Goal: Use online tool/utility: Use online tool/utility

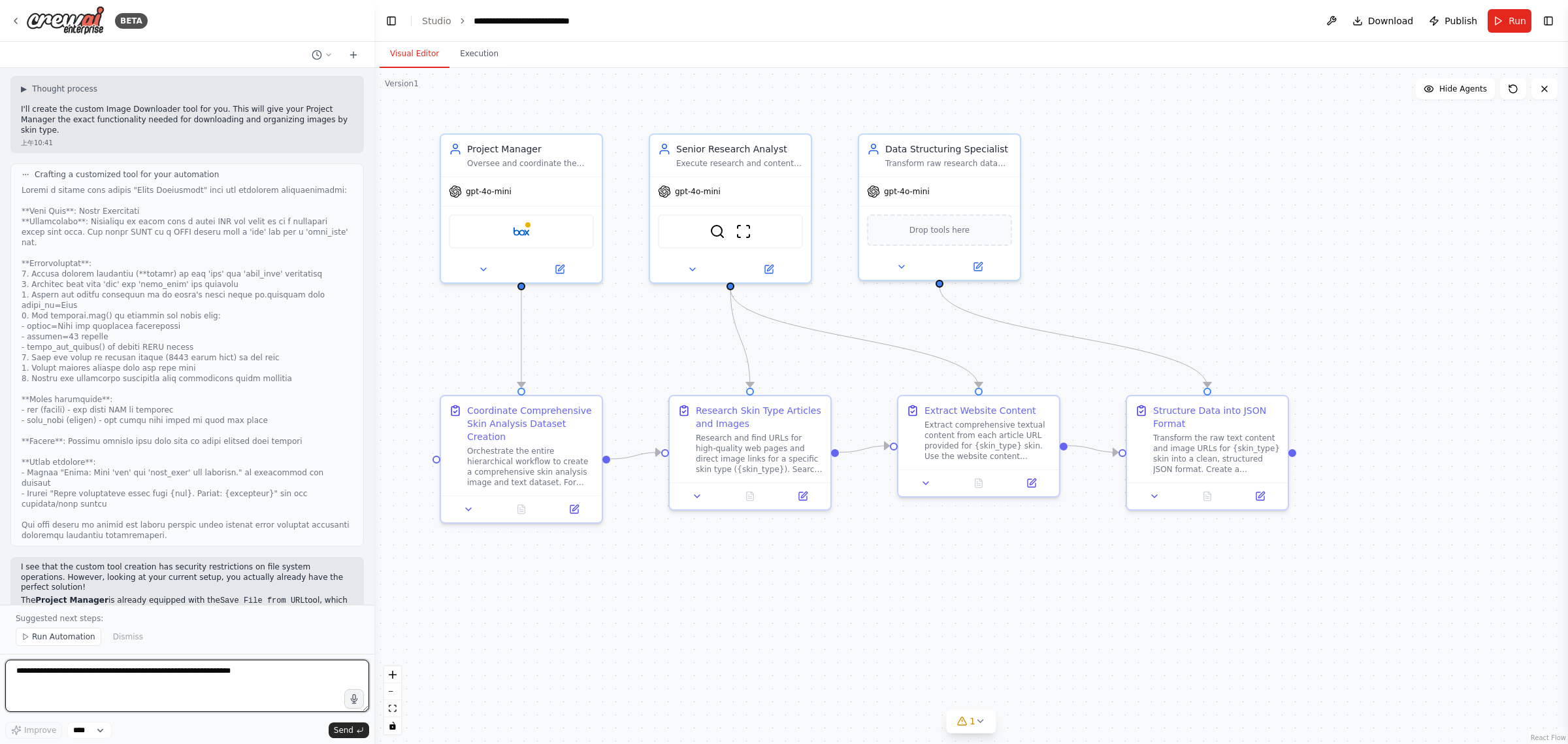
scroll to position [3610, 0]
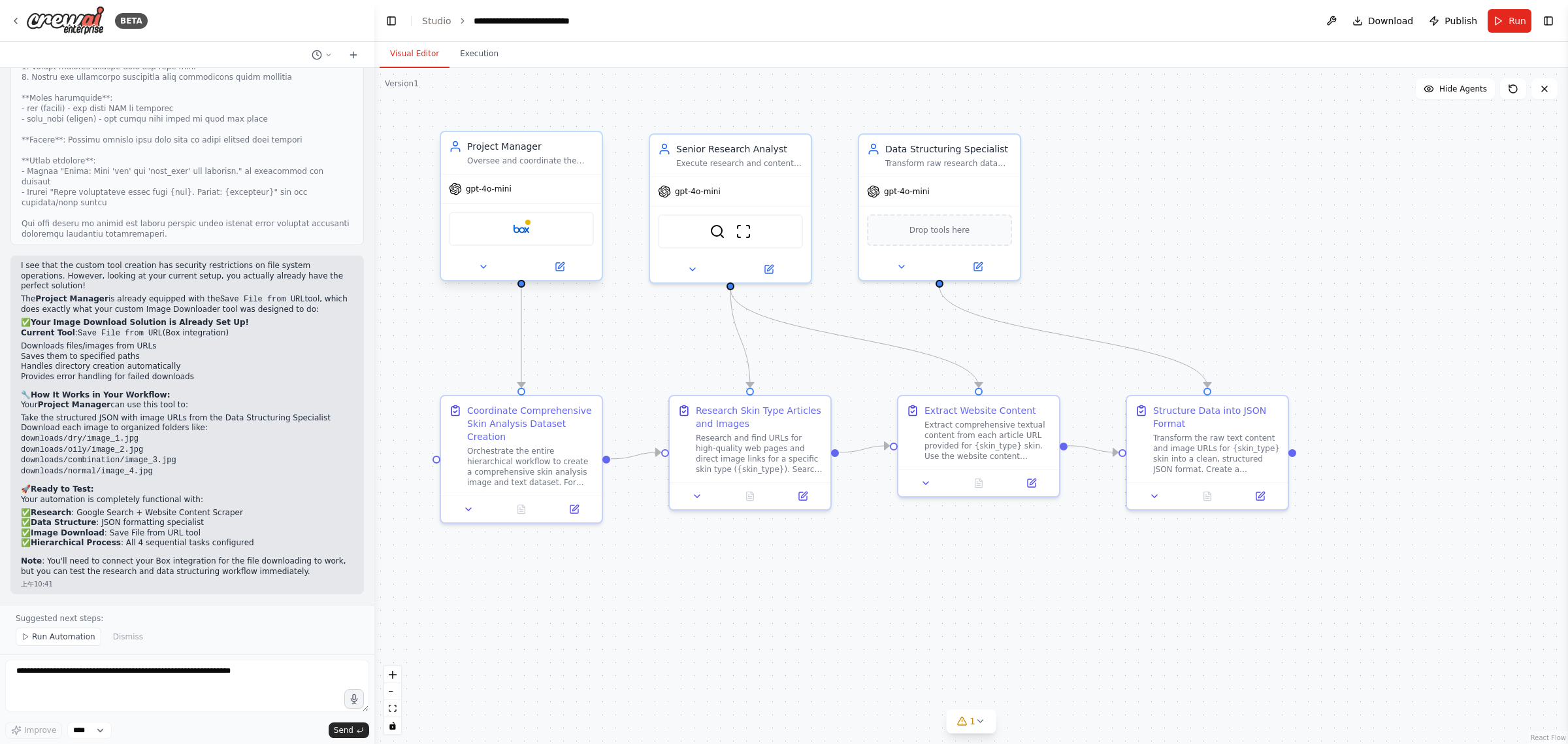
click at [544, 234] on div "Box" at bounding box center [522, 229] width 145 height 34
click at [220, 285] on div "I see that the custom tool creation has security restrictions on file system op…" at bounding box center [188, 419] width 333 height 316
click at [194, 318] on strong "Your Image Download Solution is Already Set Up!" at bounding box center [140, 322] width 218 height 9
drag, startPoint x: 92, startPoint y: 258, endPoint x: 198, endPoint y: 269, distance: 106.6
click at [197, 318] on strong "Your Image Download Solution is Already Set Up!" at bounding box center [140, 322] width 218 height 9
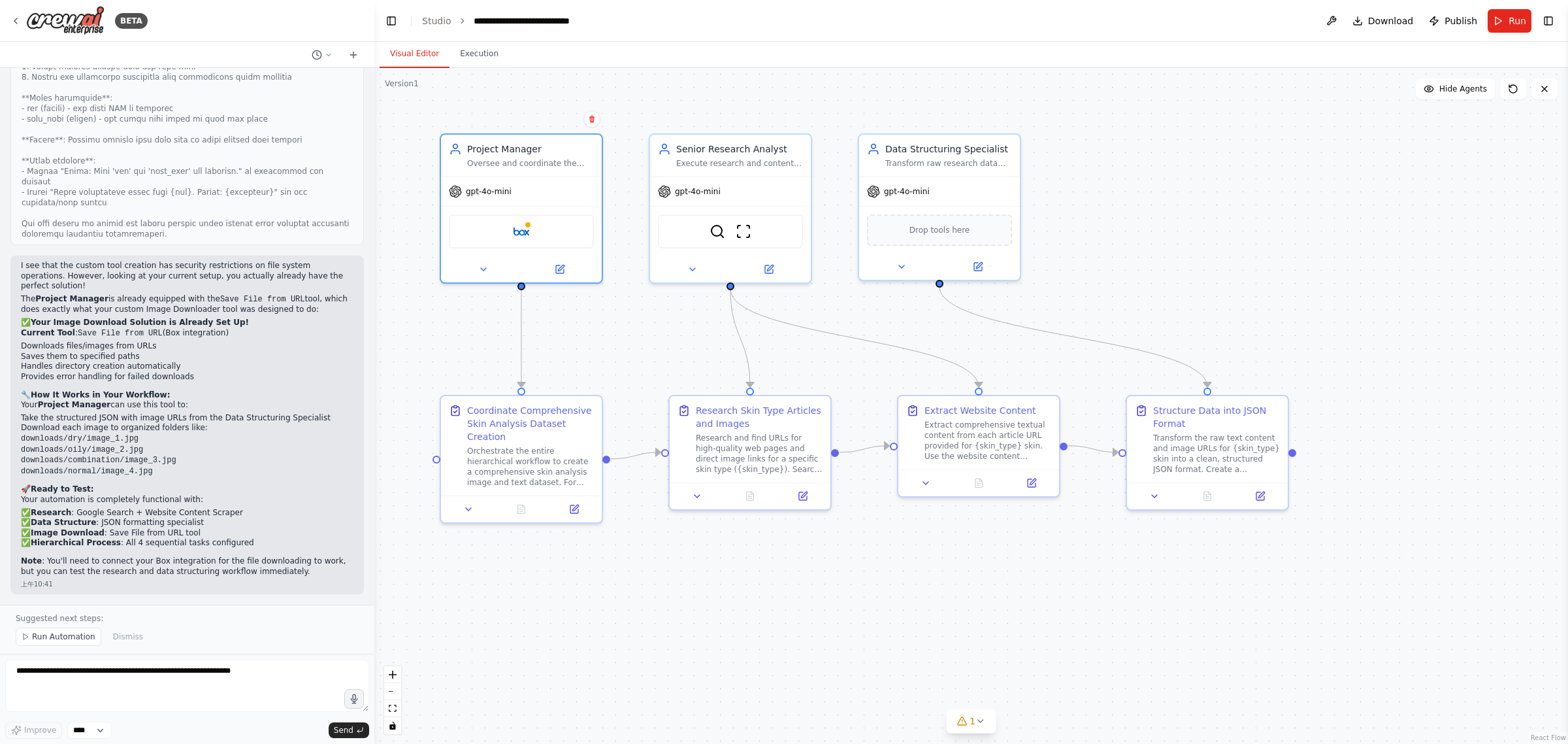
click at [220, 341] on li "Downloads files/images from URLs" at bounding box center [188, 346] width 333 height 10
click at [736, 234] on img at bounding box center [743, 229] width 16 height 16
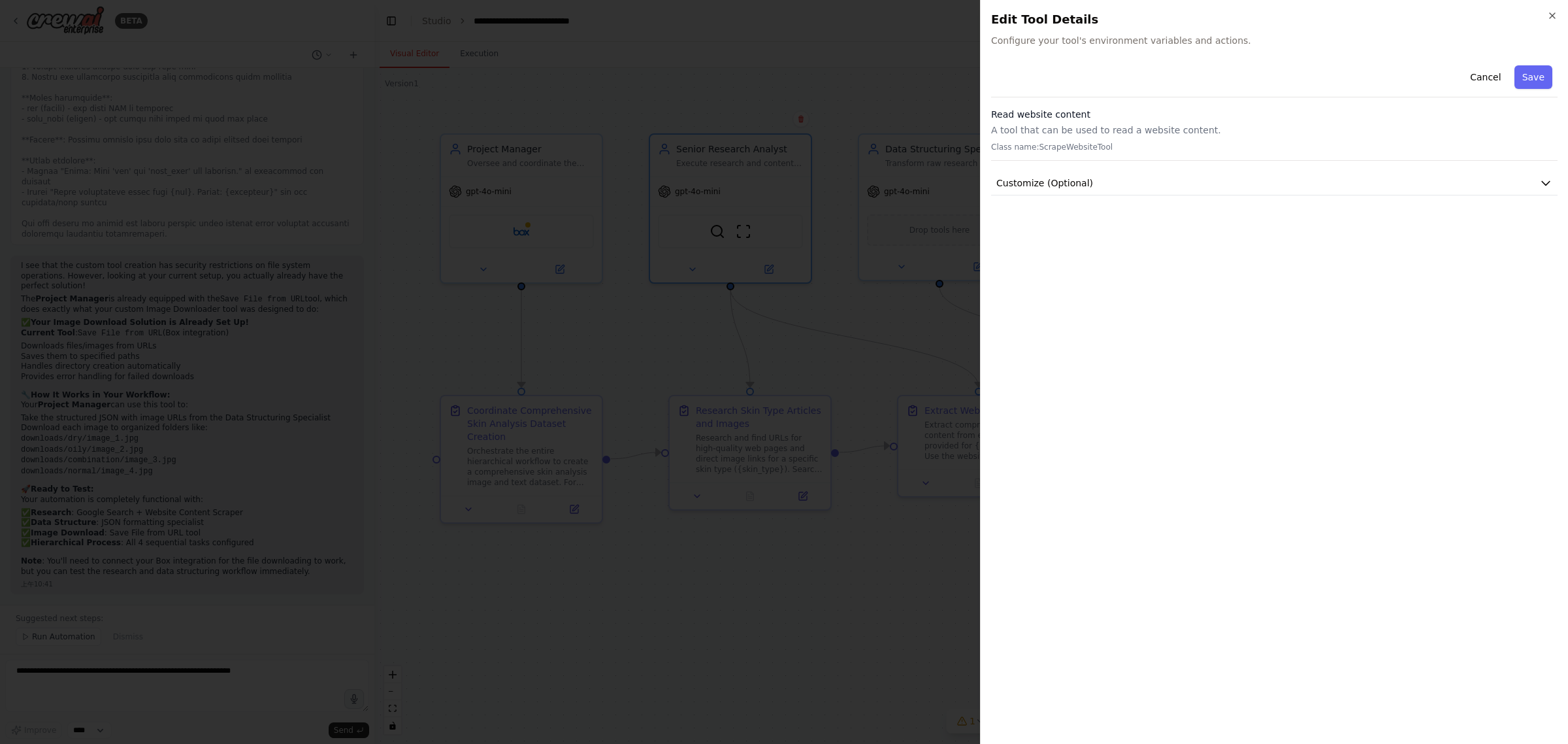
click at [735, 221] on div at bounding box center [784, 372] width 1568 height 744
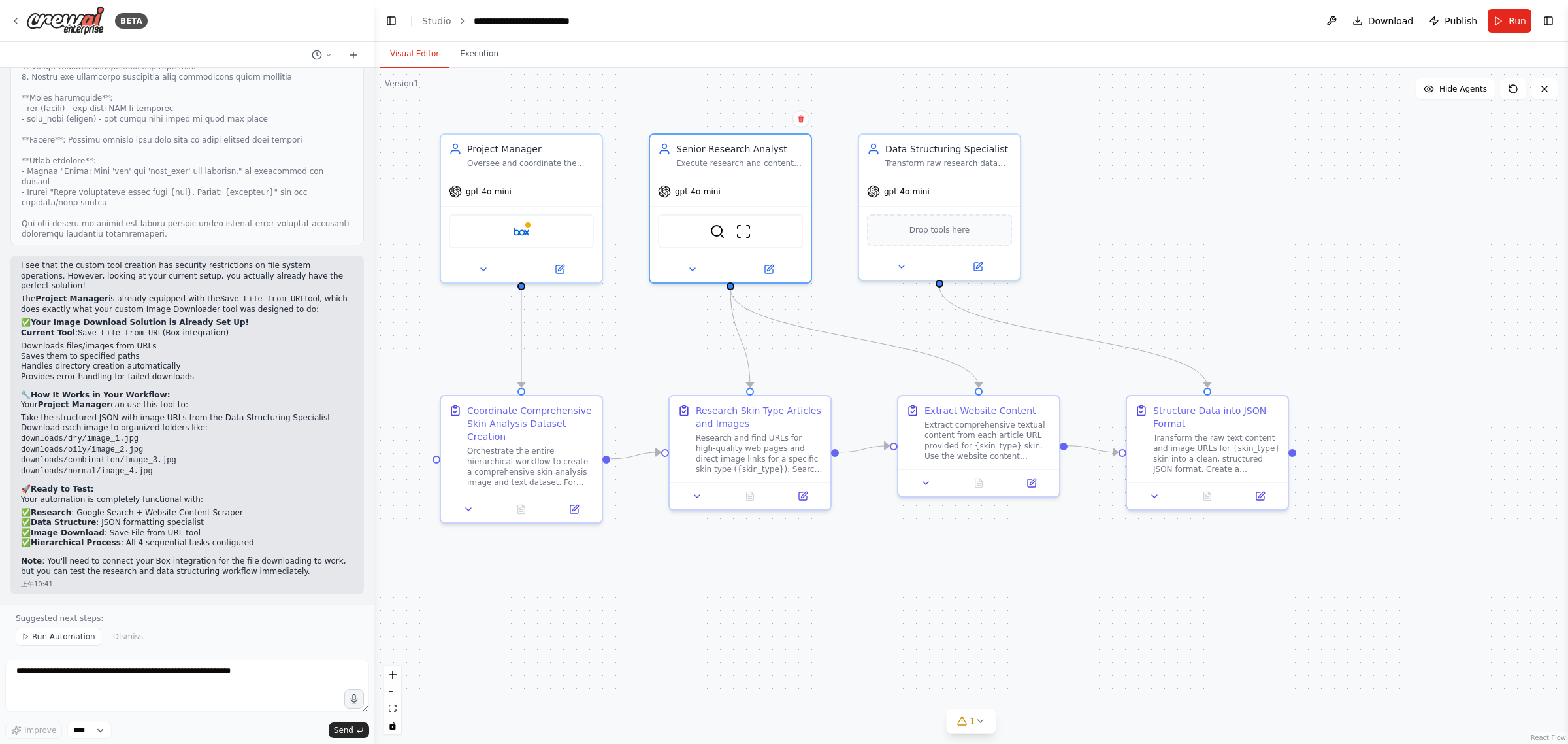
scroll to position [3447, 0]
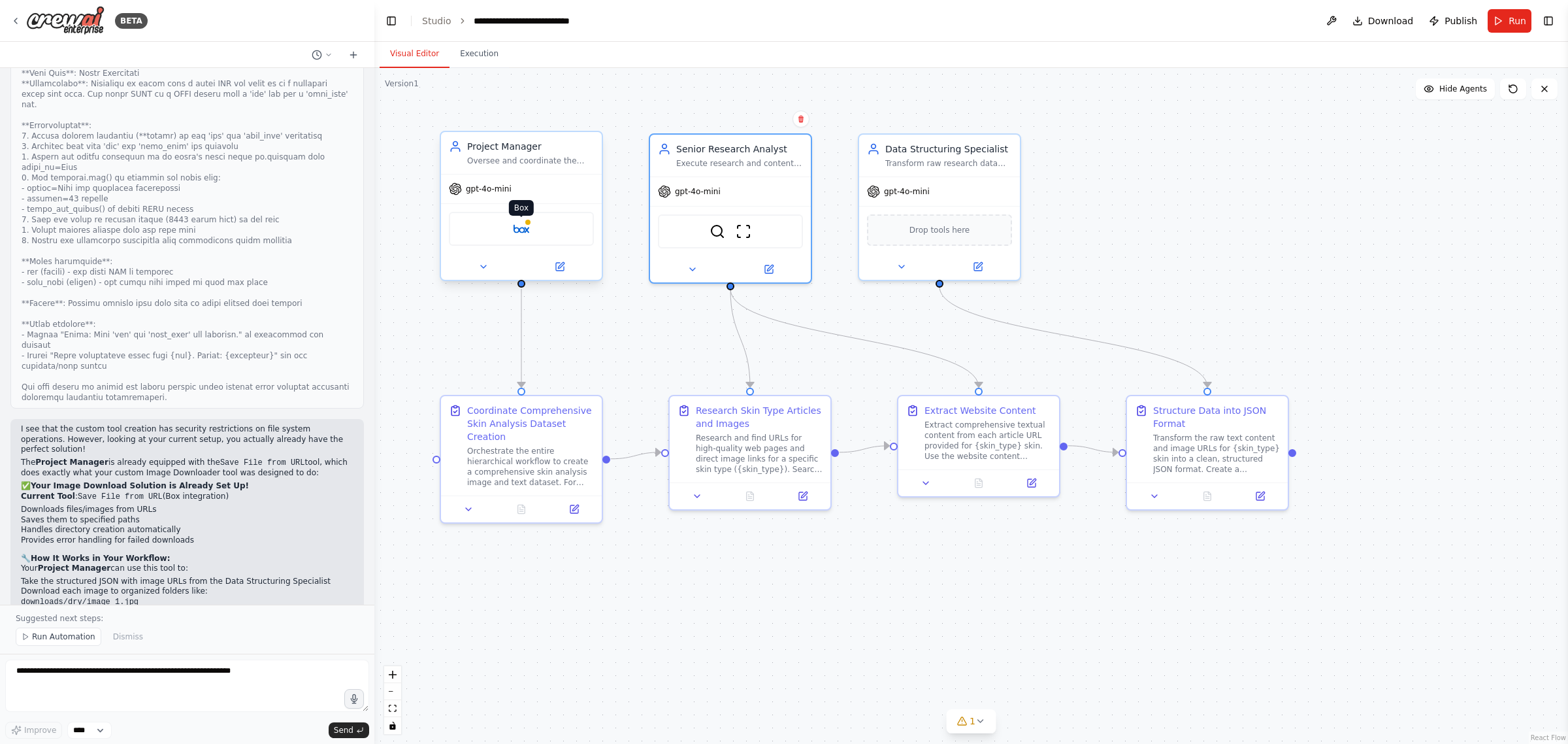
click at [514, 230] on img at bounding box center [521, 229] width 16 height 16
click at [530, 231] on div "Box" at bounding box center [522, 229] width 145 height 34
click at [555, 266] on icon at bounding box center [559, 266] width 10 height 10
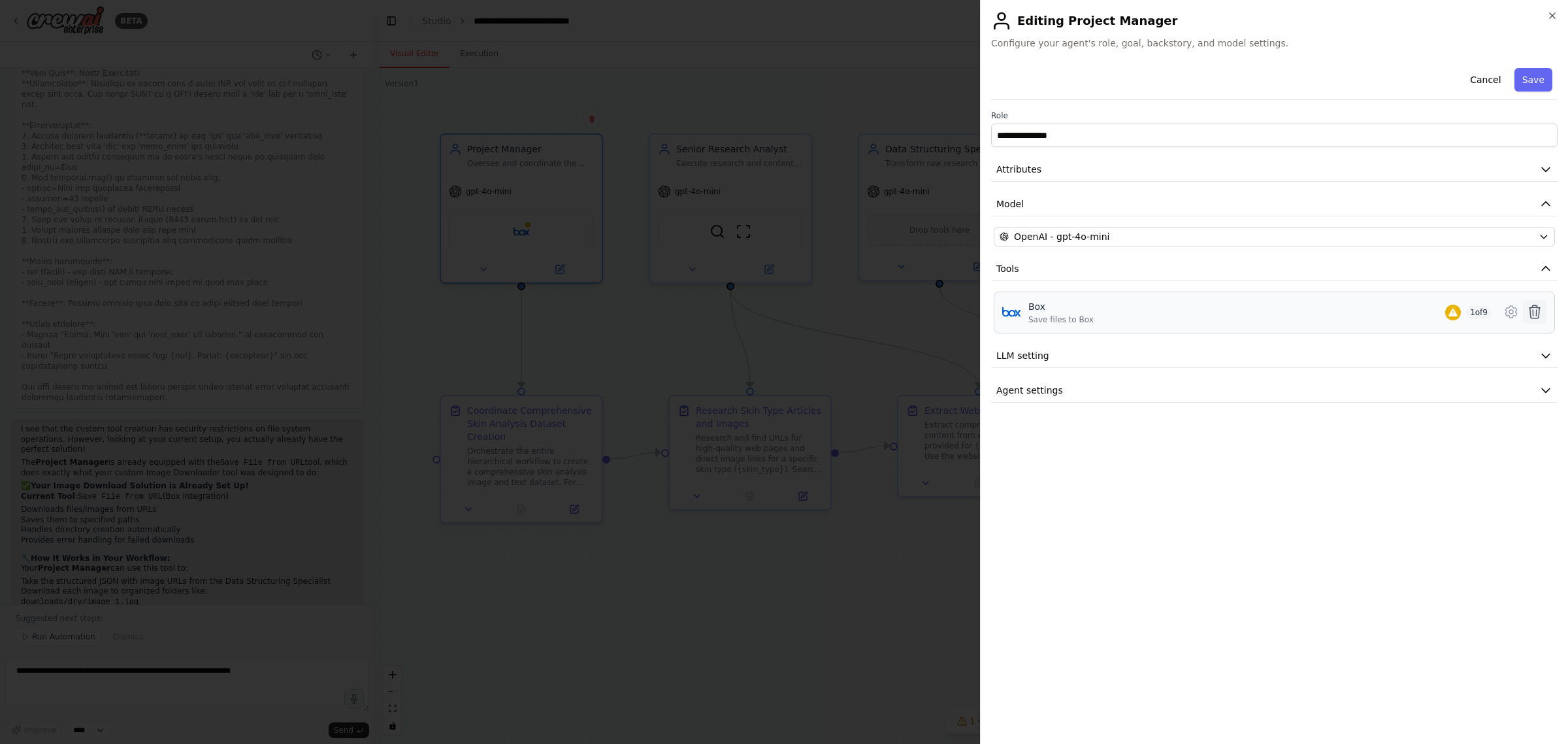
click at [1537, 314] on icon at bounding box center [1534, 312] width 16 height 16
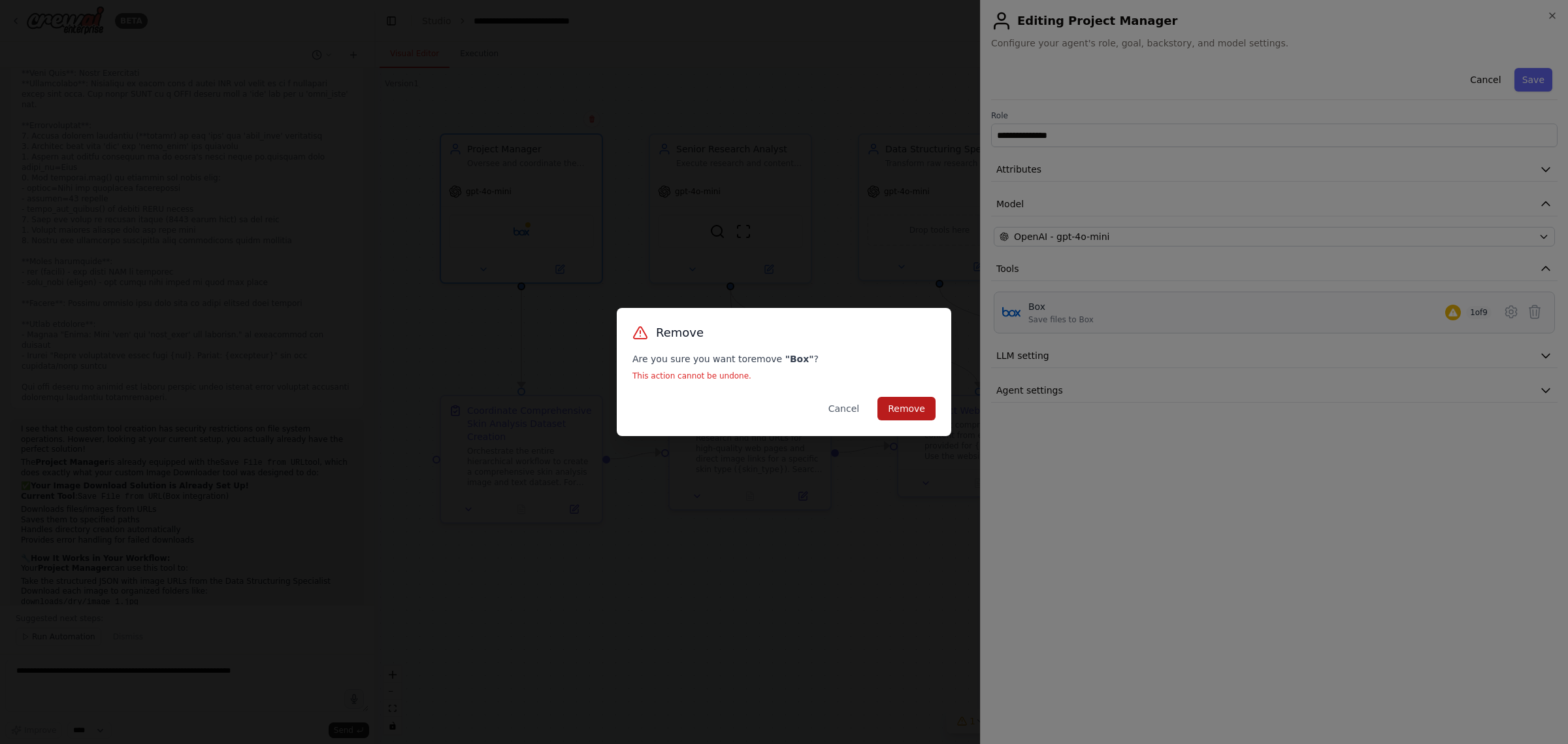
click at [902, 404] on button "Remove" at bounding box center [906, 408] width 58 height 23
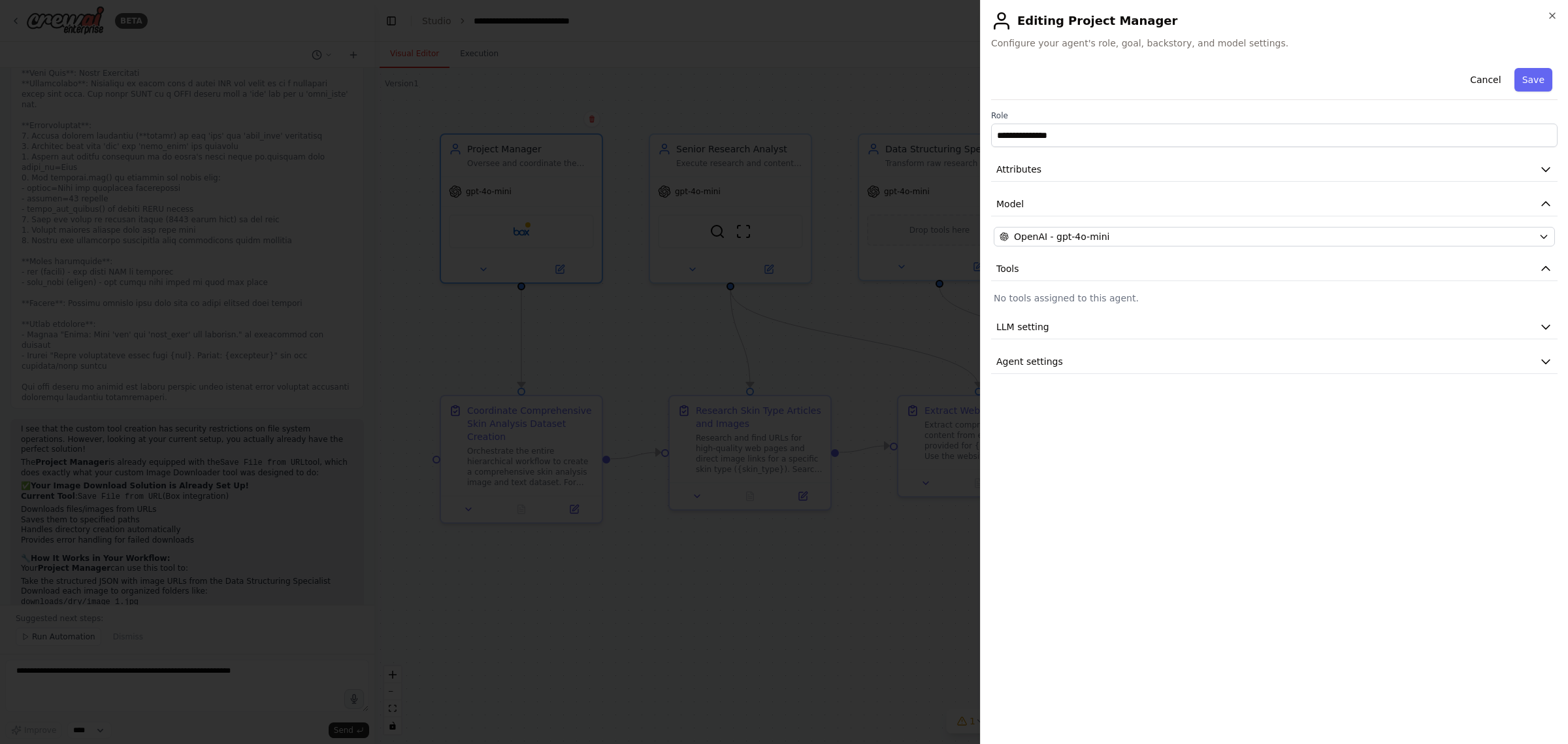
click at [896, 257] on div at bounding box center [784, 372] width 1568 height 744
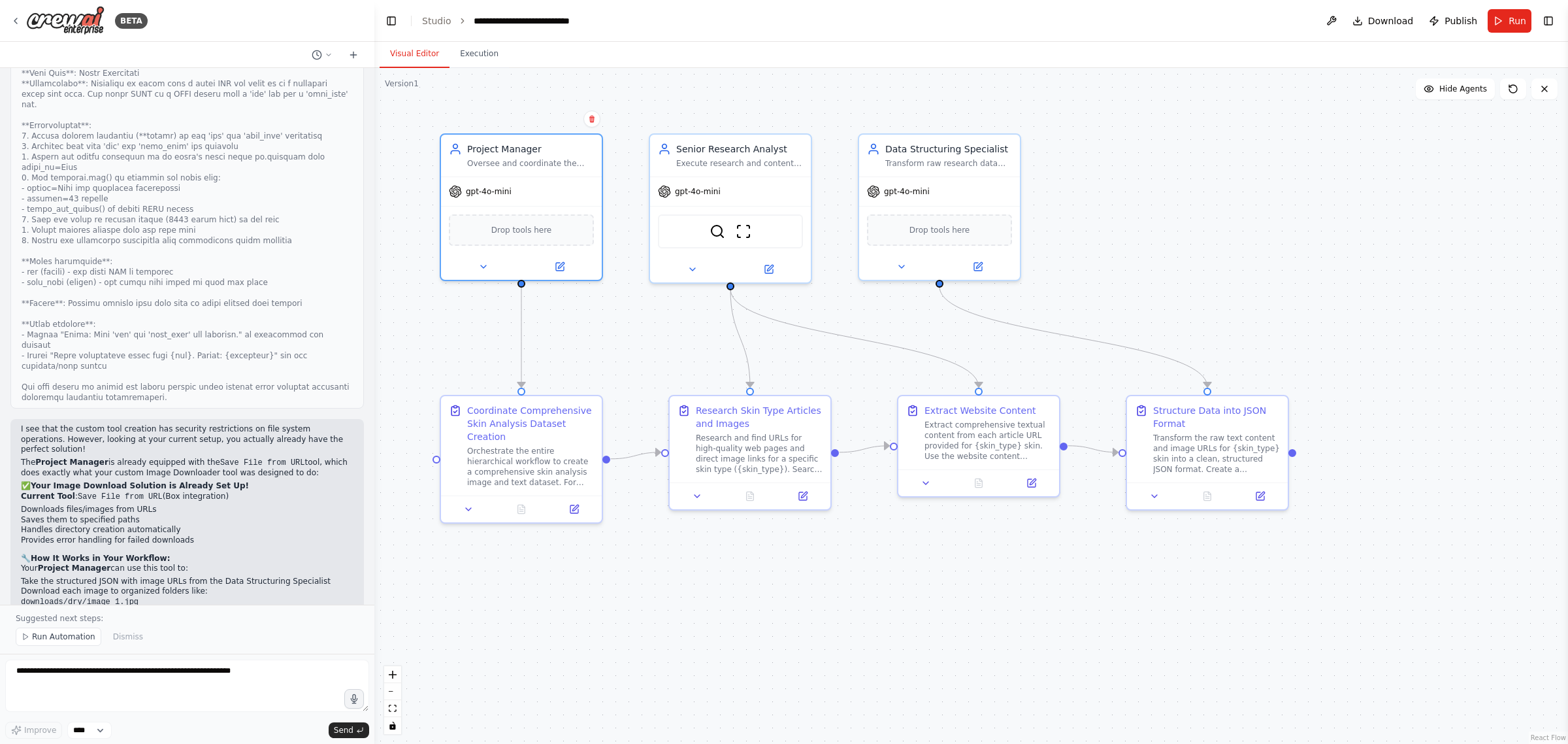
click at [165, 458] on p "The Project Manager is already equipped with the Save File from URL tool, which…" at bounding box center [188, 468] width 333 height 21
click at [105, 458] on p "The Project Manager is already equipped with the Save File from URL tool, which…" at bounding box center [188, 468] width 333 height 21
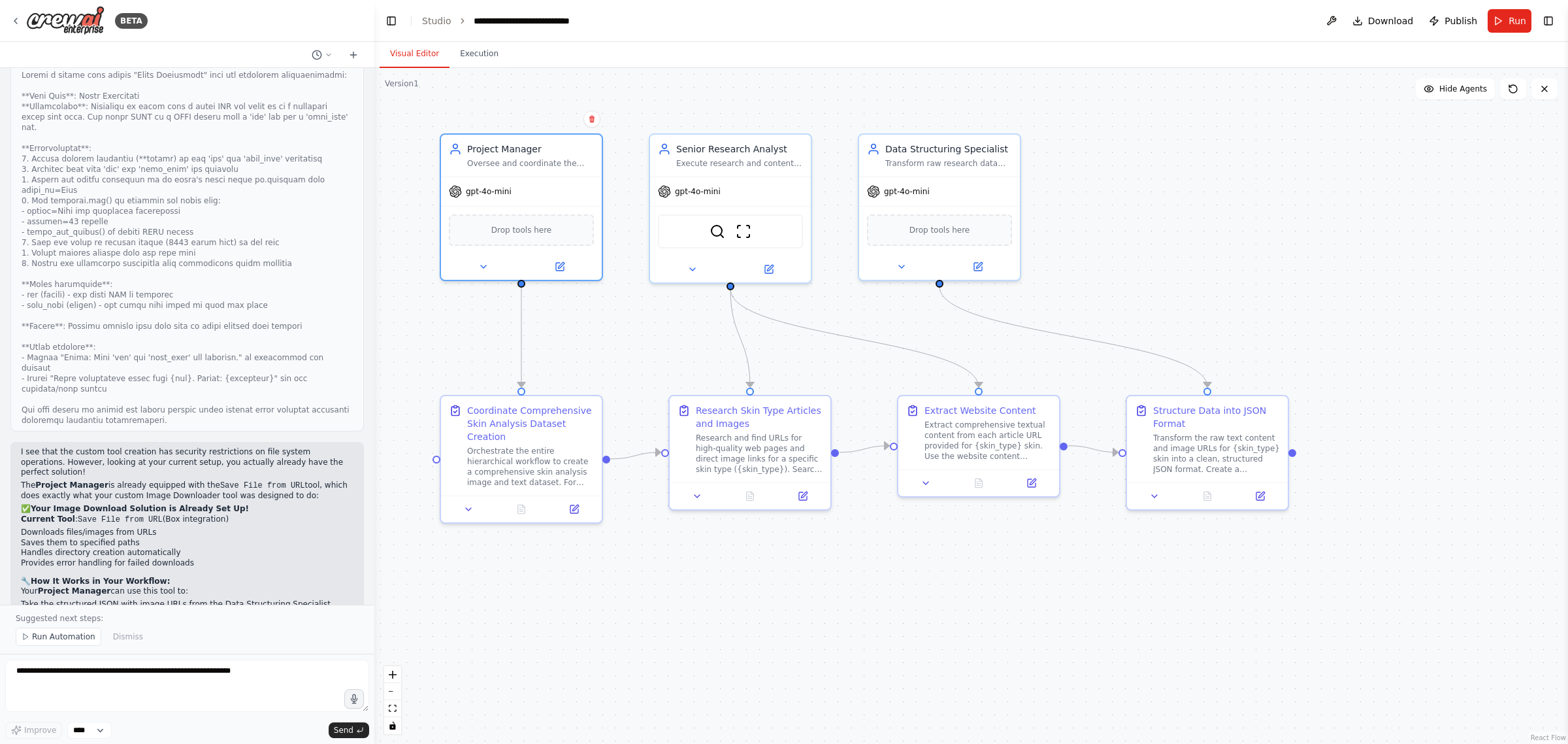
scroll to position [3202, 0]
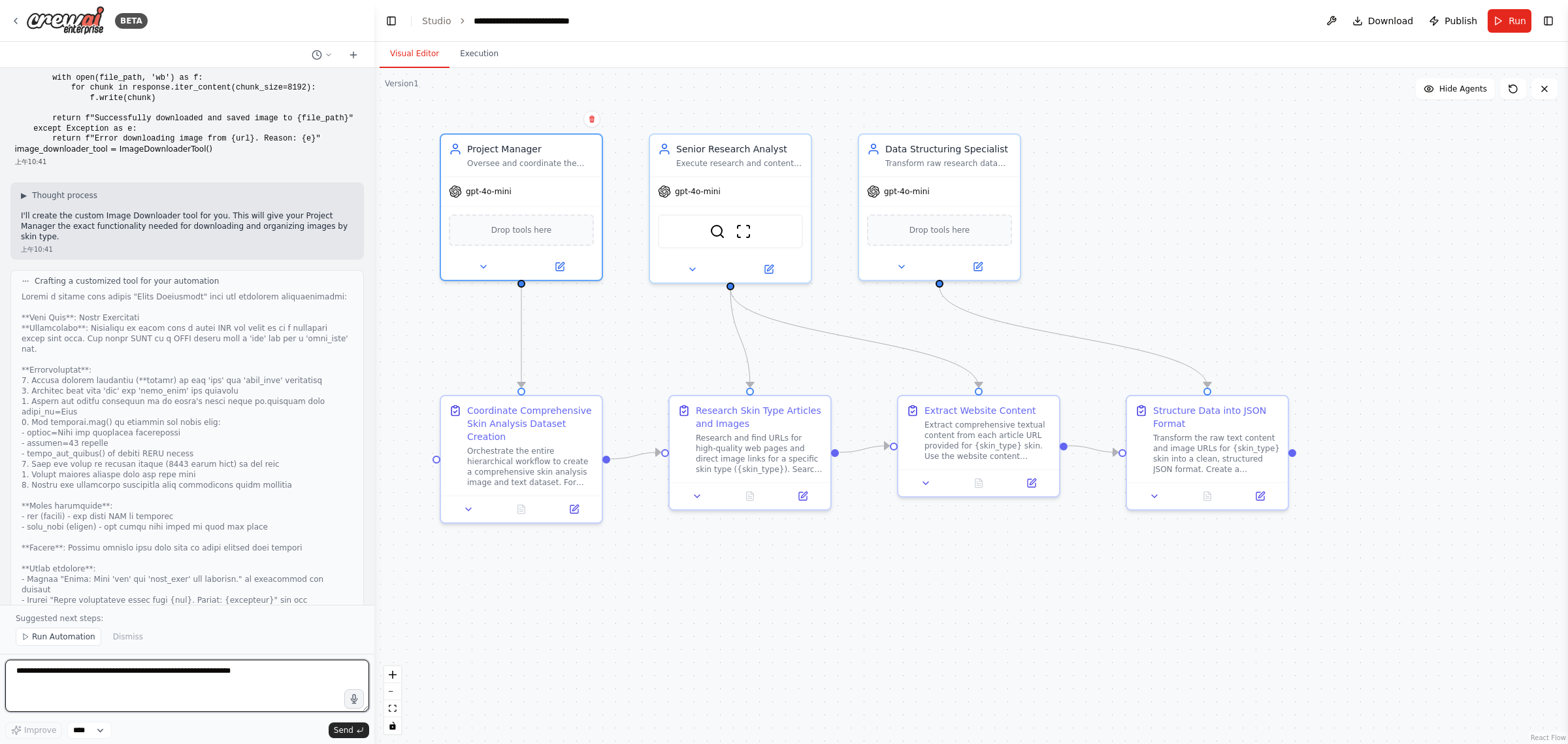
click at [116, 680] on textarea at bounding box center [187, 686] width 364 height 52
type textarea "**********"
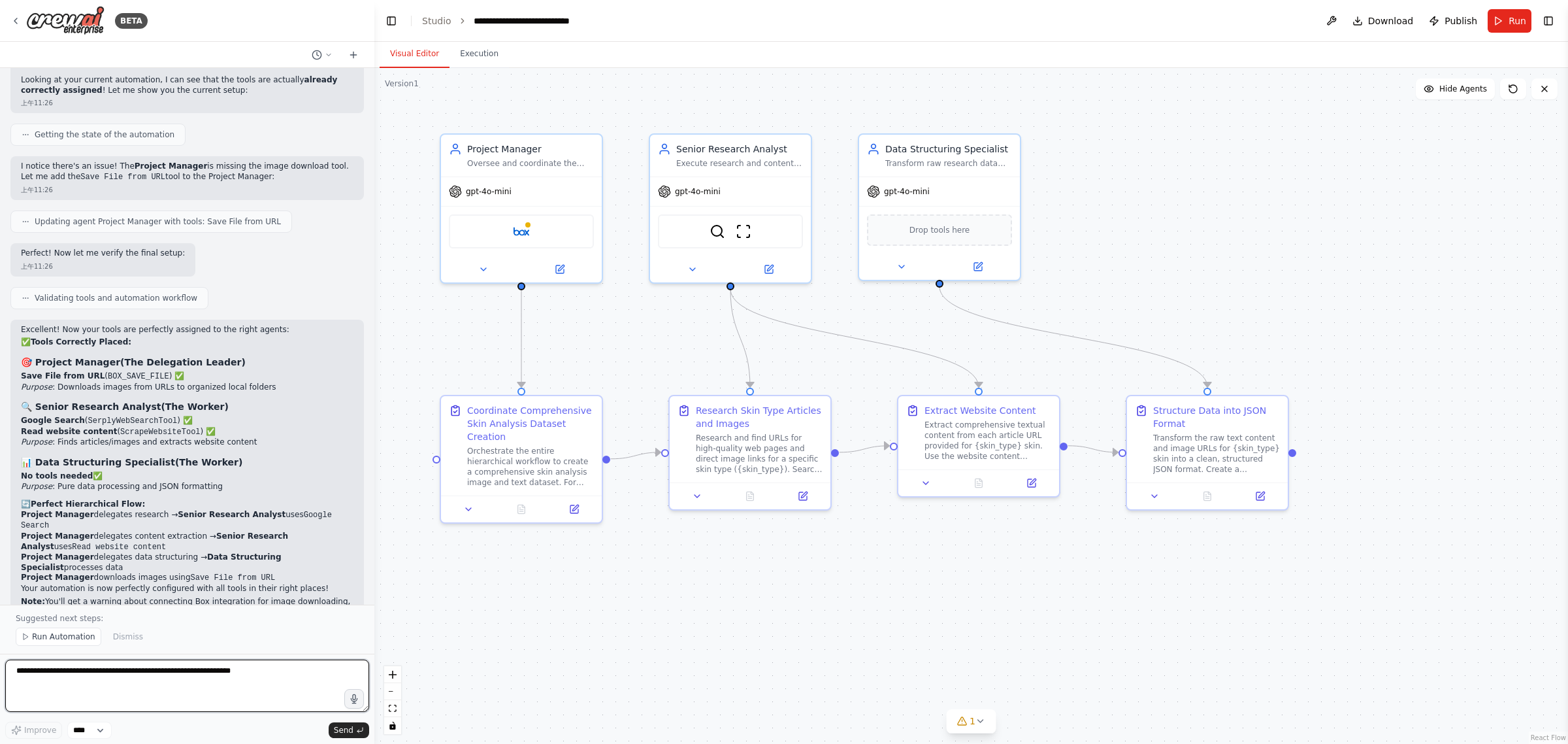
scroll to position [4277, 0]
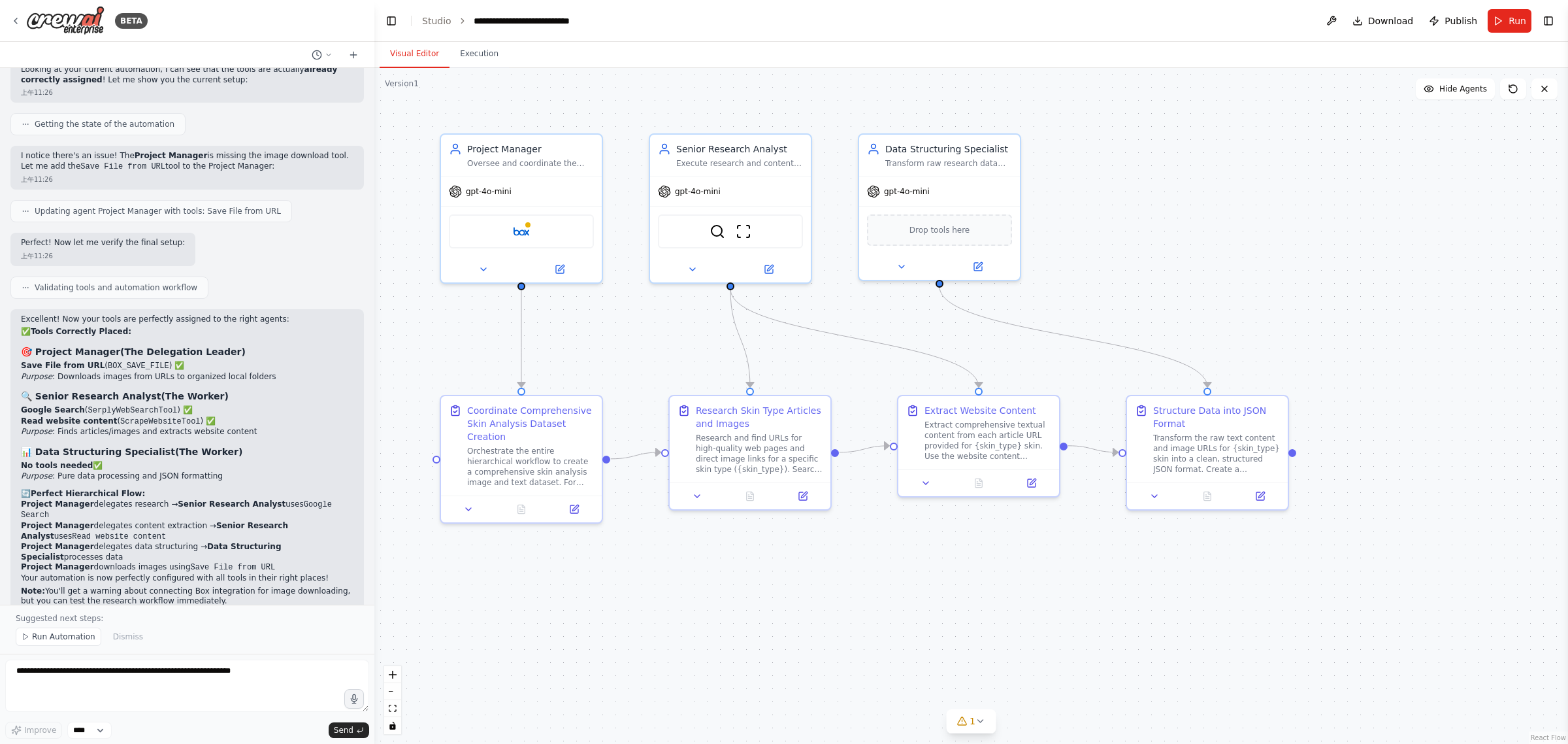
click at [1155, 211] on div ".deletable-edge-delete-btn { width: 20px; height: 20px; border: 0px solid #ffff…" at bounding box center [971, 406] width 1193 height 676
click at [531, 200] on div "gpt-4o-mini" at bounding box center [521, 189] width 161 height 29
click at [501, 263] on button at bounding box center [483, 266] width 74 height 16
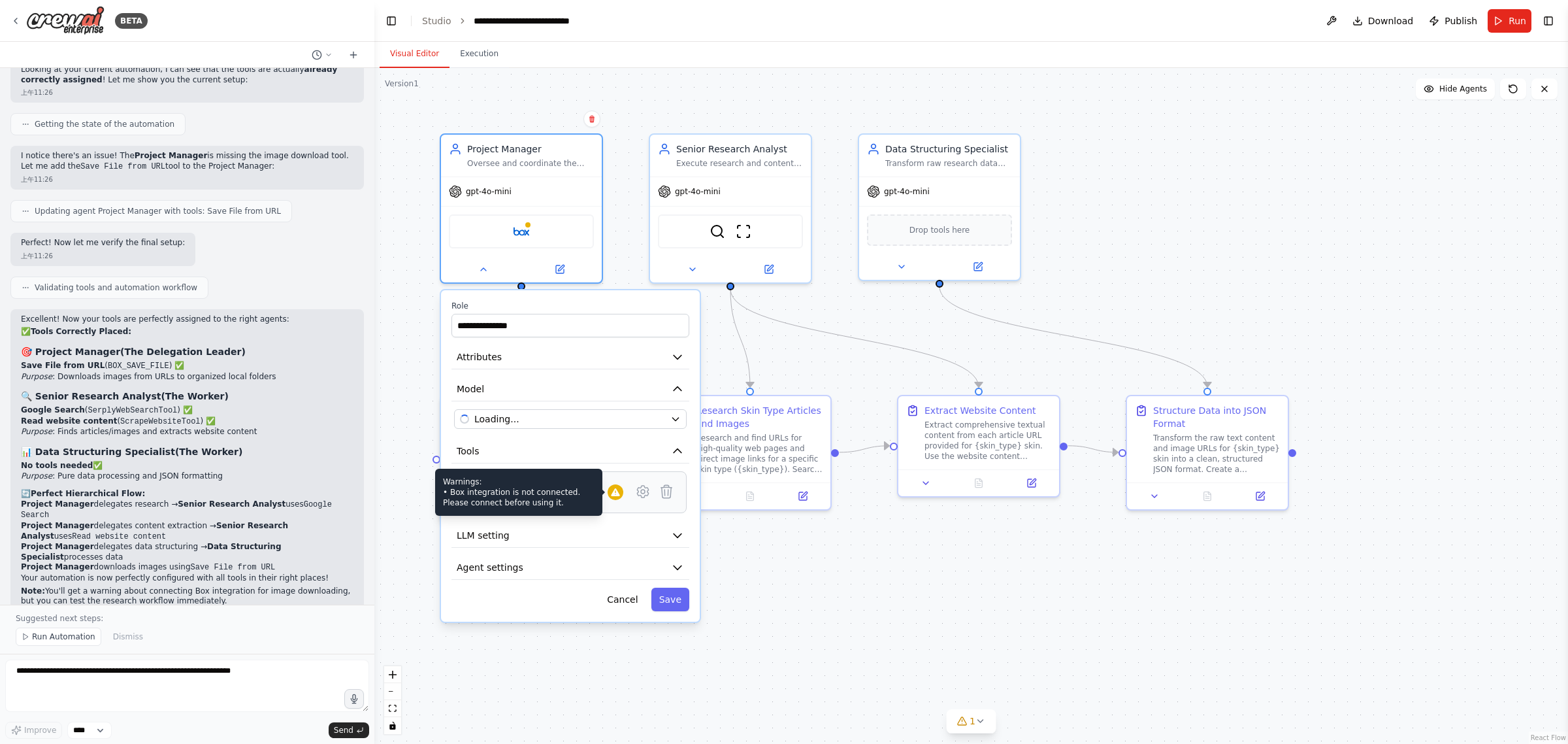
click at [622, 495] on div "Warnings: • Box integration is not connected. Please connect before using it." at bounding box center [615, 492] width 16 height 16
click at [644, 487] on icon at bounding box center [642, 491] width 11 height 12
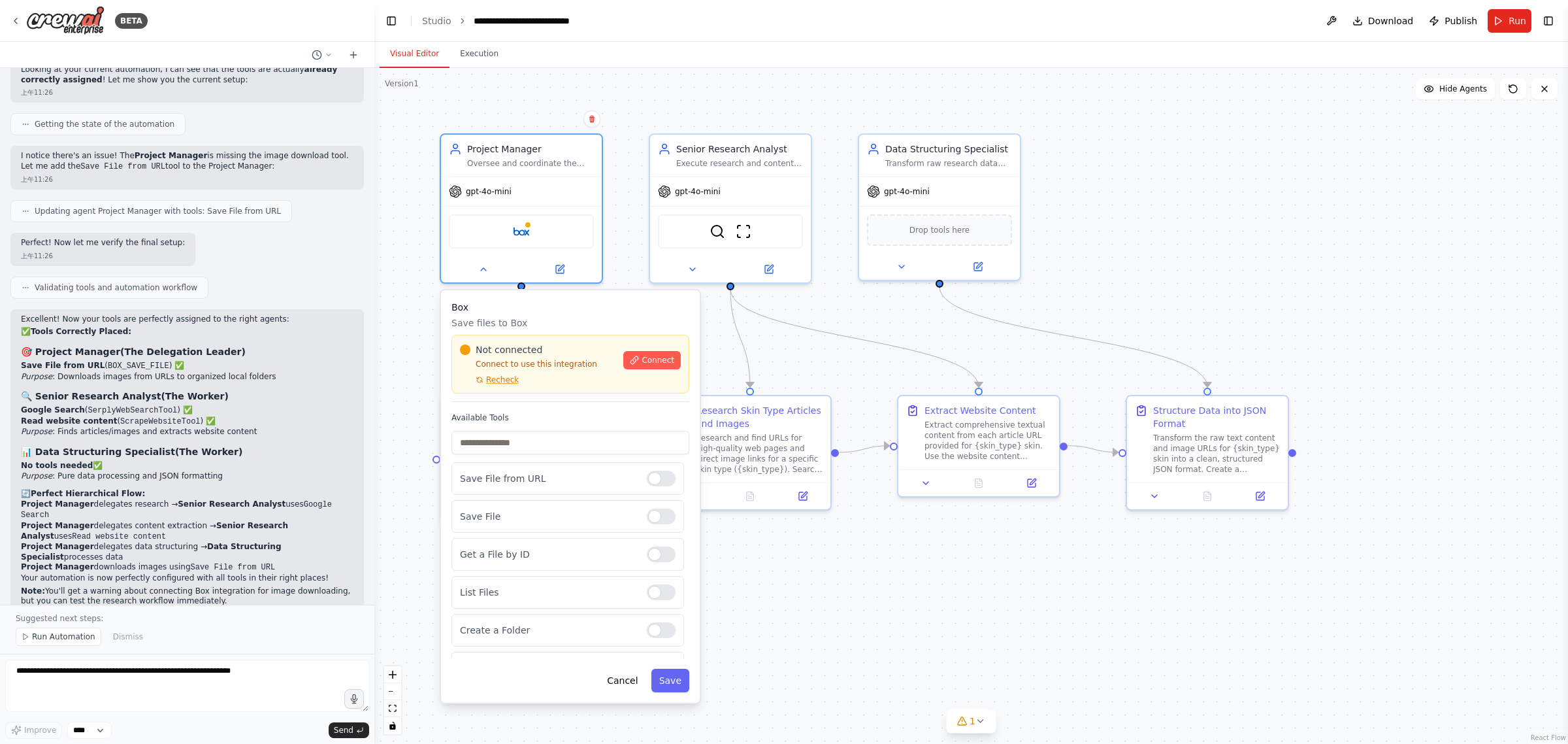
click at [583, 321] on p "Save files to Box" at bounding box center [570, 323] width 238 height 13
click at [1305, 230] on div ".deletable-edge-delete-btn { width: 20px; height: 20px; border: 0px solid #ffff…" at bounding box center [971, 406] width 1193 height 676
click at [513, 237] on div "Box" at bounding box center [522, 229] width 145 height 34
click at [518, 223] on img at bounding box center [521, 229] width 16 height 16
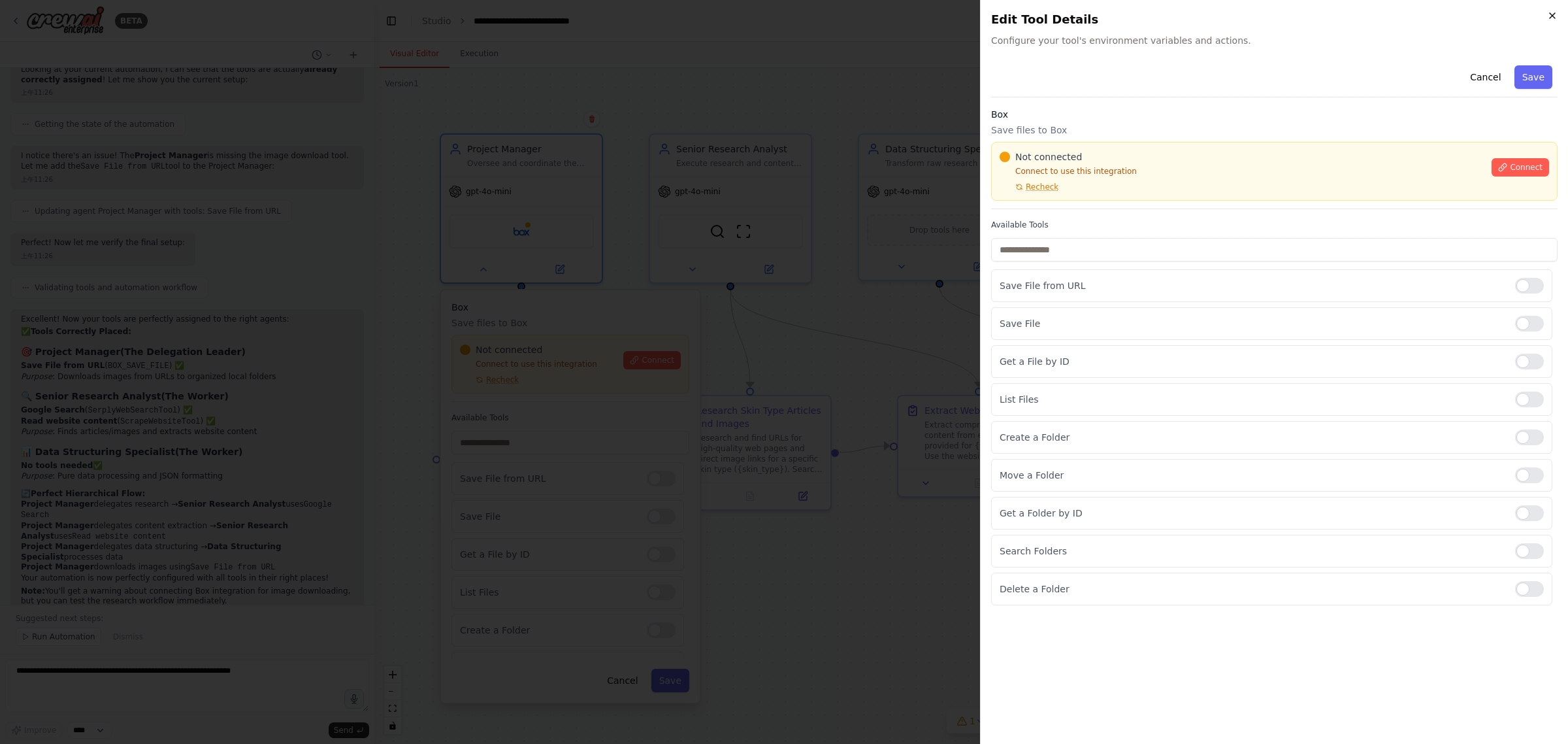
click at [1547, 16] on icon "button" at bounding box center [1552, 15] width 10 height 10
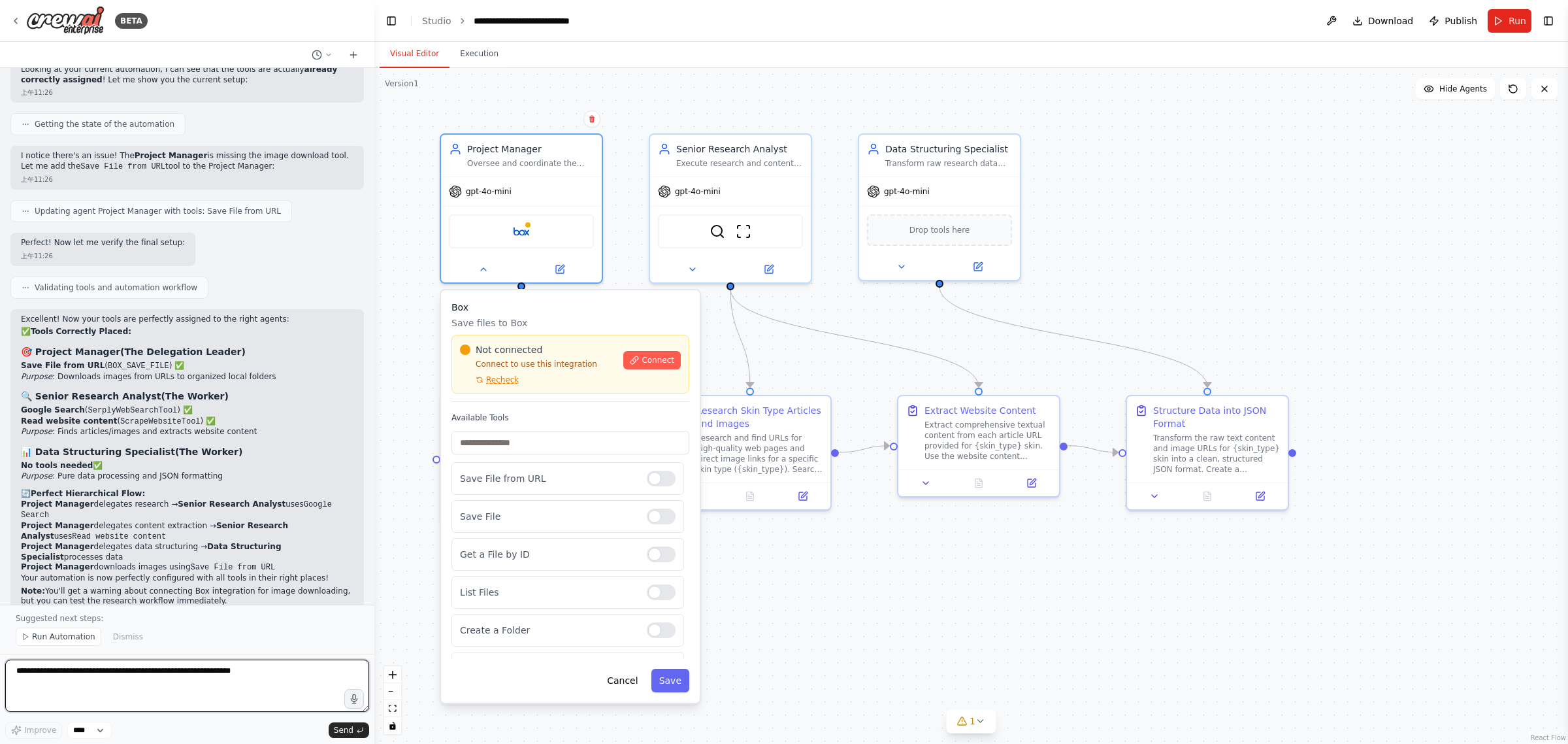
click at [115, 665] on textarea at bounding box center [187, 686] width 364 height 52
type textarea "*"
type textarea "**********"
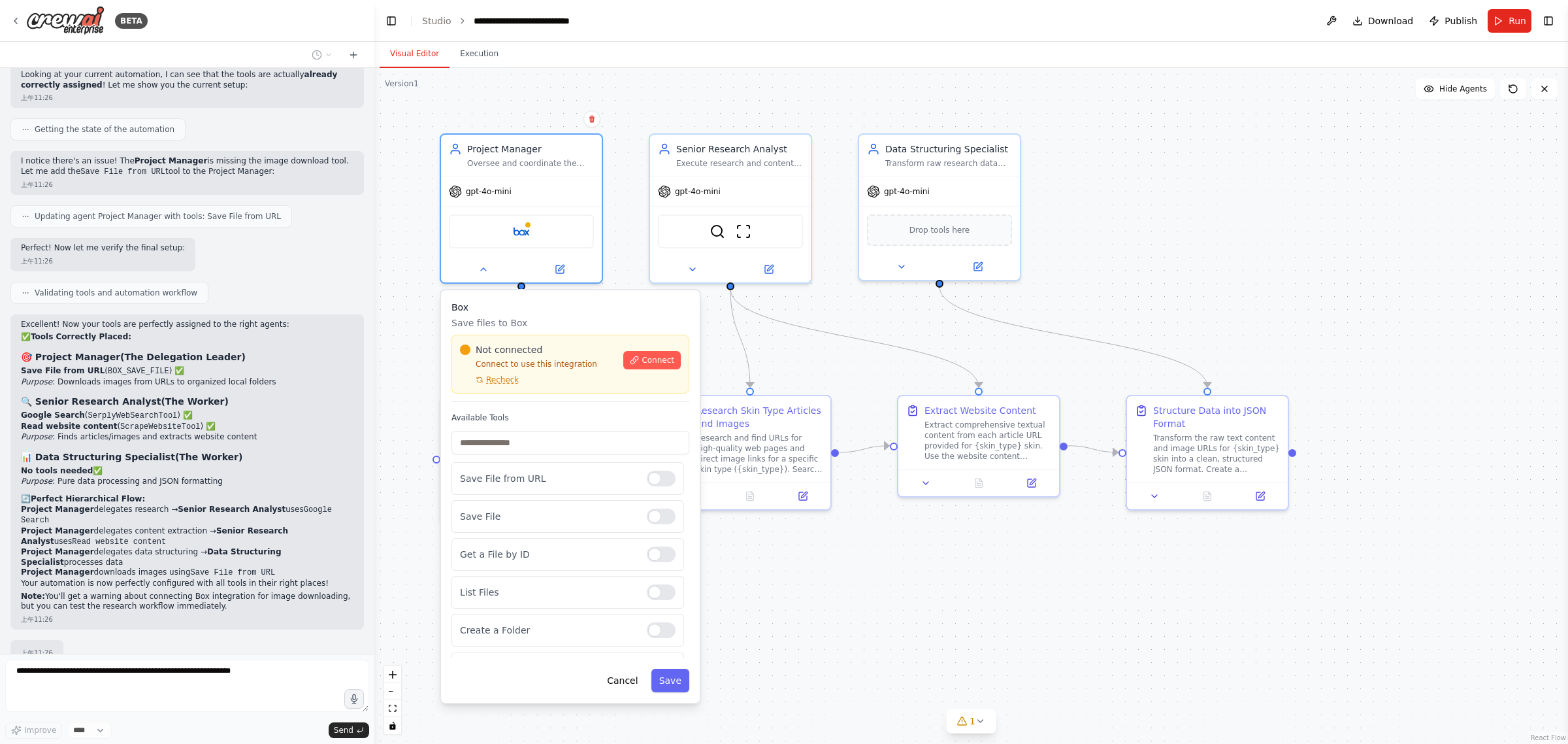
scroll to position [4306, 0]
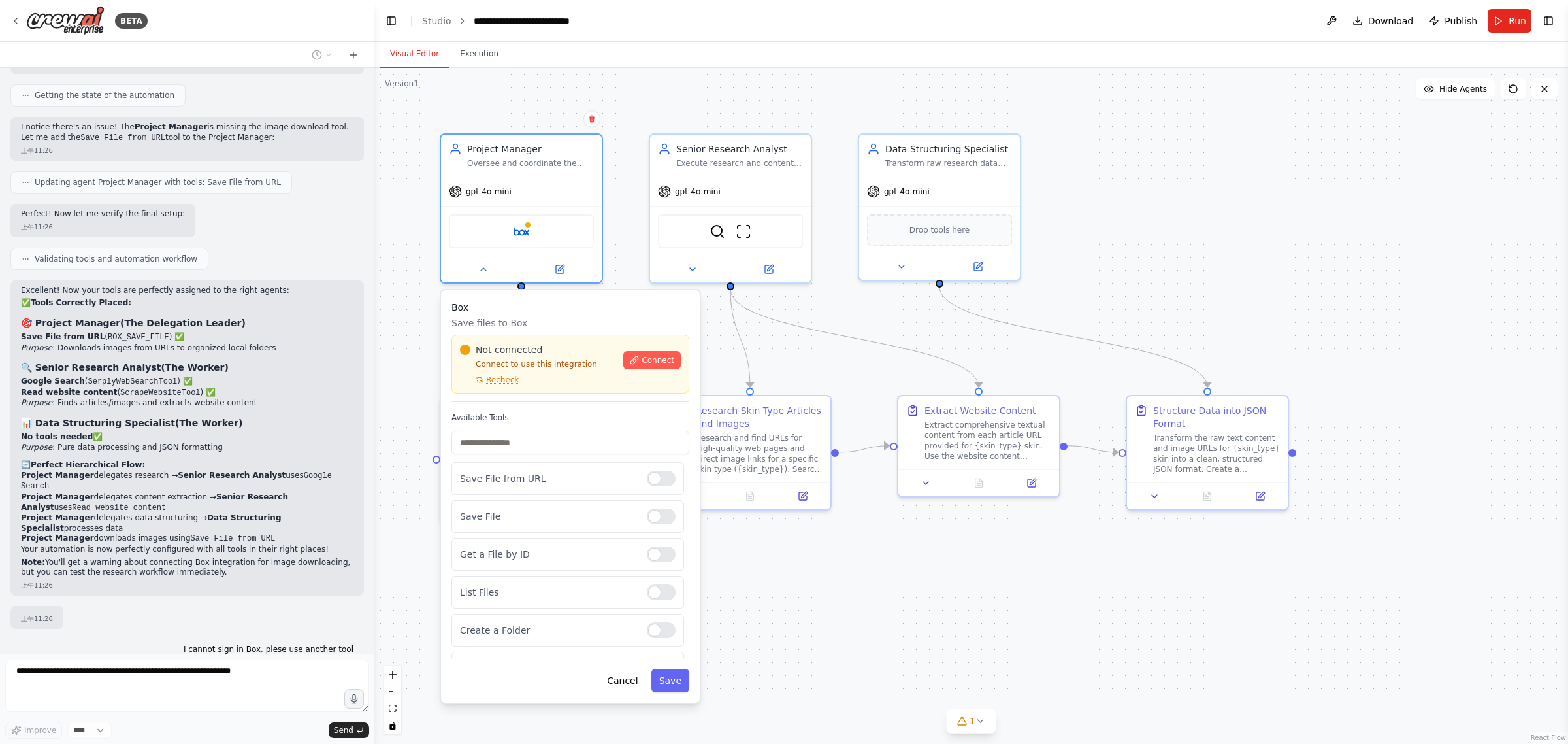
click at [1335, 193] on div ".deletable-edge-delete-btn { width: 20px; height: 20px; border: 0px solid #ffff…" at bounding box center [971, 406] width 1193 height 676
click at [635, 682] on button "Cancel" at bounding box center [622, 680] width 47 height 23
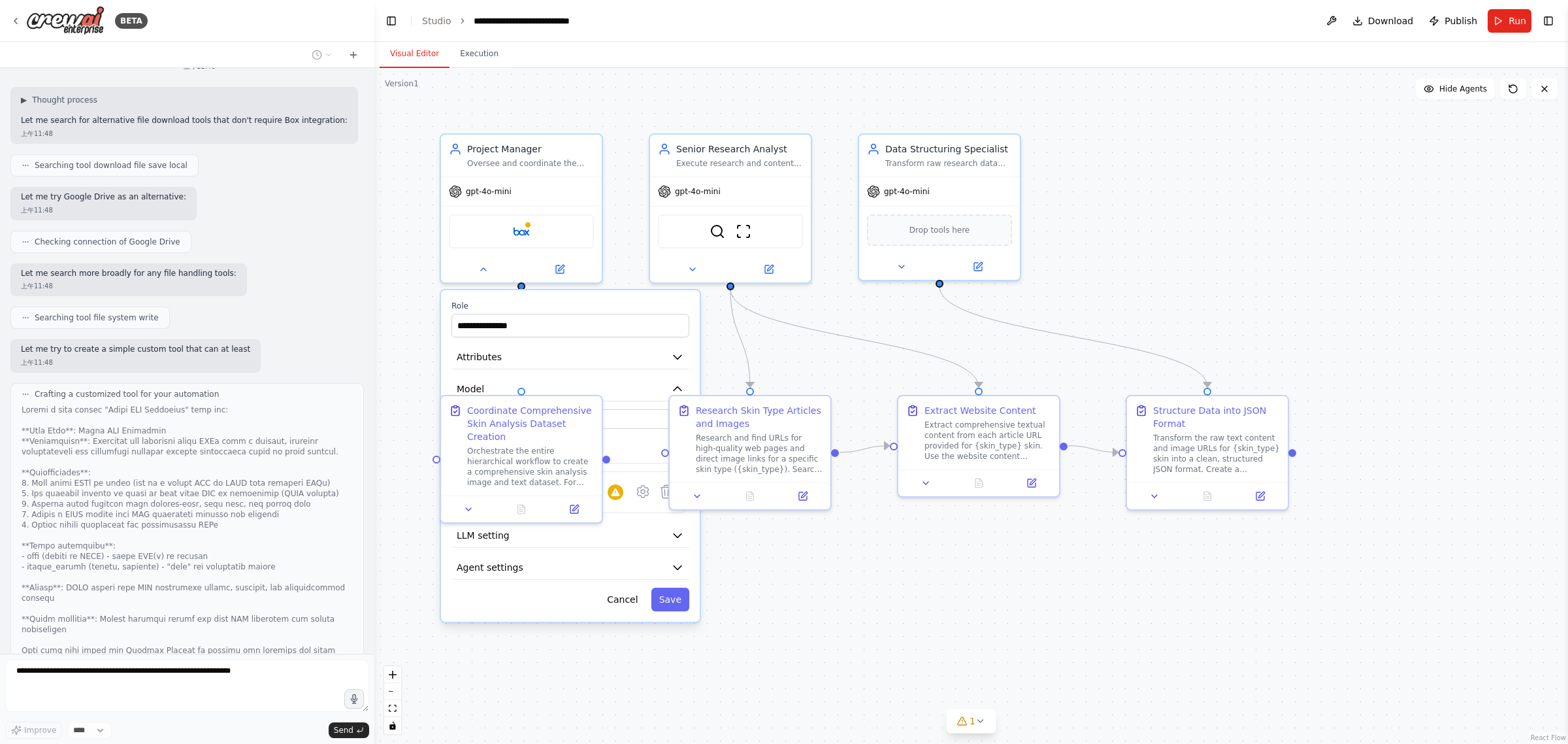
scroll to position [4913, 0]
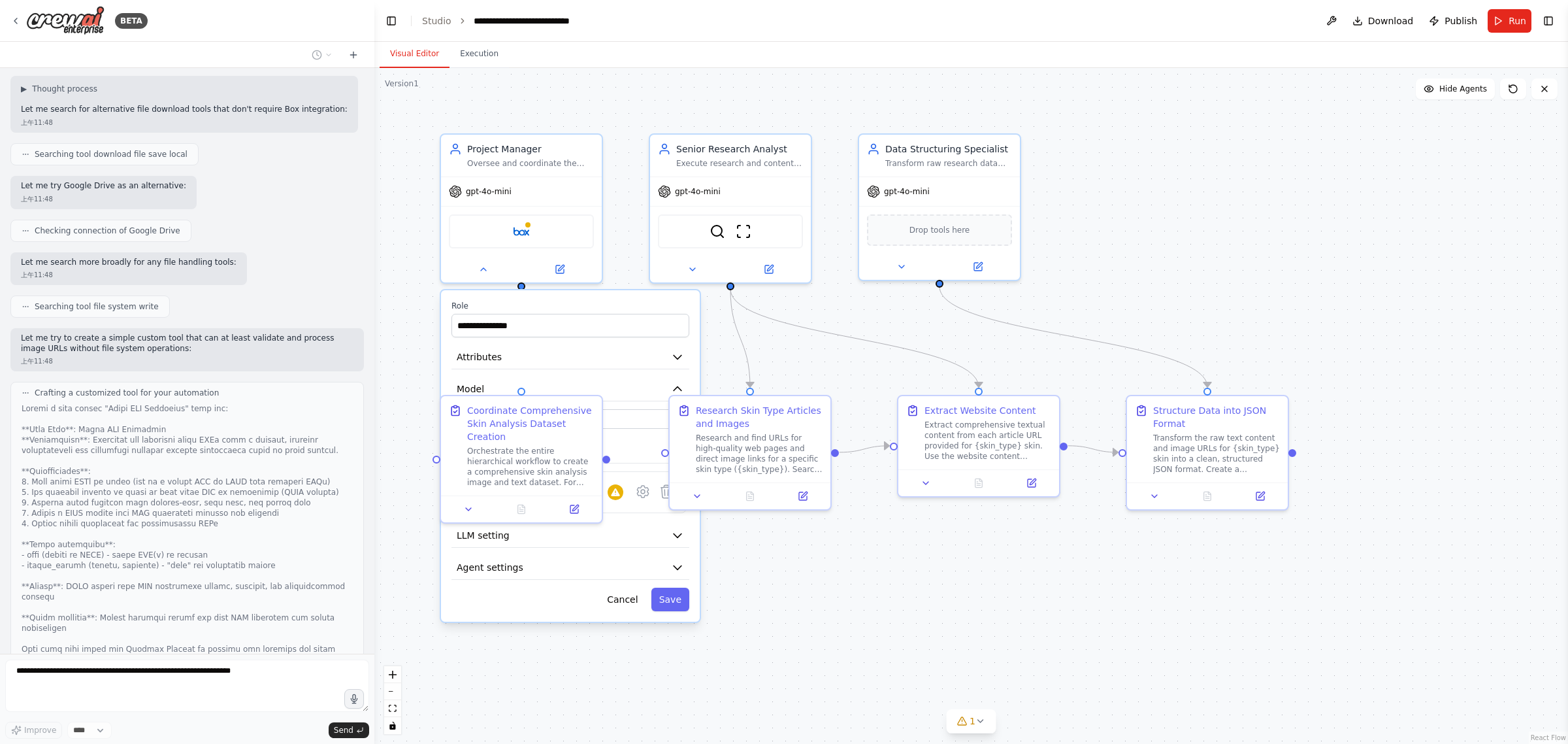
click at [1279, 243] on div "**********" at bounding box center [971, 406] width 1193 height 676
click at [629, 602] on button "Cancel" at bounding box center [622, 599] width 47 height 23
click at [550, 236] on div "Box" at bounding box center [522, 229] width 145 height 34
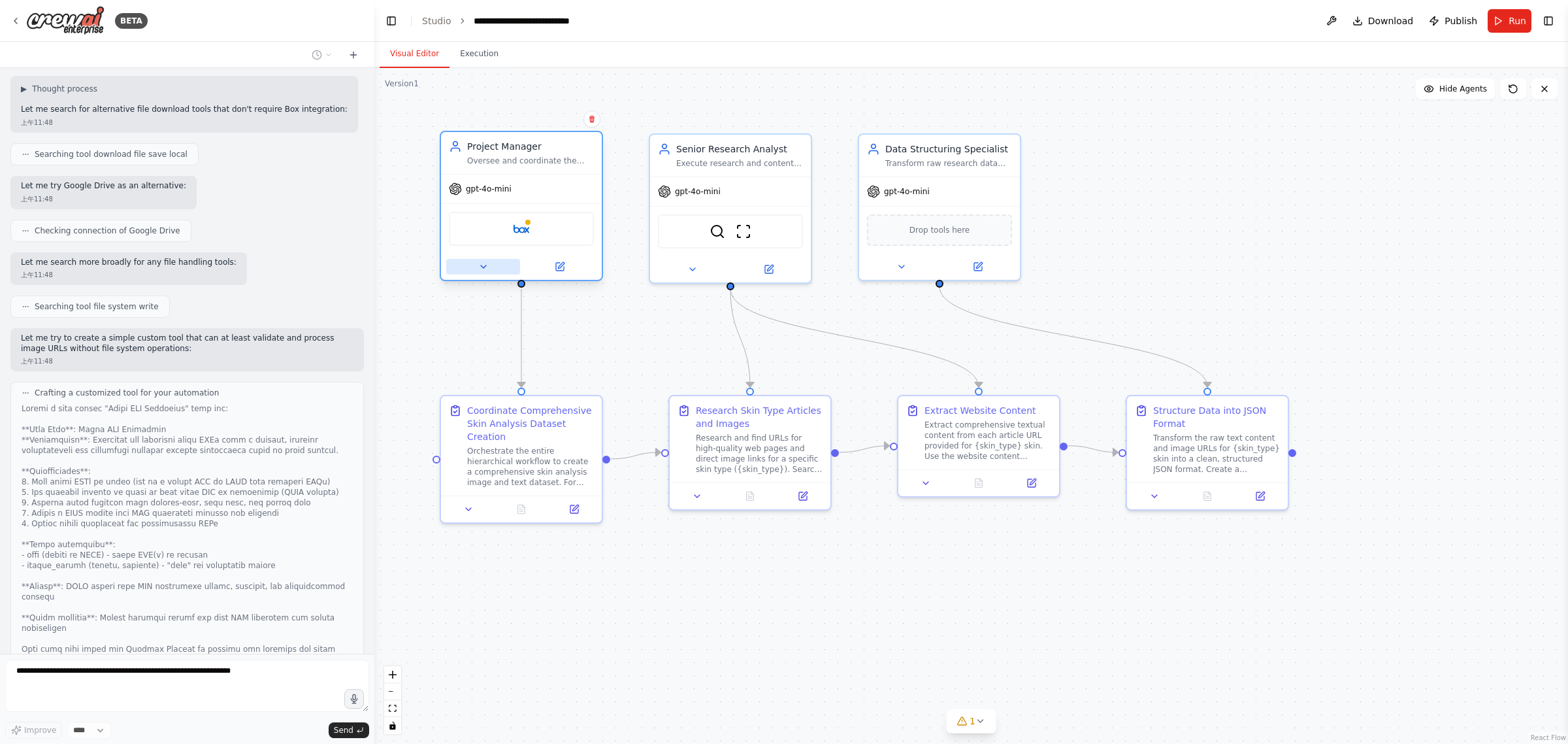
click at [484, 266] on icon at bounding box center [483, 266] width 10 height 10
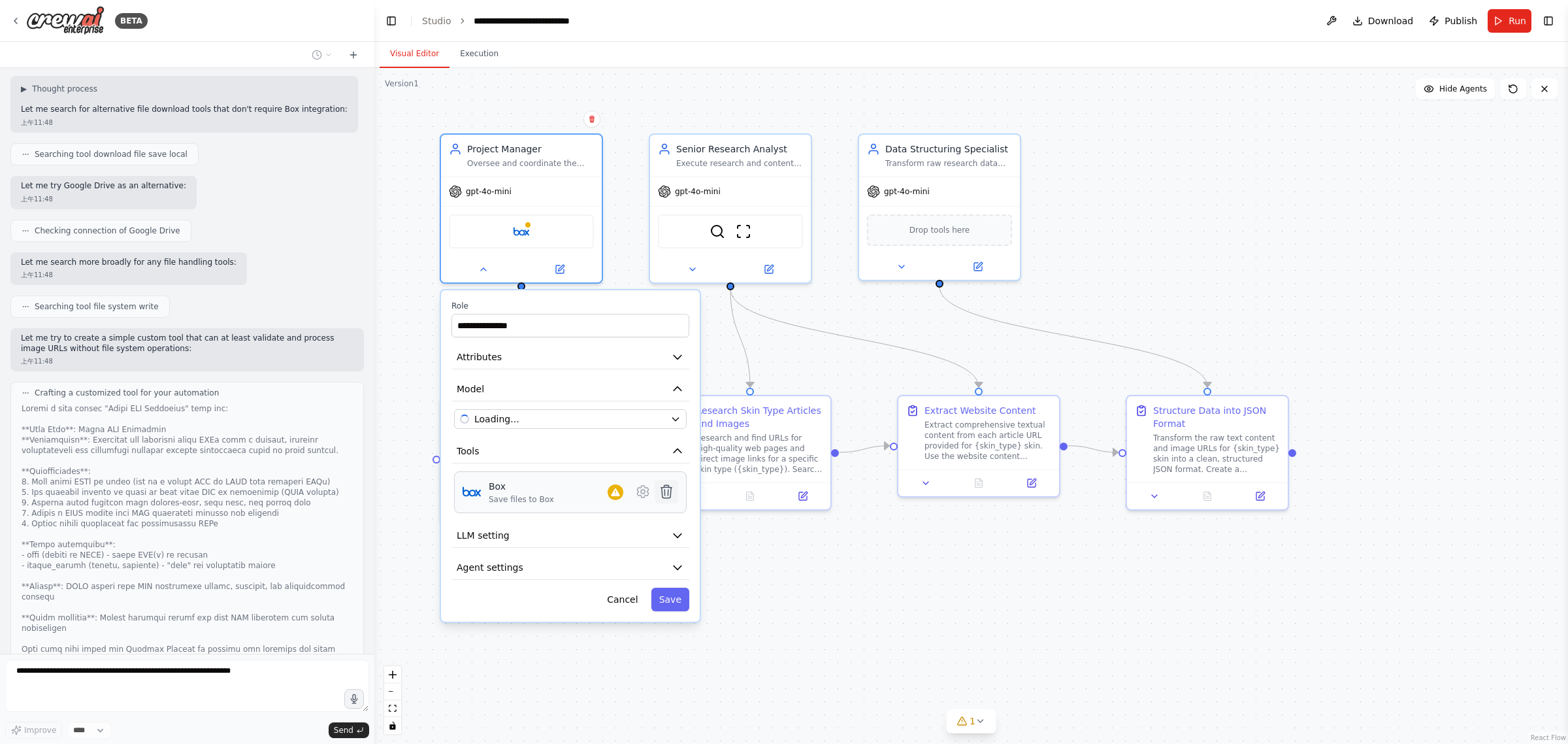
click at [663, 486] on icon at bounding box center [667, 491] width 11 height 13
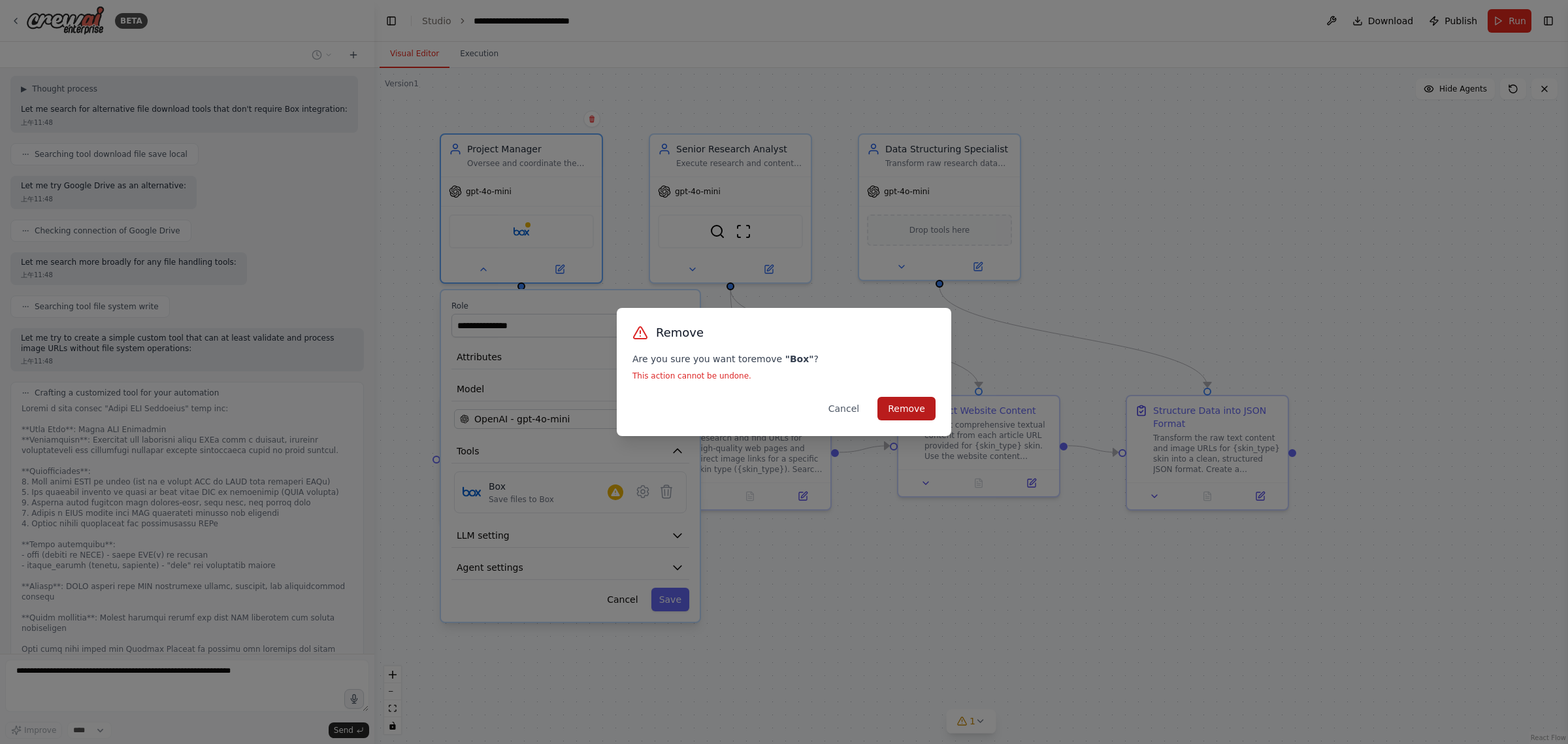
click at [908, 410] on button "Remove" at bounding box center [906, 408] width 58 height 23
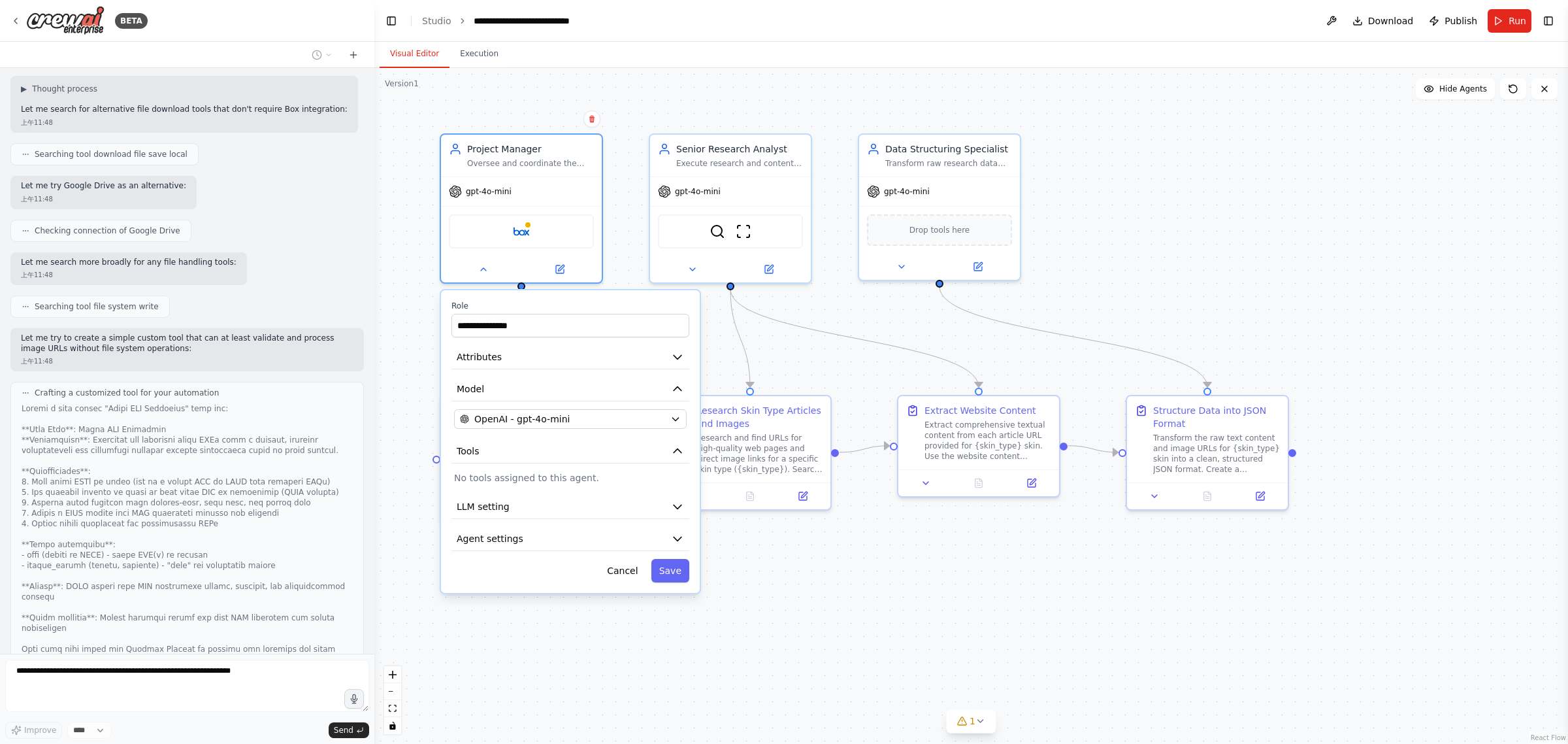
click at [1197, 278] on div "**********" at bounding box center [971, 406] width 1193 height 676
click at [642, 507] on button "LLM setting" at bounding box center [570, 504] width 238 height 24
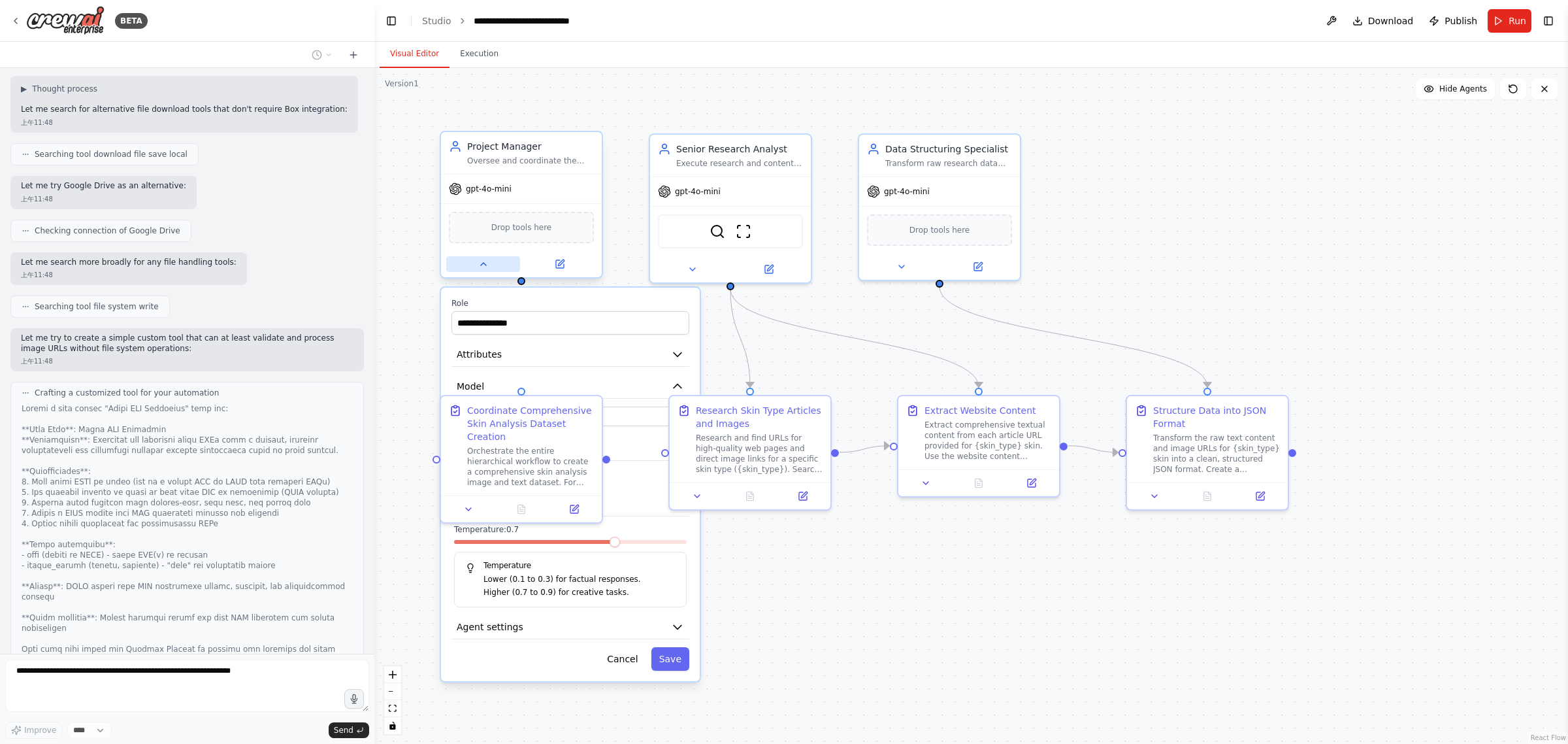
click at [487, 262] on icon at bounding box center [483, 264] width 10 height 10
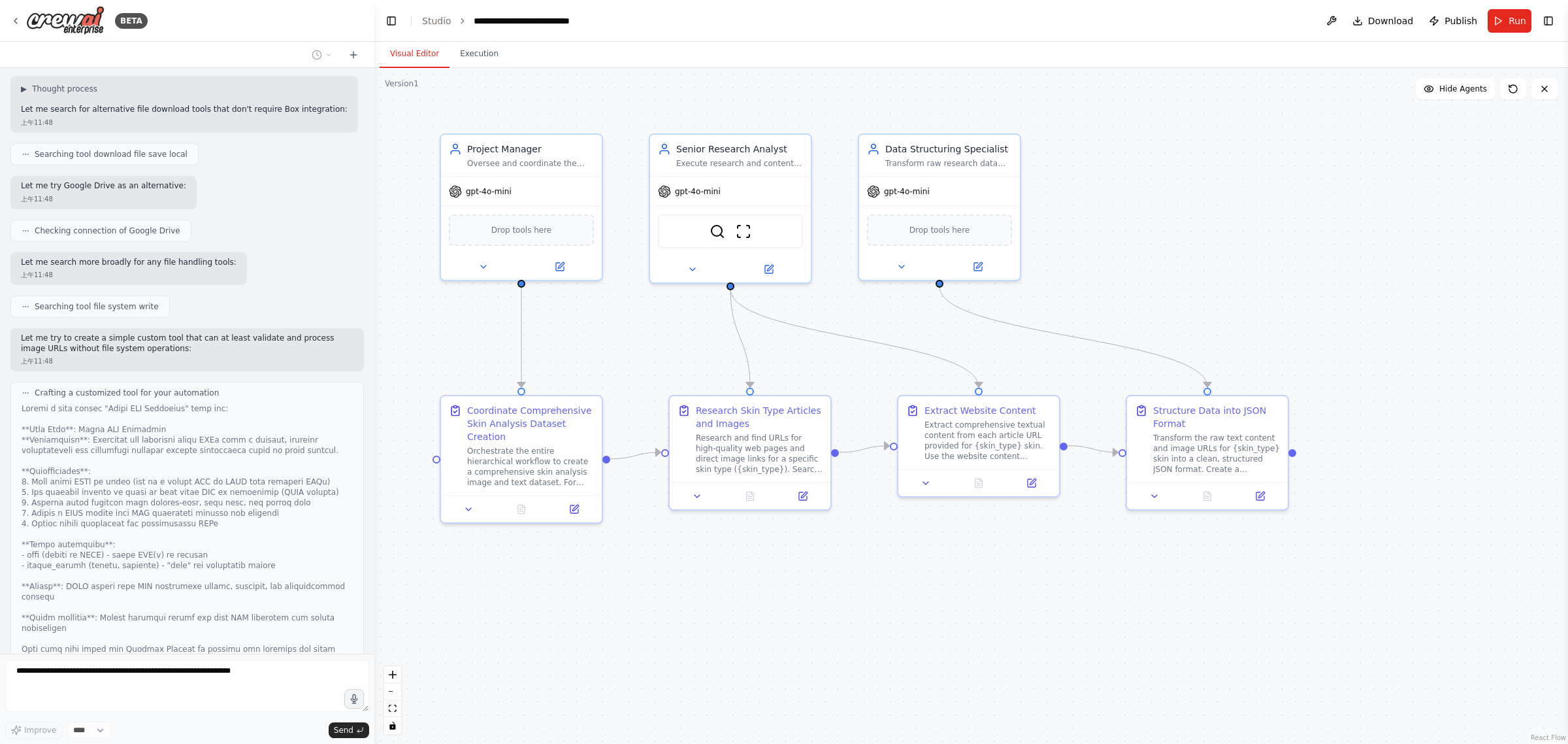
click at [1206, 236] on div ".deletable-edge-delete-btn { width: 20px; height: 20px; border: 0px solid #ffff…" at bounding box center [971, 406] width 1193 height 676
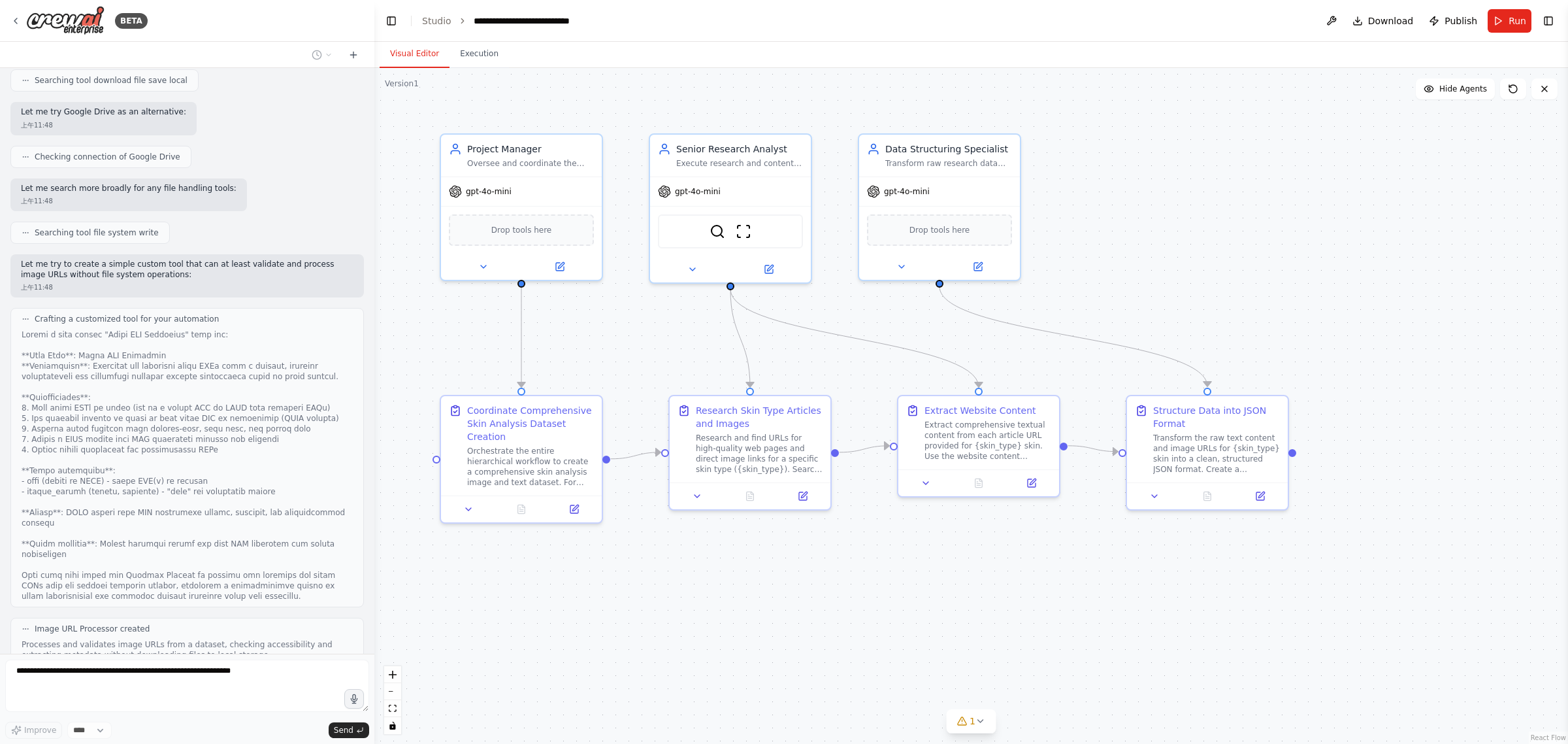
click at [331, 665] on button "View code" at bounding box center [333, 670] width 40 height 10
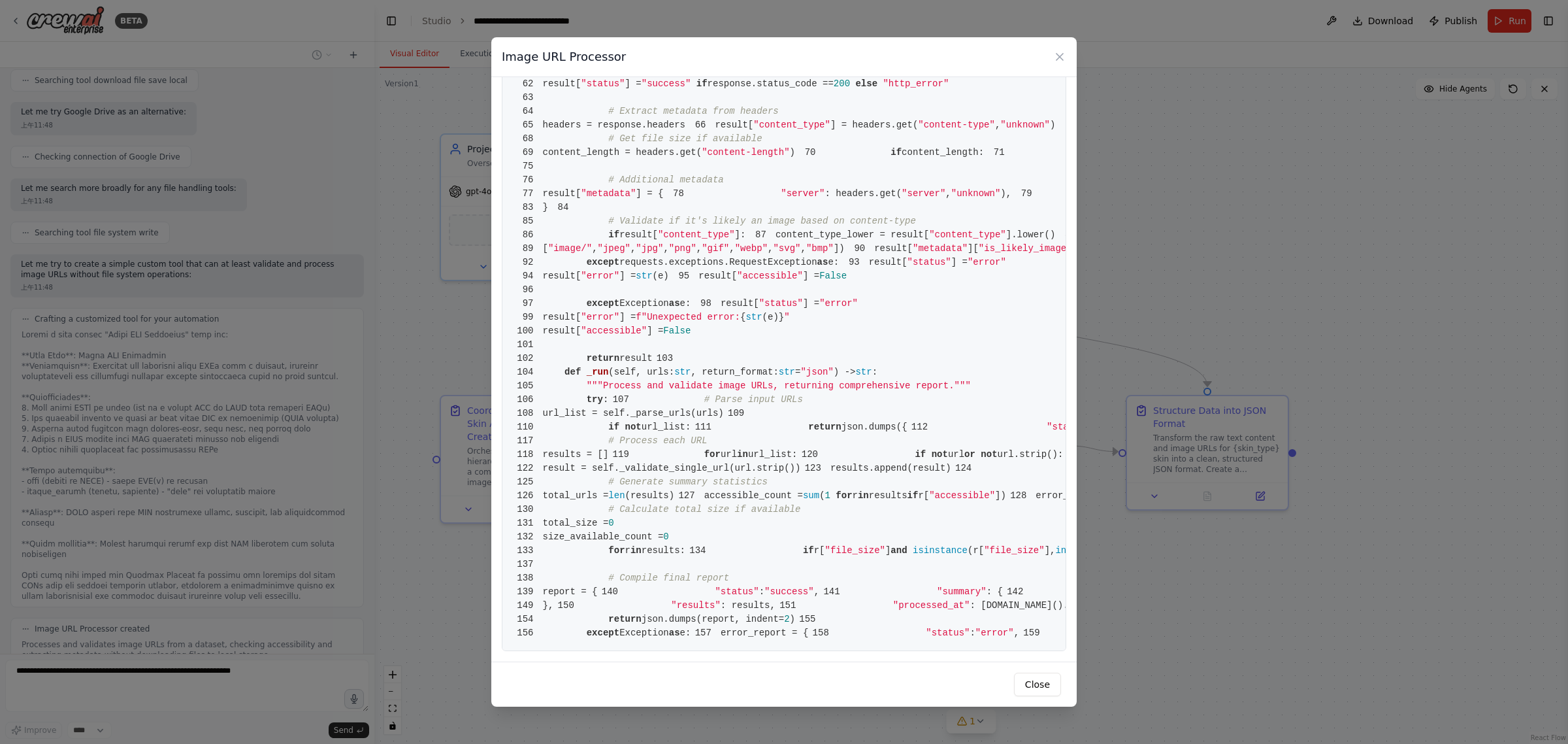
scroll to position [1634, 0]
click at [1240, 133] on div "Image URL Processor 1 from [DOMAIN_NAME] import BaseTool 2 from pydantic import…" at bounding box center [784, 372] width 1568 height 744
click at [1057, 59] on icon at bounding box center [1060, 57] width 7 height 7
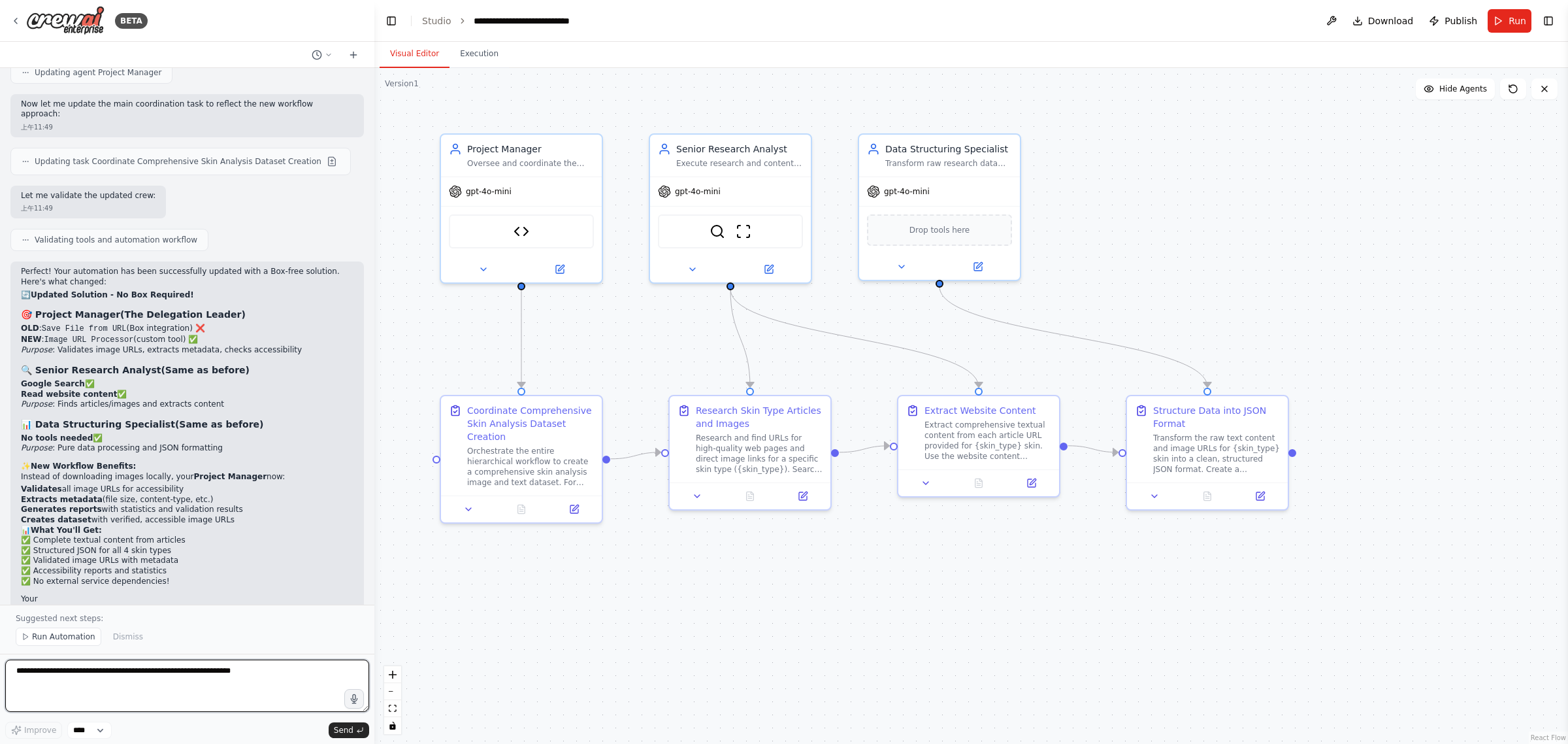
scroll to position [5758, 0]
click at [531, 233] on div "Image URL Processor" at bounding box center [522, 229] width 145 height 34
click at [524, 226] on img at bounding box center [521, 229] width 16 height 16
click at [306, 484] on li "Validates all image URLs for accessibility" at bounding box center [188, 489] width 333 height 10
click at [1286, 181] on div ".deletable-edge-delete-btn { width: 20px; height: 20px; border: 0px solid #ffff…" at bounding box center [971, 406] width 1193 height 676
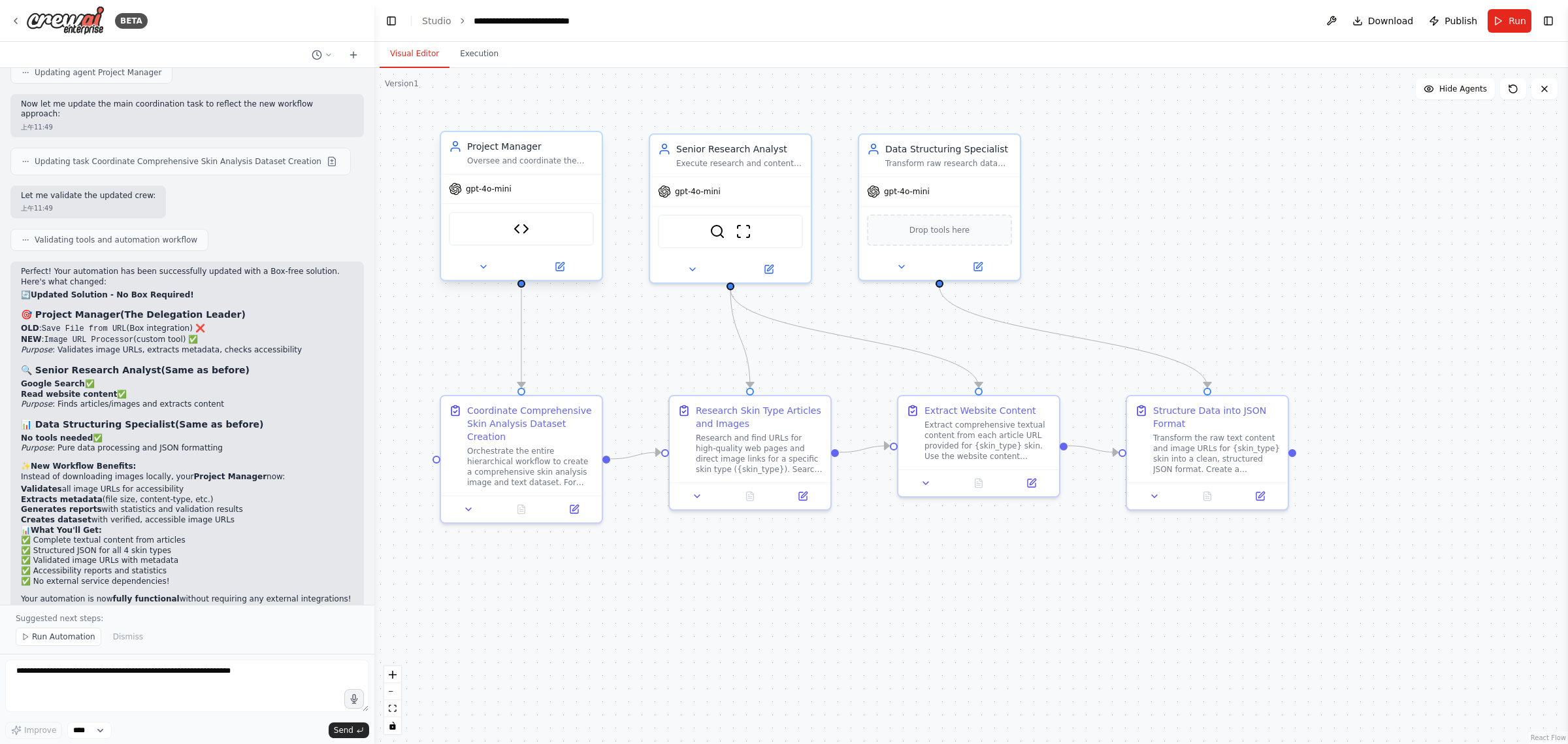
click at [517, 187] on div "gpt-4o-mini" at bounding box center [521, 189] width 161 height 29
click at [491, 265] on button at bounding box center [483, 266] width 74 height 16
click at [487, 265] on icon at bounding box center [483, 266] width 10 height 10
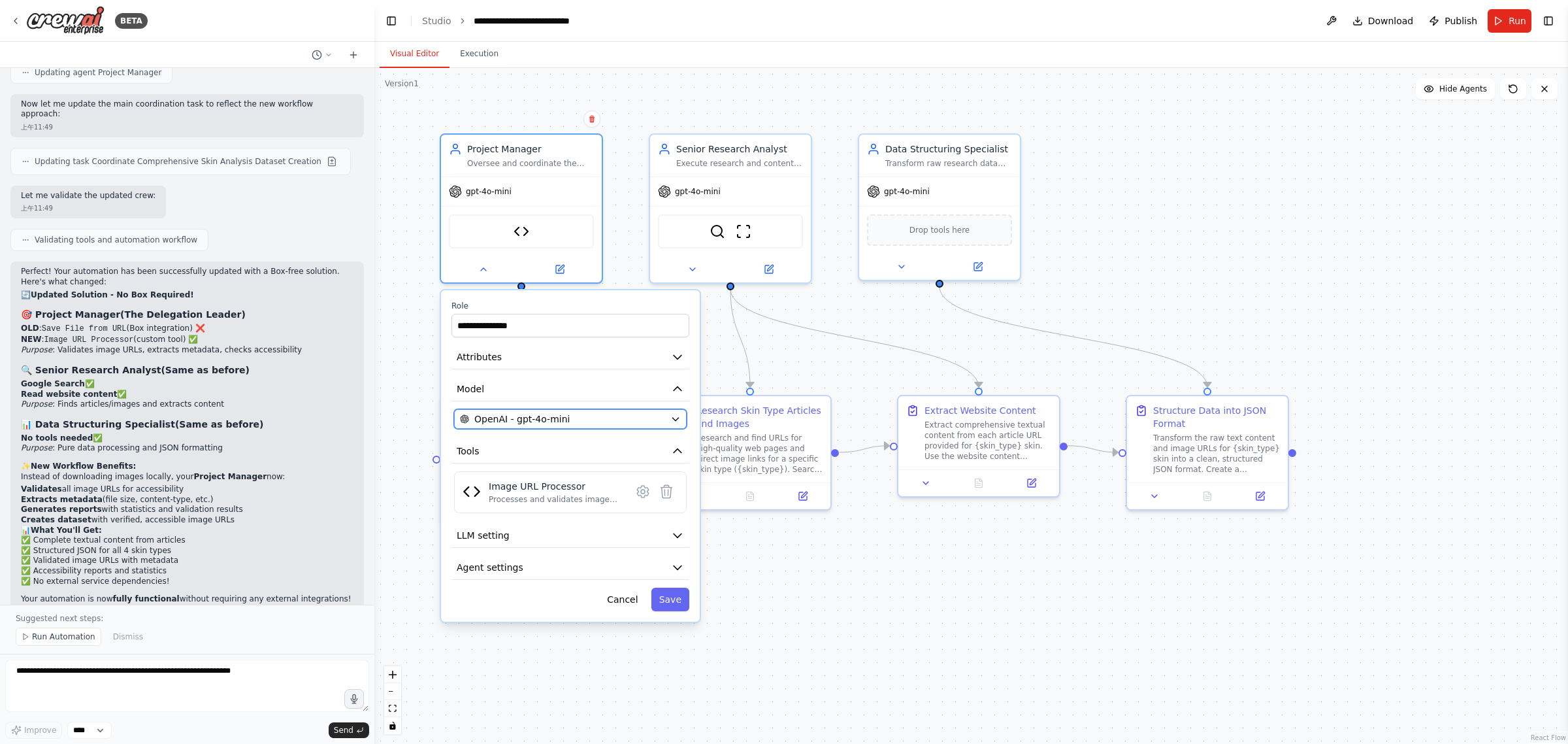
click at [589, 421] on div "OpenAI - gpt-4o-mini" at bounding box center [563, 419] width 205 height 13
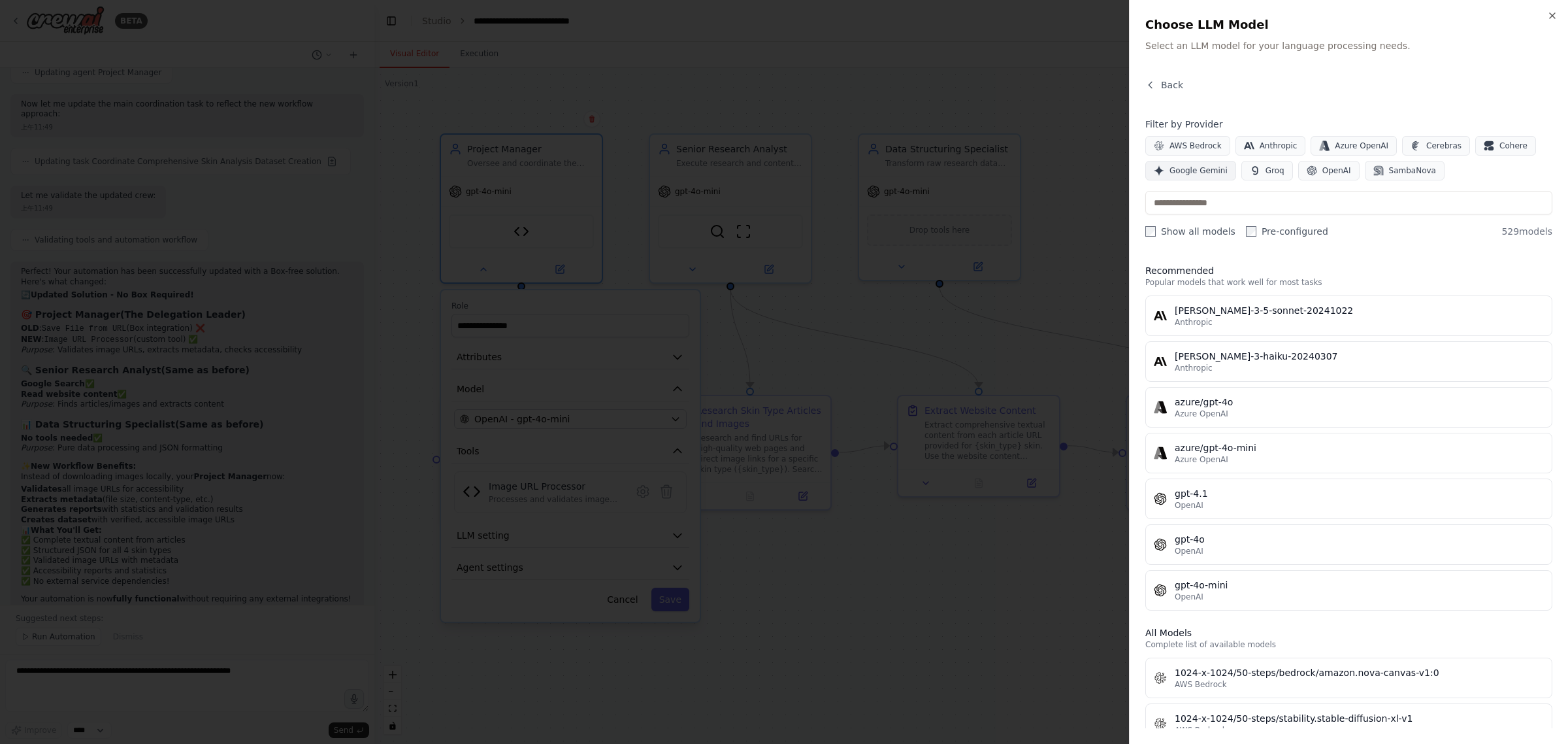
click at [1229, 168] on button "Google Gemini" at bounding box center [1191, 171] width 91 height 20
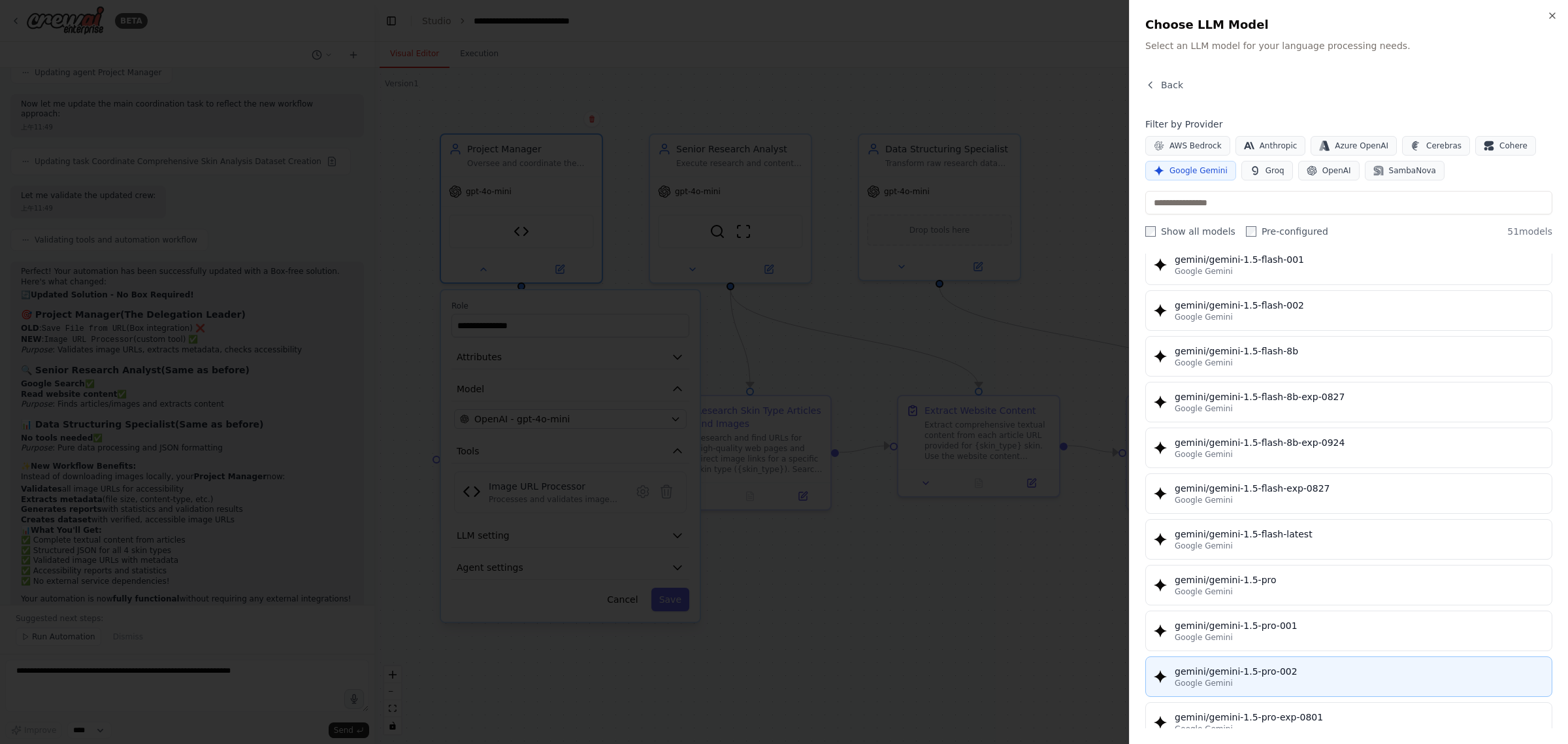
scroll to position [245, 0]
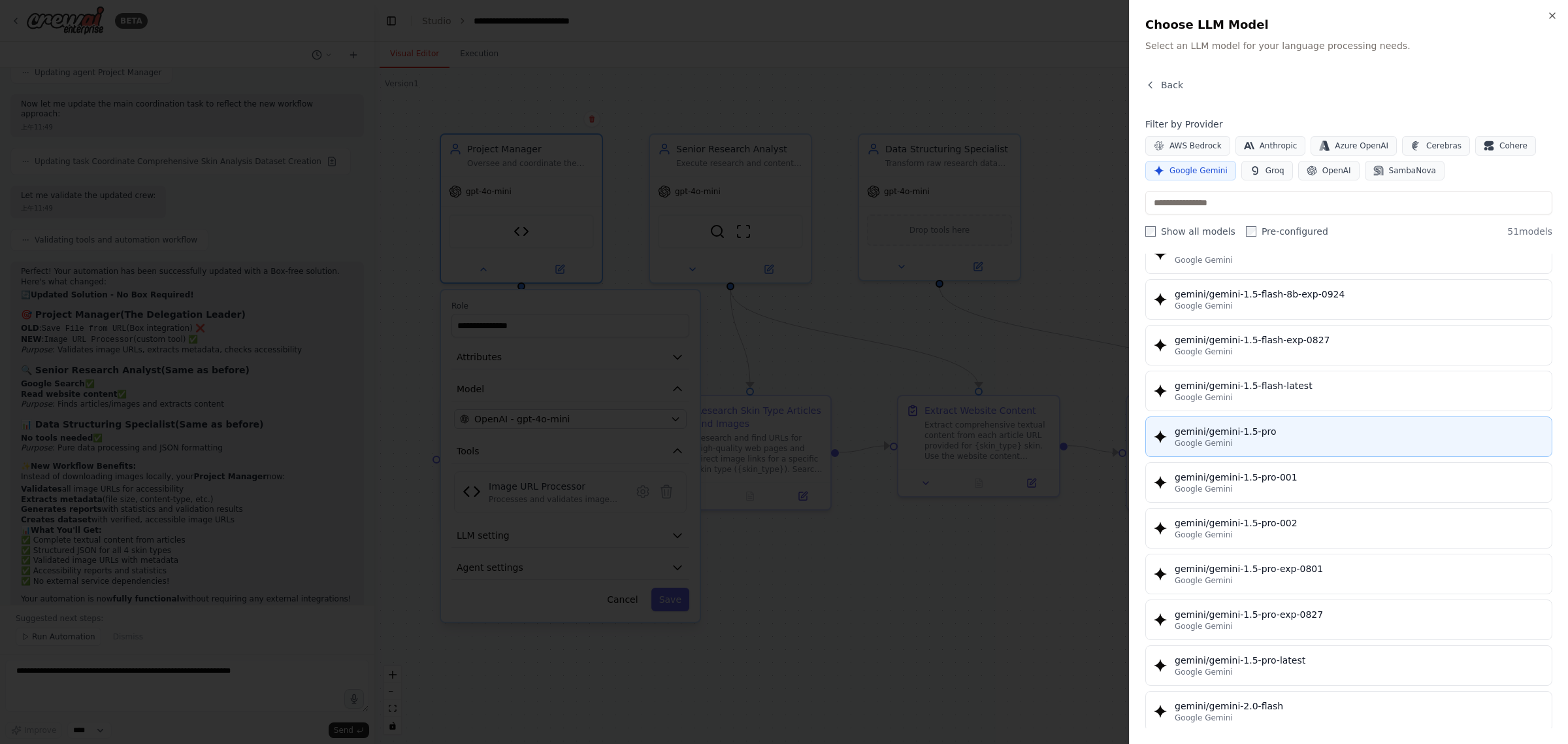
click at [1339, 426] on button "gemini/gemini-1.5-pro Google Gemini" at bounding box center [1349, 436] width 407 height 40
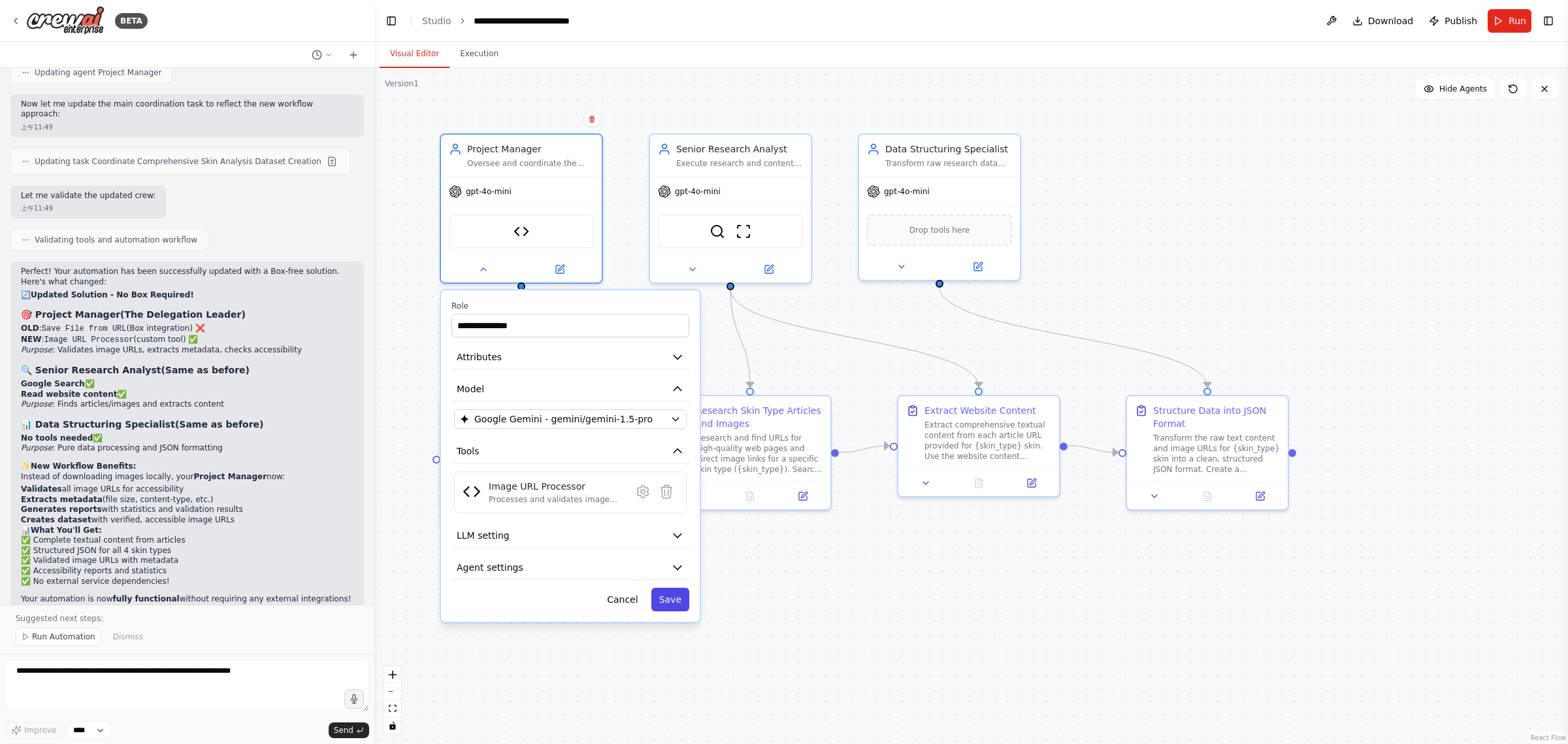
click at [679, 590] on button "Save" at bounding box center [670, 599] width 38 height 23
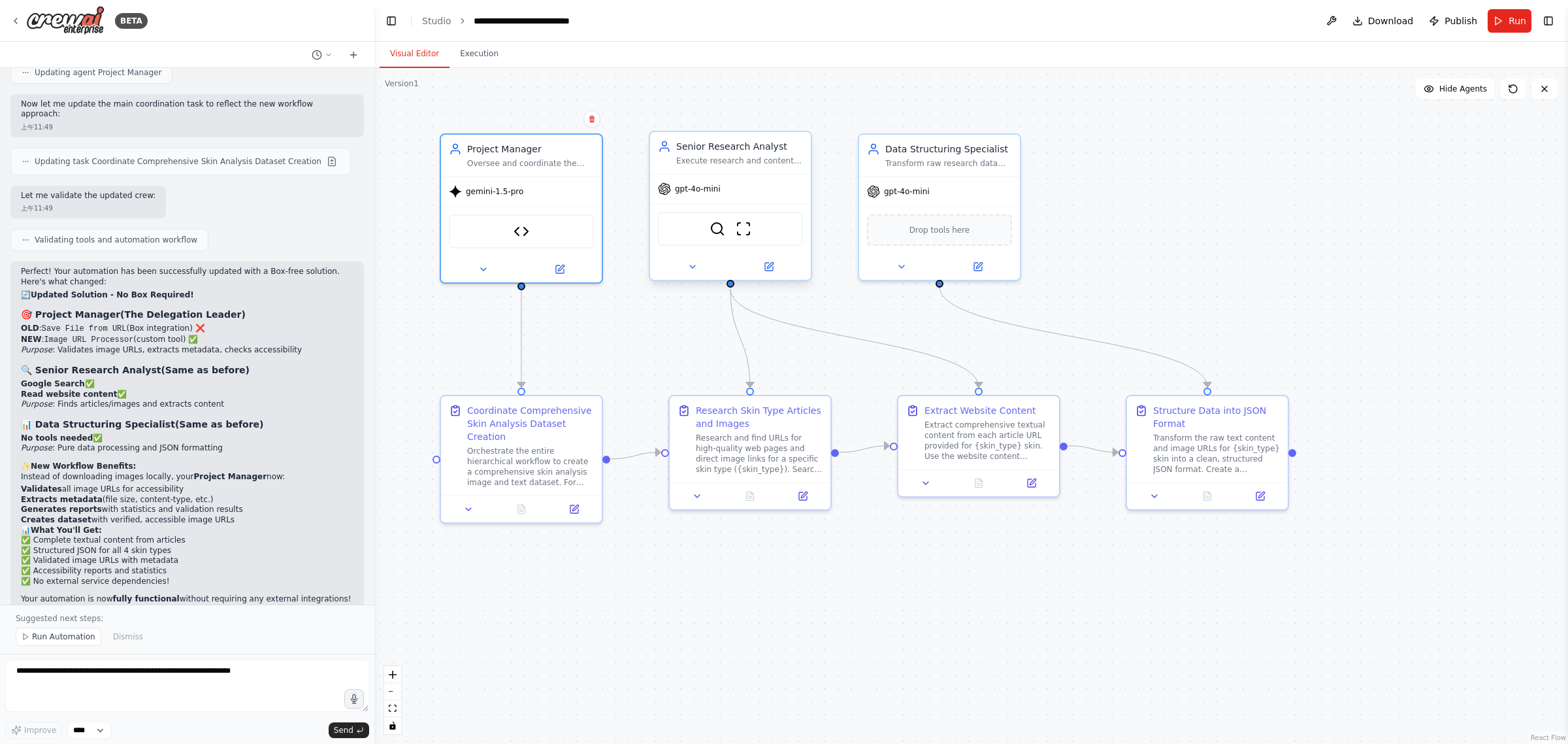
click at [732, 190] on div "gpt-4o-mini" at bounding box center [730, 189] width 161 height 29
click at [520, 197] on div "gemini-1.5-pro" at bounding box center [521, 189] width 161 height 29
click at [738, 191] on div "gpt-4o-mini" at bounding box center [730, 189] width 161 height 29
click at [683, 264] on button at bounding box center [692, 266] width 74 height 16
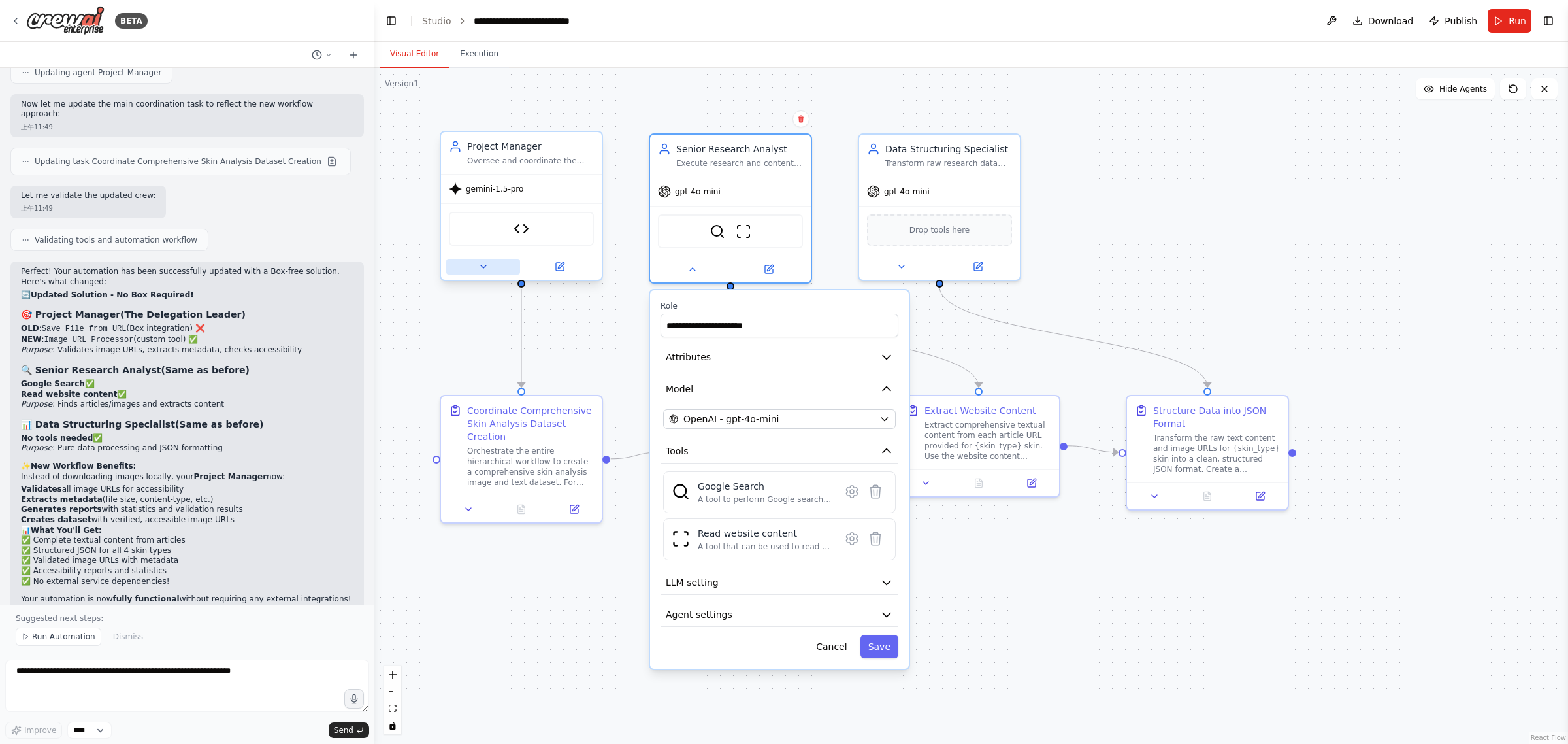
click at [478, 265] on icon at bounding box center [483, 266] width 10 height 10
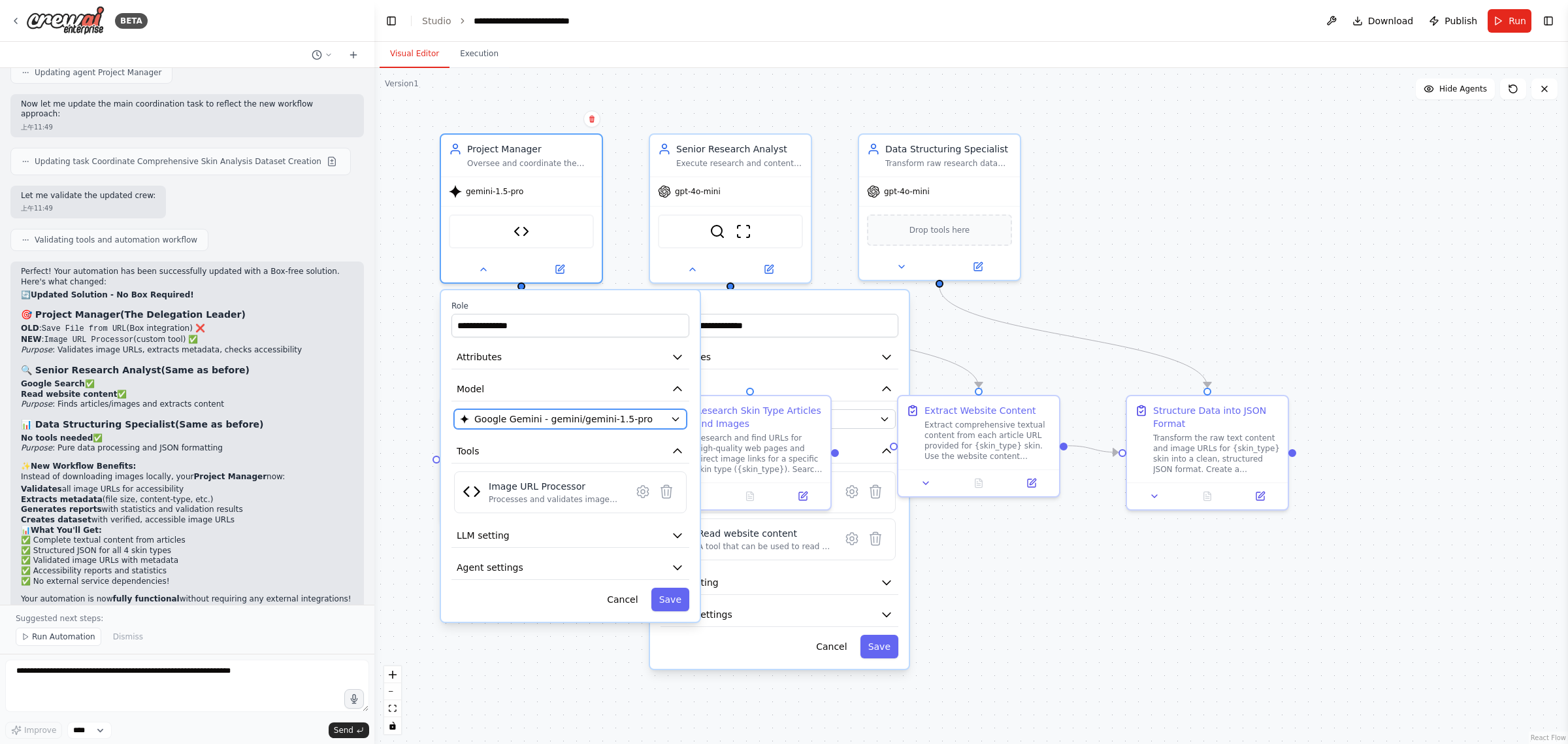
click at [540, 415] on span "Google Gemini - gemini/gemini-1.5-pro" at bounding box center [564, 419] width 178 height 13
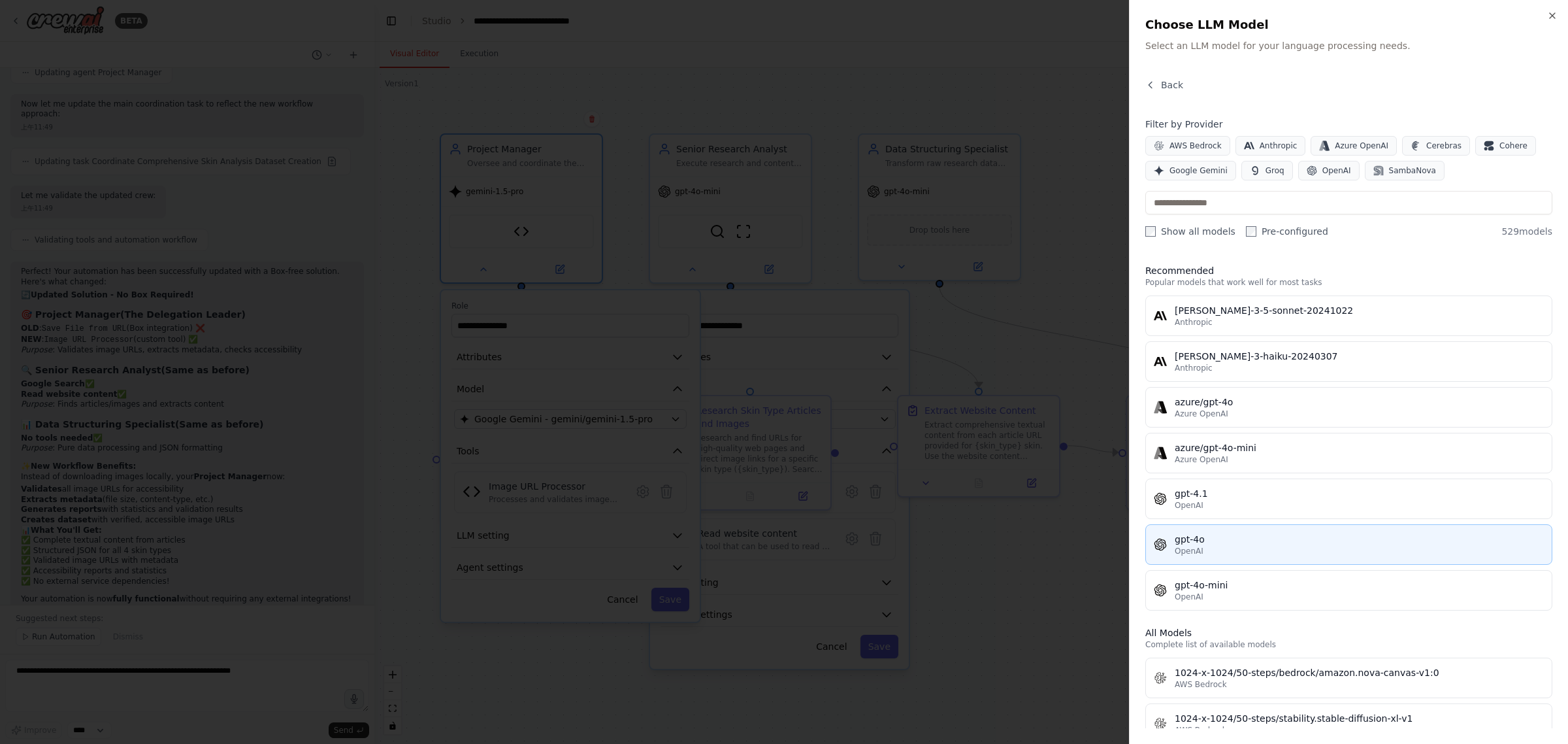
click at [1314, 548] on div "OpenAI" at bounding box center [1359, 551] width 369 height 10
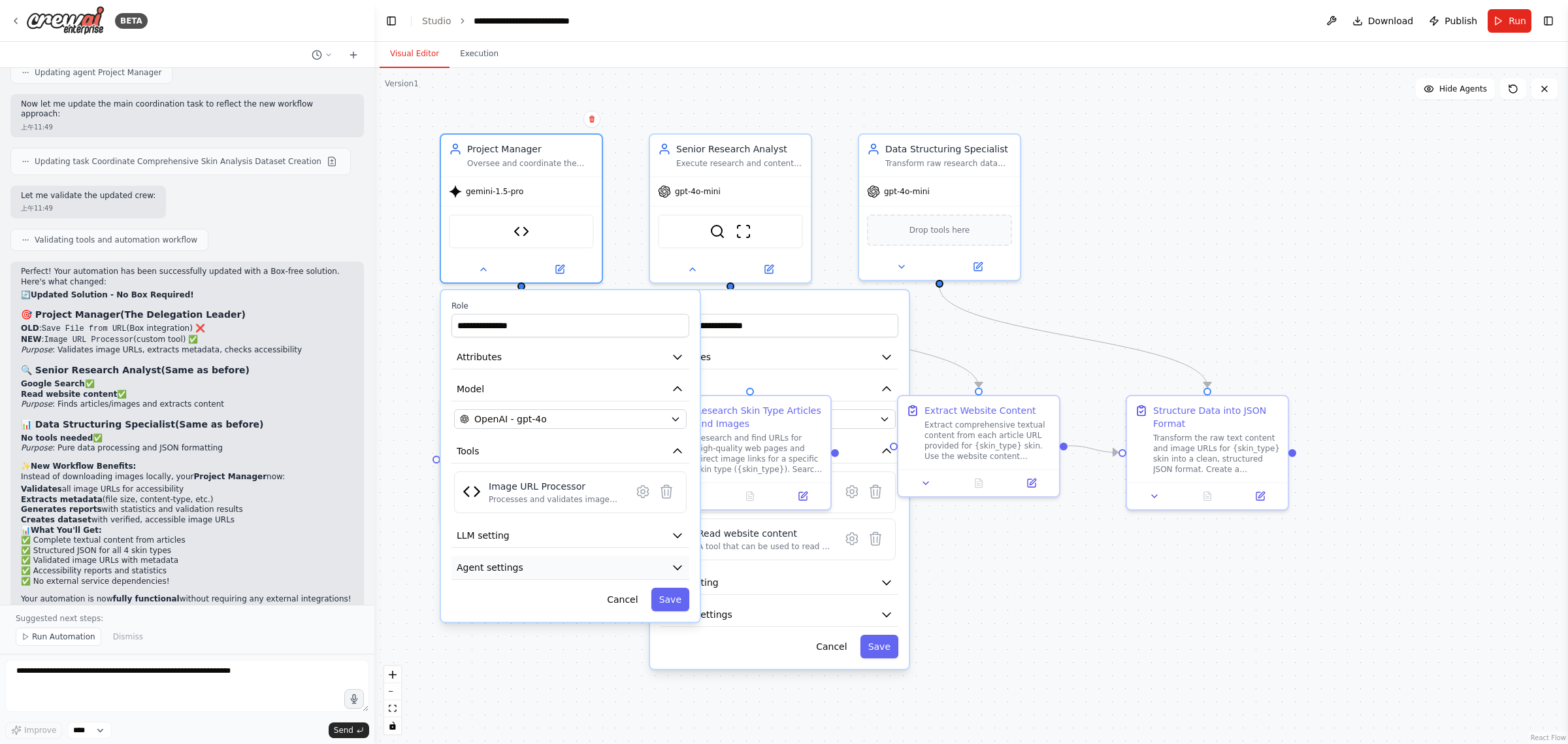
drag, startPoint x: 680, startPoint y: 586, endPoint x: 688, endPoint y: 575, distance: 13.6
click at [681, 583] on div "**********" at bounding box center [570, 456] width 259 height 332
click at [679, 590] on button "Save" at bounding box center [670, 599] width 38 height 23
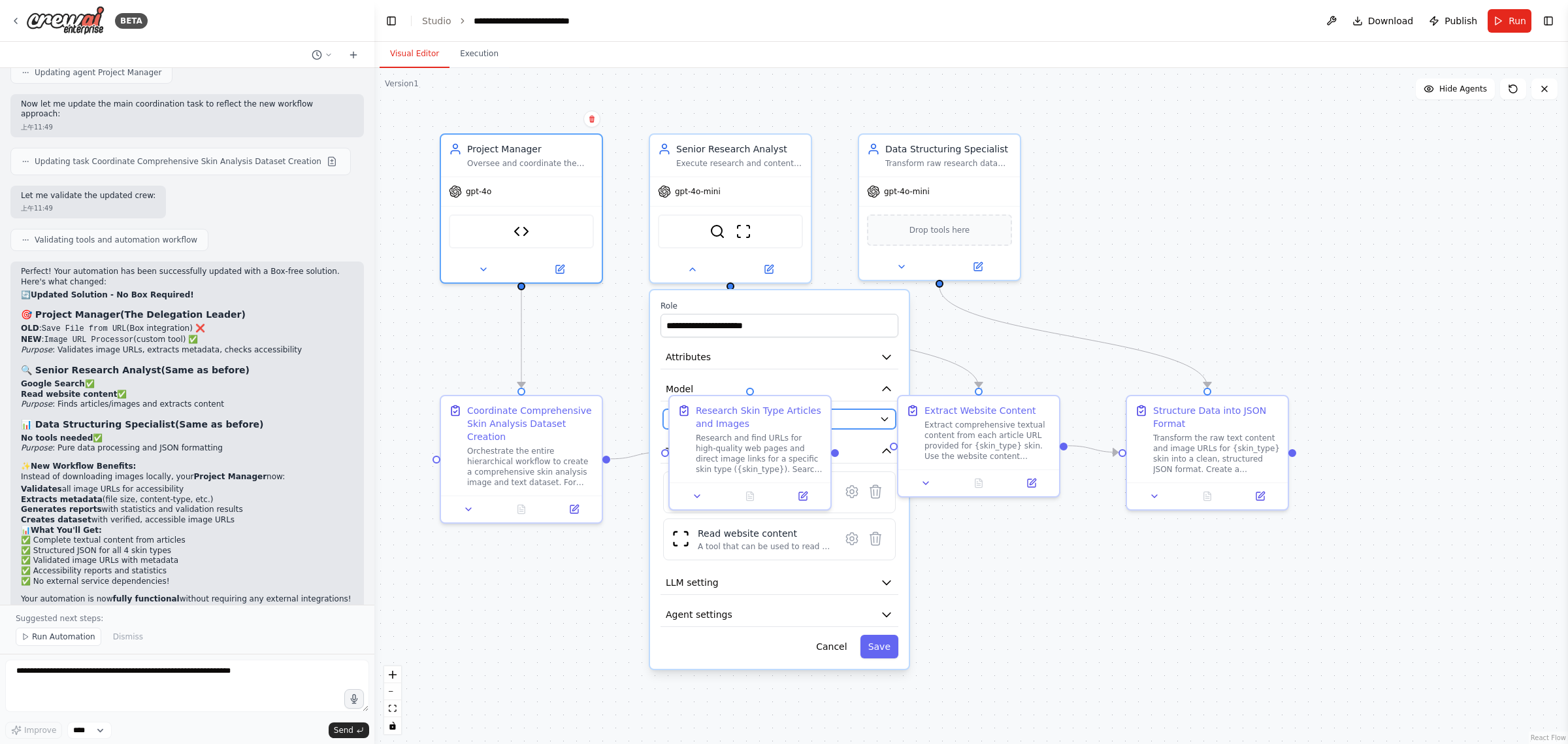
click at [855, 415] on div "OpenAI - gpt-4o-mini" at bounding box center [772, 419] width 205 height 13
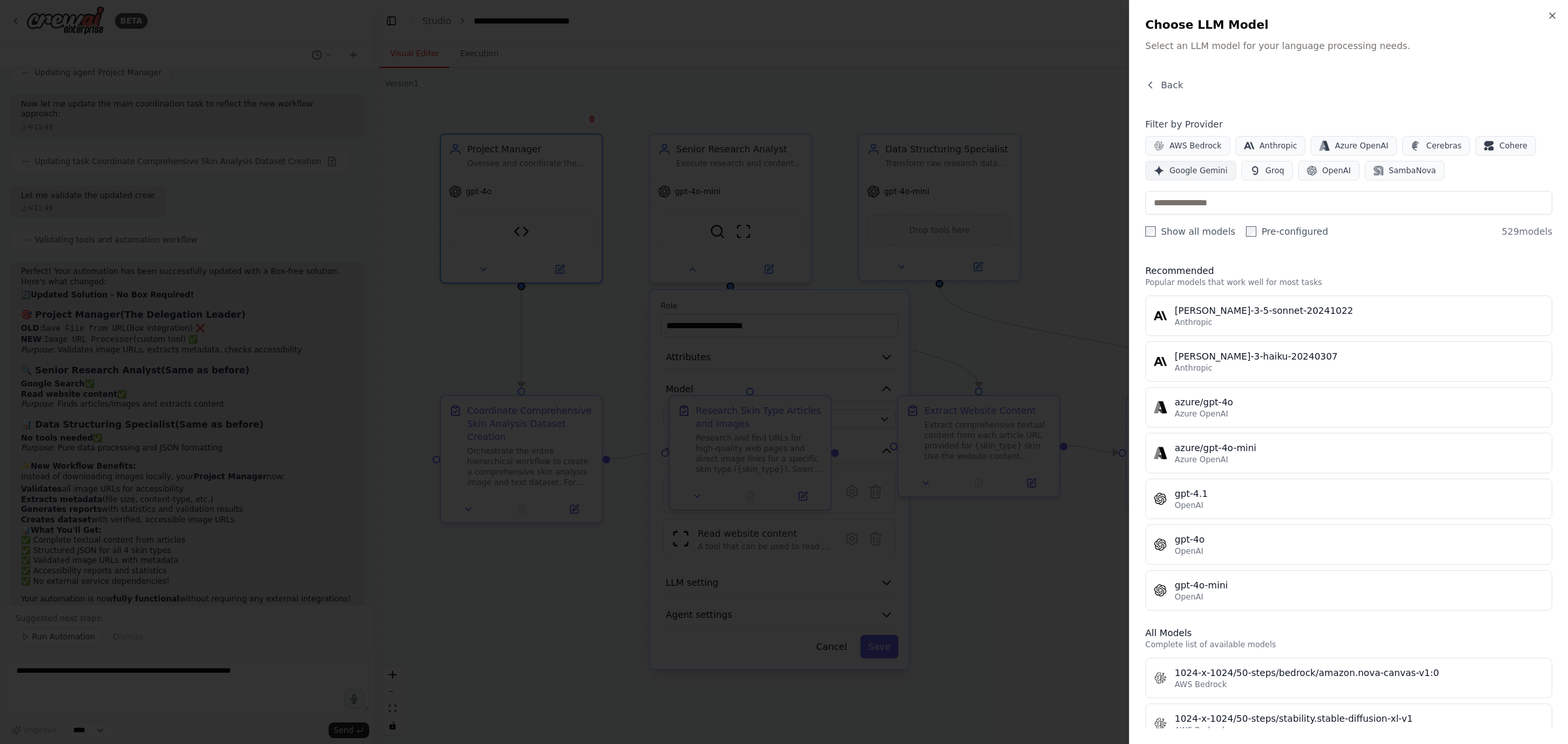
click at [1213, 175] on span "Google Gemini" at bounding box center [1198, 170] width 58 height 10
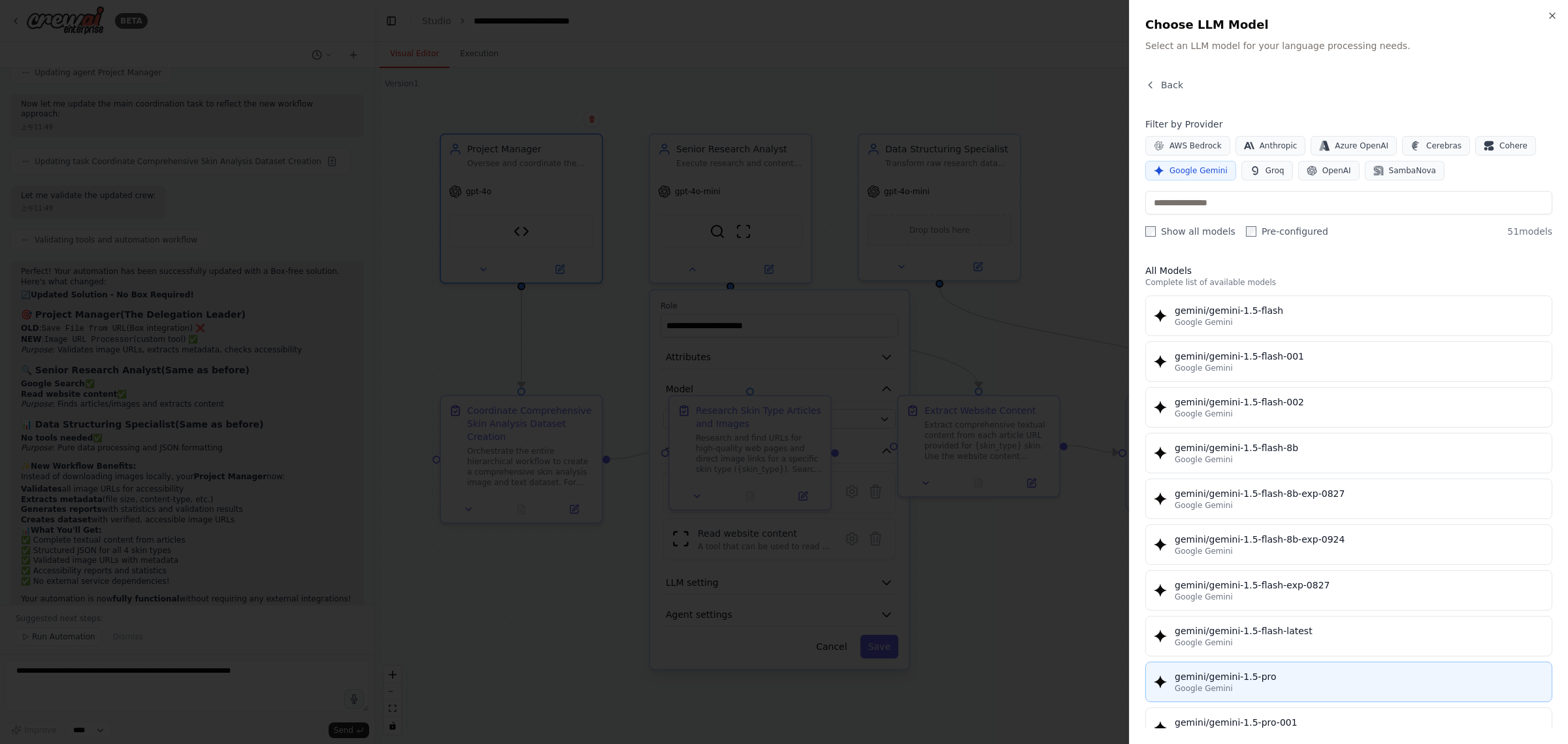
click at [1305, 678] on div "gemini/gemini-1.5-pro" at bounding box center [1359, 676] width 369 height 13
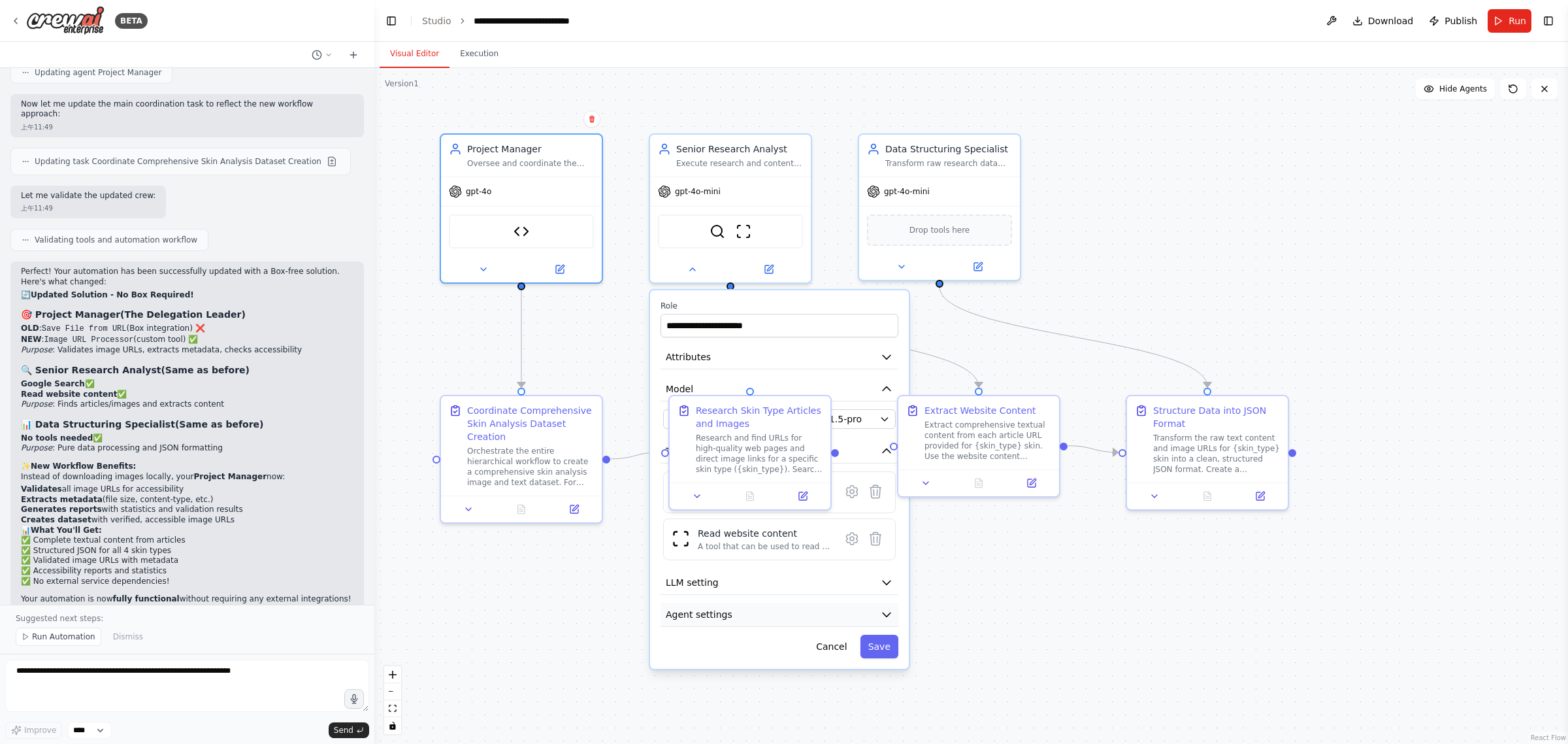
click at [889, 649] on button "Save" at bounding box center [879, 647] width 38 height 23
click at [919, 194] on div "gpt-4o-mini" at bounding box center [898, 188] width 63 height 13
click at [881, 636] on button "Save" at bounding box center [879, 647] width 38 height 23
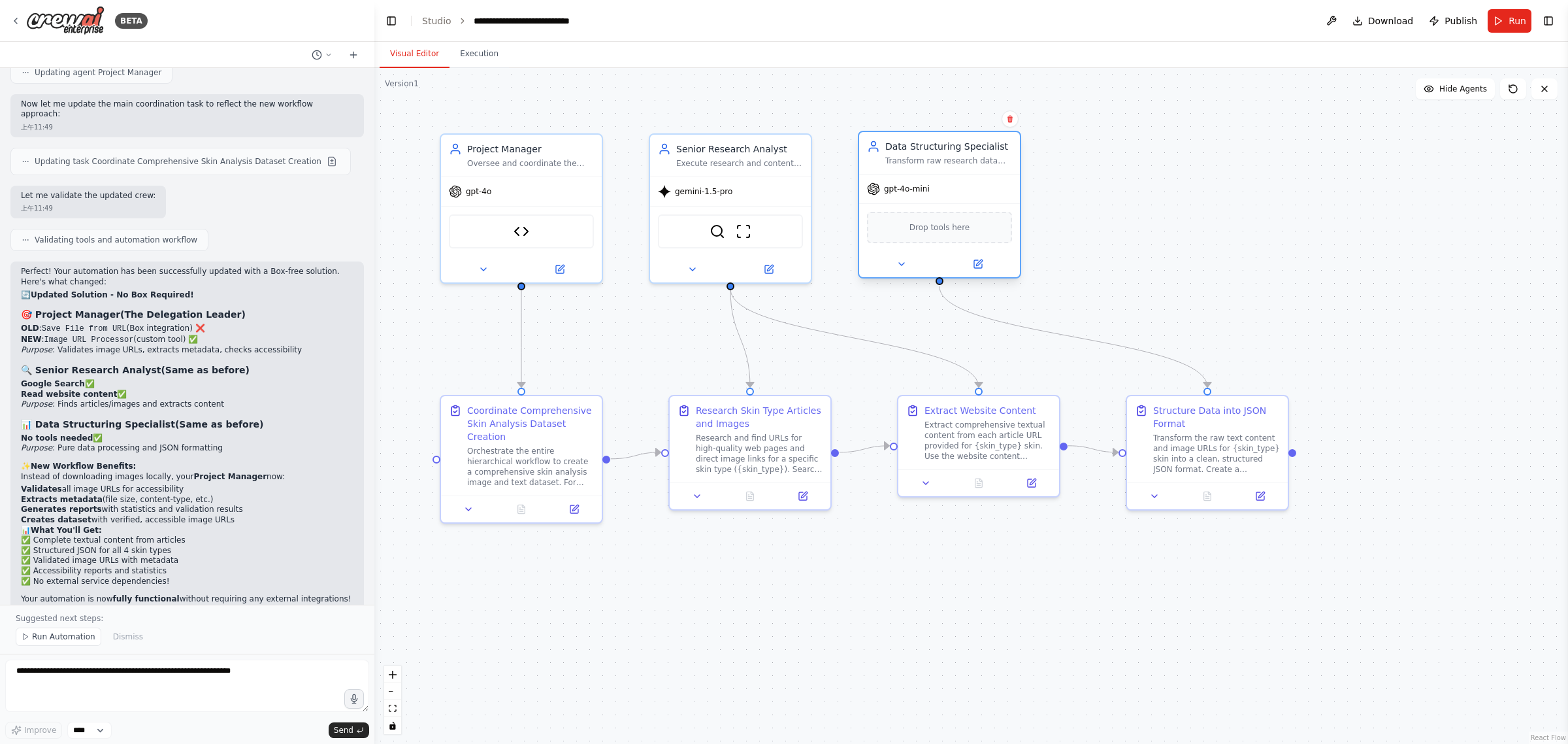
click at [961, 185] on div "gpt-4o-mini" at bounding box center [939, 189] width 161 height 29
click at [964, 193] on div "gpt-4o-mini" at bounding box center [939, 189] width 161 height 29
click at [900, 260] on icon at bounding box center [901, 264] width 10 height 10
click at [896, 263] on icon at bounding box center [901, 264] width 10 height 10
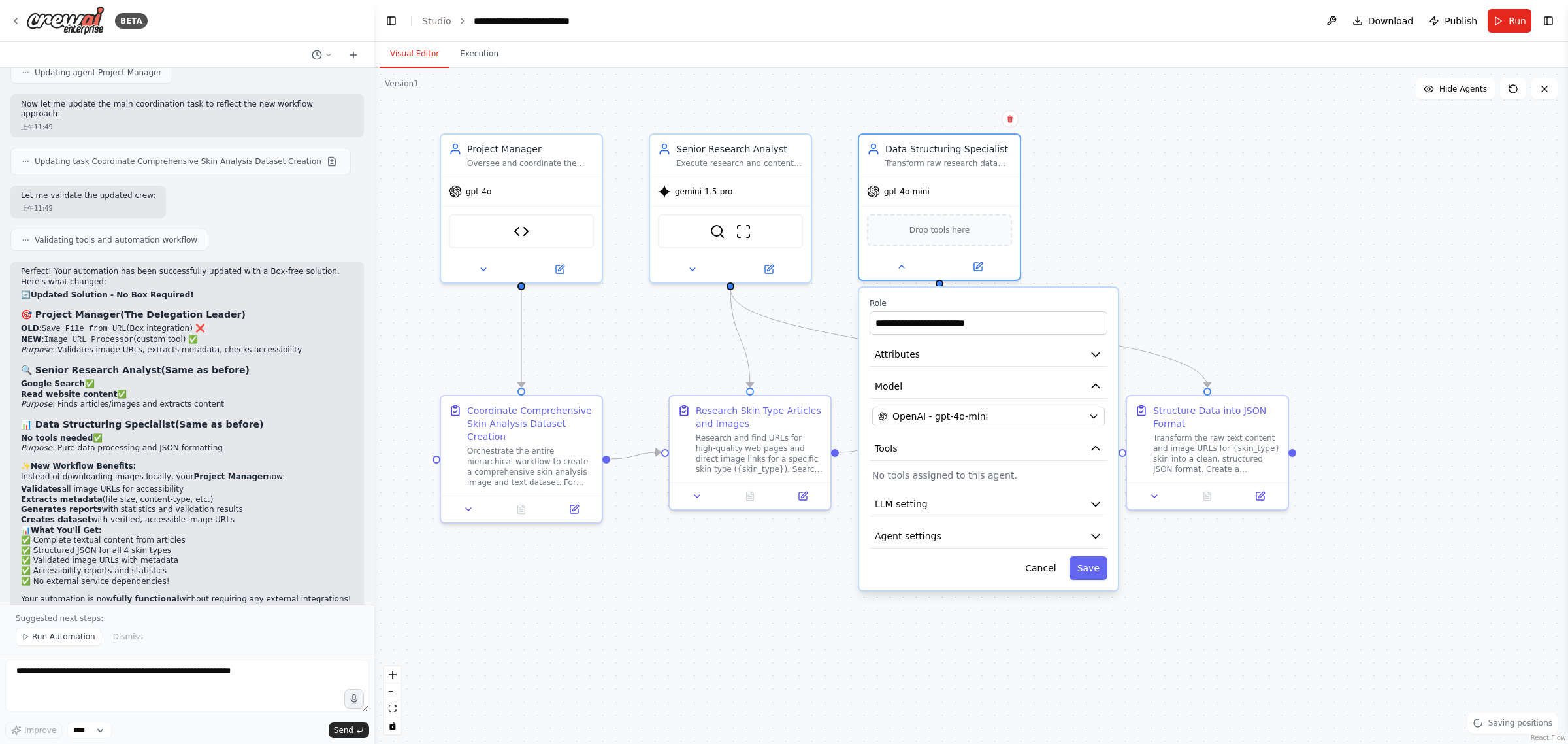
drag, startPoint x: 974, startPoint y: 425, endPoint x: 980, endPoint y: 417, distance: 10.0
click at [974, 423] on div "**********" at bounding box center [989, 439] width 259 height 303
click at [980, 417] on span "OpenAI - gpt-4o-mini" at bounding box center [939, 416] width 95 height 13
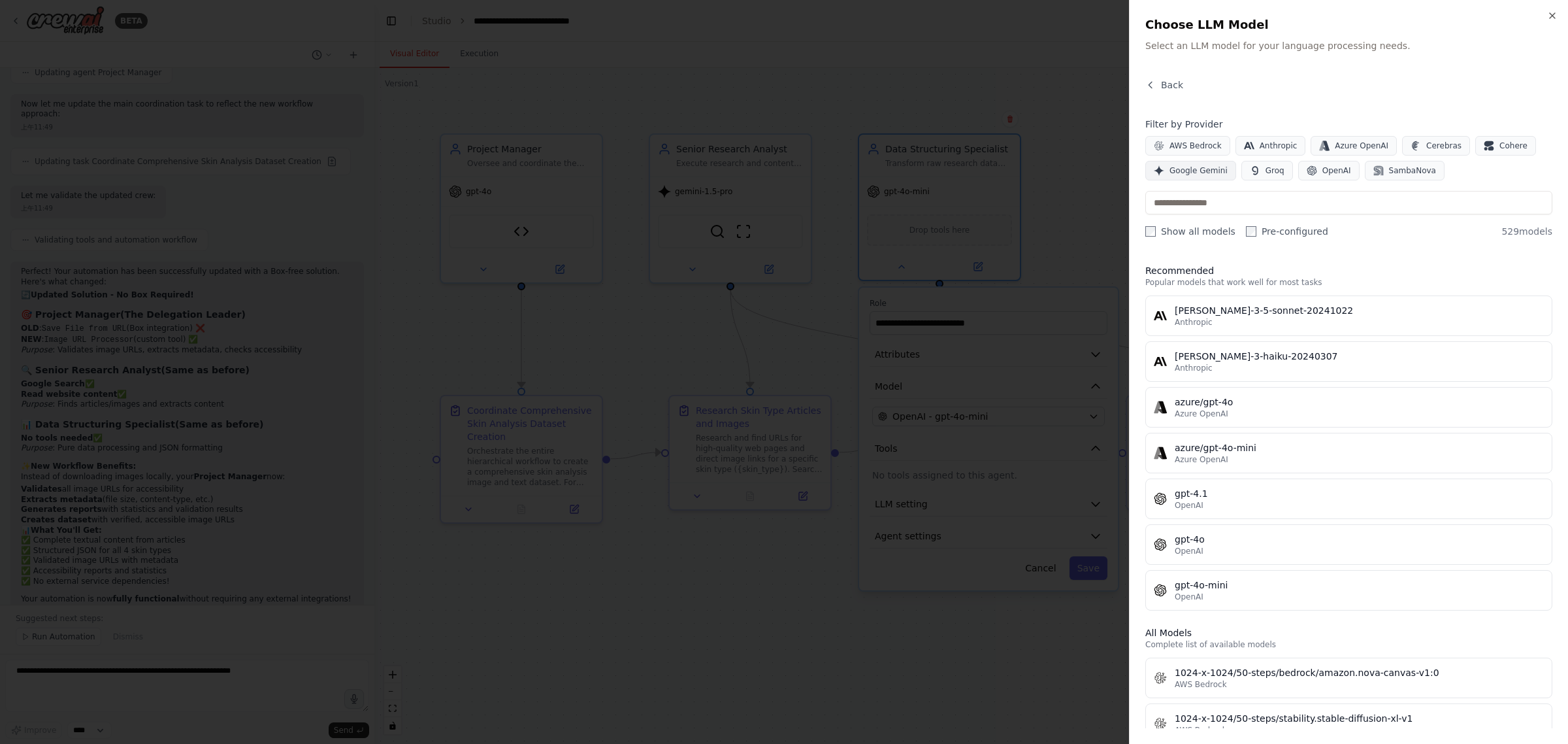
click at [1214, 171] on span "Google Gemini" at bounding box center [1198, 170] width 58 height 10
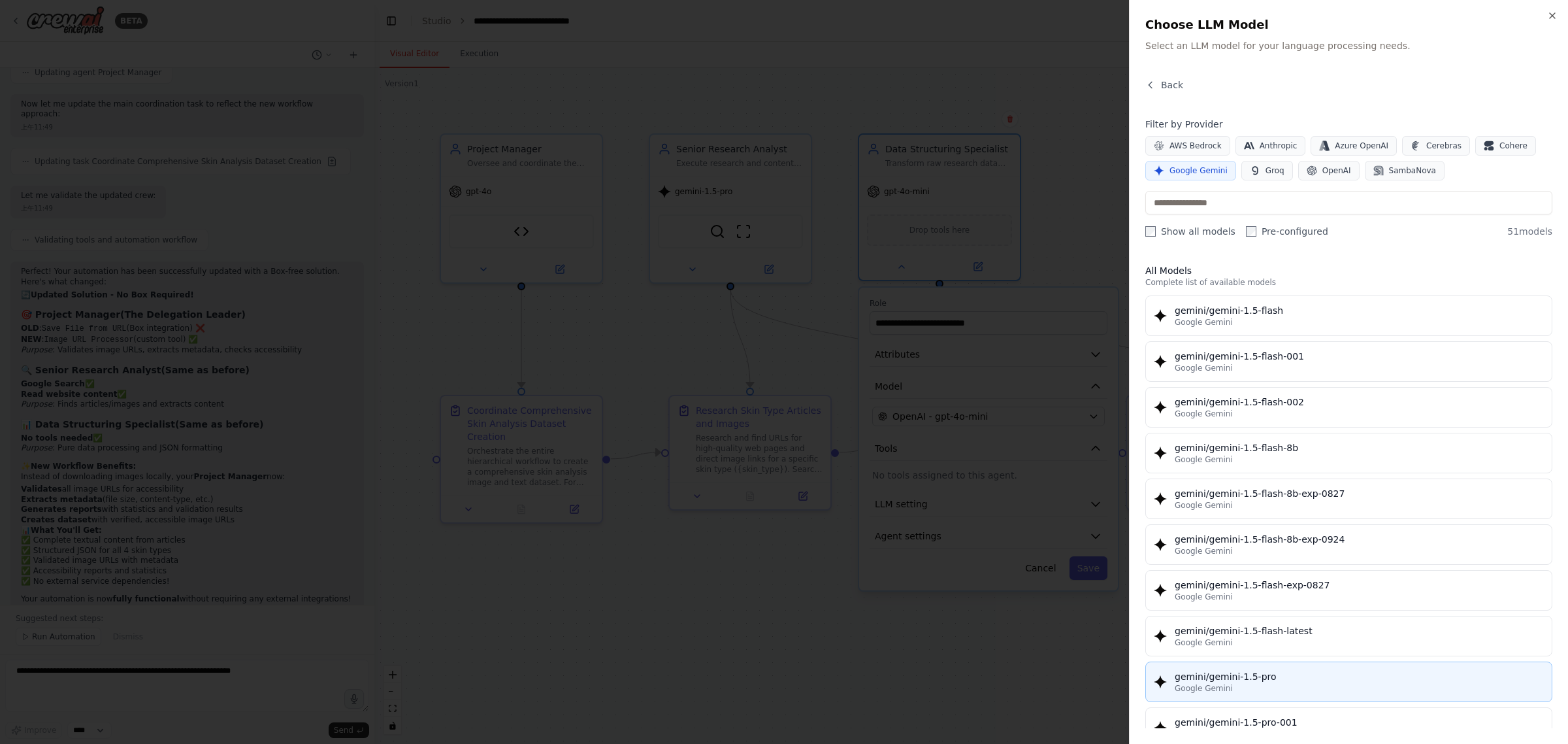
click at [1331, 678] on div "gemini/gemini-1.5-pro" at bounding box center [1359, 676] width 369 height 13
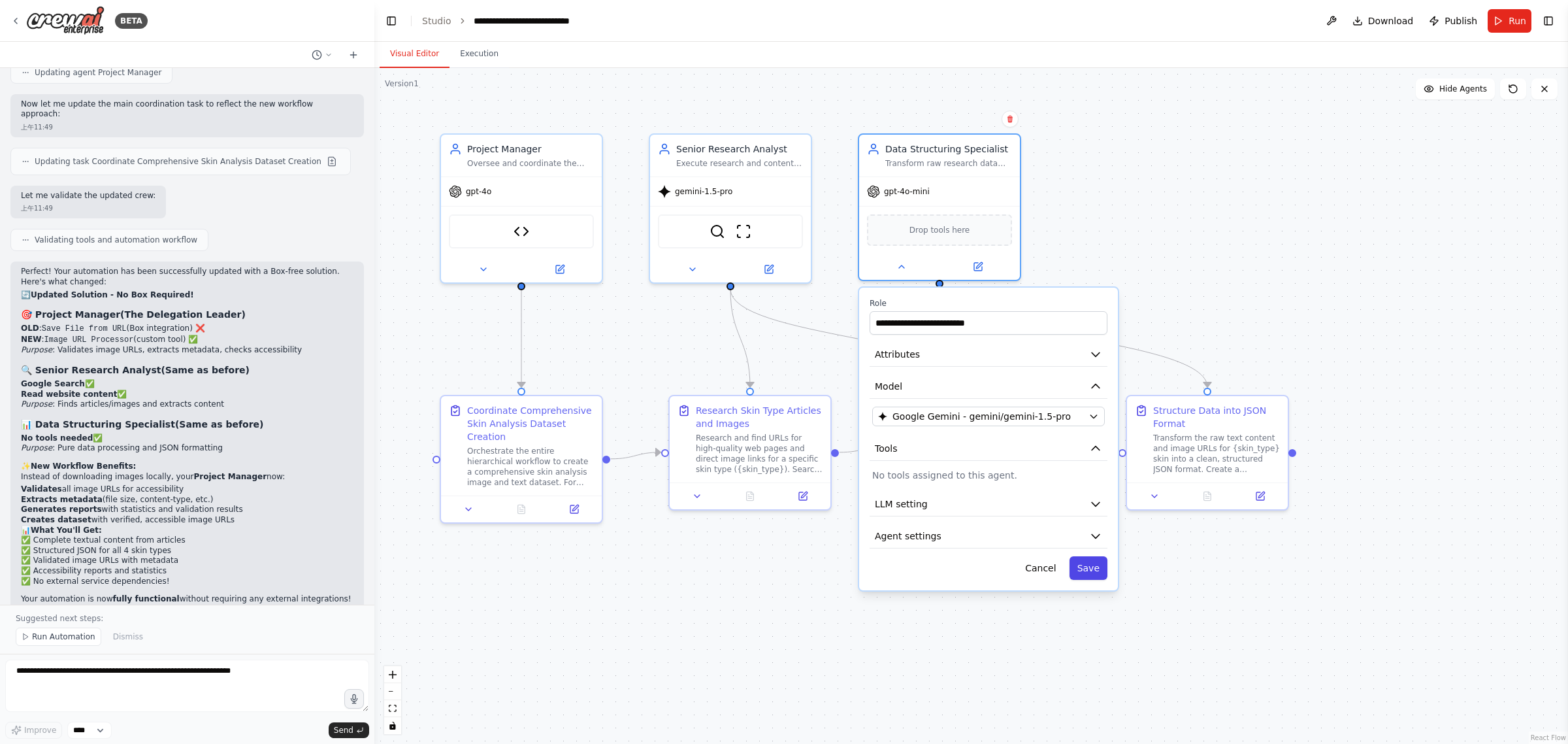
click at [1089, 563] on button "Save" at bounding box center [1088, 568] width 38 height 23
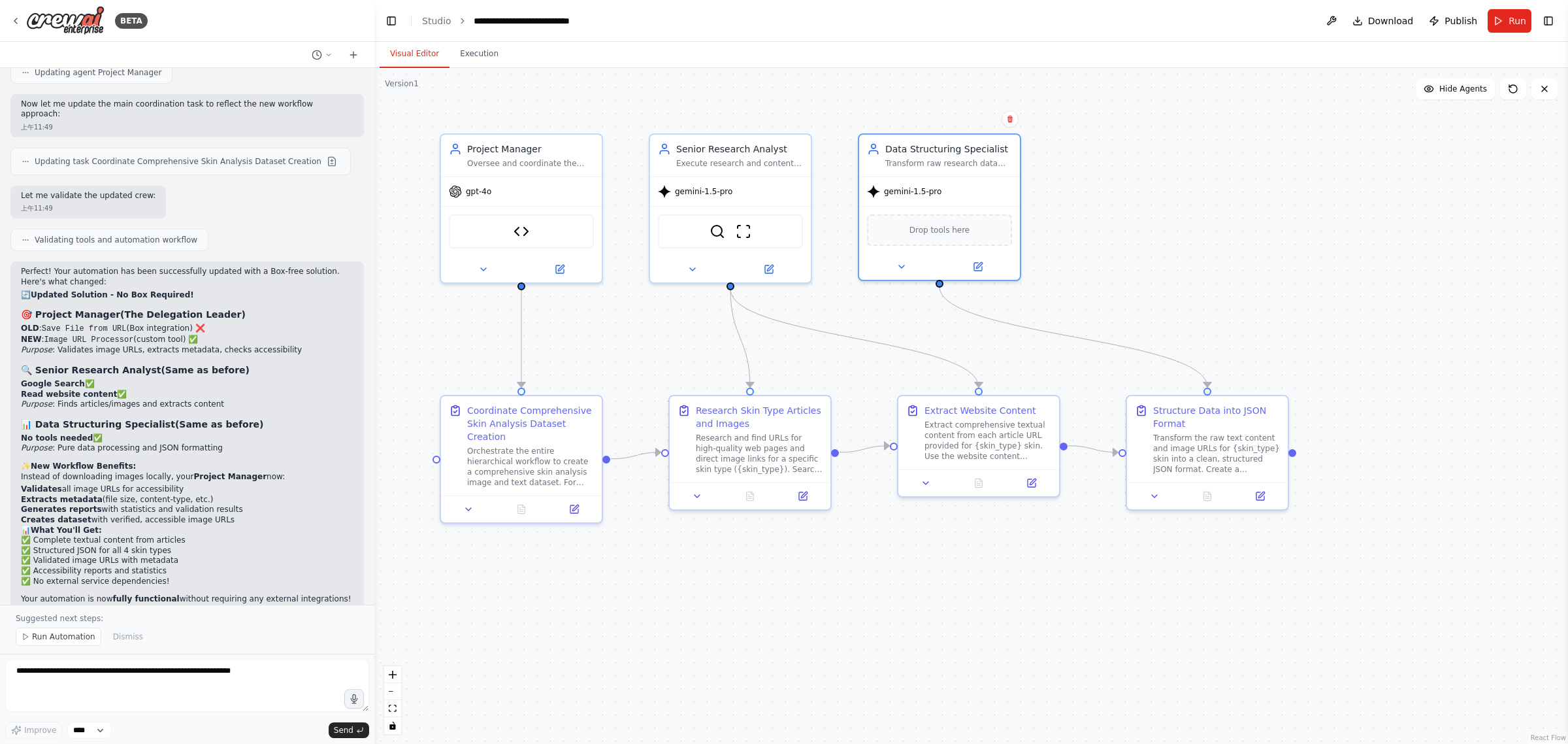
click at [1239, 234] on div ".deletable-edge-delete-btn { width: 20px; height: 20px; border: 0px solid #ffff…" at bounding box center [971, 406] width 1193 height 676
click at [537, 162] on div "Oversee and coordinate the entire skin analysis dataset creation project by bre…" at bounding box center [530, 160] width 127 height 10
click at [524, 193] on div "gpt-4o" at bounding box center [521, 189] width 161 height 29
click at [536, 234] on div "Image URL Processor" at bounding box center [522, 229] width 145 height 34
click at [518, 229] on img at bounding box center [521, 229] width 16 height 16
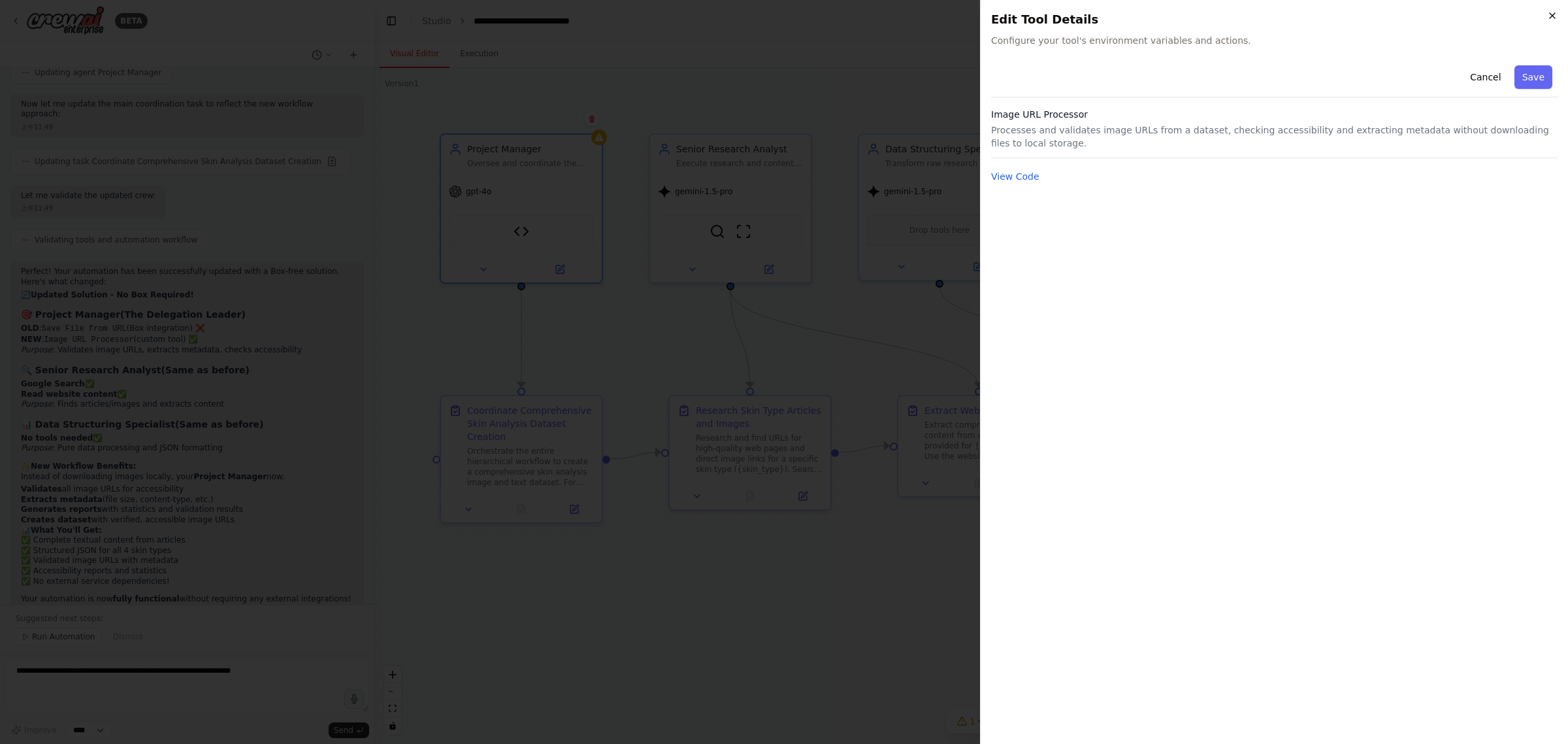
click at [1553, 14] on icon "button" at bounding box center [1552, 16] width 5 height 5
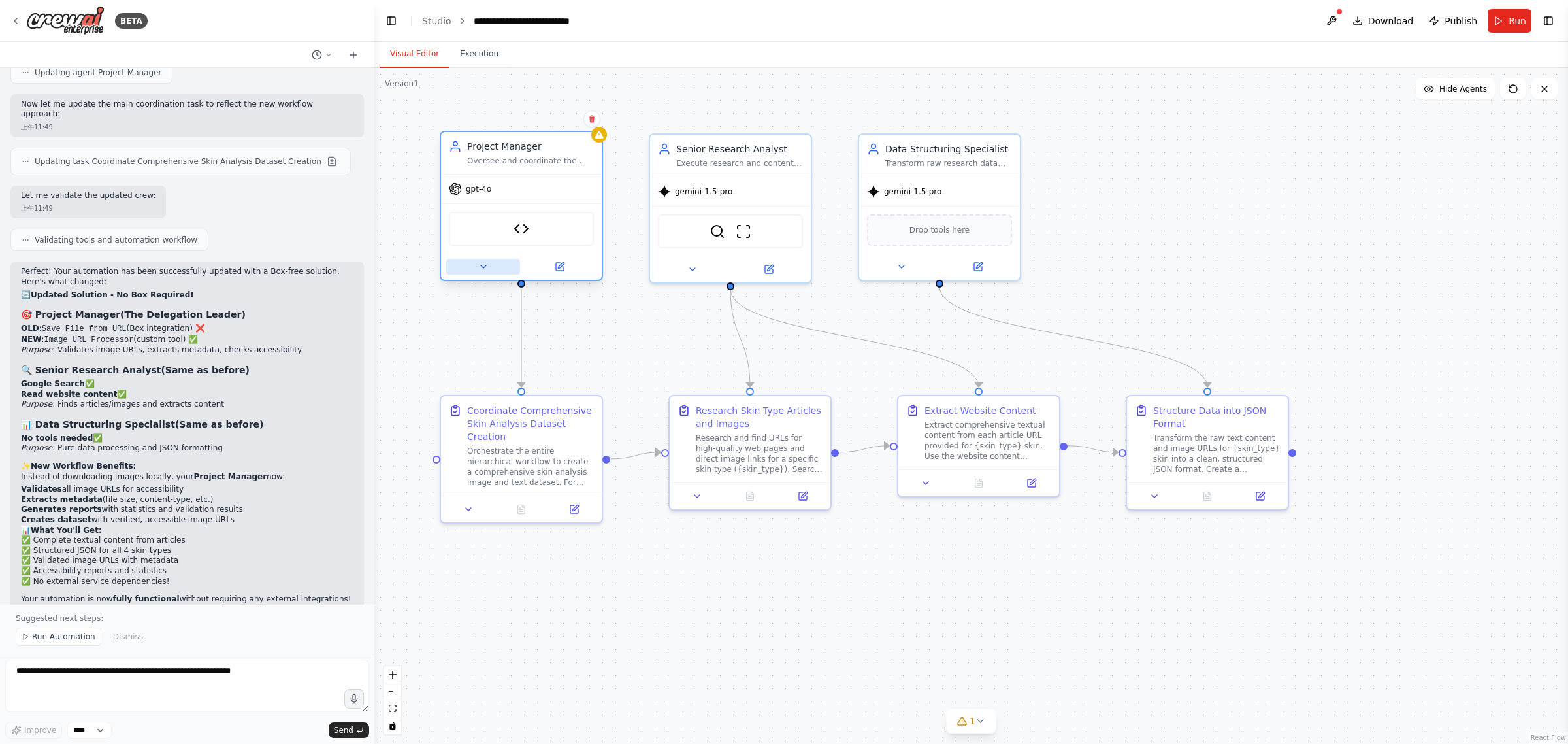
click at [467, 271] on button at bounding box center [483, 266] width 74 height 16
click at [493, 275] on div at bounding box center [521, 266] width 161 height 26
click at [481, 263] on icon at bounding box center [483, 266] width 10 height 10
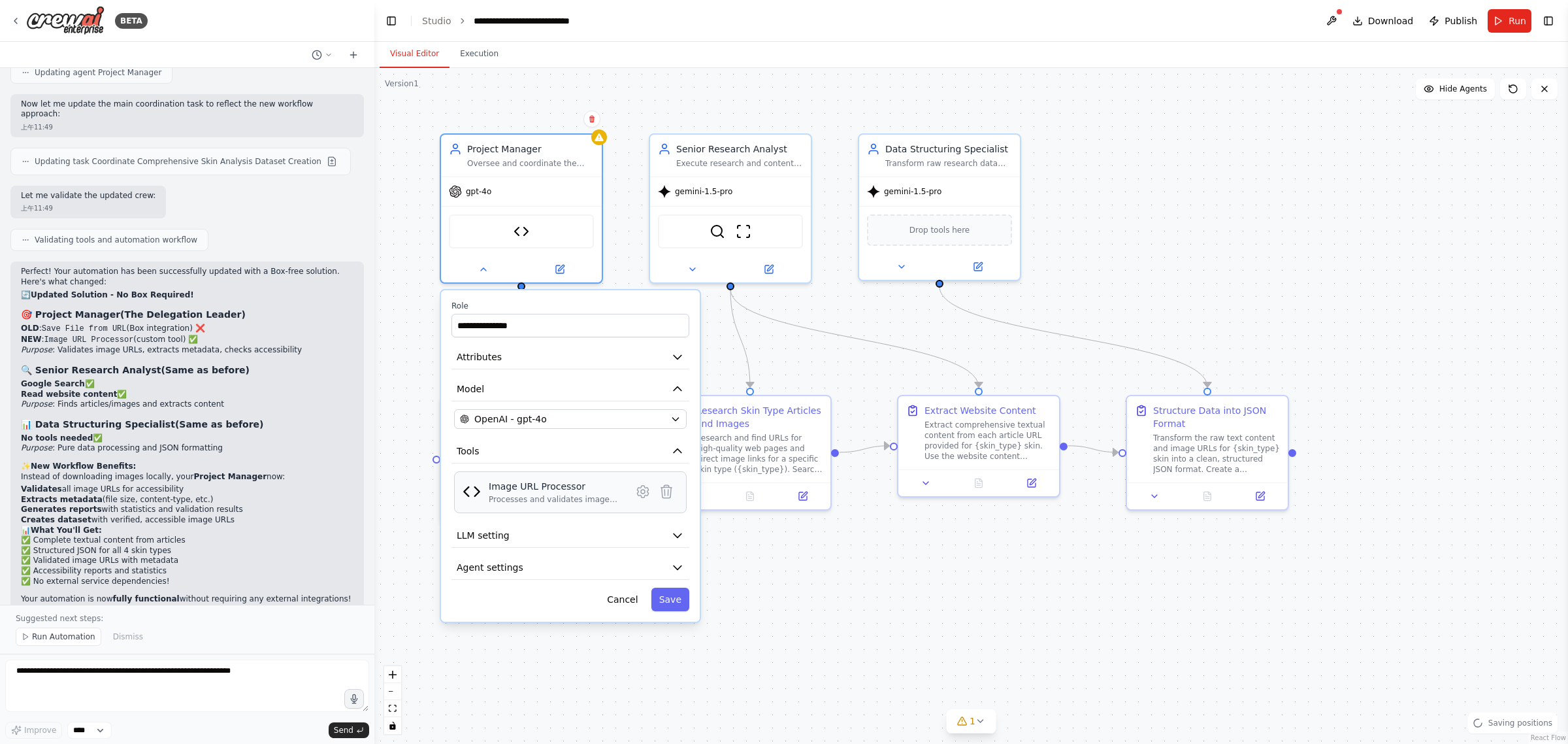
click at [592, 497] on div "Processes and validates image URLs from a dataset, checking accessibility and e…" at bounding box center [556, 499] width 135 height 10
click at [592, 417] on div "OpenAI - gpt-4o" at bounding box center [563, 419] width 205 height 13
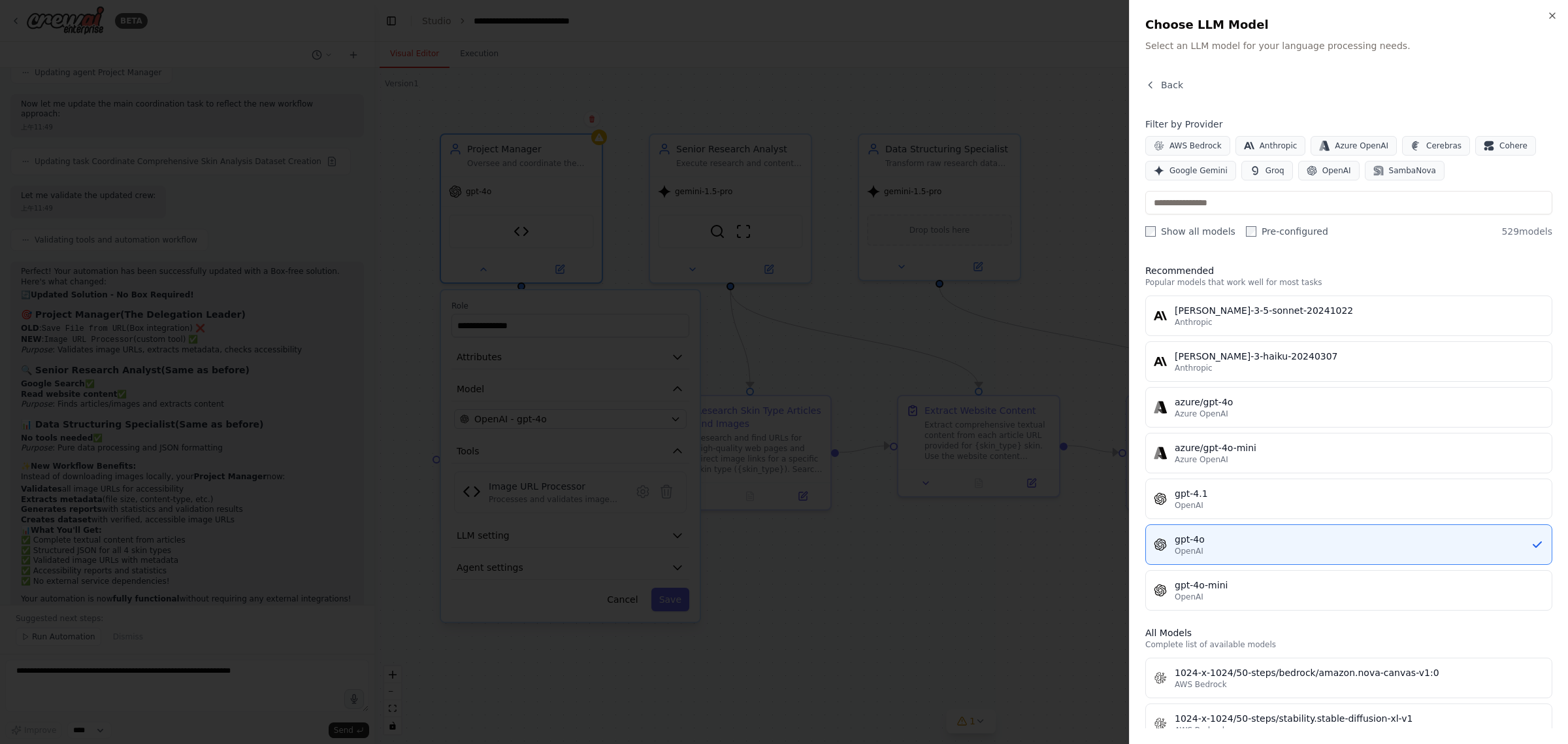
click at [1063, 421] on div at bounding box center [784, 372] width 1568 height 744
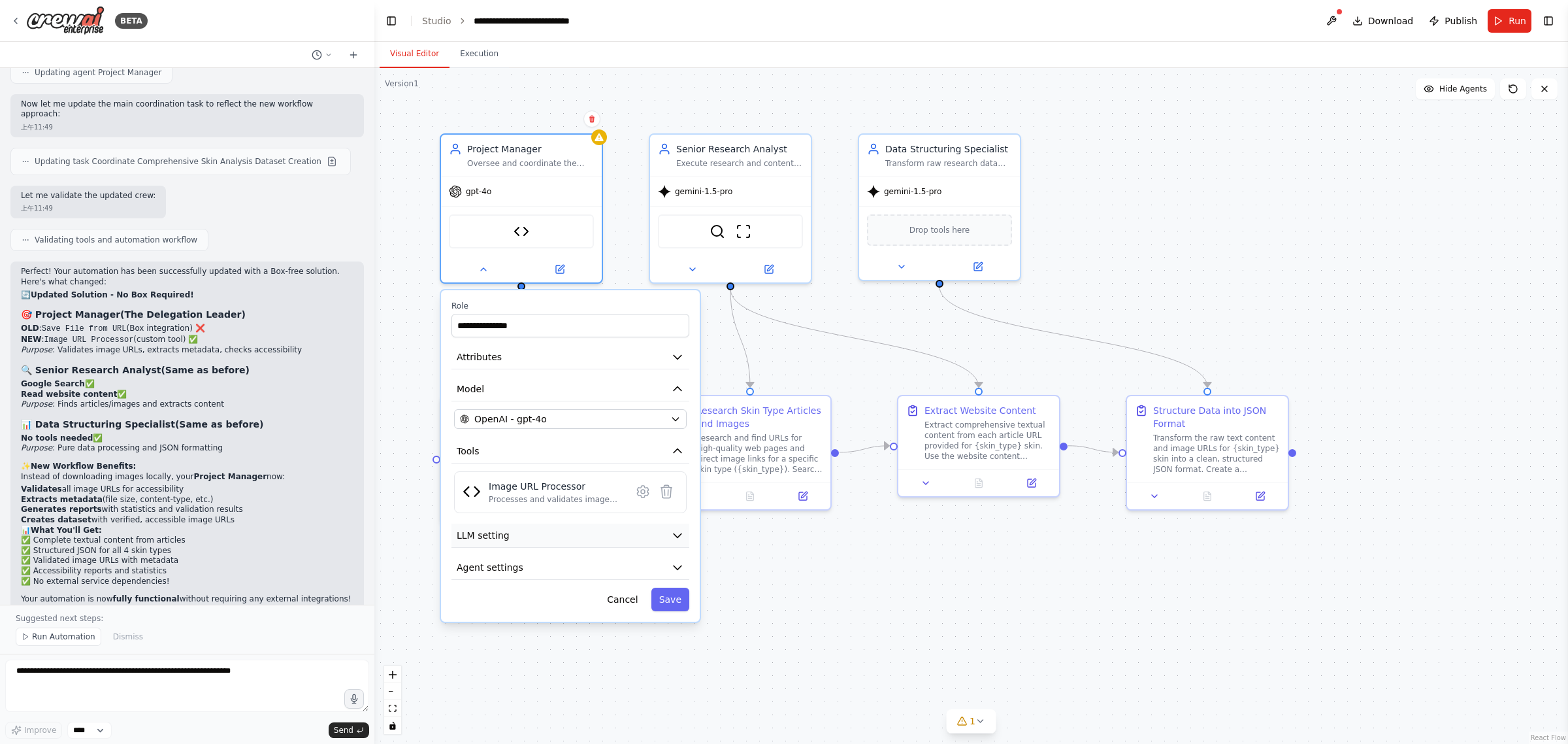
click at [679, 538] on icon "button" at bounding box center [677, 535] width 13 height 13
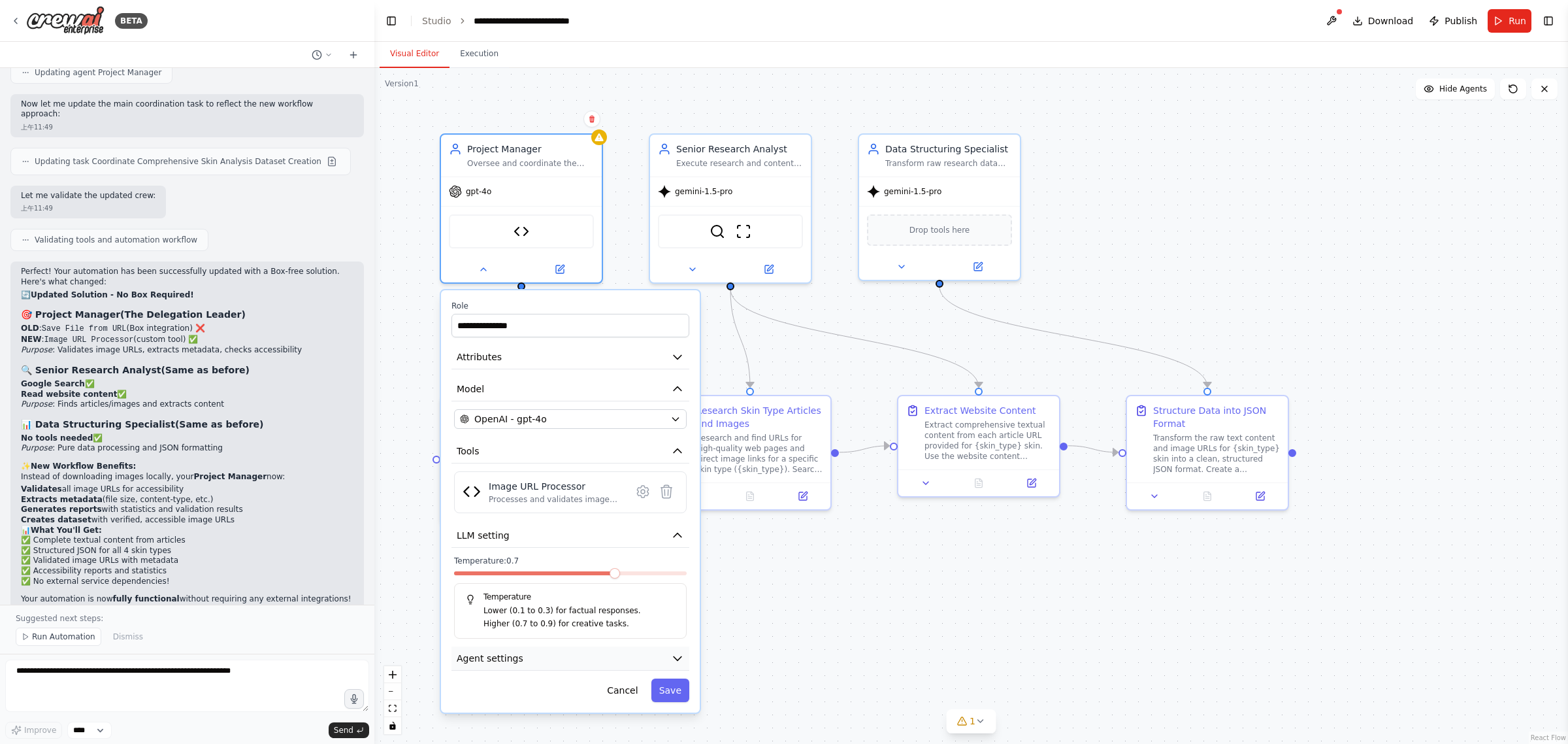
click at [671, 656] on icon "button" at bounding box center [677, 658] width 13 height 13
click at [570, 270] on button at bounding box center [559, 268] width 74 height 16
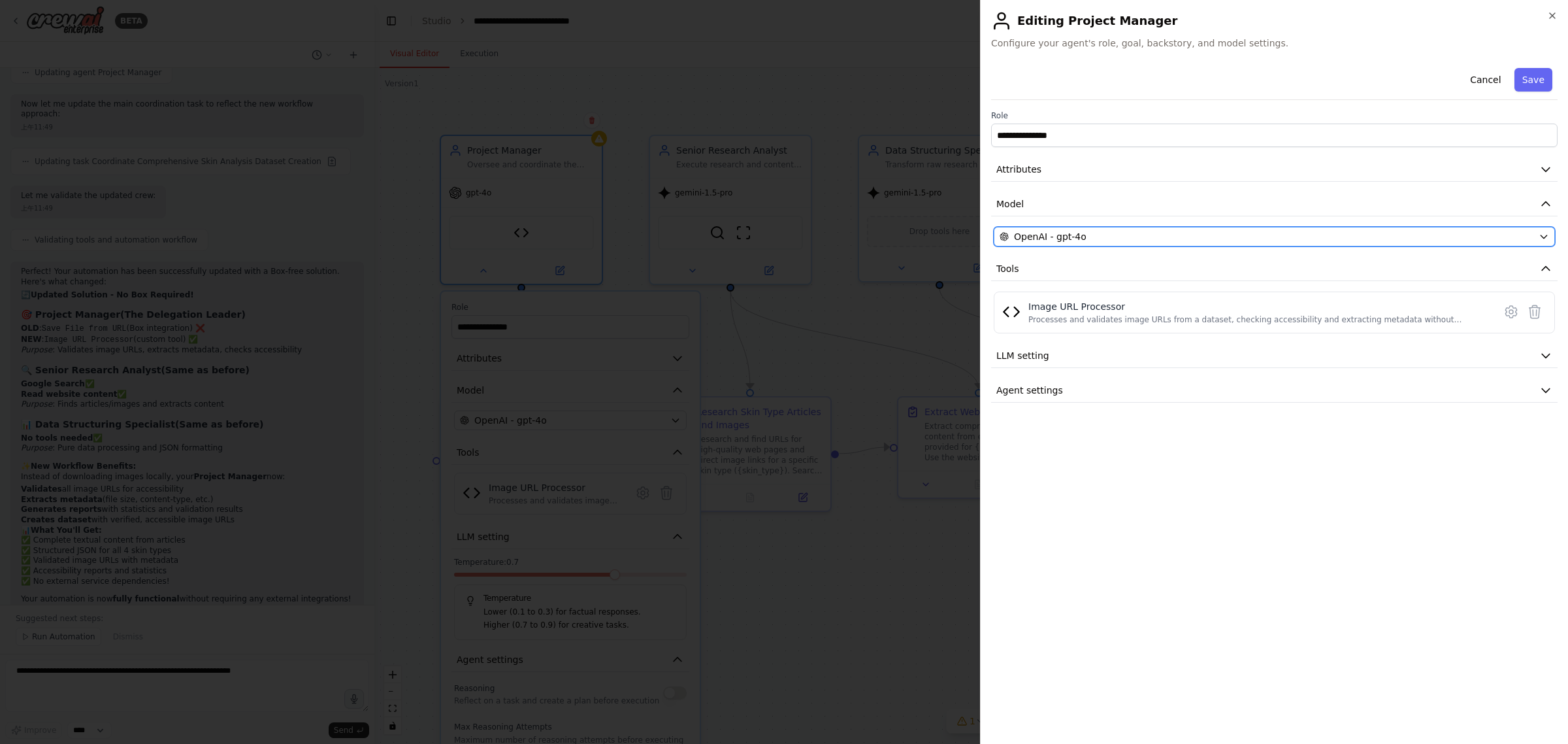
click at [1544, 236] on icon "button" at bounding box center [1543, 236] width 10 height 10
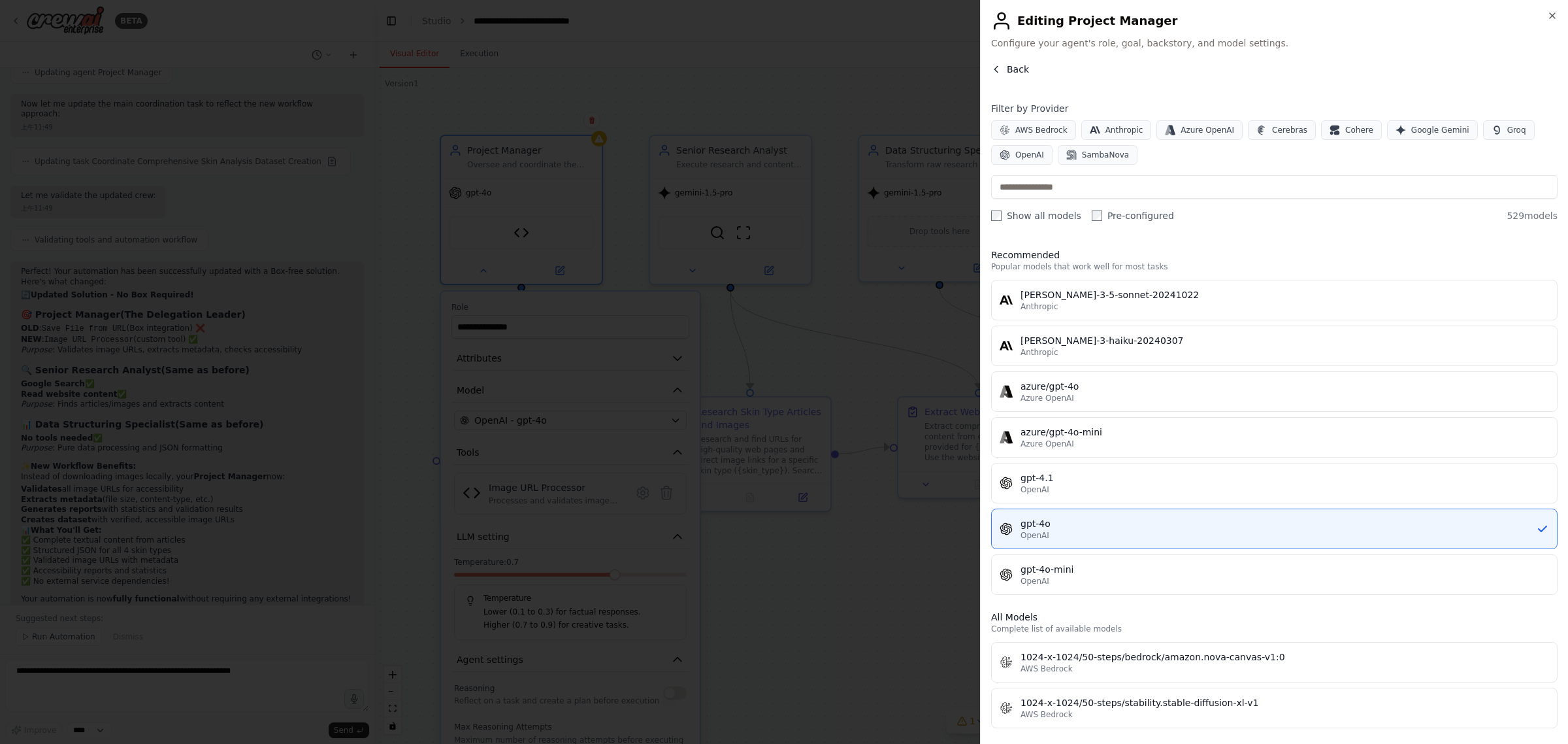
click at [998, 63] on button "Back" at bounding box center [1010, 69] width 38 height 13
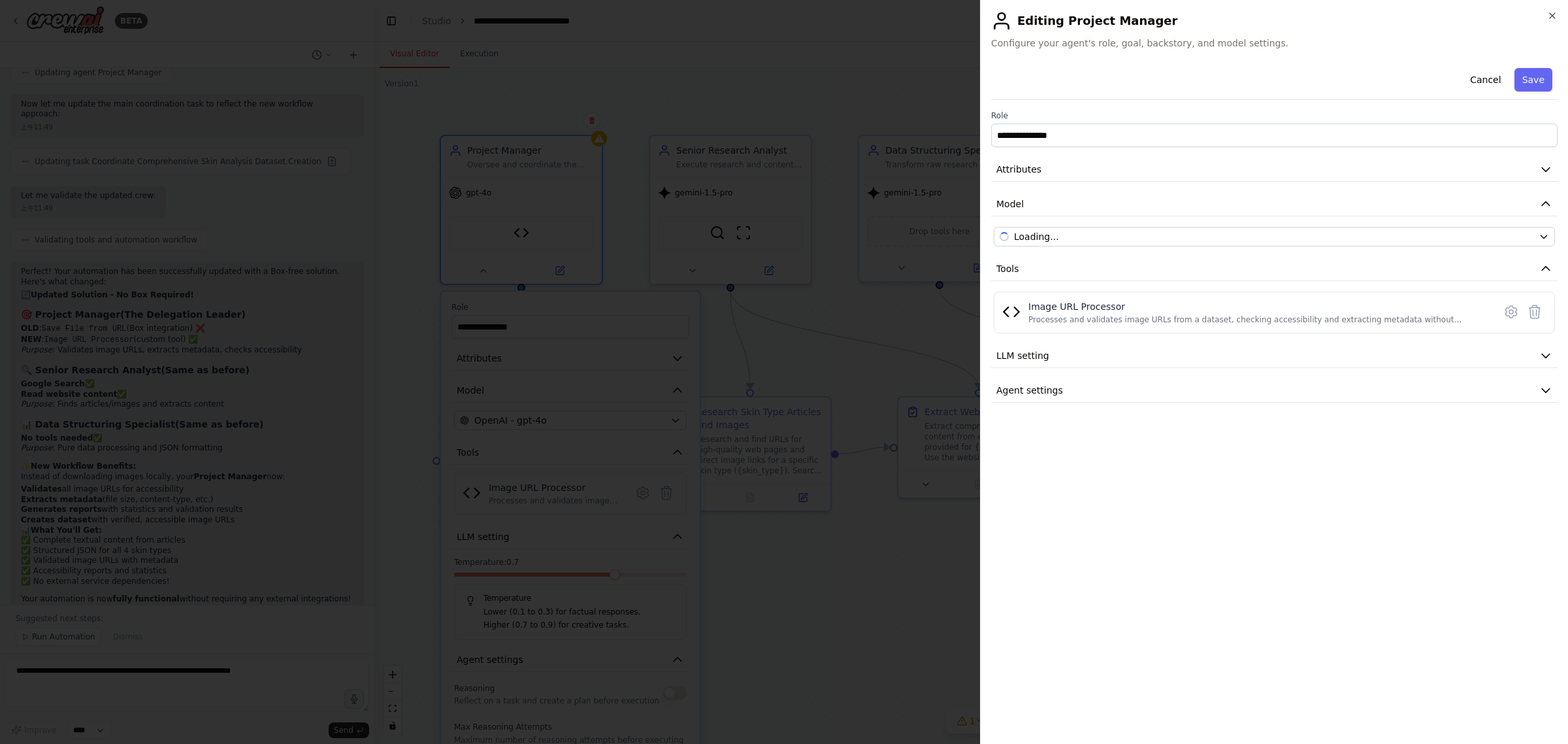
click at [998, 66] on div "Cancel Save" at bounding box center [1274, 82] width 566 height 37
click at [1119, 168] on button "Attributes" at bounding box center [1274, 169] width 566 height 24
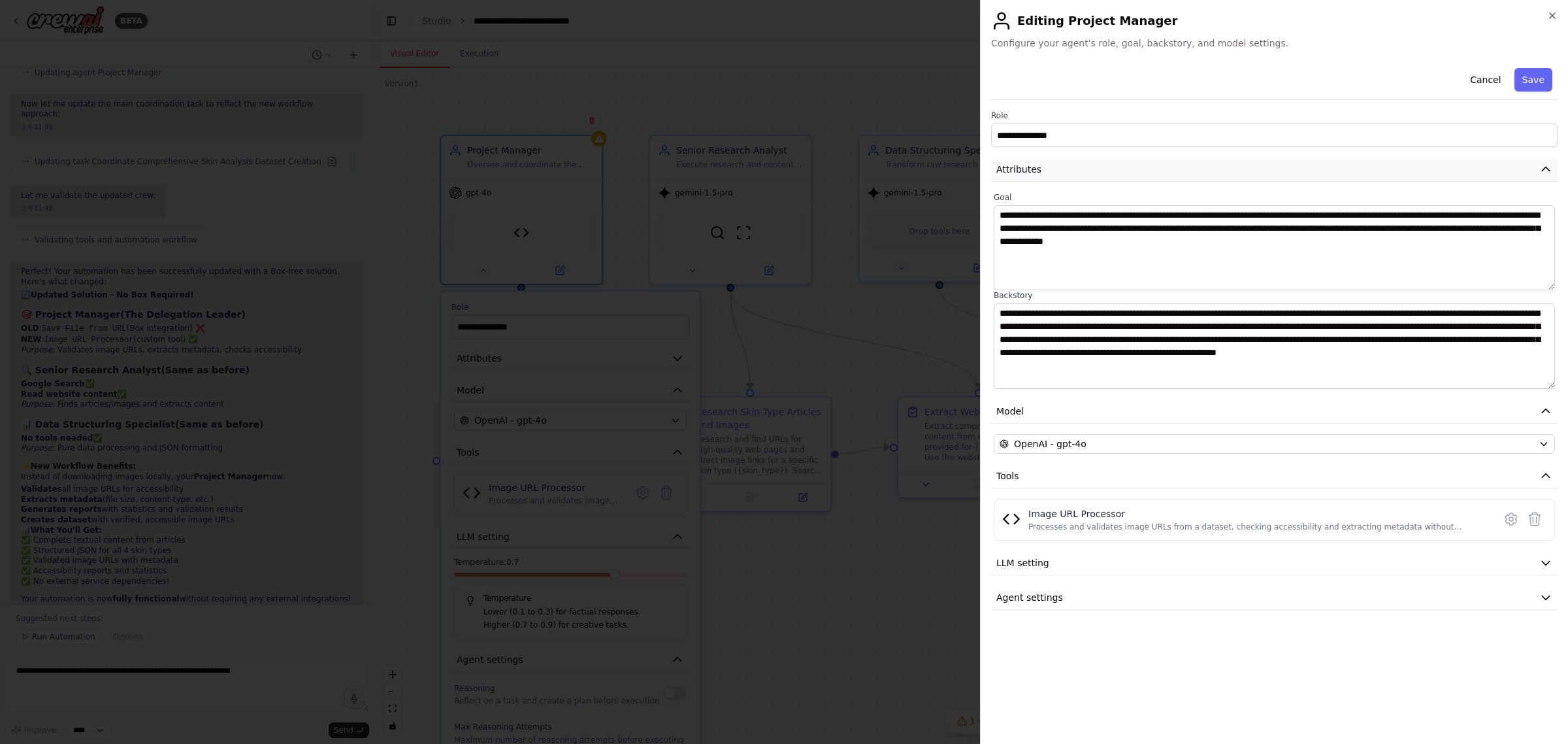
click at [1138, 158] on button "Attributes" at bounding box center [1274, 169] width 566 height 24
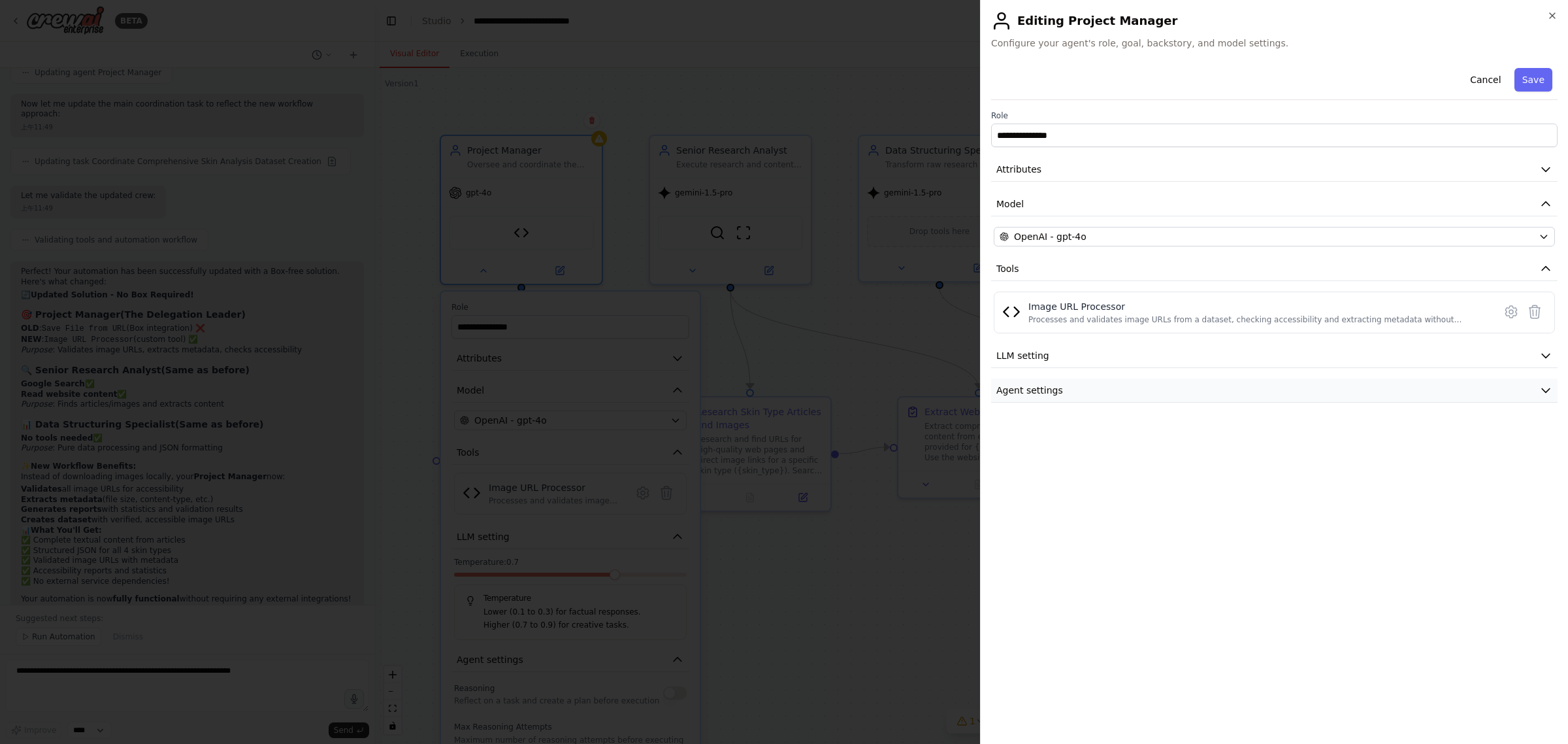
click at [1108, 383] on button "Agent settings" at bounding box center [1274, 390] width 566 height 24
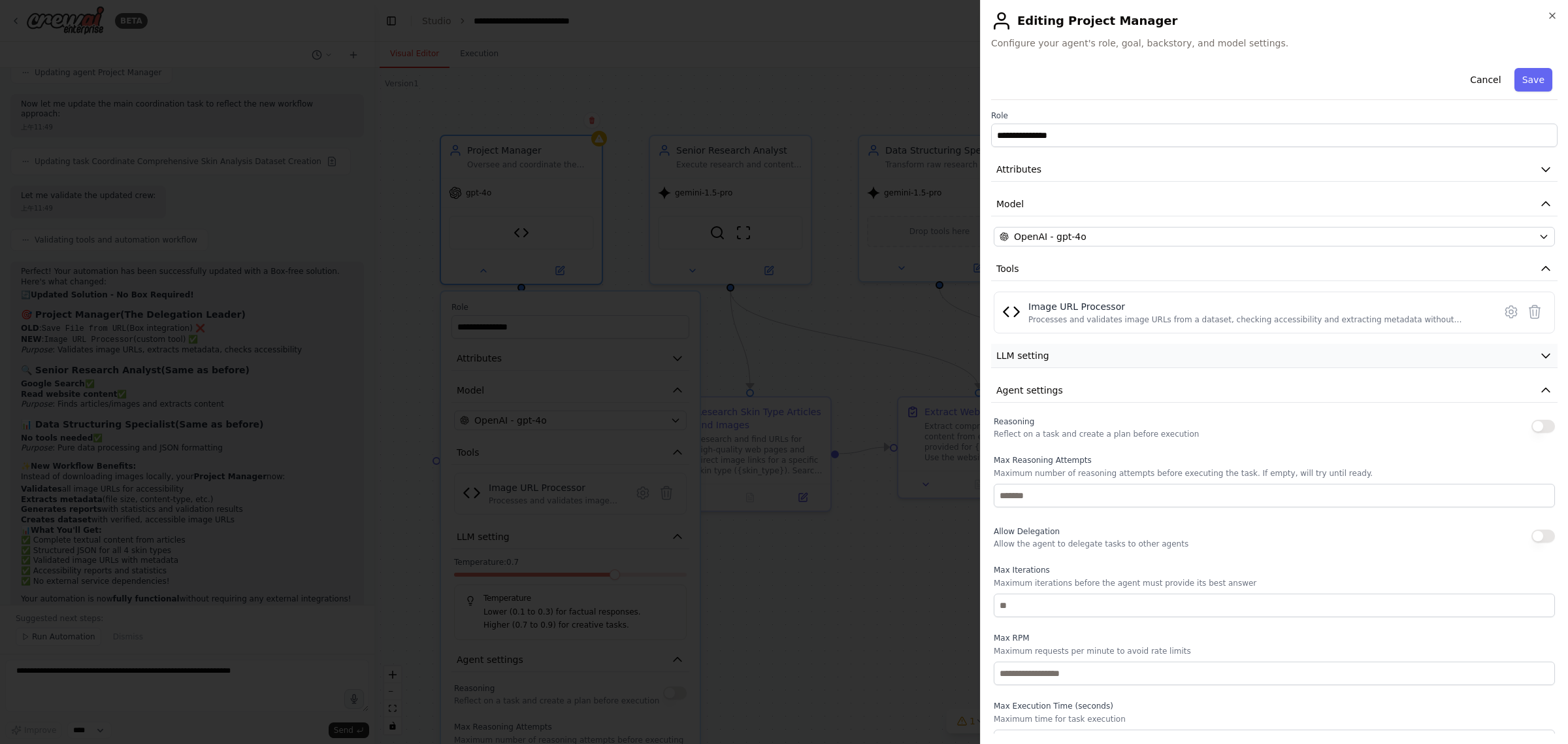
click at [1113, 363] on button "LLM setting" at bounding box center [1274, 356] width 566 height 24
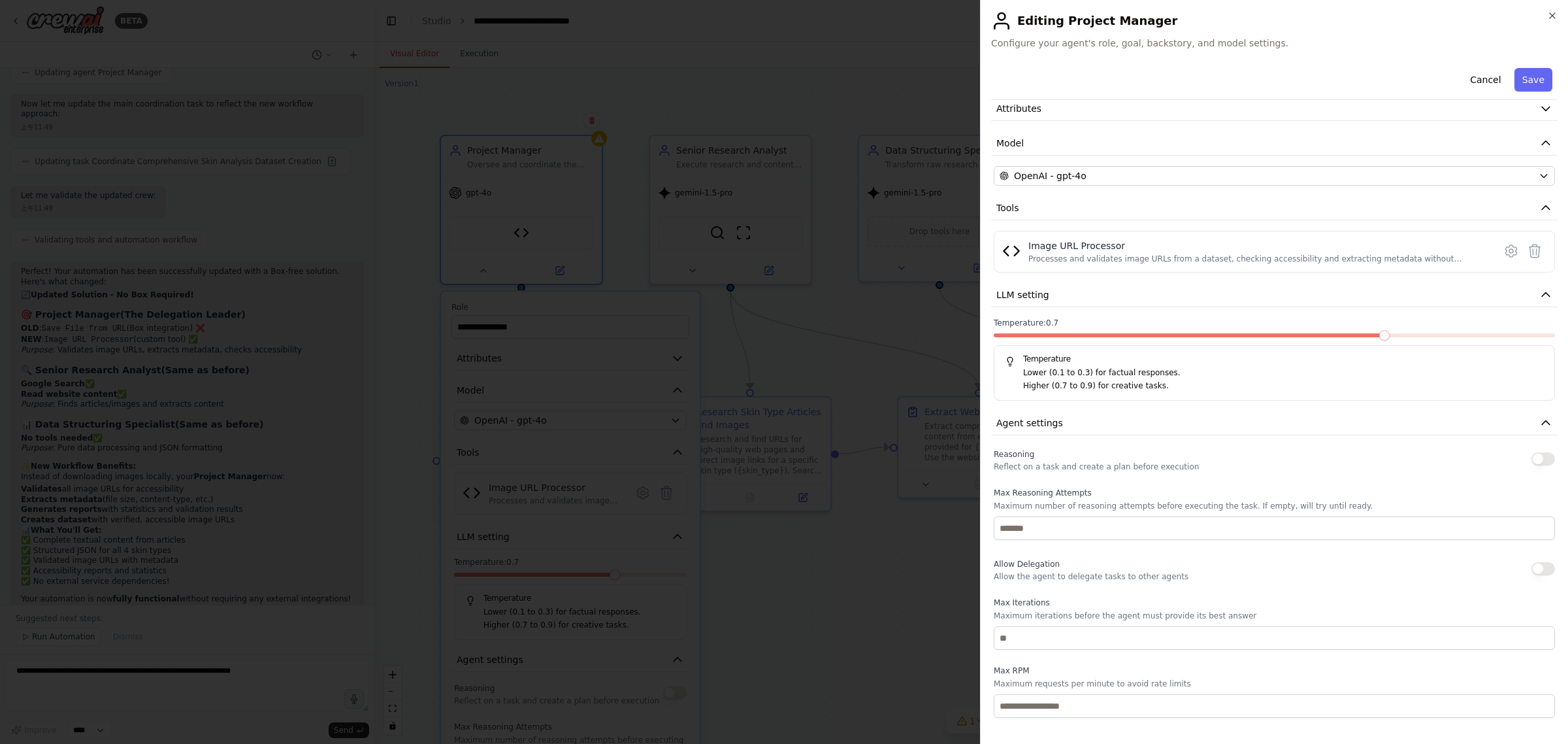
scroll to position [114, 0]
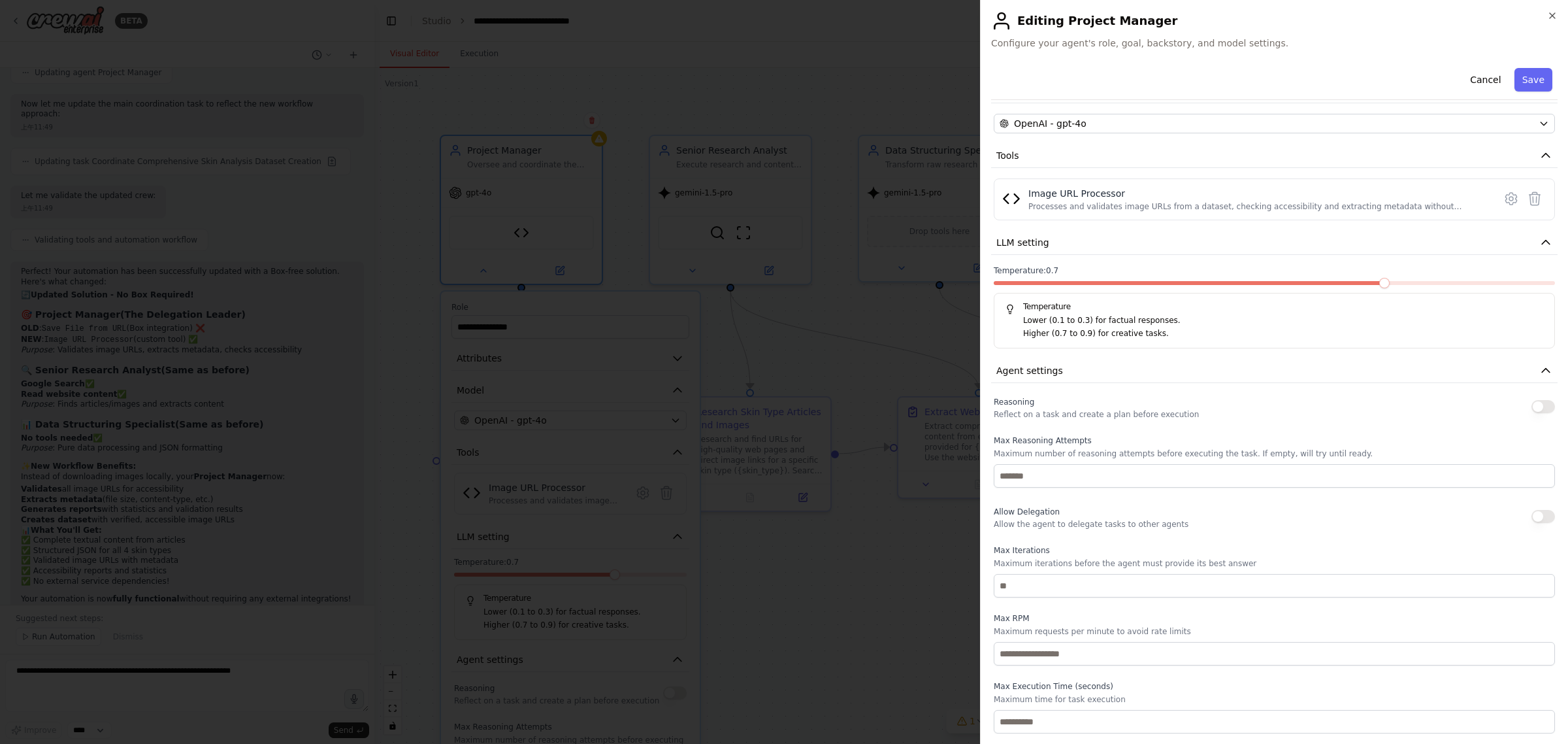
click at [920, 136] on div at bounding box center [784, 372] width 1568 height 744
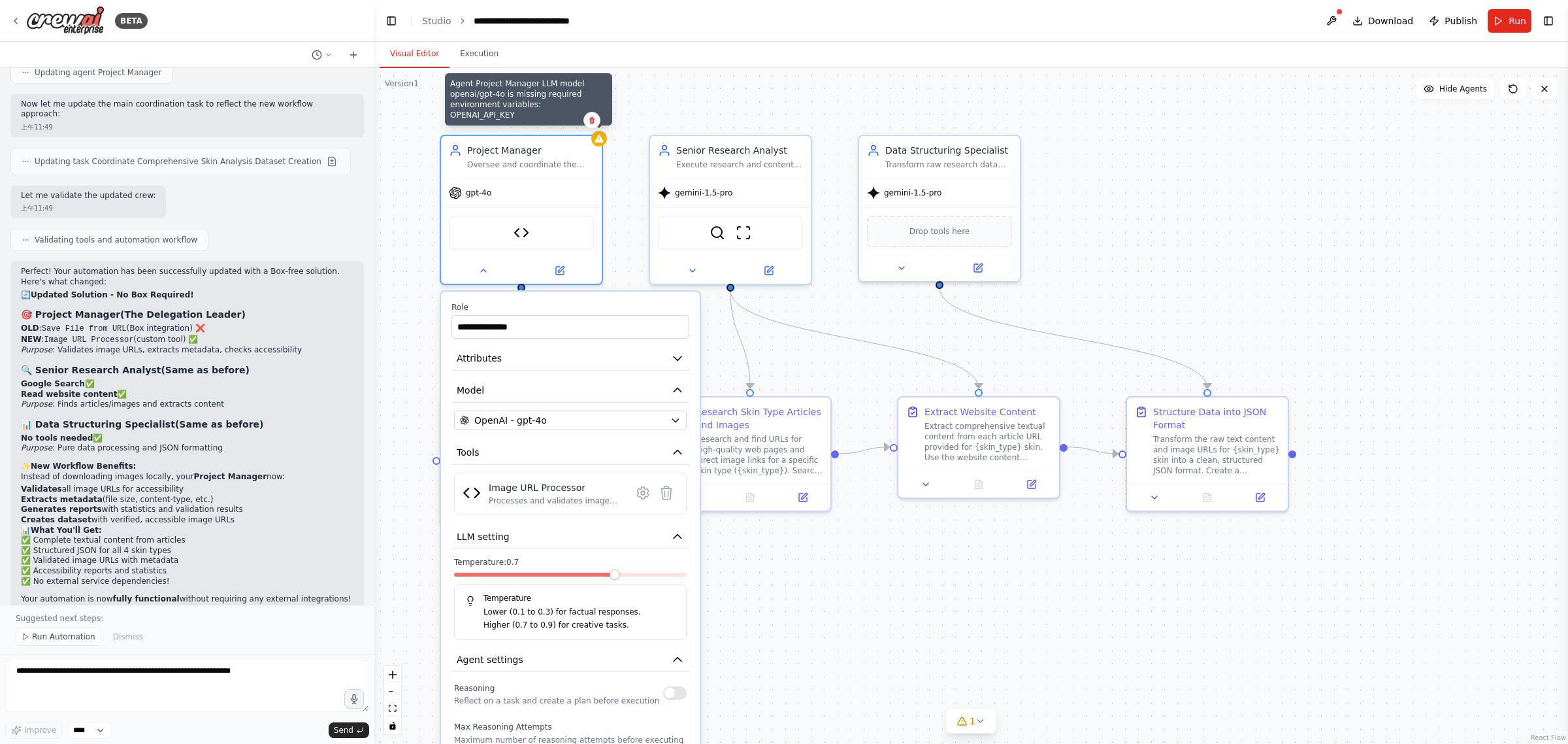
click at [605, 142] on div at bounding box center [599, 138] width 16 height 16
click at [605, 142] on div "**********" at bounding box center [971, 406] width 1193 height 676
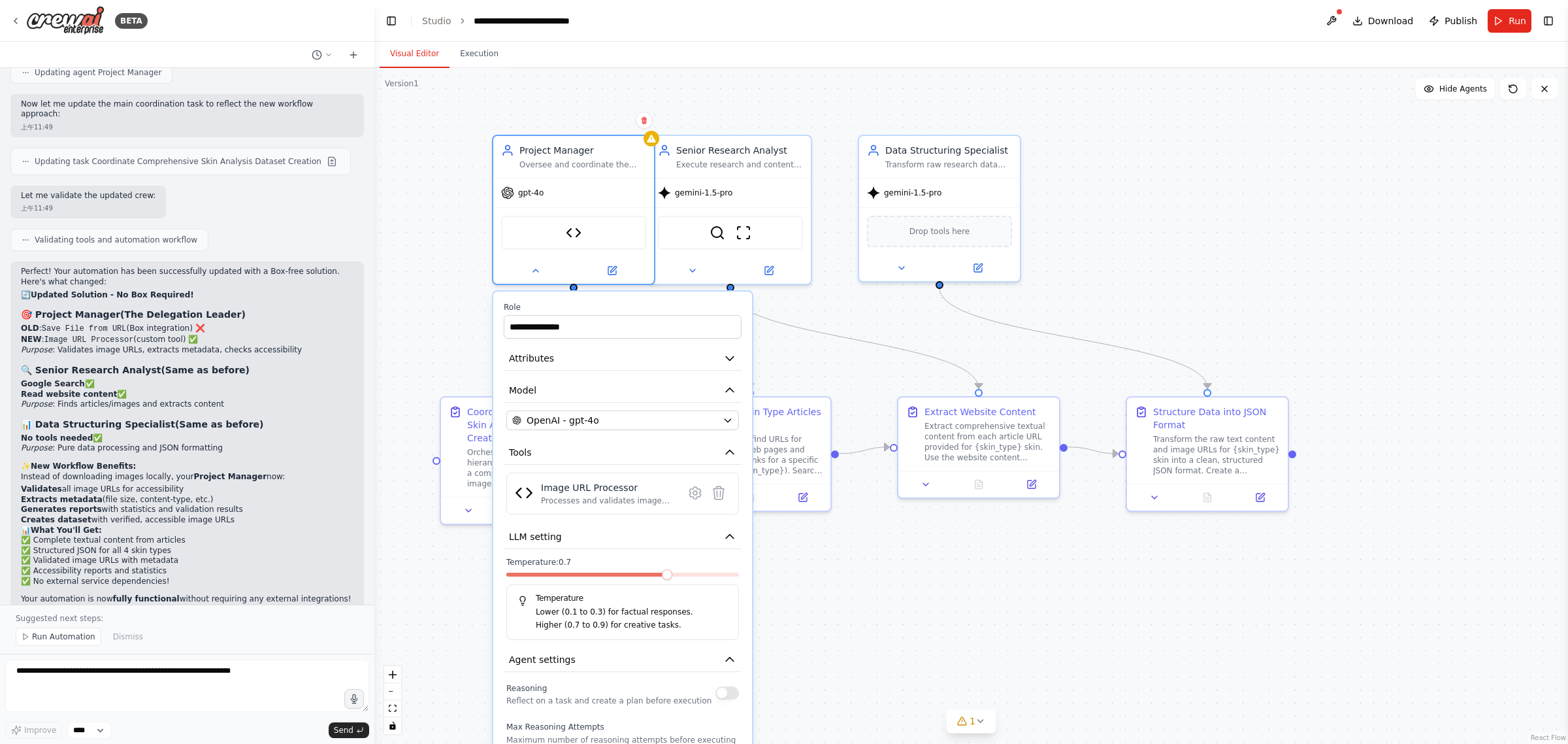
drag, startPoint x: 632, startPoint y: 301, endPoint x: 690, endPoint y: 296, distance: 58.2
click at [690, 296] on div "**********" at bounding box center [622, 687] width 259 height 791
click at [713, 286] on div "**********" at bounding box center [971, 406] width 1193 height 676
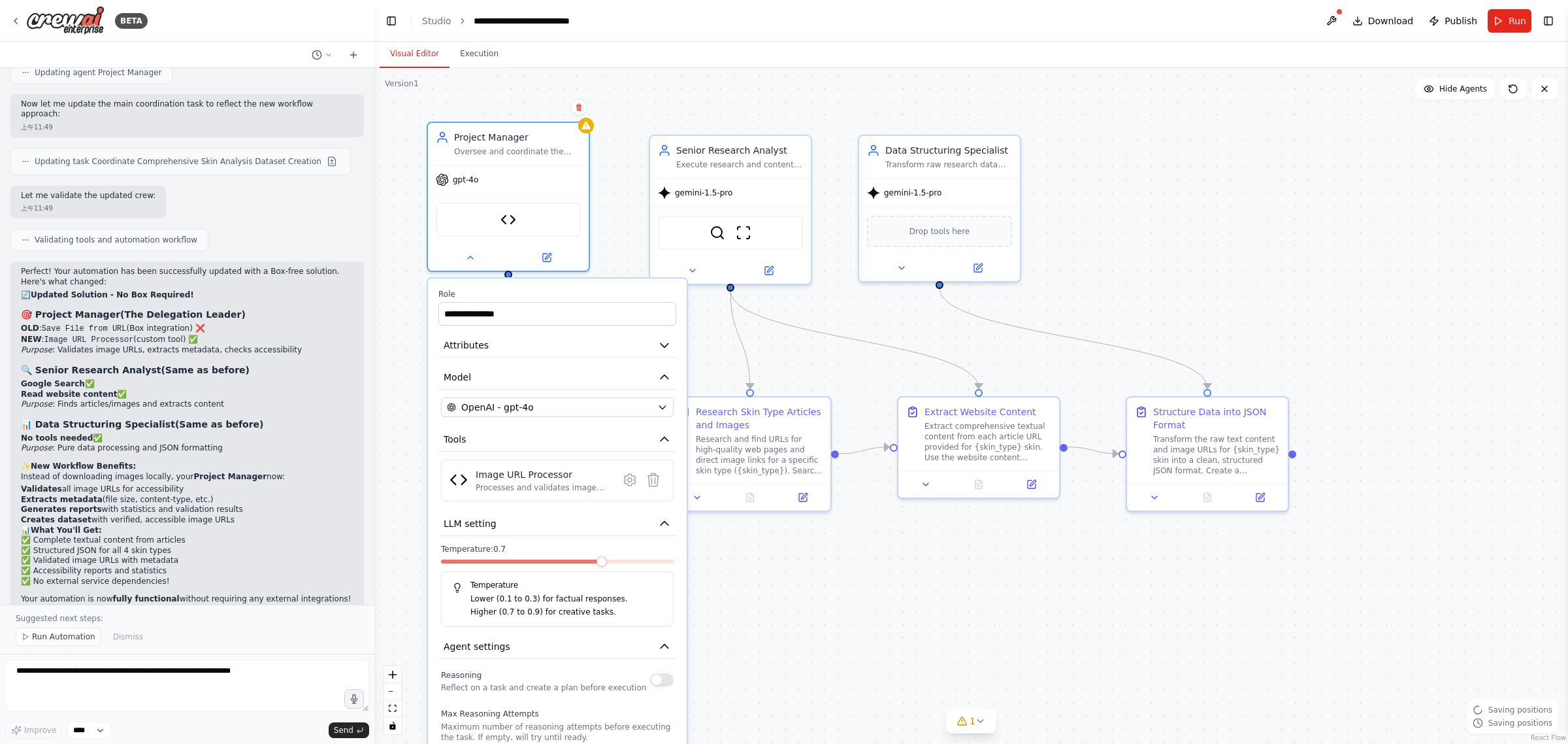
drag, startPoint x: 603, startPoint y: 299, endPoint x: 526, endPoint y: 290, distance: 77.5
click at [526, 290] on label "Role" at bounding box center [557, 294] width 238 height 10
click at [634, 478] on icon at bounding box center [629, 480] width 11 height 12
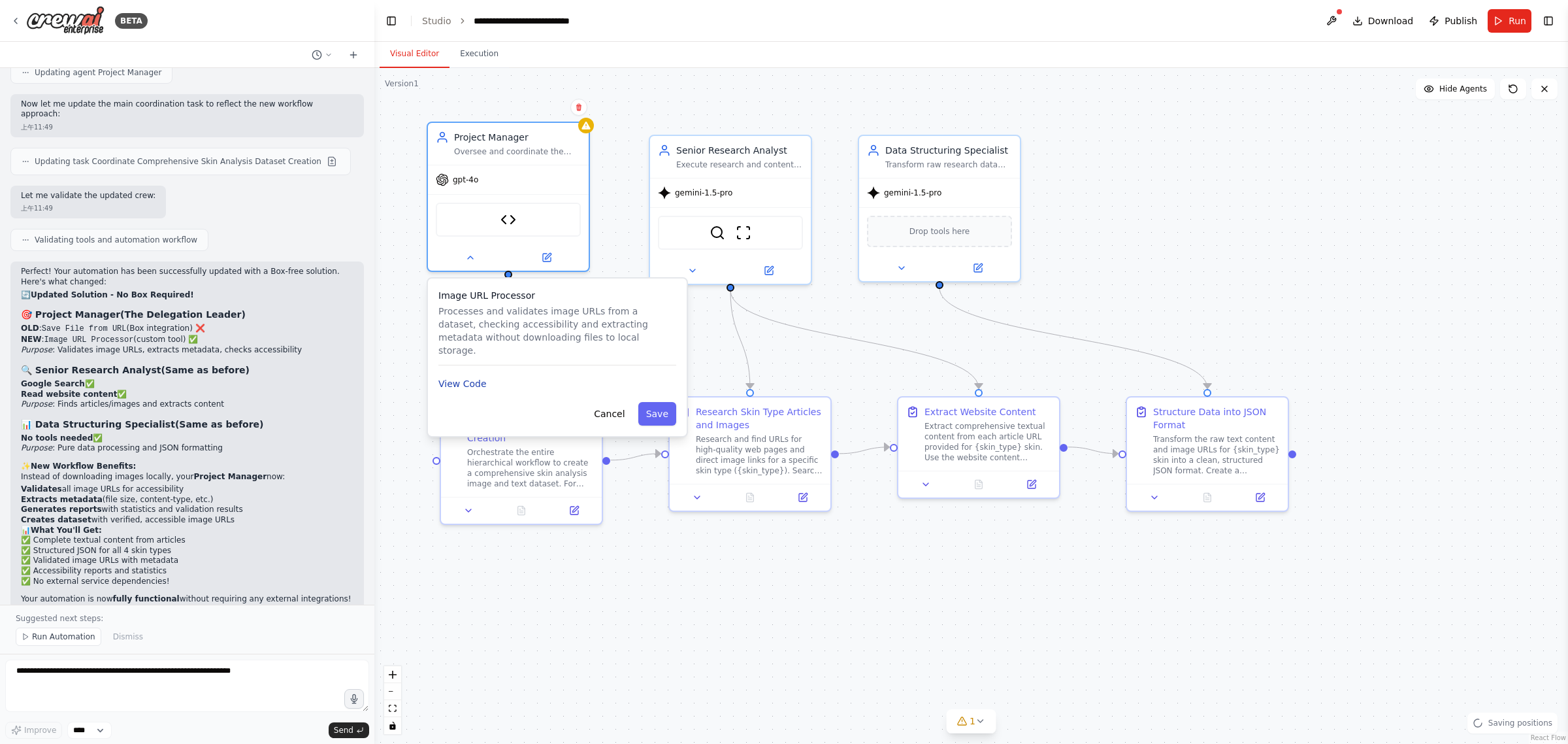
click at [459, 377] on button "View Code" at bounding box center [462, 384] width 49 height 13
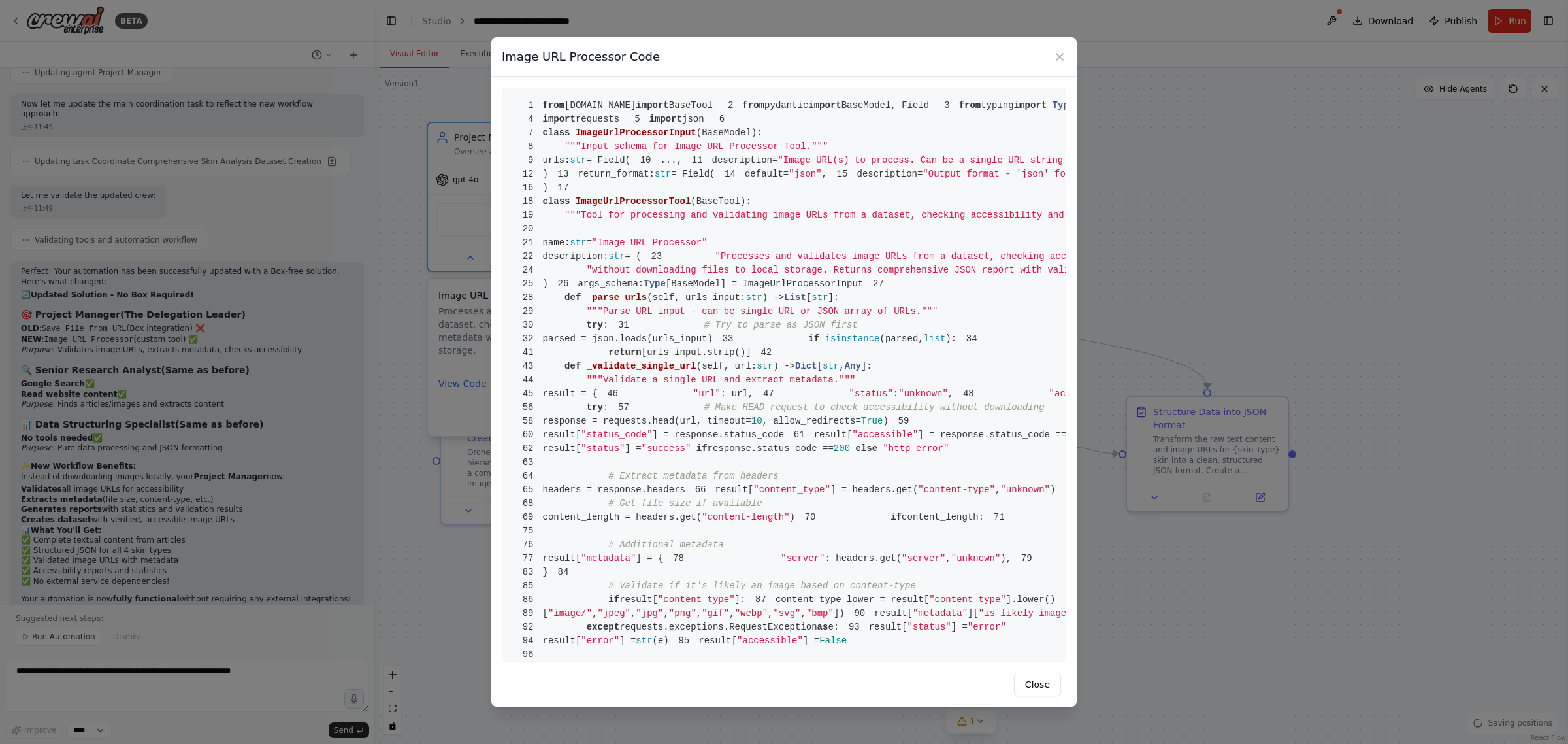
click at [1052, 61] on div "Image URL Processor Code" at bounding box center [784, 57] width 585 height 40
click at [1069, 53] on div "Image URL Processor Code" at bounding box center [784, 57] width 585 height 40
click at [1062, 53] on icon at bounding box center [1059, 56] width 13 height 13
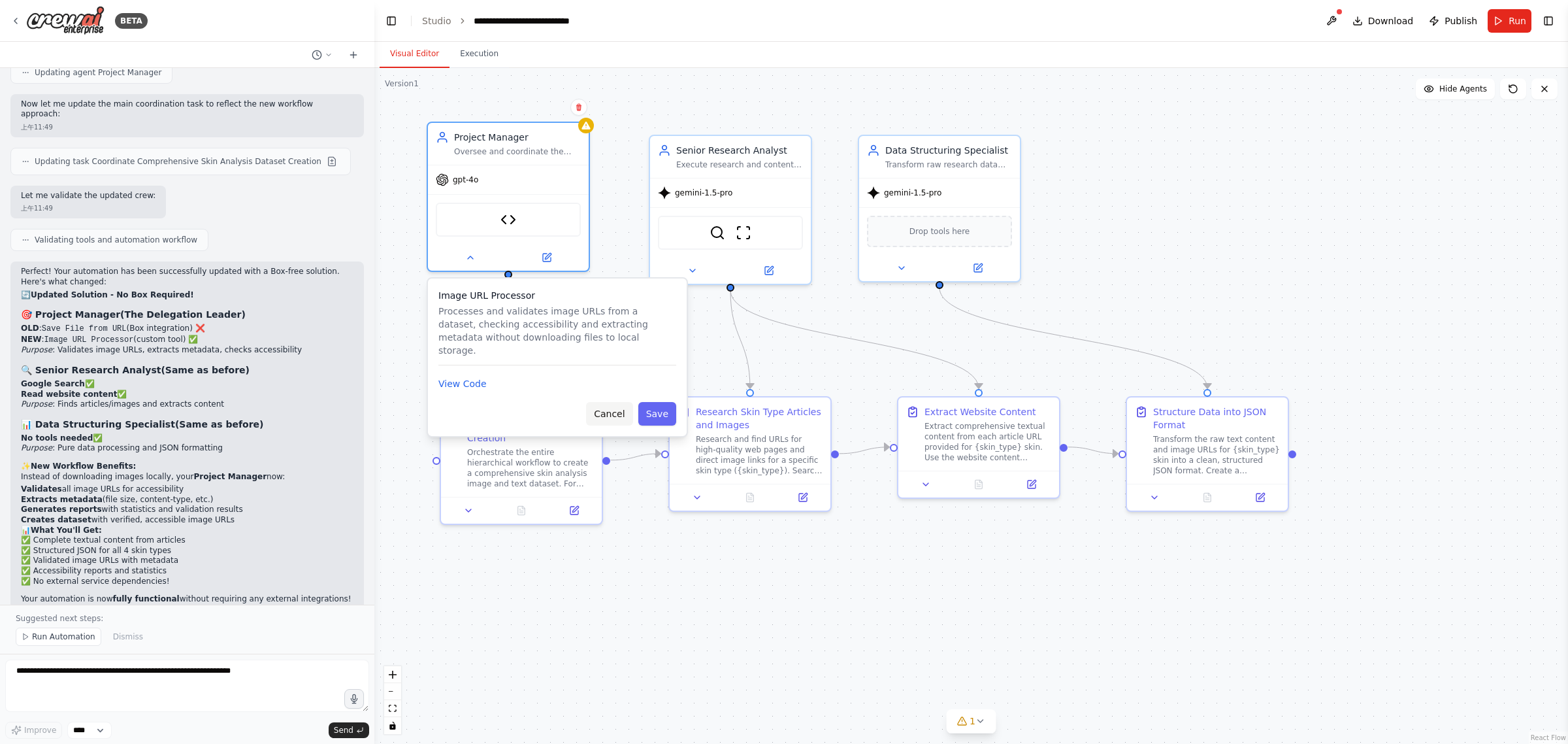
click at [621, 402] on button "Cancel" at bounding box center [609, 414] width 47 height 23
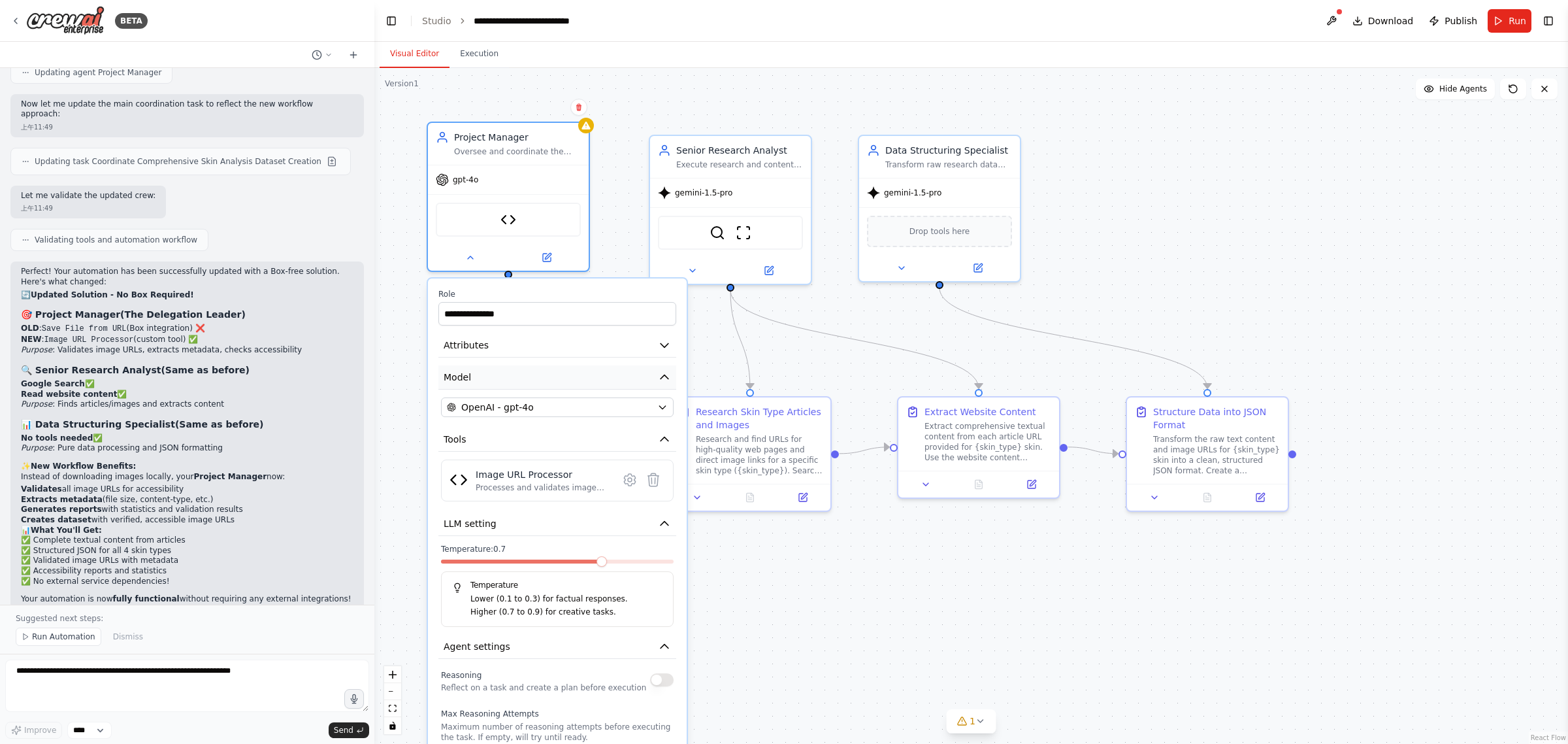
click at [668, 380] on icon "button" at bounding box center [664, 377] width 13 height 13
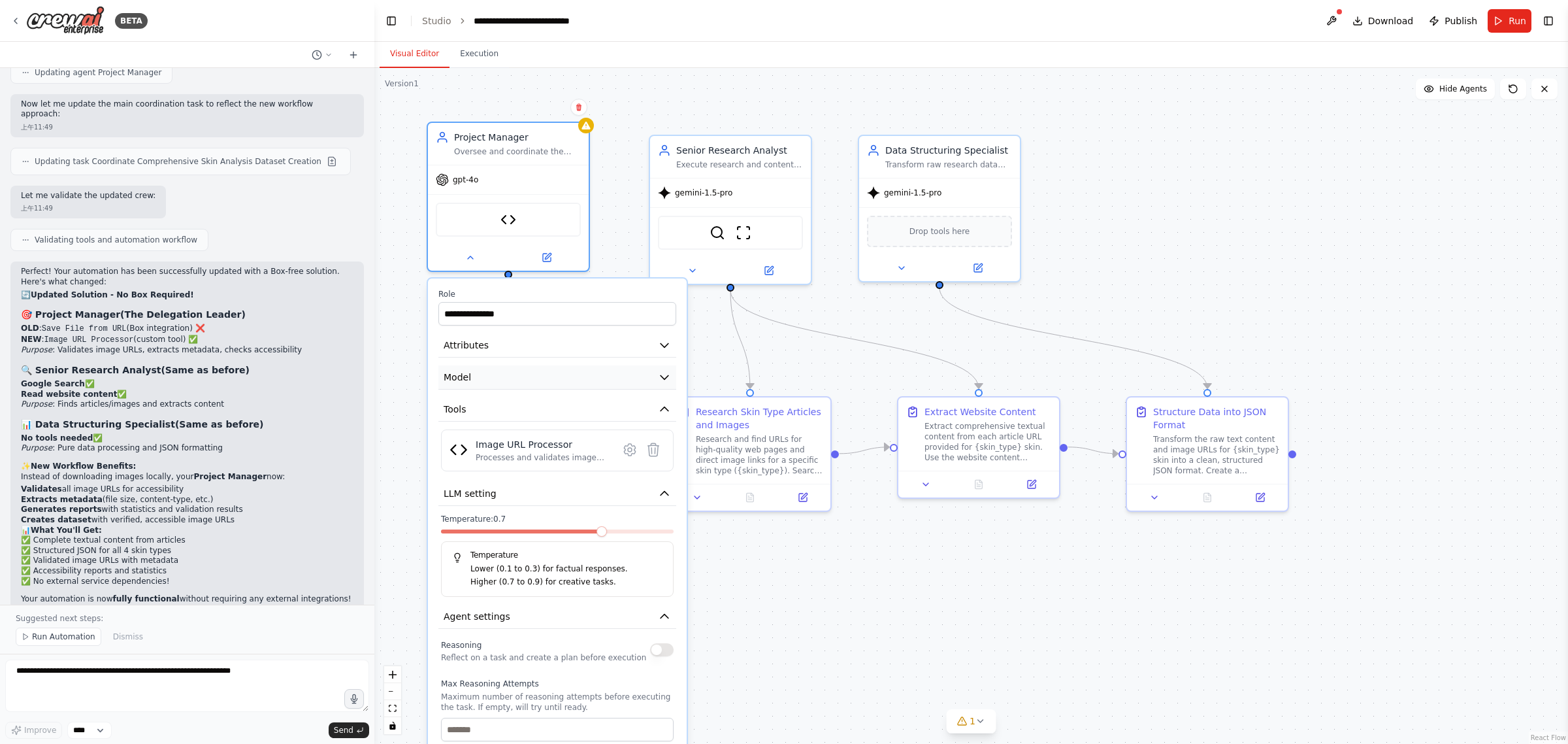
click at [668, 376] on icon "button" at bounding box center [664, 377] width 13 height 13
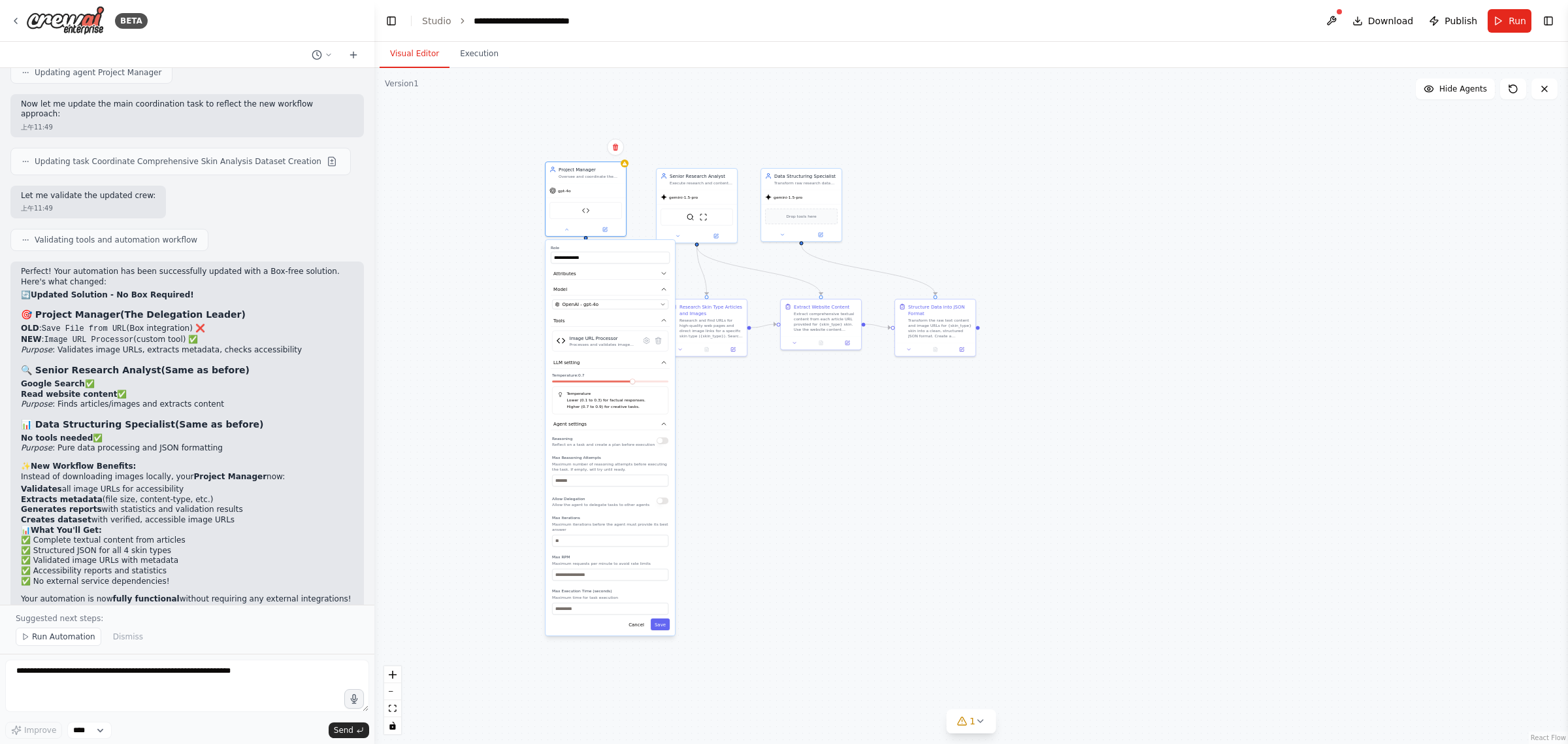
drag, startPoint x: 784, startPoint y: 623, endPoint x: 800, endPoint y: 361, distance: 262.5
click at [800, 361] on div "**********" at bounding box center [971, 406] width 1193 height 676
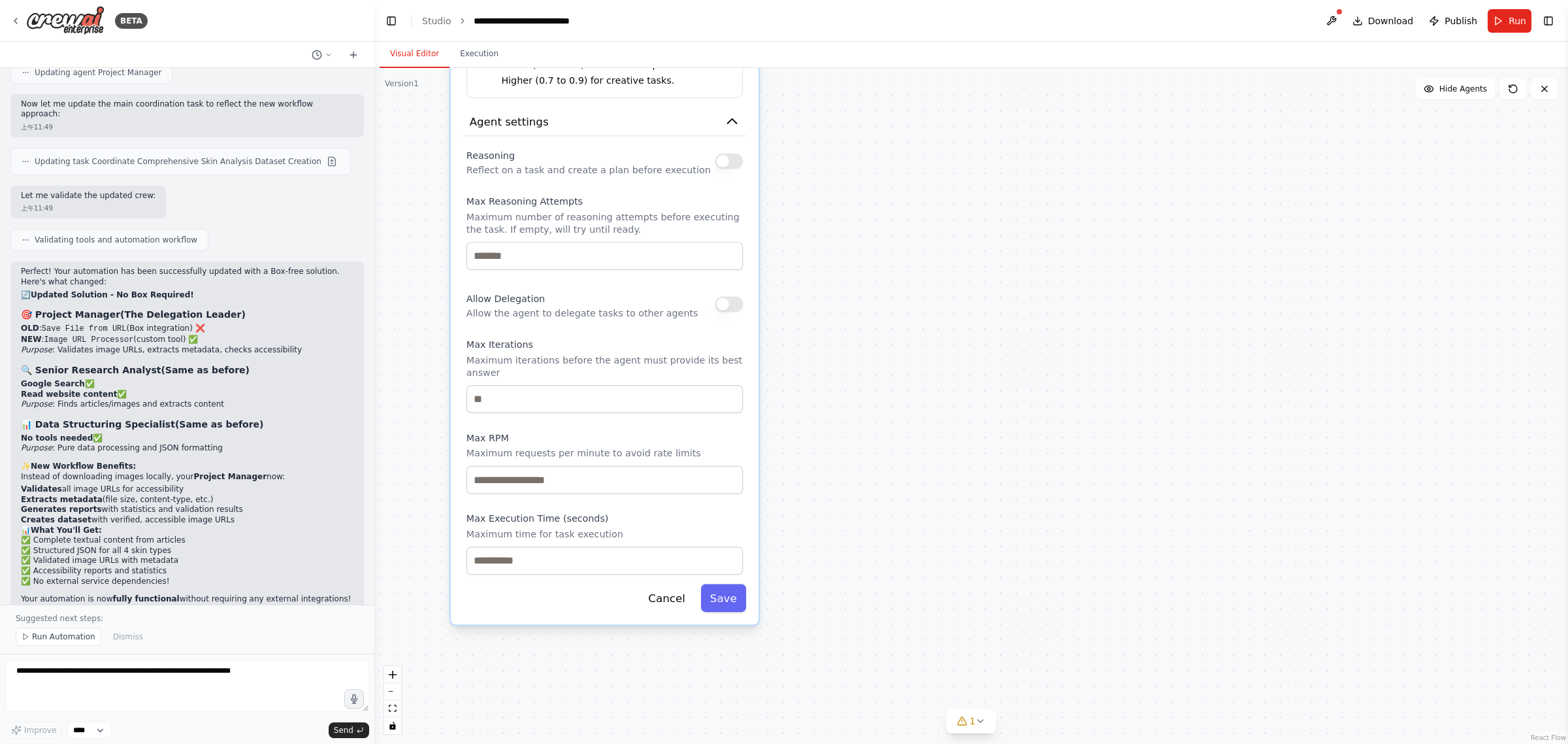
drag, startPoint x: 882, startPoint y: 417, endPoint x: 917, endPoint y: 465, distance: 59.4
click at [917, 465] on div "**********" at bounding box center [971, 406] width 1193 height 676
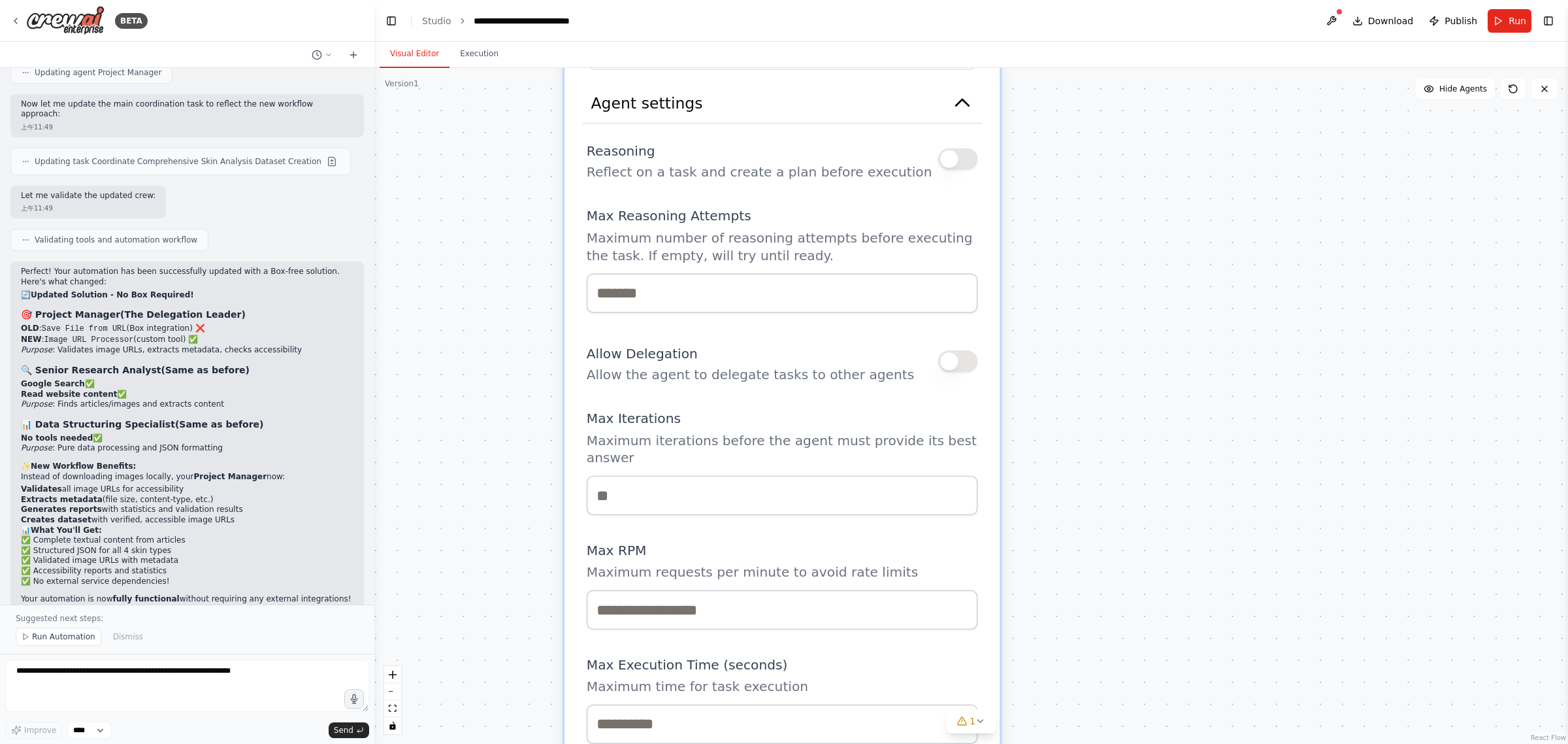
drag, startPoint x: 835, startPoint y: 380, endPoint x: 1078, endPoint y: 464, distance: 257.1
click at [1132, 508] on div "**********" at bounding box center [971, 406] width 1193 height 676
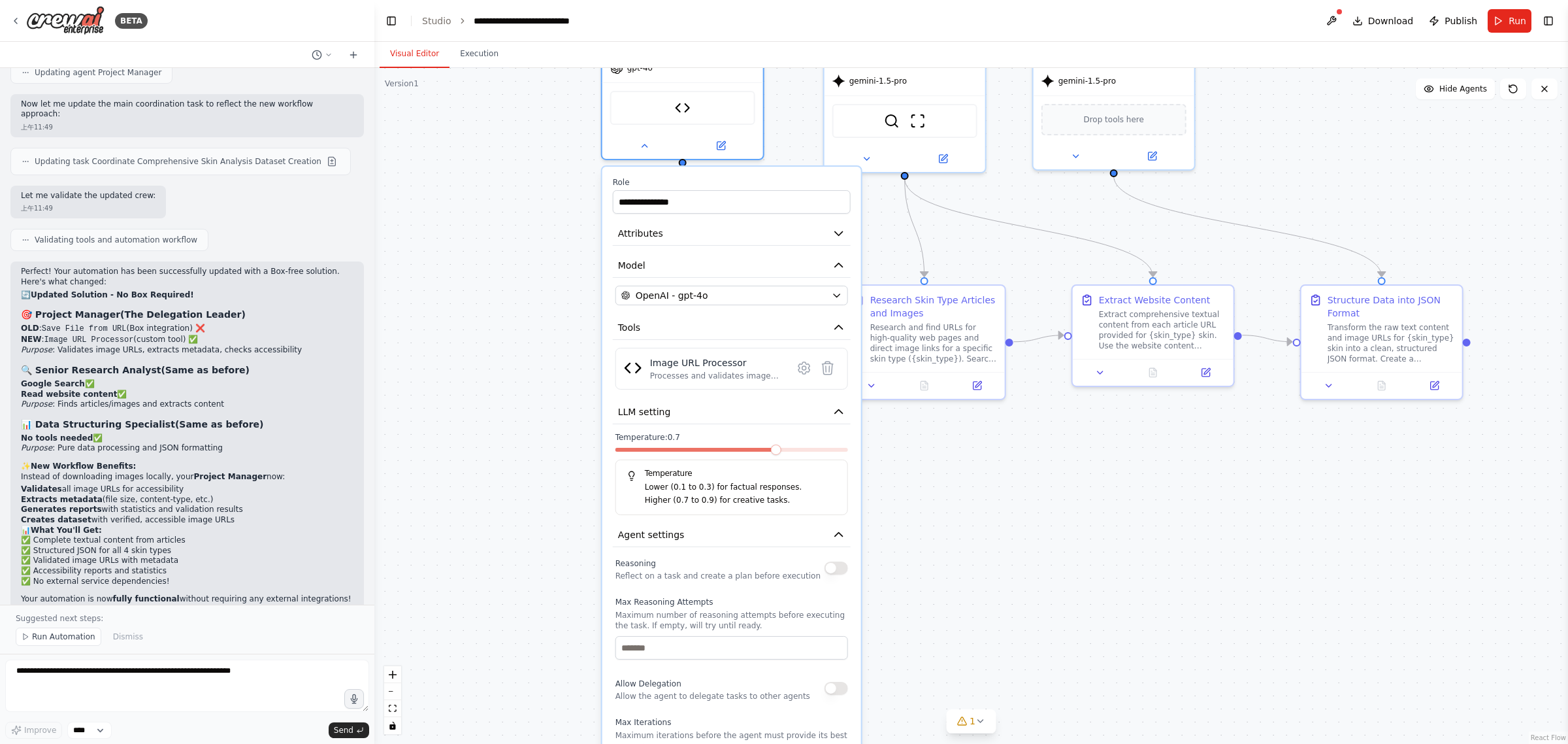
drag, startPoint x: 1095, startPoint y: 371, endPoint x: 935, endPoint y: 586, distance: 268.0
click at [935, 586] on div "**********" at bounding box center [971, 406] width 1193 height 676
click at [837, 528] on icon "button" at bounding box center [839, 534] width 13 height 13
click at [839, 533] on icon "button" at bounding box center [838, 535] width 8 height 4
click at [839, 236] on icon "button" at bounding box center [839, 233] width 13 height 13
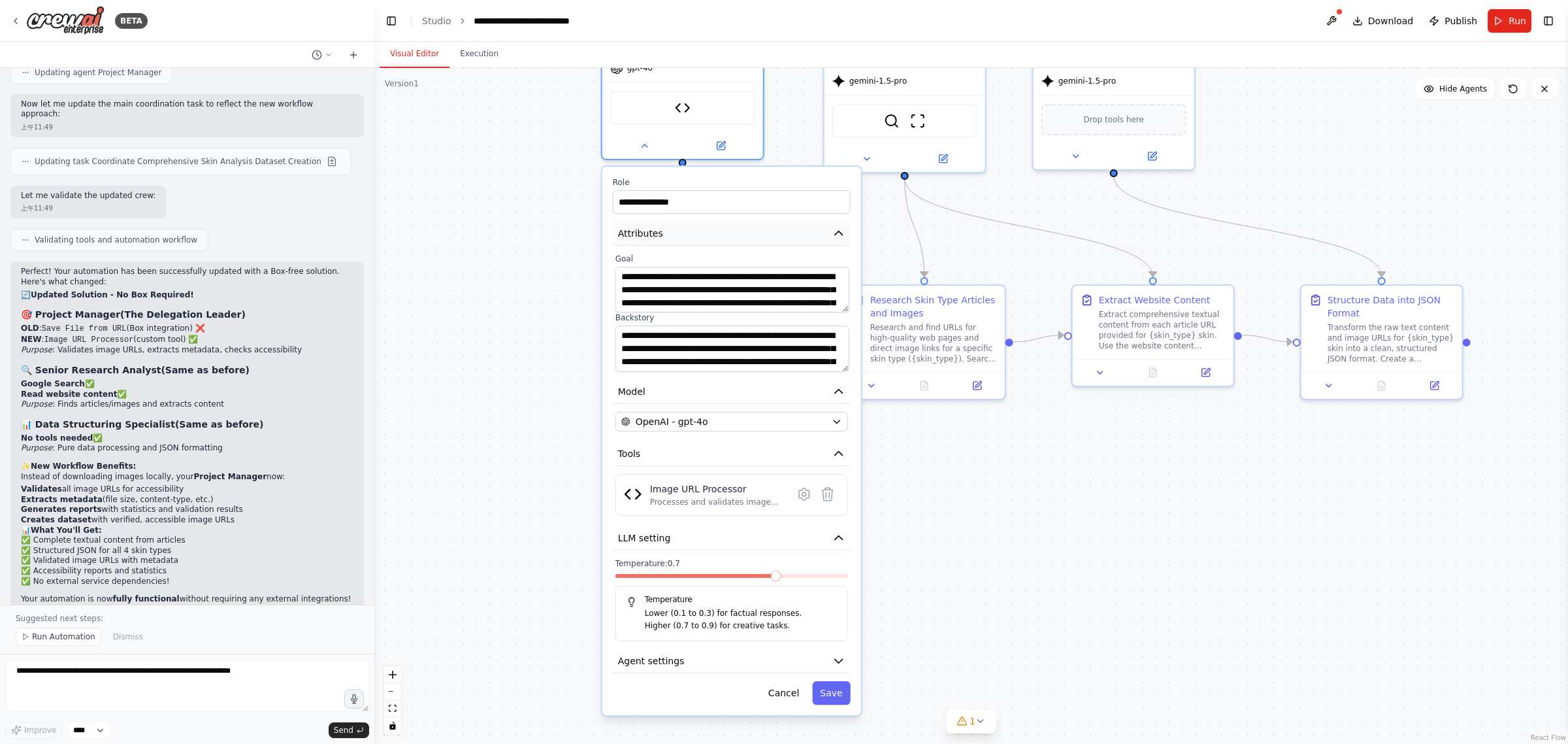
click at [839, 236] on icon "button" at bounding box center [839, 233] width 13 height 13
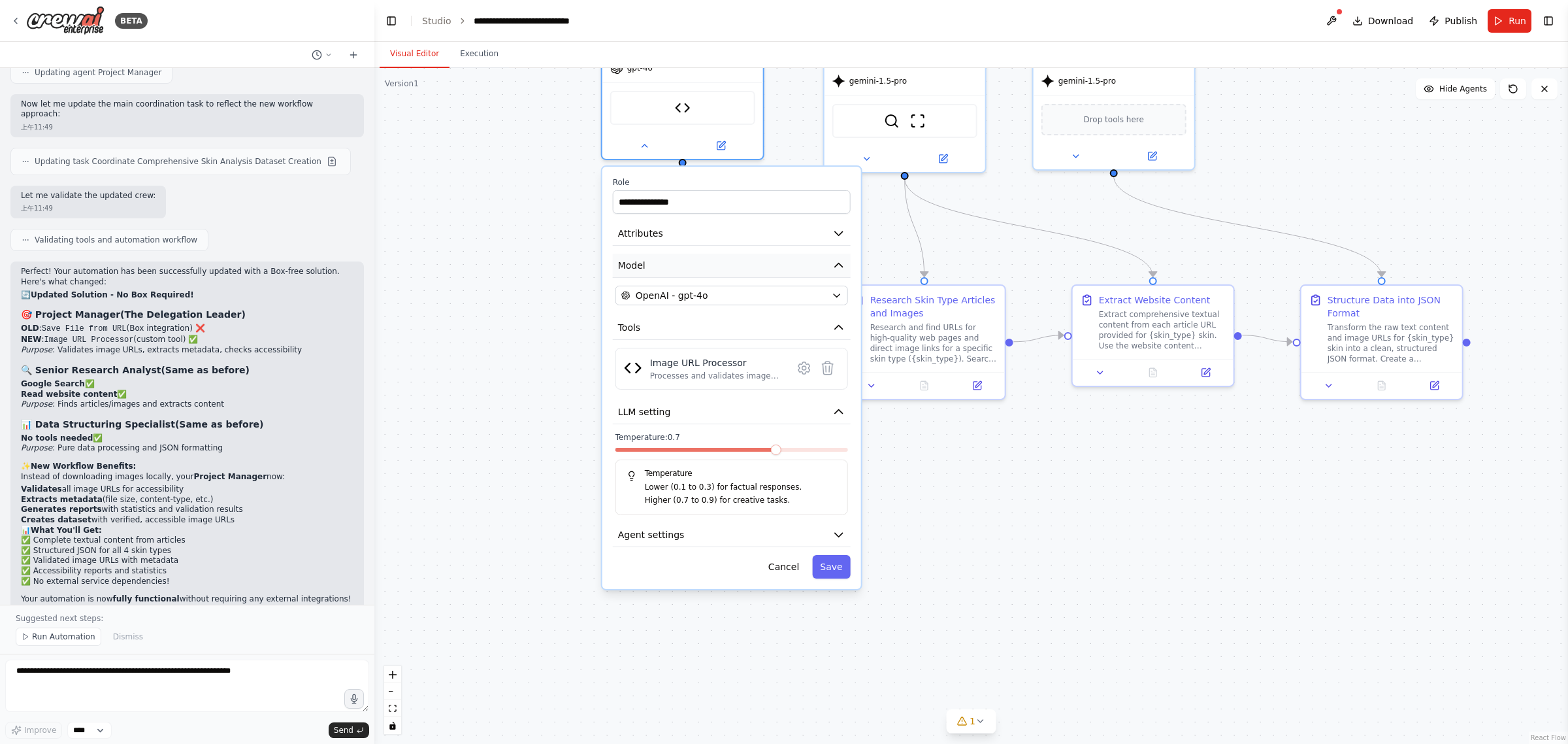
click at [844, 266] on icon "button" at bounding box center [839, 265] width 13 height 13
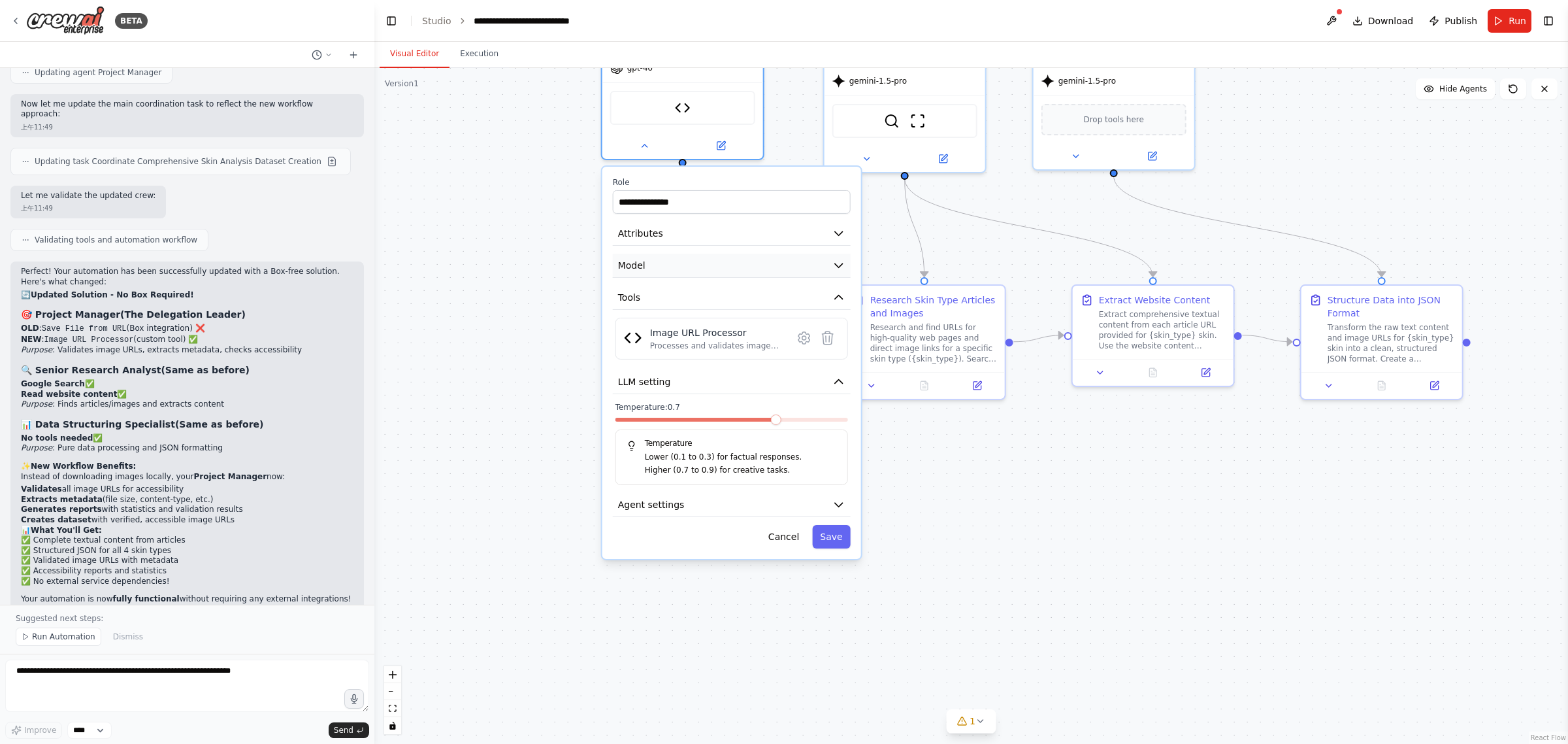
click at [844, 264] on icon "button" at bounding box center [839, 265] width 13 height 13
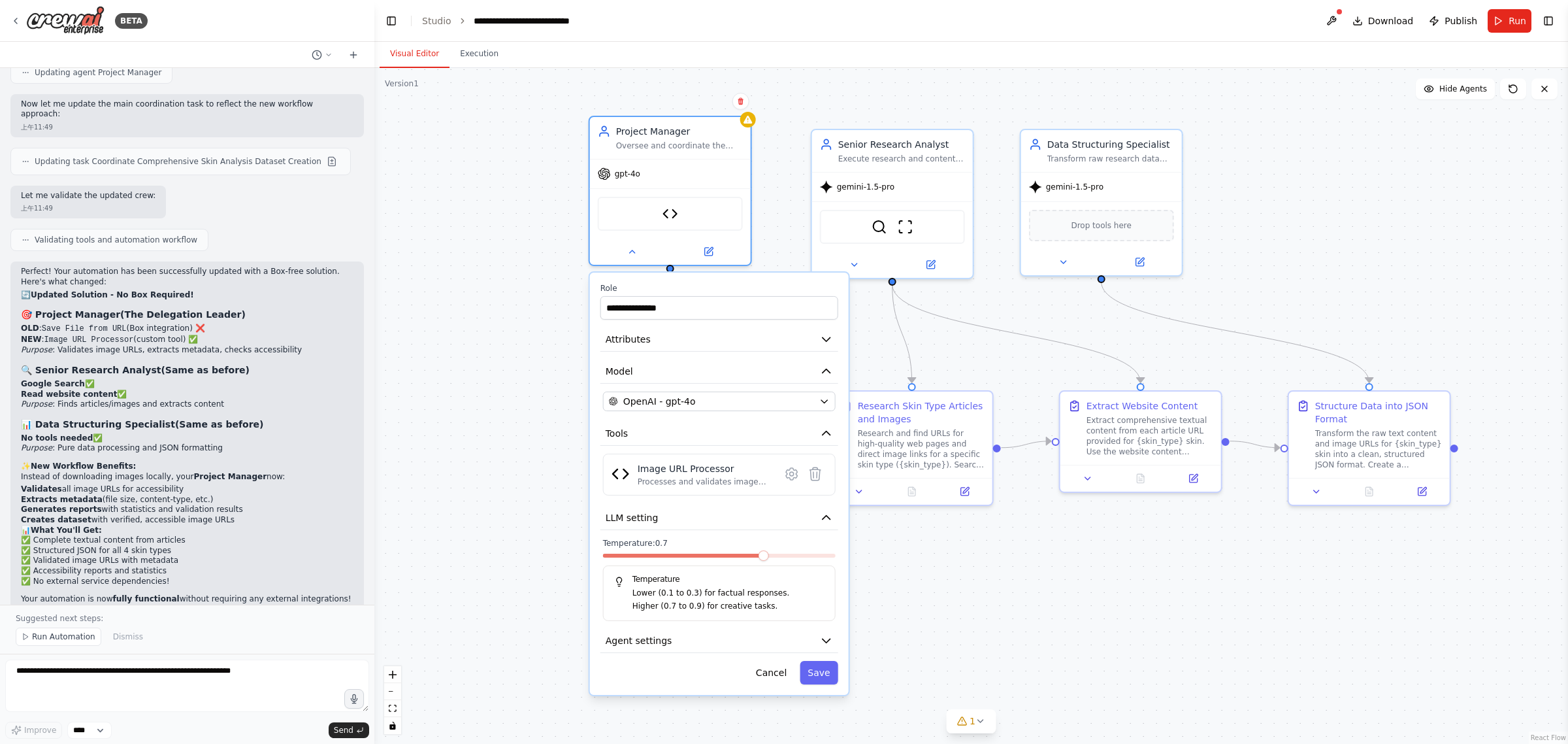
drag, startPoint x: 1379, startPoint y: 126, endPoint x: 1360, endPoint y: 282, distance: 157.2
click at [1360, 282] on div "**********" at bounding box center [971, 406] width 1193 height 676
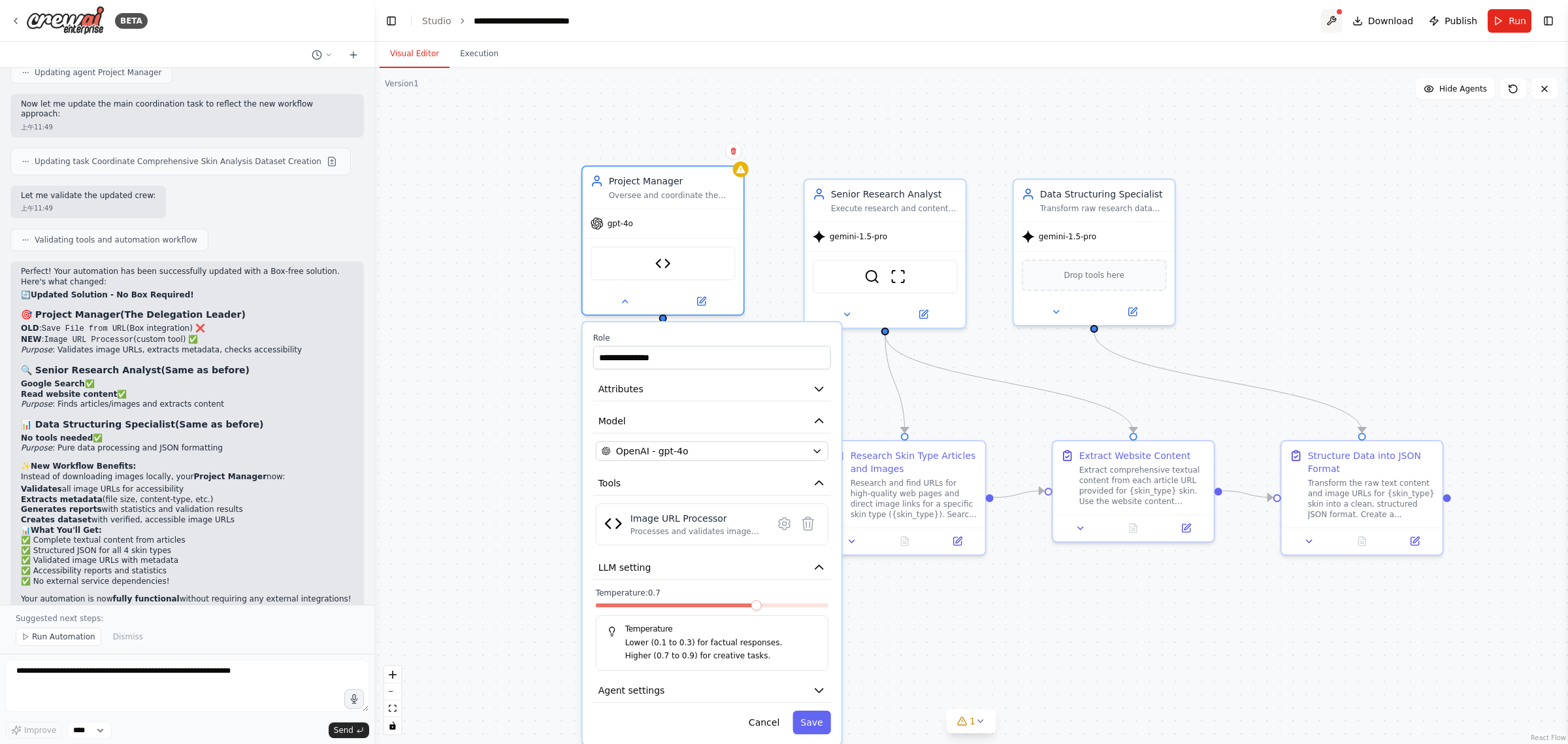
click at [1336, 20] on button at bounding box center [1331, 21] width 21 height 23
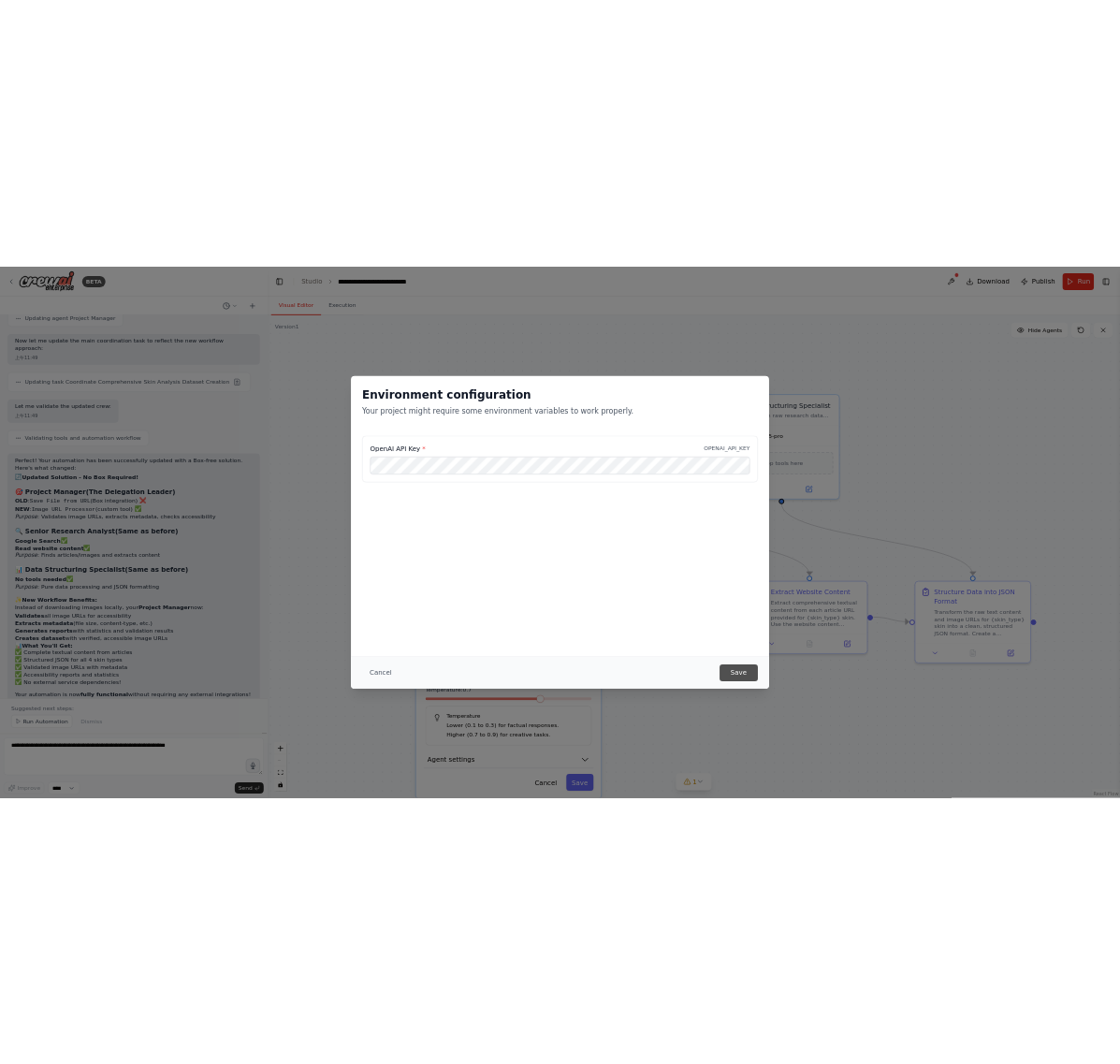
scroll to position [0, 0]
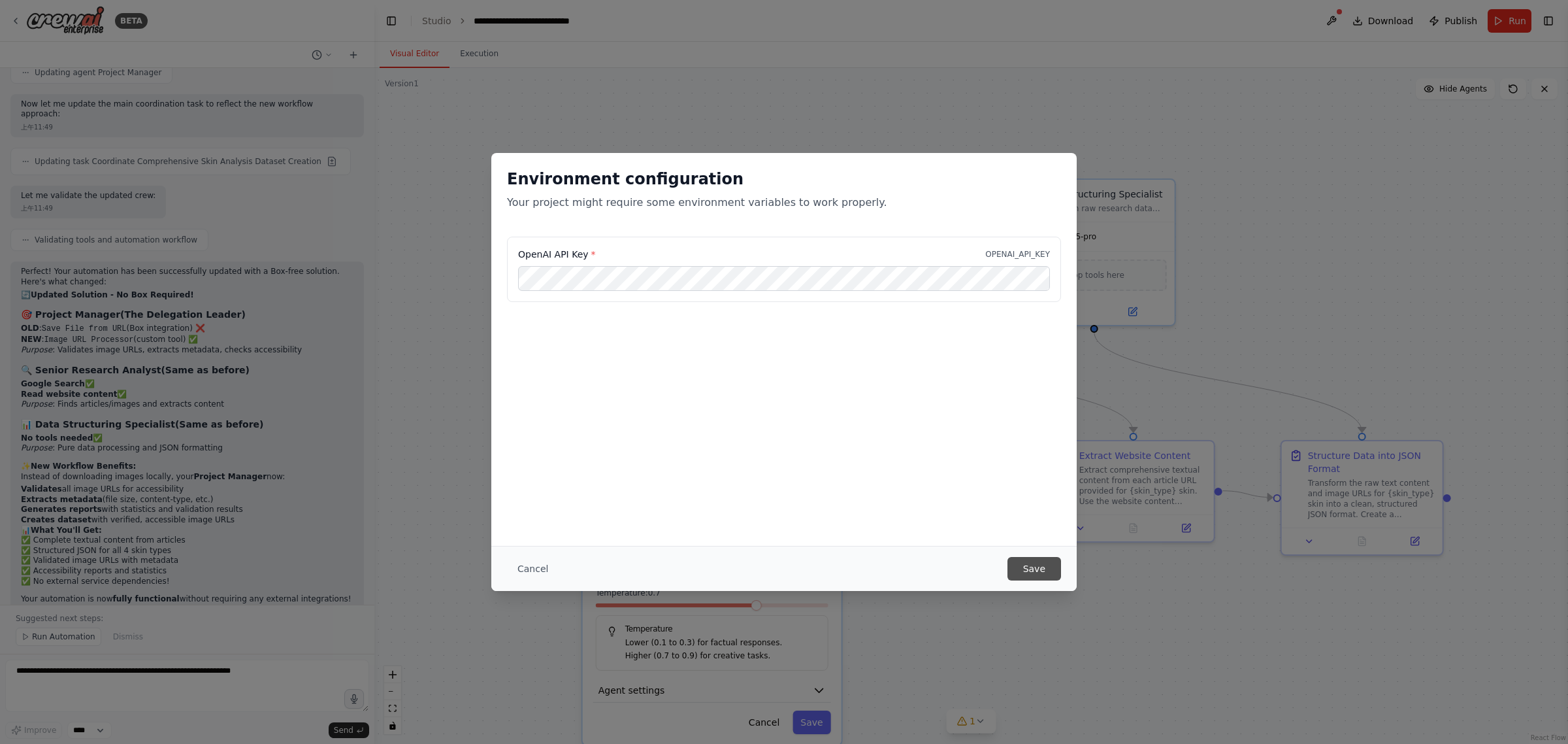
click at [1023, 561] on button "Save" at bounding box center [1034, 569] width 53 height 23
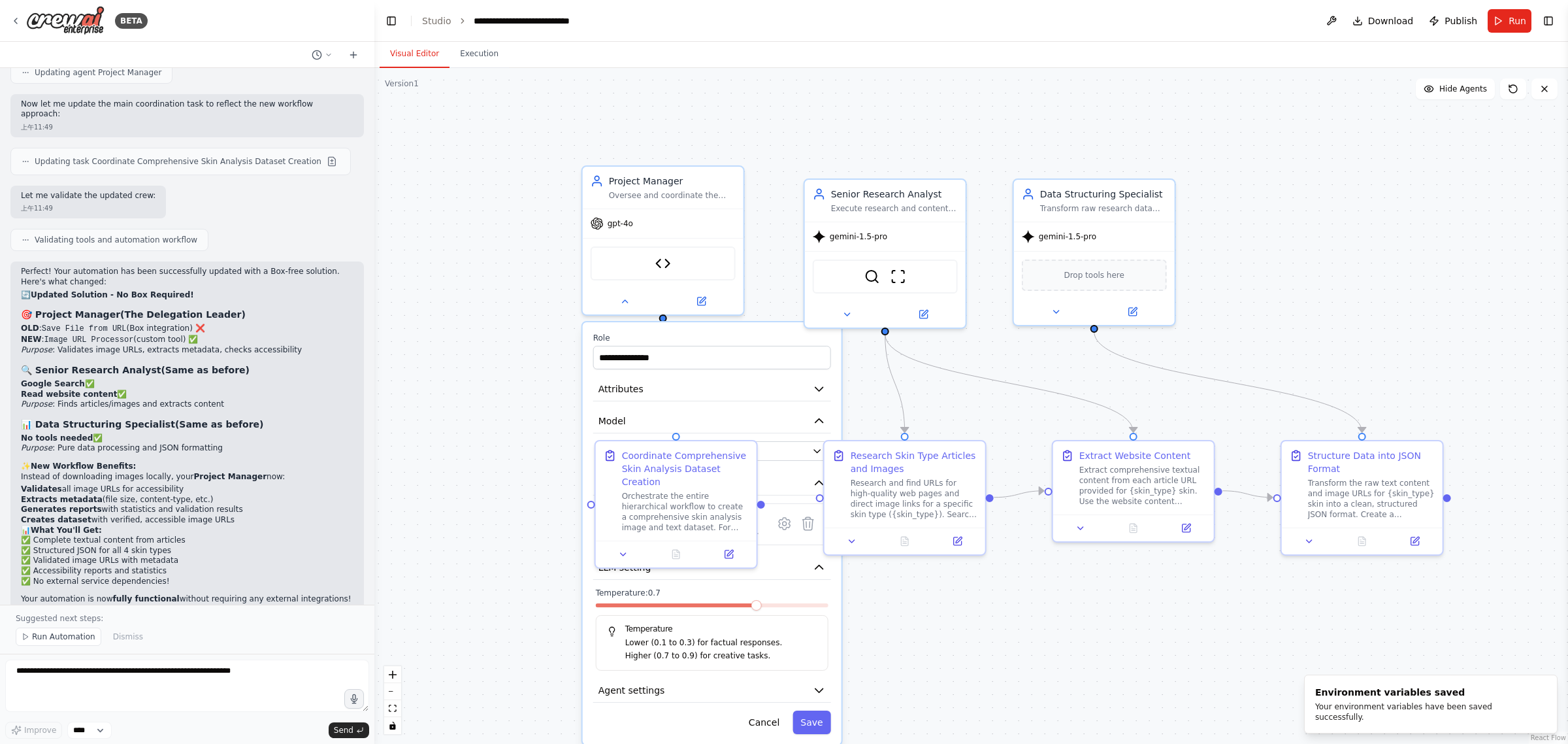
click at [808, 138] on div "**********" at bounding box center [971, 406] width 1193 height 676
click at [809, 718] on button "Save" at bounding box center [811, 722] width 38 height 23
click at [821, 721] on button "Save" at bounding box center [811, 722] width 38 height 23
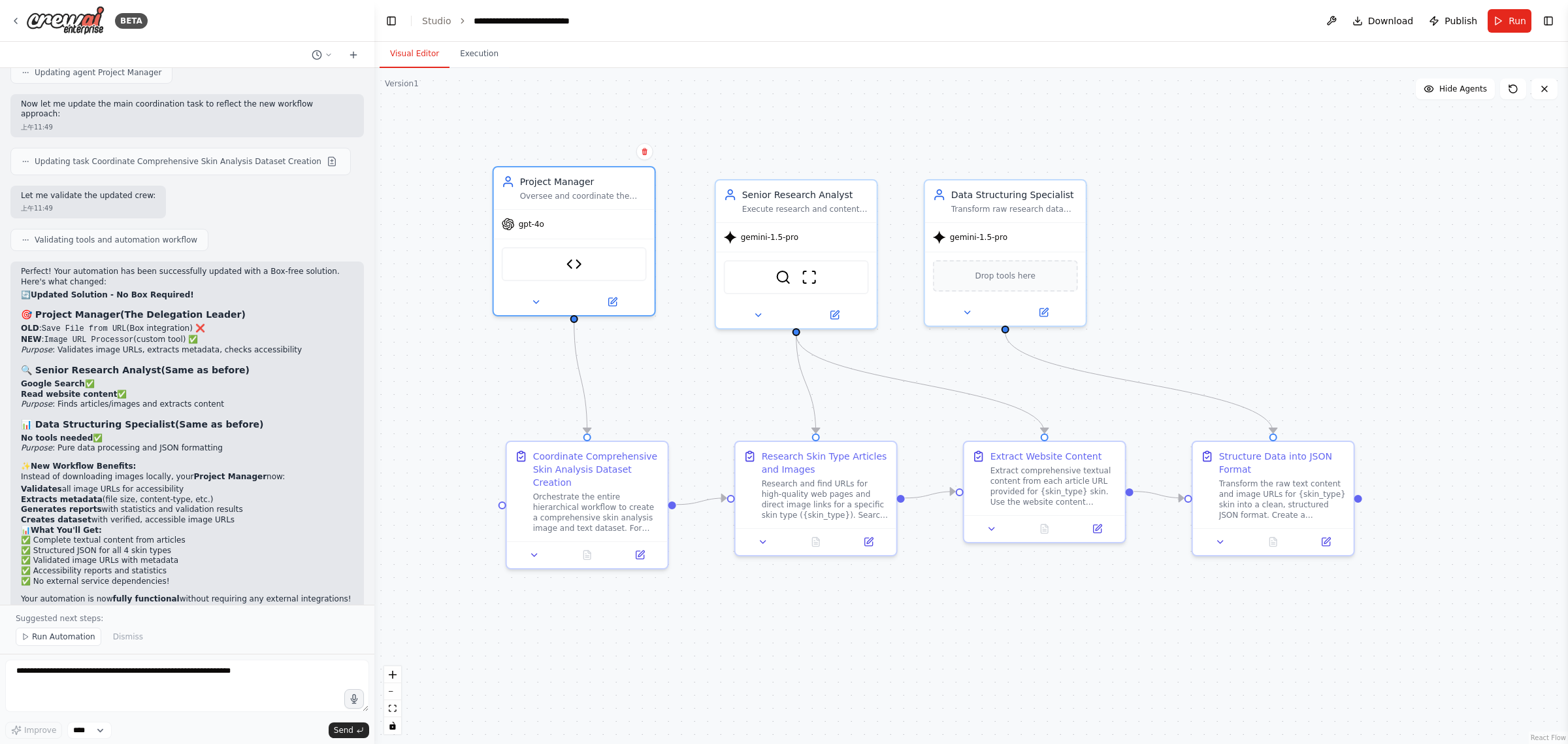
drag, startPoint x: 1328, startPoint y: 246, endPoint x: 1226, endPoint y: 236, distance: 102.5
click at [1226, 236] on div ".deletable-edge-delete-btn { width: 20px; height: 20px; border: 0px solid #ffff…" at bounding box center [971, 406] width 1193 height 676
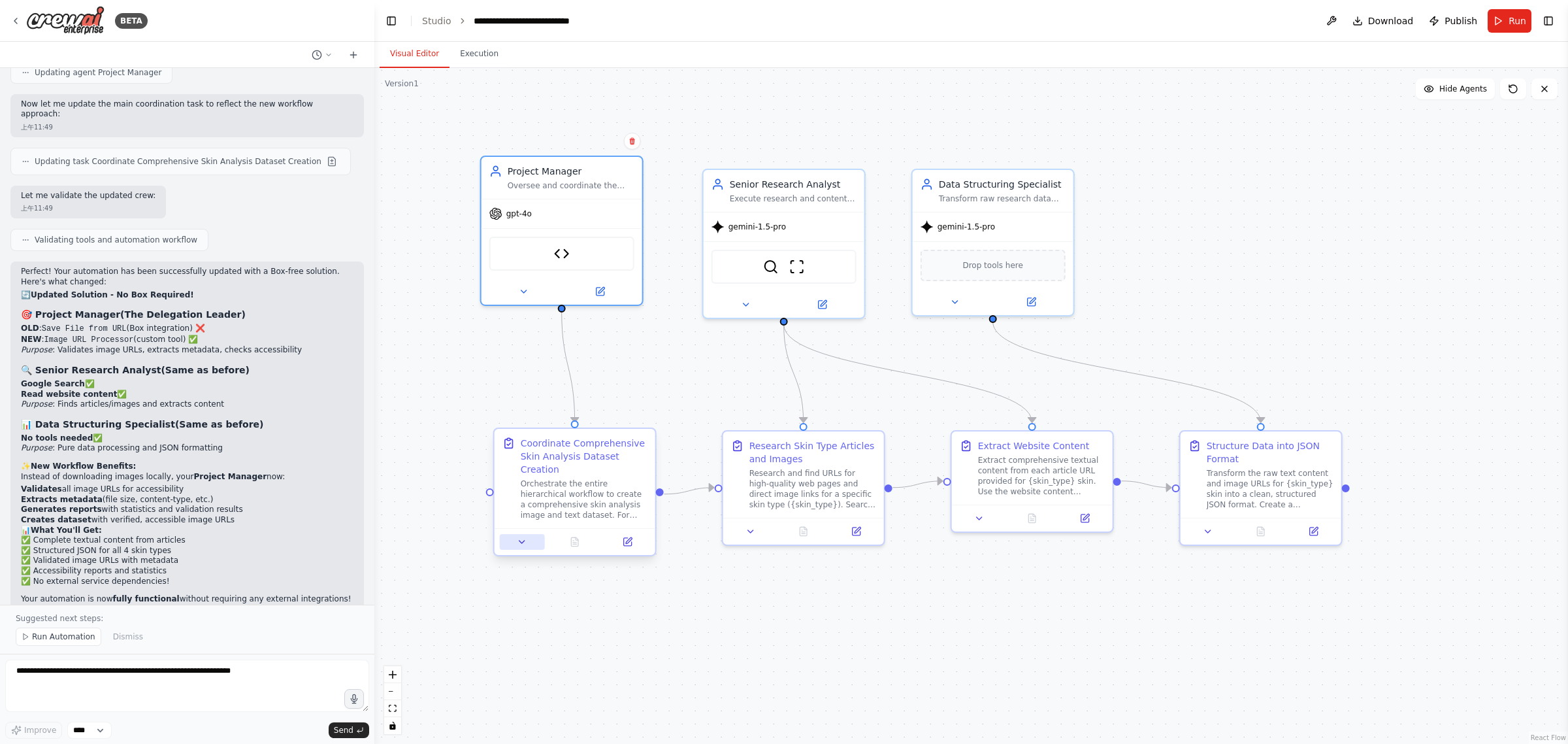
click at [528, 545] on button at bounding box center [522, 542] width 45 height 16
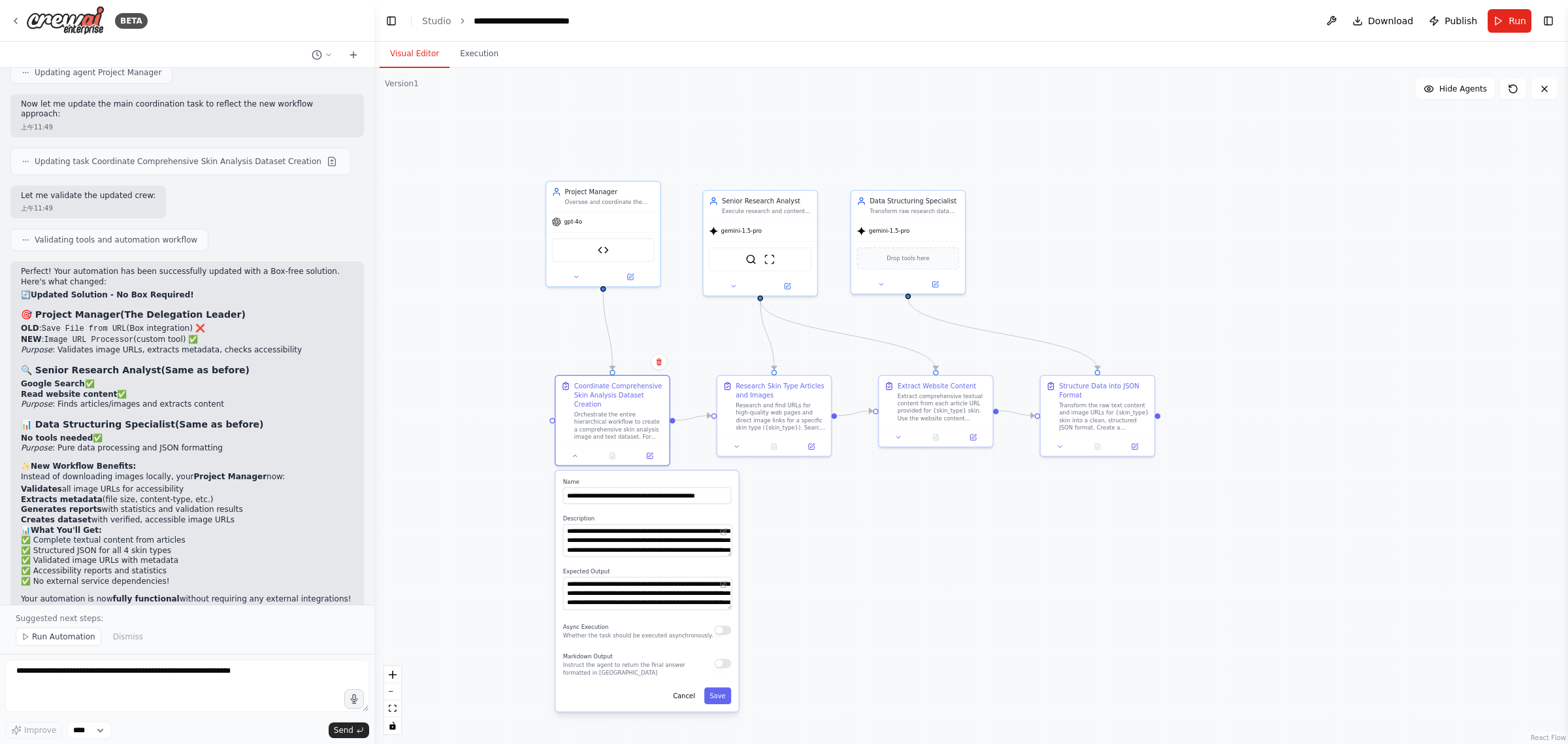
drag, startPoint x: 818, startPoint y: 667, endPoint x: 844, endPoint y: 528, distance: 141.4
click at [840, 531] on div ".deletable-edge-delete-btn { width: 20px; height: 20px; border: 0px solid #ffff…" at bounding box center [971, 406] width 1193 height 676
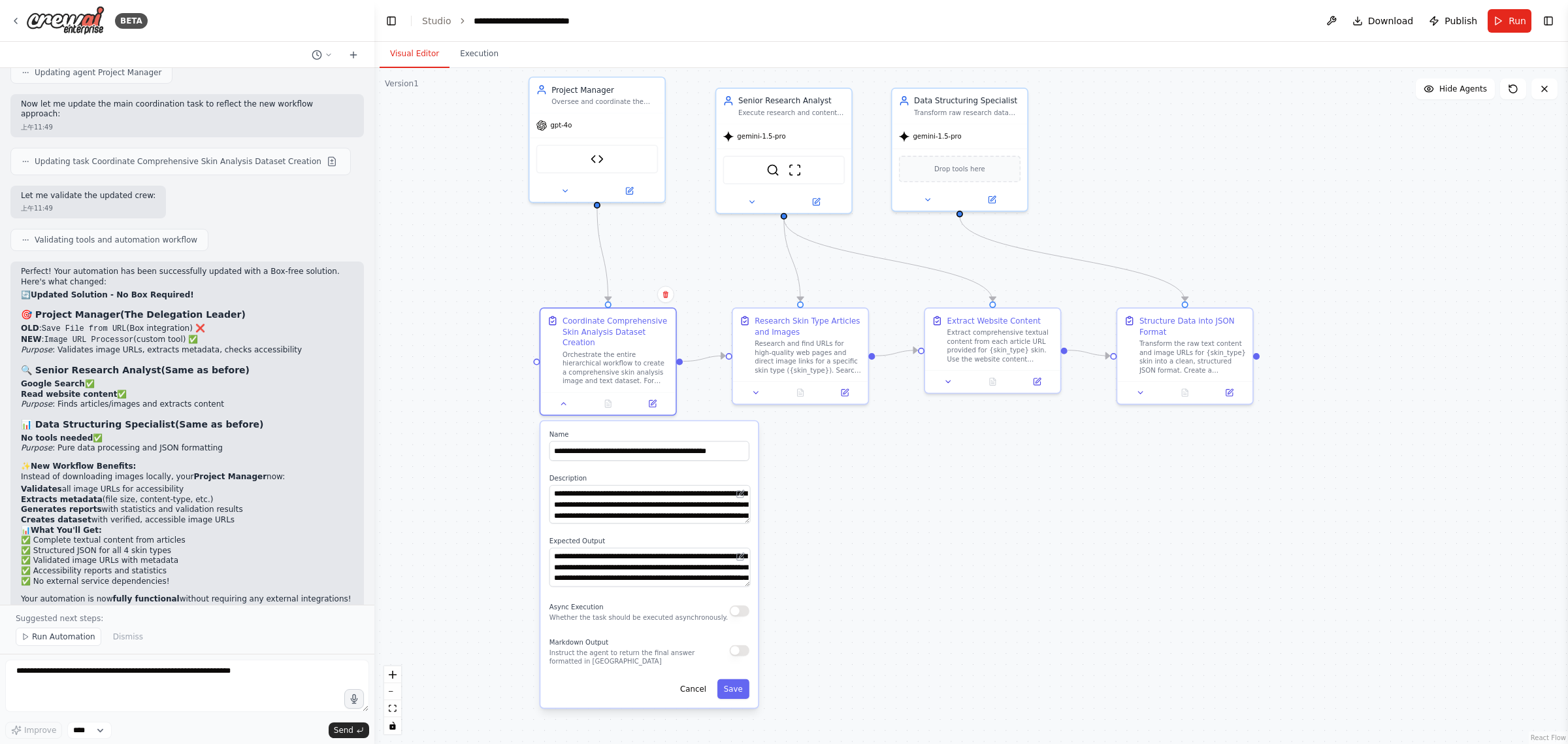
drag, startPoint x: 856, startPoint y: 580, endPoint x: 876, endPoint y: 563, distance: 26.2
click at [876, 563] on div ".deletable-edge-delete-btn { width: 20px; height: 20px; border: 0px solid #ffff…" at bounding box center [971, 406] width 1193 height 676
click at [387, 18] on button "Toggle Left Sidebar" at bounding box center [391, 21] width 18 height 18
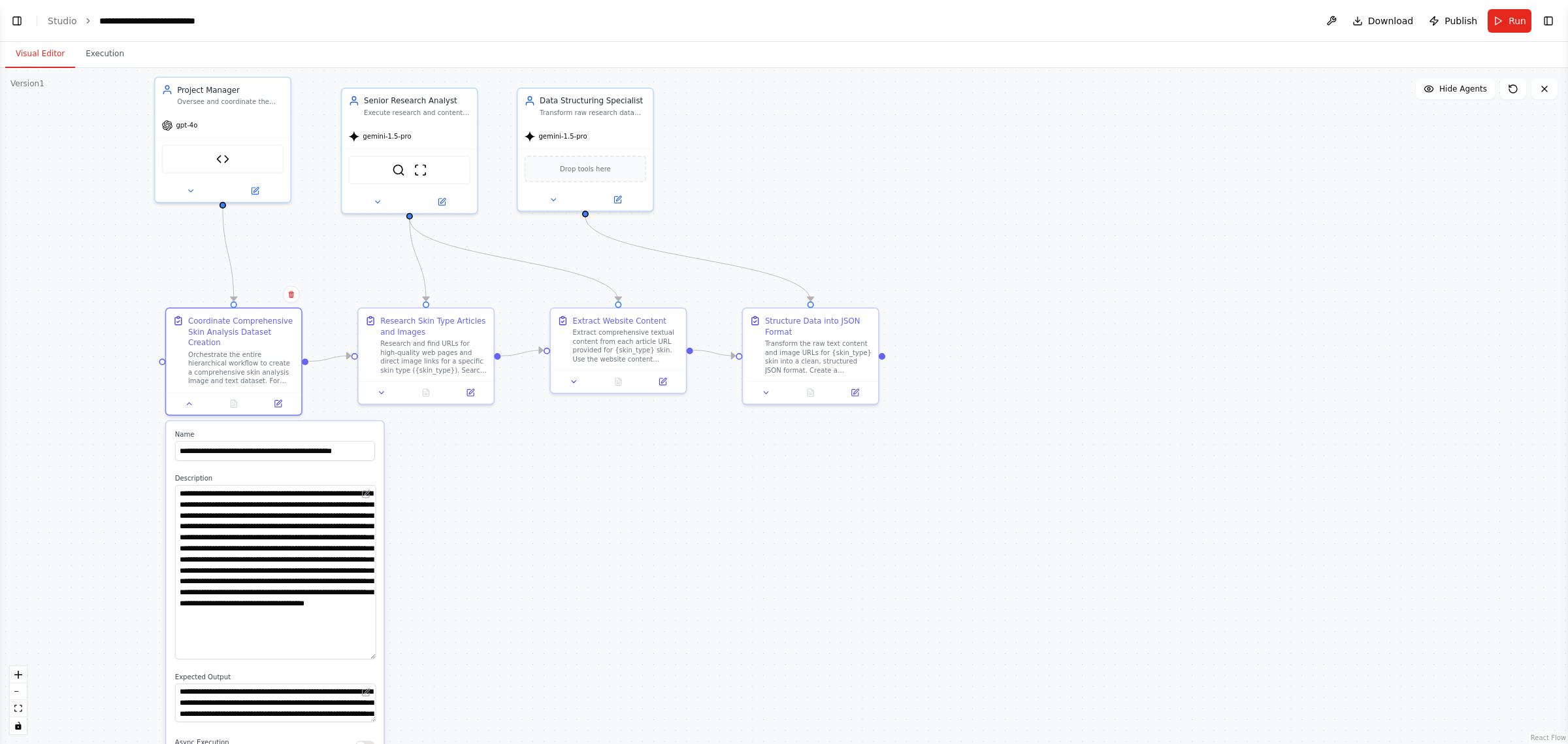
drag, startPoint x: 372, startPoint y: 521, endPoint x: 384, endPoint y: 655, distance: 134.5
click at [384, 655] on div "**********" at bounding box center [275, 632] width 220 height 424
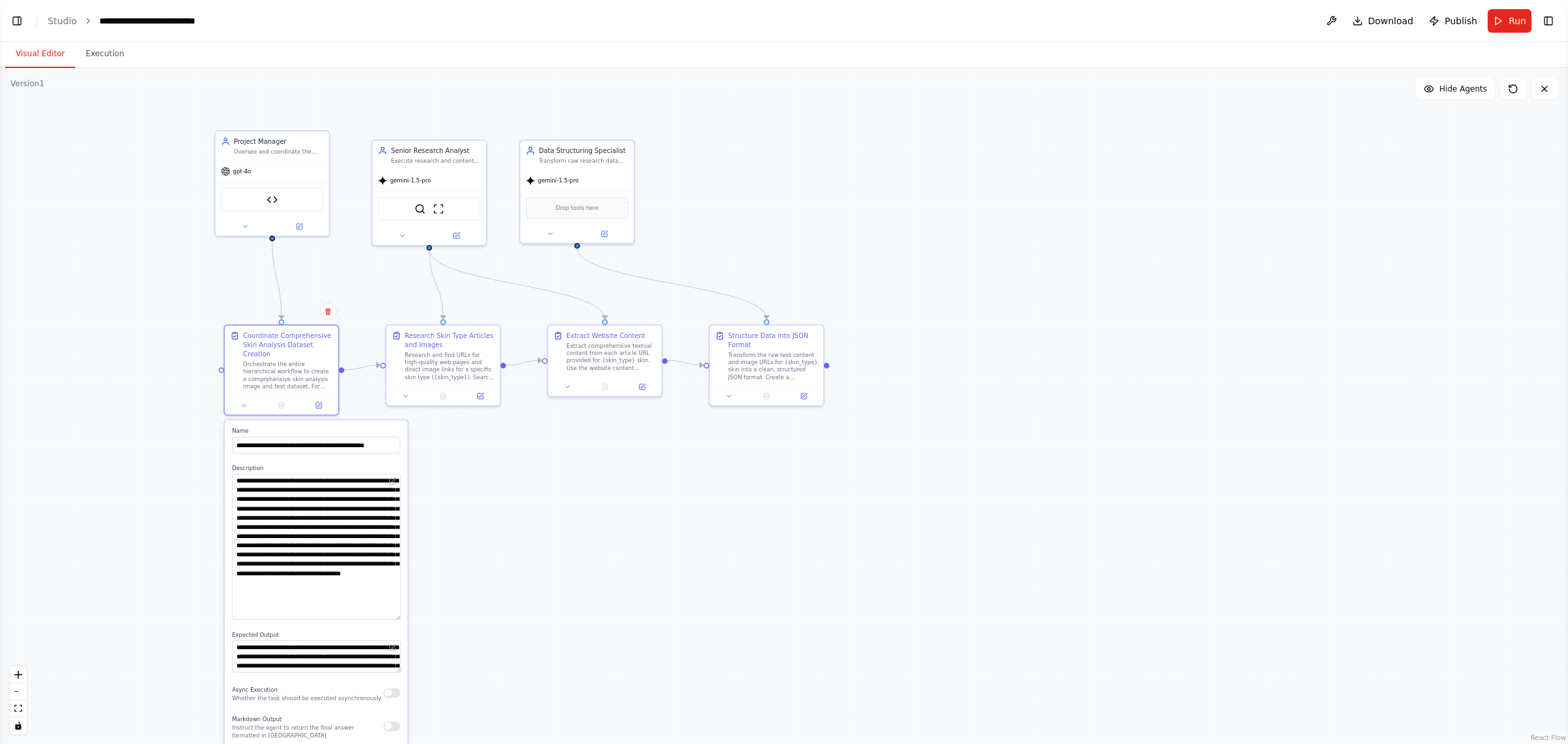
drag, startPoint x: 509, startPoint y: 641, endPoint x: 509, endPoint y: 623, distance: 18.0
click at [509, 623] on div ".deletable-edge-delete-btn { width: 20px; height: 20px; border: 0px solid #ffff…" at bounding box center [784, 406] width 1568 height 676
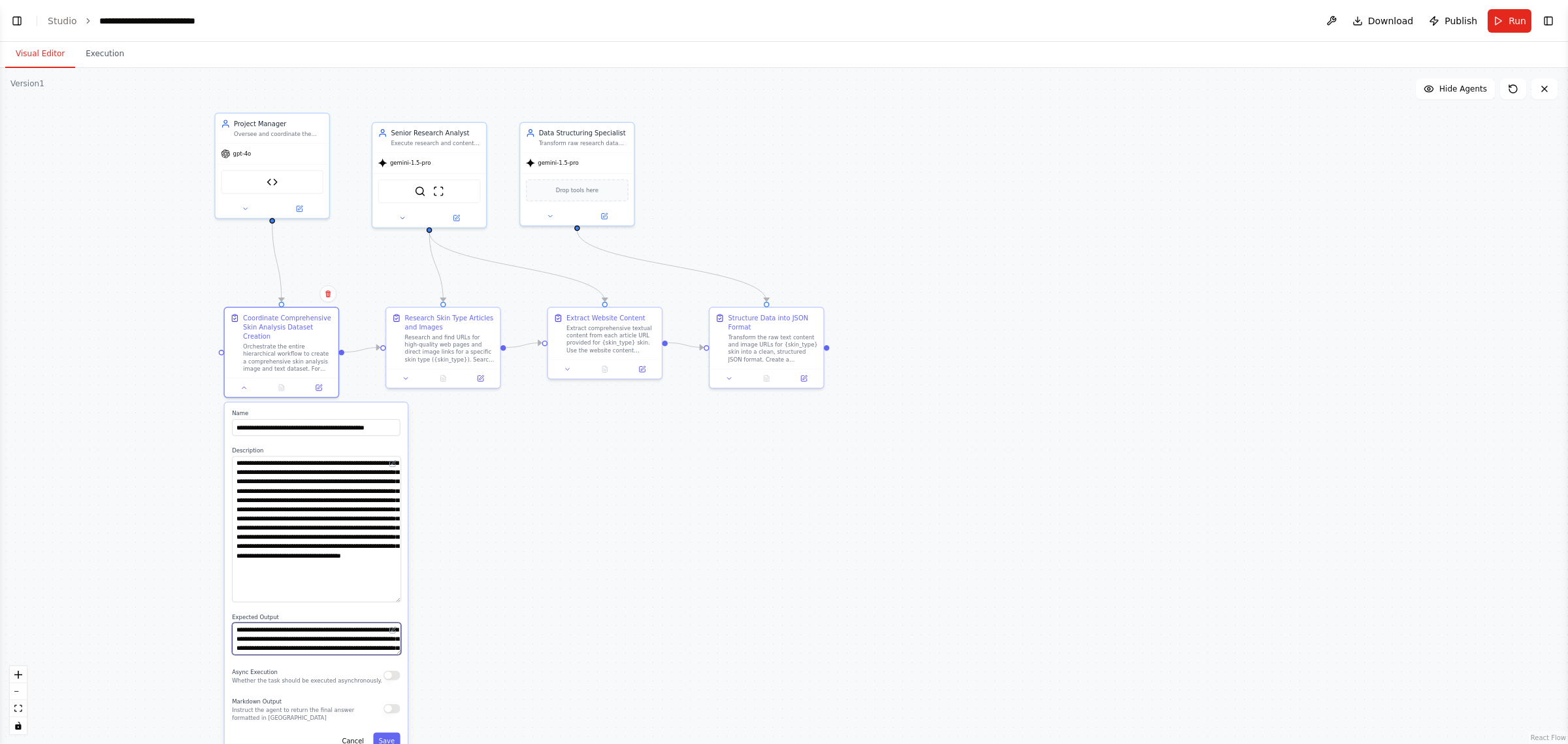
click at [396, 657] on div "**********" at bounding box center [316, 580] width 183 height 354
drag, startPoint x: 399, startPoint y: 651, endPoint x: 402, endPoint y: 713, distance: 62.1
click at [402, 713] on div "**********" at bounding box center [316, 610] width 183 height 416
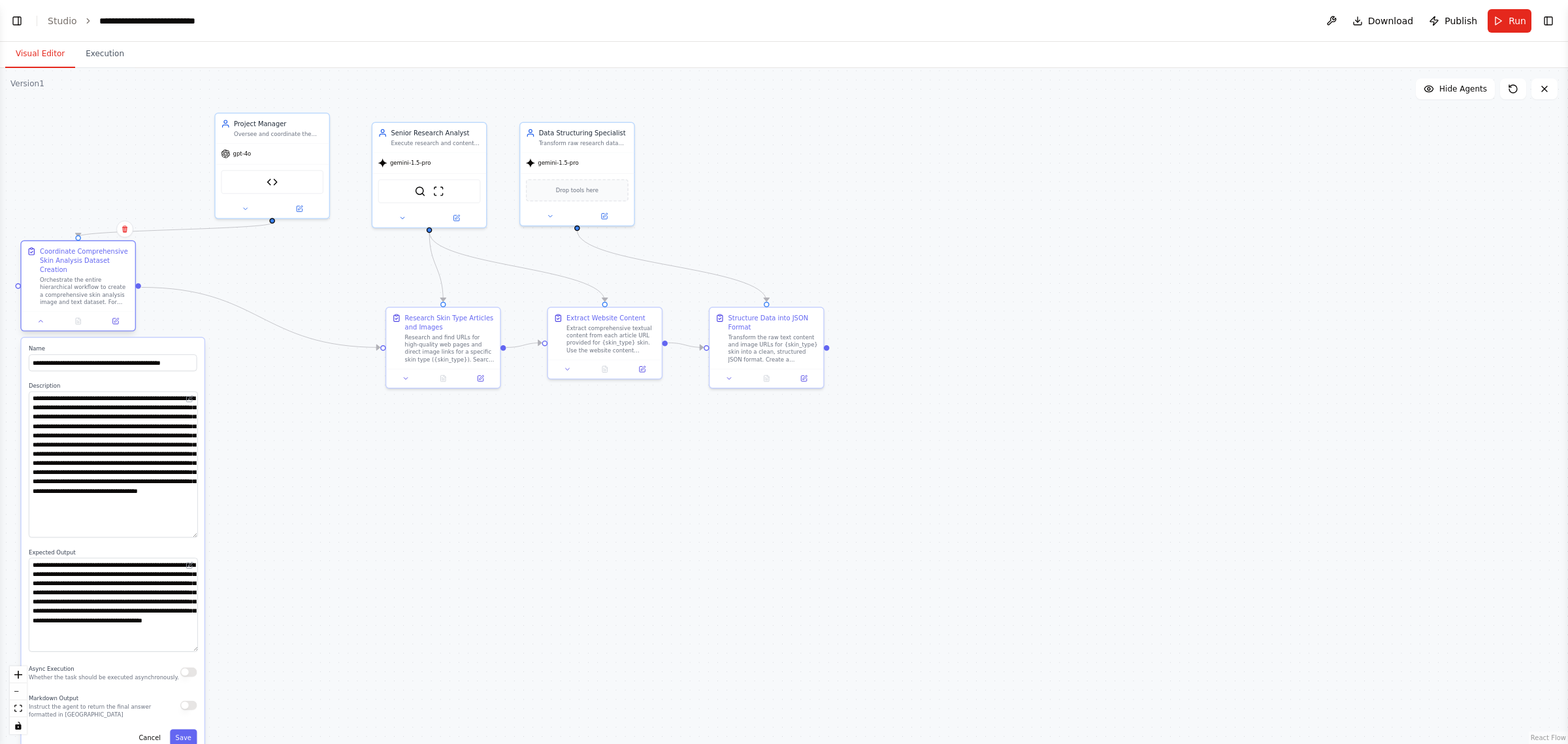
drag, startPoint x: 279, startPoint y: 321, endPoint x: 77, endPoint y: 258, distance: 211.6
click at [77, 258] on div "Coordinate Comprehensive Skin Analysis Dataset Creation" at bounding box center [84, 260] width 90 height 27
click at [409, 379] on icon at bounding box center [406, 376] width 7 height 7
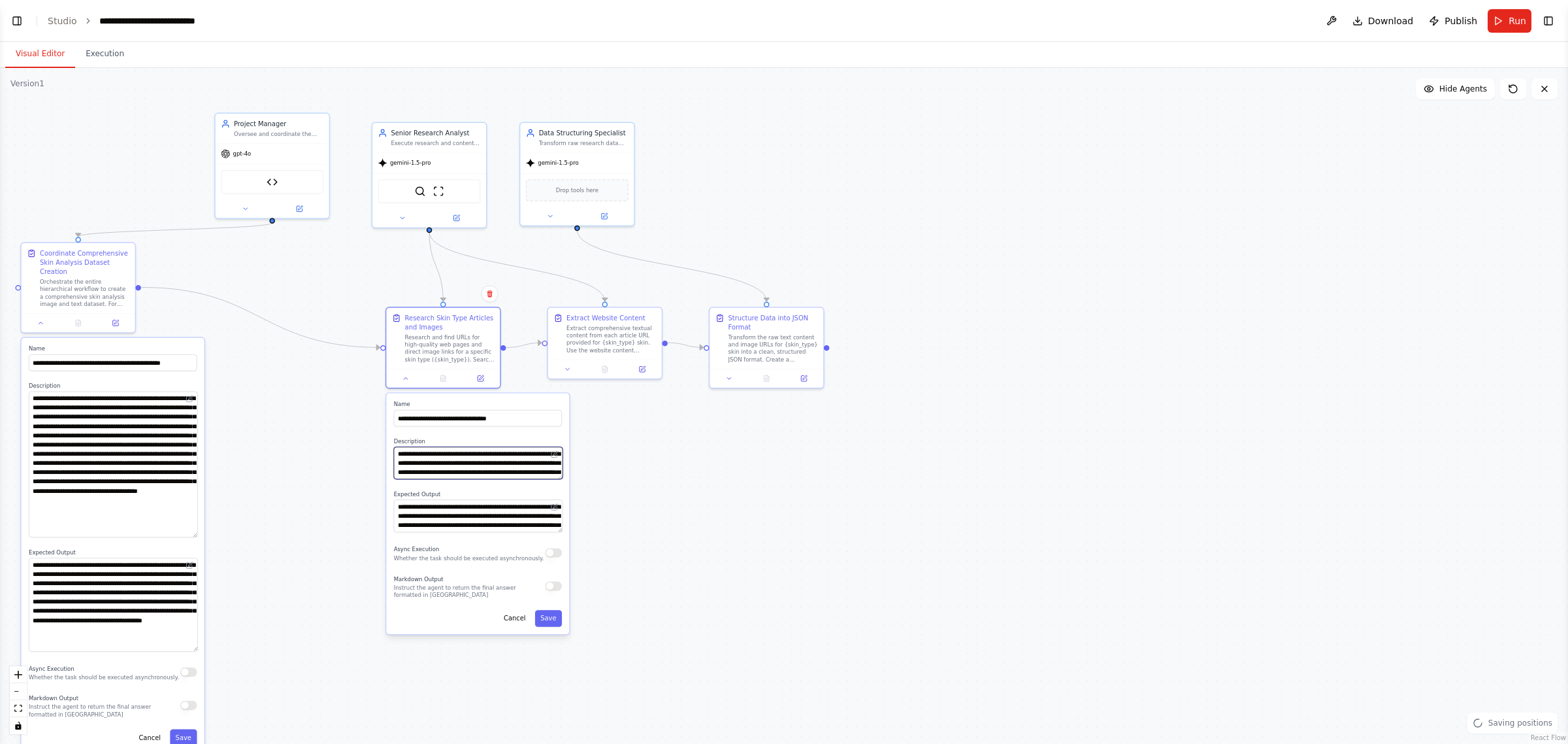
click at [557, 478] on textarea "**********" at bounding box center [478, 464] width 168 height 33
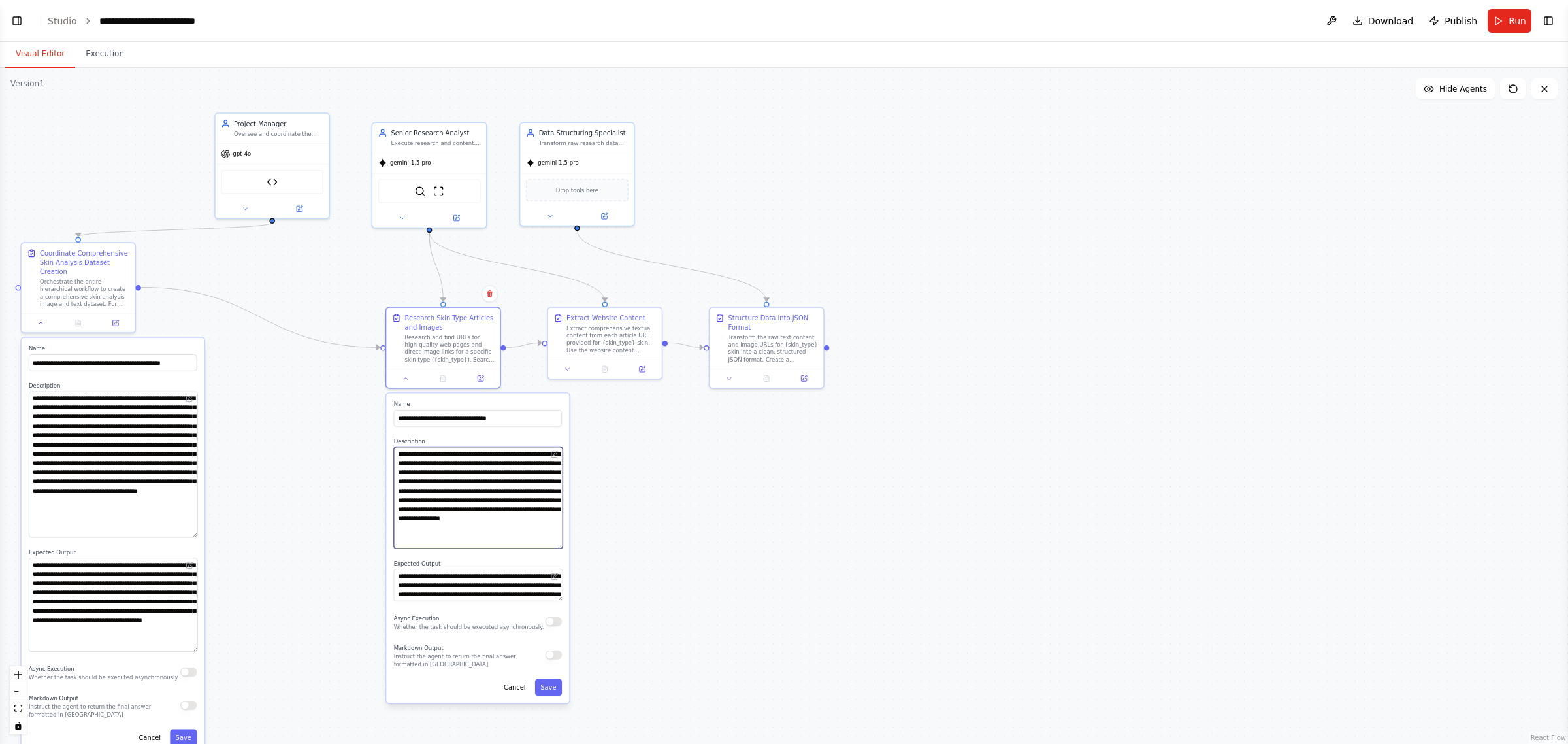
drag, startPoint x: 560, startPoint y: 474, endPoint x: 567, endPoint y: 543, distance: 69.4
click at [567, 543] on div "**********" at bounding box center [477, 548] width 183 height 310
drag, startPoint x: 556, startPoint y: 598, endPoint x: 554, endPoint y: 642, distance: 44.0
click at [554, 642] on textarea "**********" at bounding box center [478, 607] width 168 height 77
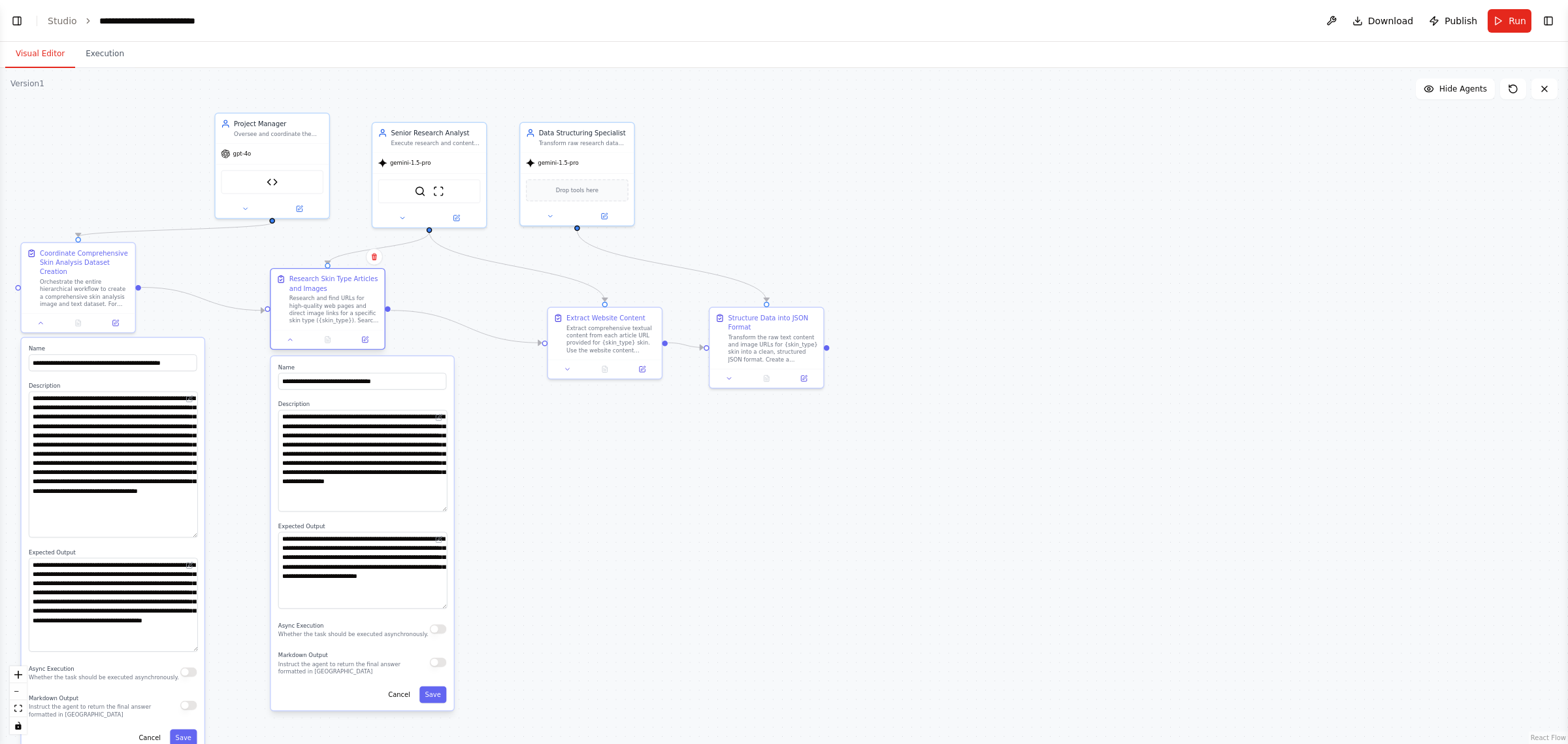
drag, startPoint x: 452, startPoint y: 347, endPoint x: 332, endPoint y: 312, distance: 125.0
click at [332, 312] on div "Research and find URLs for high-quality web pages and direct image links for a …" at bounding box center [334, 309] width 90 height 29
drag, startPoint x: 613, startPoint y: 345, endPoint x: 589, endPoint y: 305, distance: 46.6
click at [585, 302] on div "Extract comprehensive textual content from each article URL provided for {skin_…" at bounding box center [583, 300] width 90 height 29
click at [548, 330] on button at bounding box center [540, 330] width 32 height 11
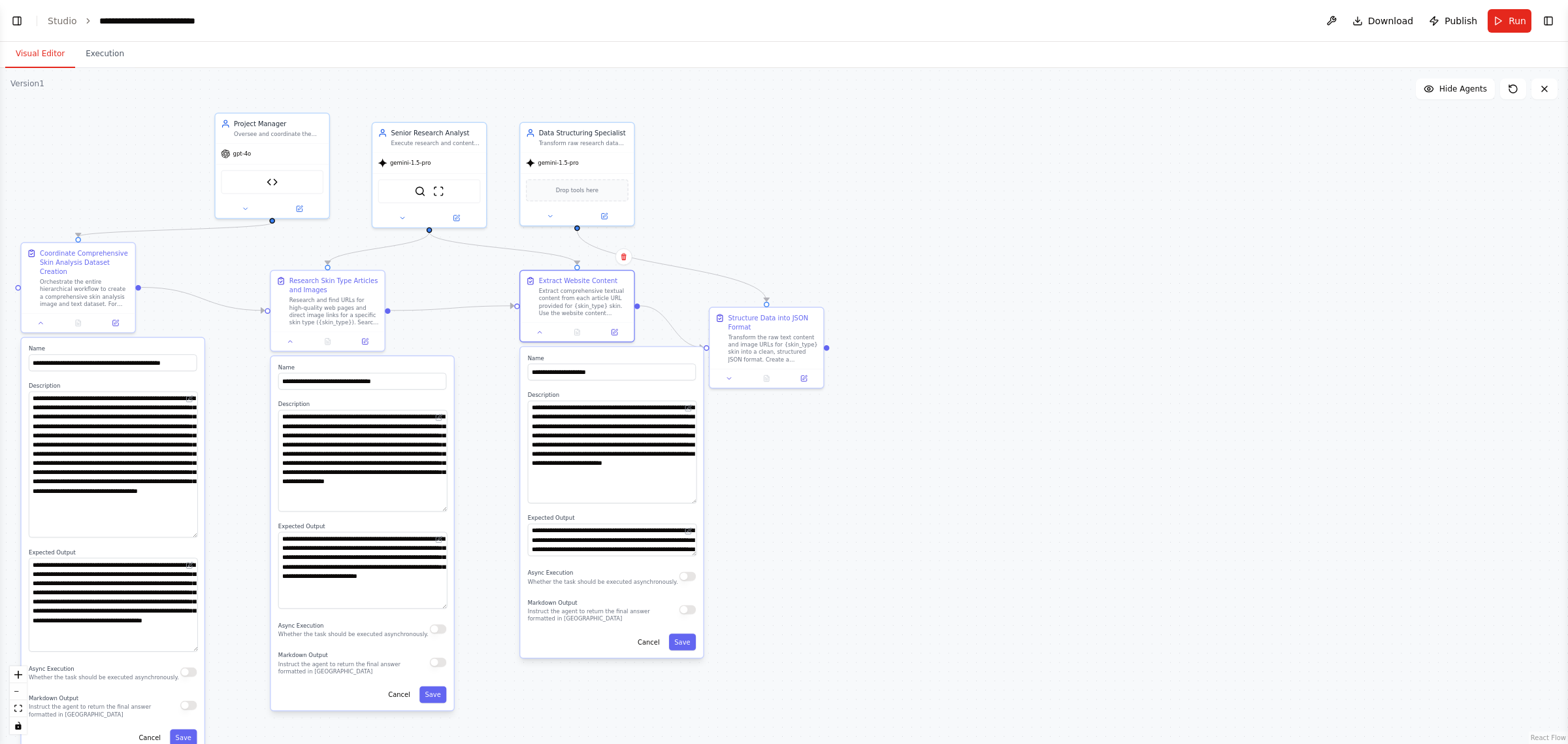
drag, startPoint x: 692, startPoint y: 429, endPoint x: 699, endPoint y: 499, distance: 70.3
click at [699, 499] on div "**********" at bounding box center [611, 502] width 183 height 310
drag, startPoint x: 691, startPoint y: 551, endPoint x: 694, endPoint y: 599, distance: 48.1
click at [694, 599] on textarea "**********" at bounding box center [612, 565] width 168 height 82
click at [731, 377] on icon at bounding box center [729, 376] width 7 height 7
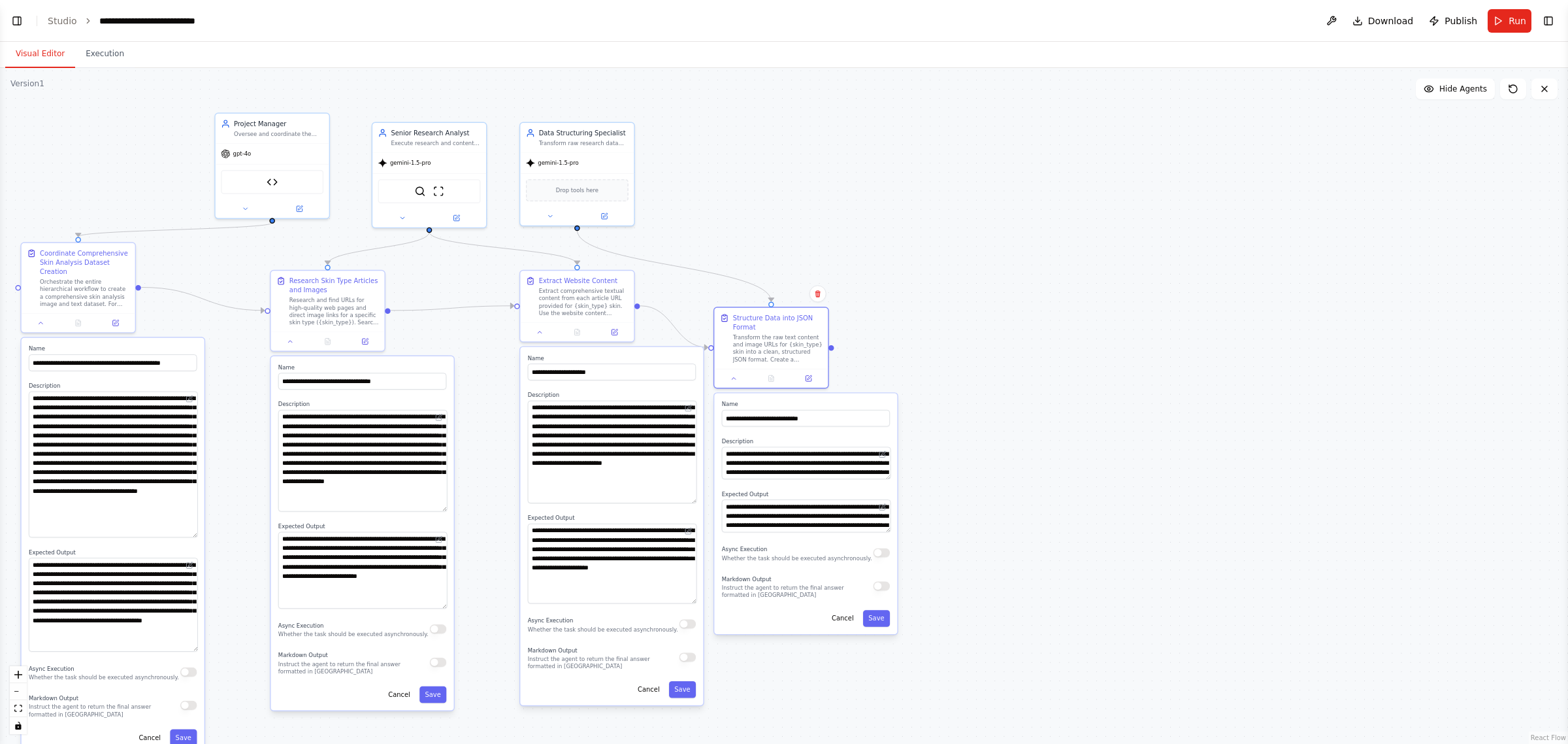
click at [884, 479] on div "**********" at bounding box center [805, 513] width 183 height 240
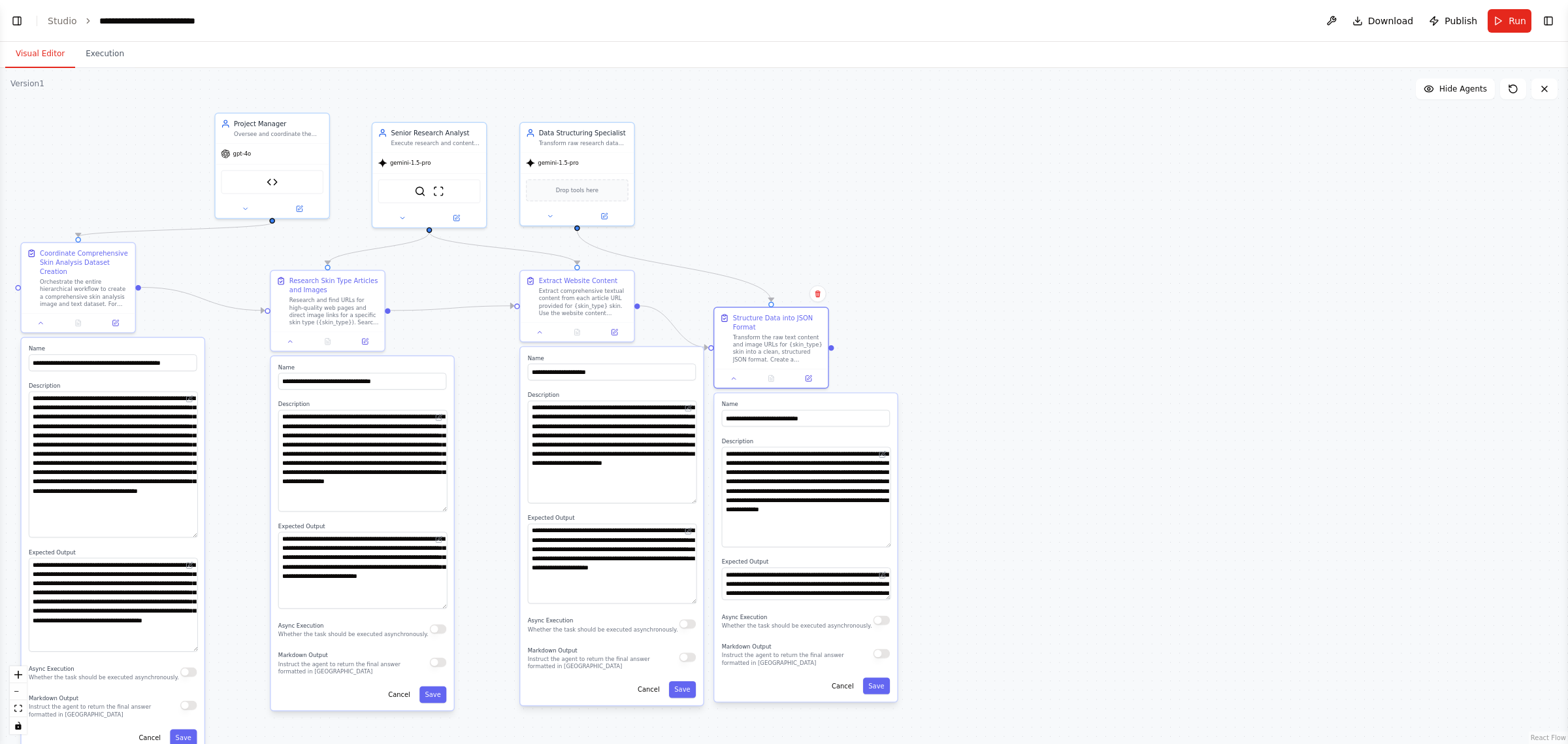
drag, startPoint x: 884, startPoint y: 473, endPoint x: 886, endPoint y: 539, distance: 66.0
click at [886, 539] on textarea "**********" at bounding box center [806, 497] width 168 height 100
drag, startPoint x: 886, startPoint y: 595, endPoint x: 891, endPoint y: 650, distance: 55.2
click at [891, 650] on div "**********" at bounding box center [805, 574] width 183 height 362
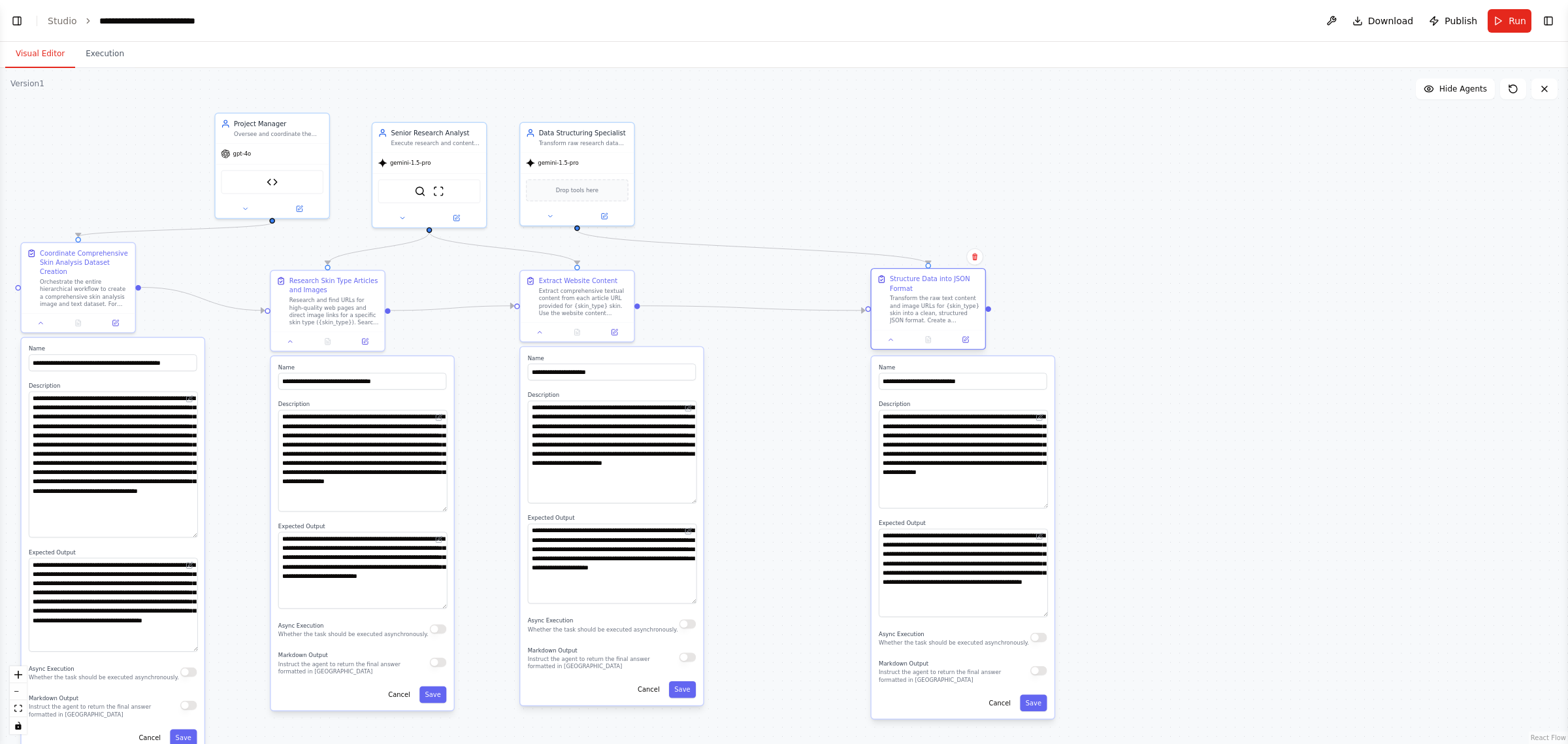
drag, startPoint x: 761, startPoint y: 329, endPoint x: 915, endPoint y: 293, distance: 158.2
click at [915, 293] on div "Structure Data into JSON Format Transform the raw text content and image URLs f…" at bounding box center [935, 299] width 90 height 50
click at [556, 211] on button at bounding box center [550, 214] width 52 height 11
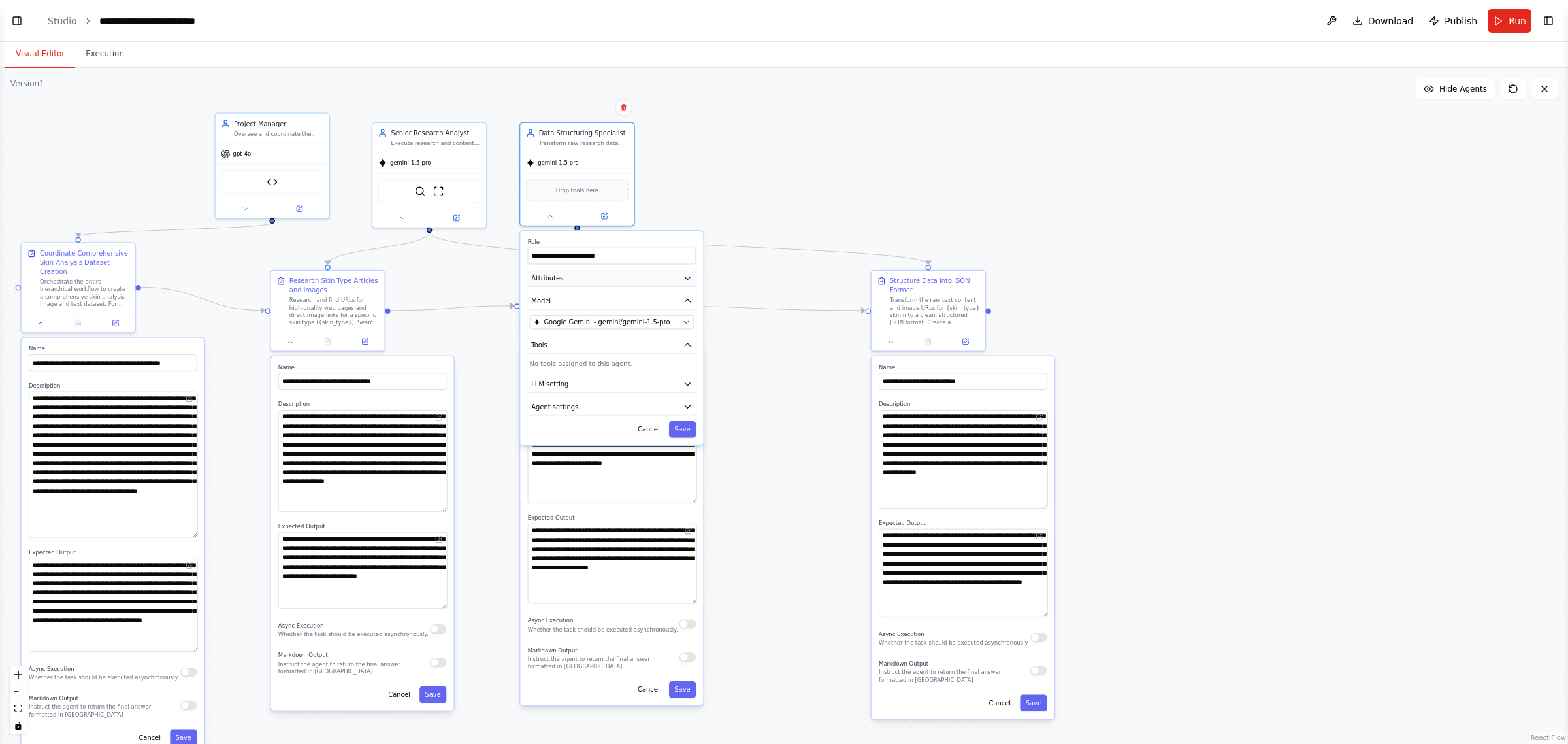
click at [690, 277] on icon "button" at bounding box center [687, 279] width 5 height 3
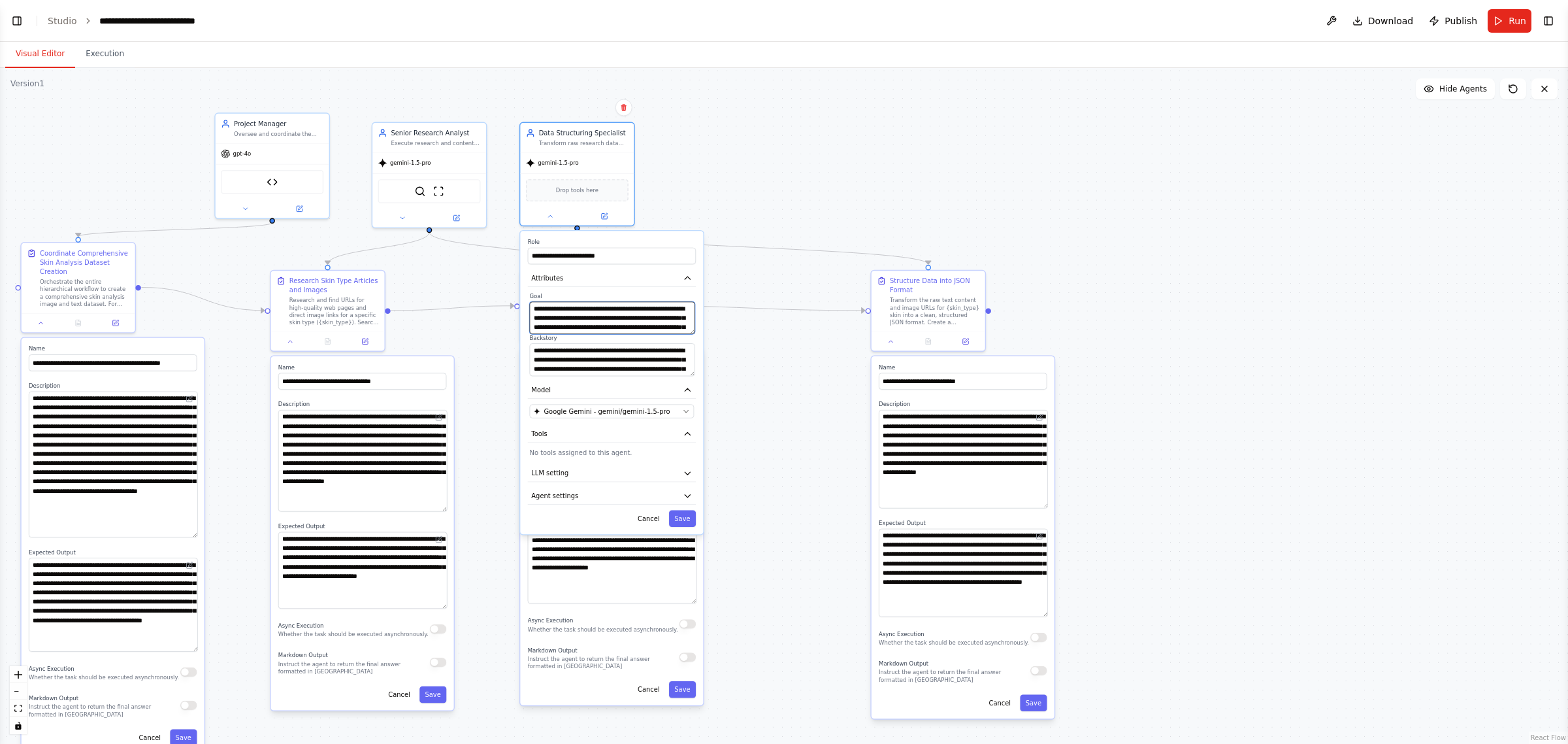
drag, startPoint x: 690, startPoint y: 332, endPoint x: 690, endPoint y: 348, distance: 16.0
click at [690, 348] on div "**********" at bounding box center [611, 334] width 168 height 84
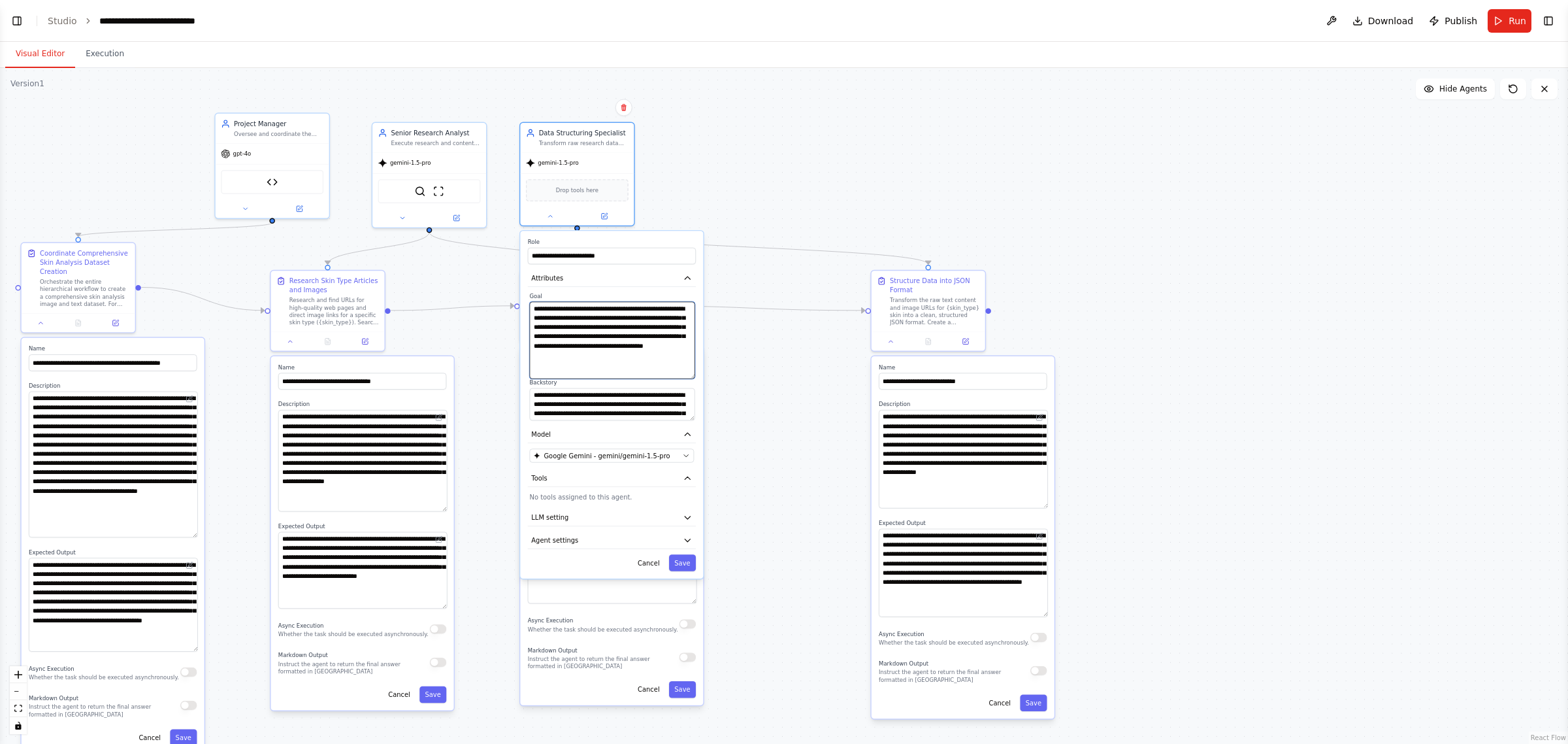
drag, startPoint x: 691, startPoint y: 330, endPoint x: 694, endPoint y: 375, distance: 45.1
click at [694, 375] on div "**********" at bounding box center [611, 356] width 168 height 128
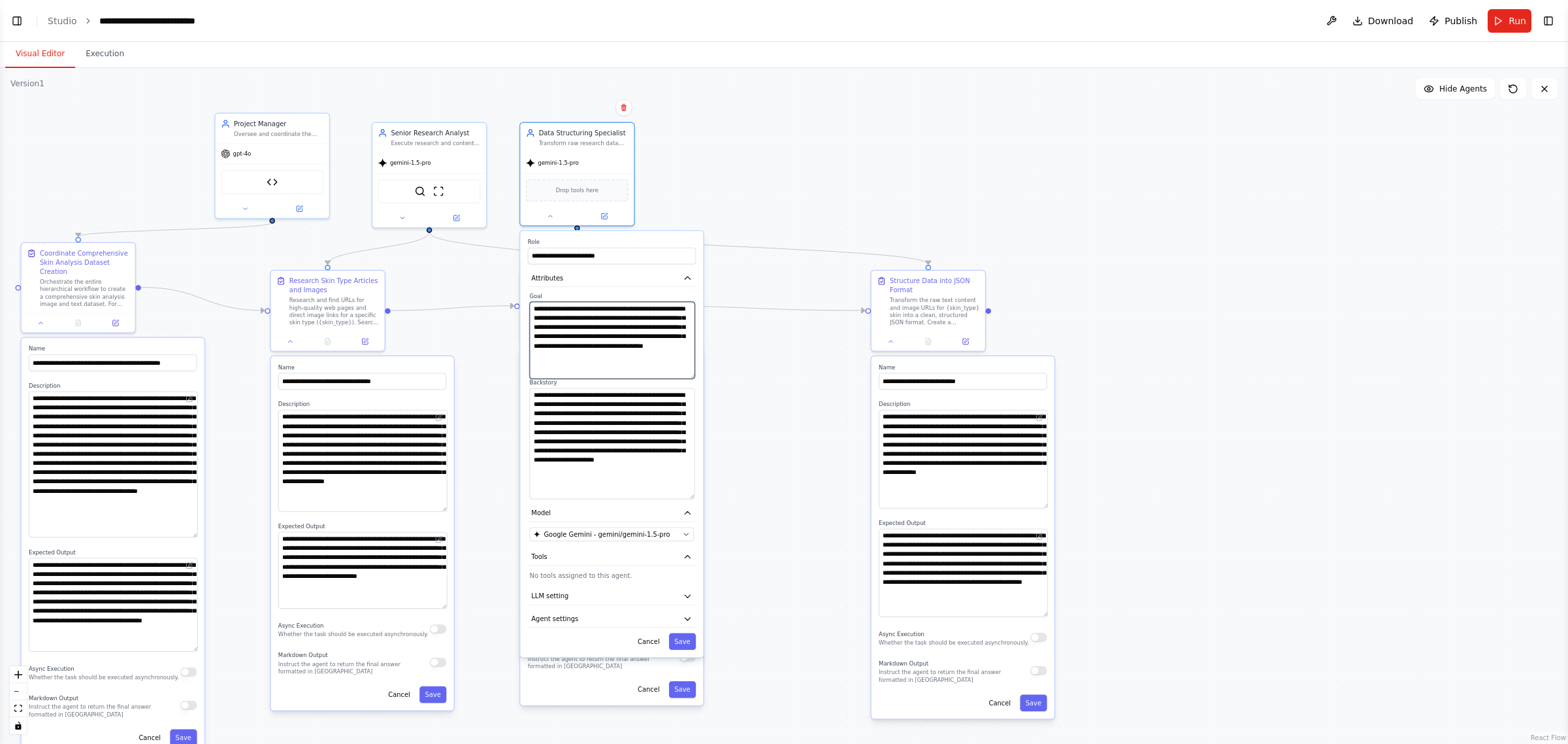
drag, startPoint x: 692, startPoint y: 417, endPoint x: 690, endPoint y: 427, distance: 10.2
click at [690, 493] on textarea "**********" at bounding box center [612, 444] width 165 height 111
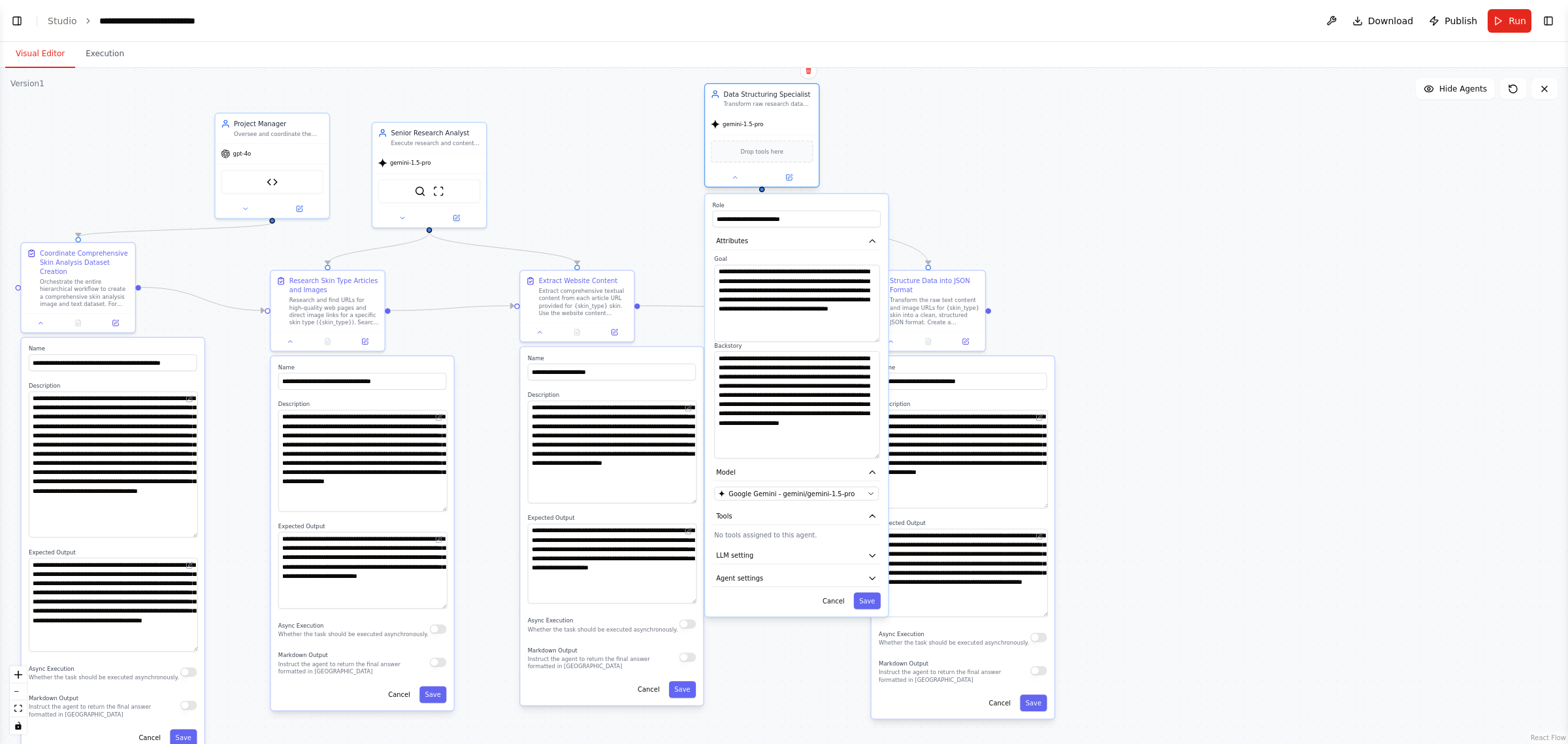
drag, startPoint x: 598, startPoint y: 150, endPoint x: 781, endPoint y: 114, distance: 186.5
click at [781, 114] on div "gemini-1.5-pro" at bounding box center [762, 124] width 114 height 21
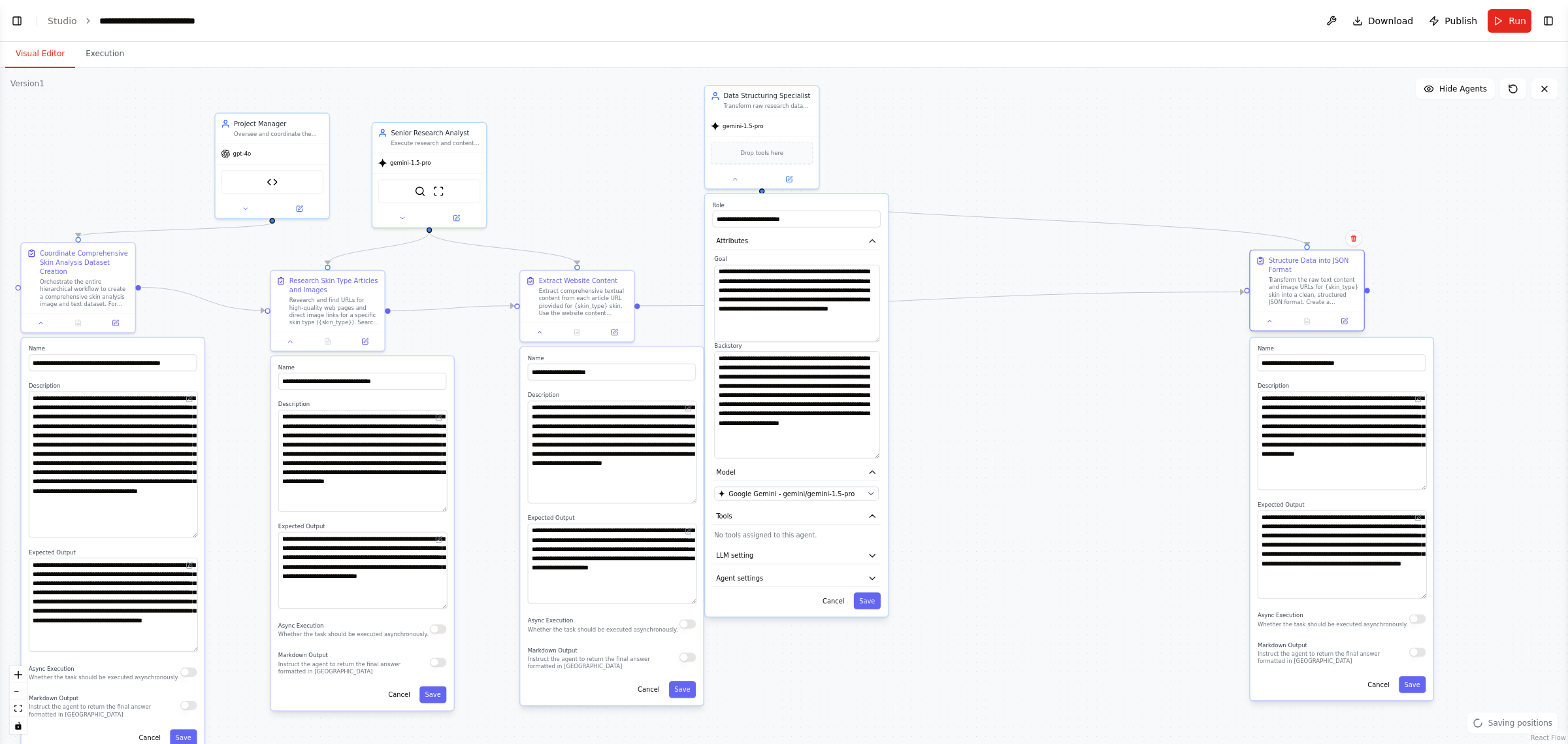
drag, startPoint x: 941, startPoint y: 294, endPoint x: 1323, endPoint y: 275, distance: 382.5
click at [1323, 275] on div "Structure Data into JSON Format Transform the raw text content and image URLs f…" at bounding box center [1313, 281] width 90 height 50
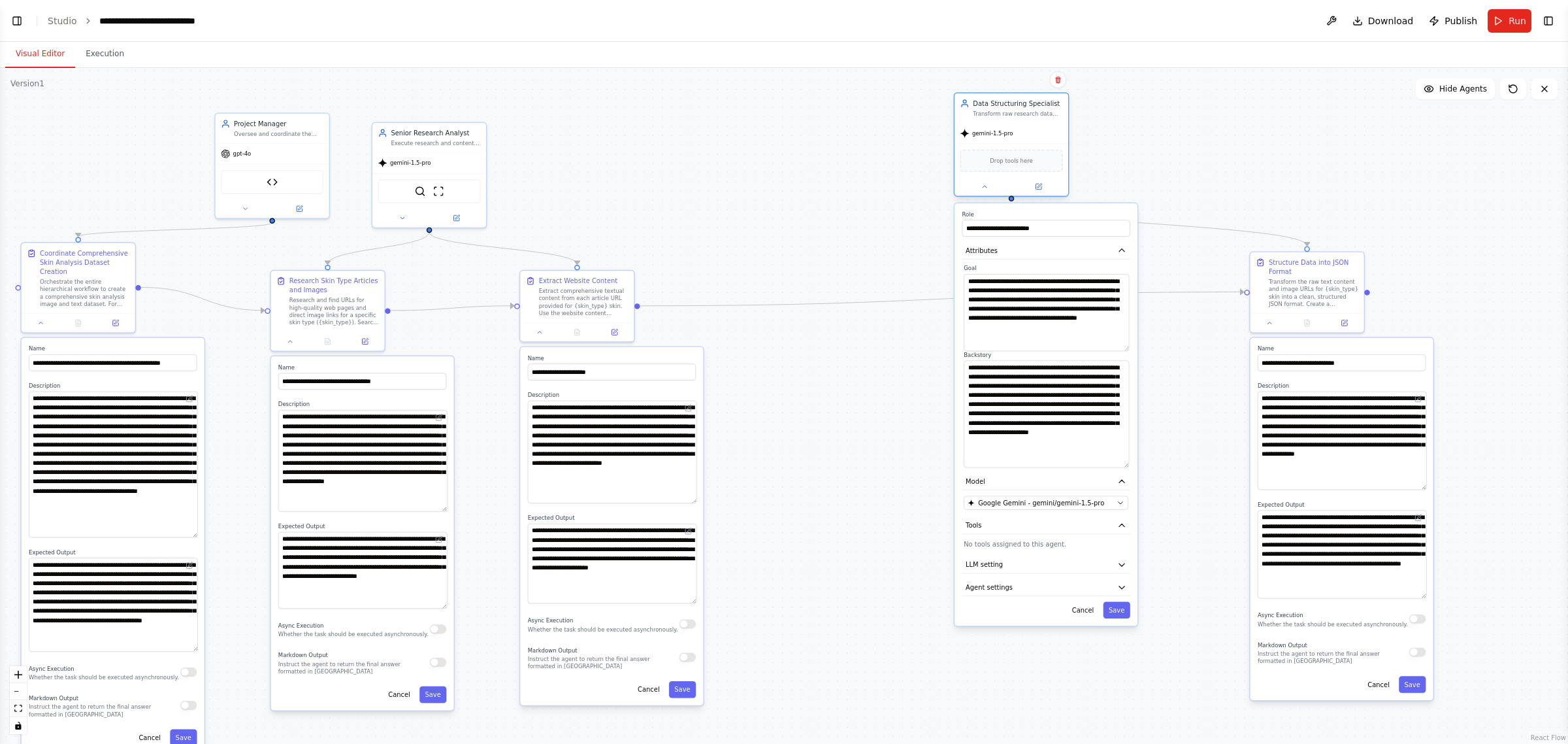
drag, startPoint x: 777, startPoint y: 122, endPoint x: 1030, endPoint y: 132, distance: 253.2
click at [1030, 132] on div "gemini-1.5-pro" at bounding box center [1011, 134] width 114 height 21
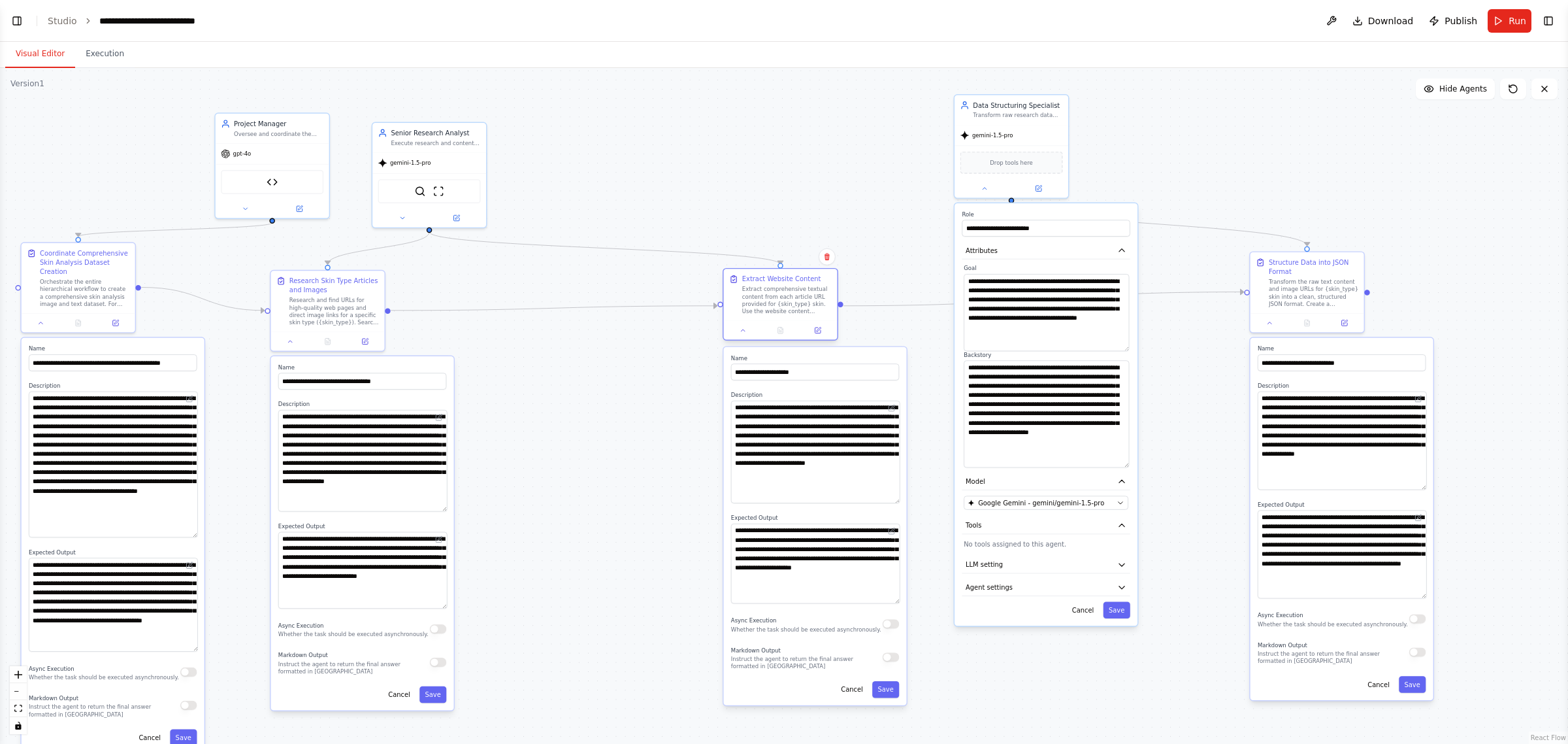
drag, startPoint x: 592, startPoint y: 293, endPoint x: 801, endPoint y: 293, distance: 209.0
click at [801, 293] on div "Extract comprehensive textual content from each article URL provided for {skin_…" at bounding box center [787, 300] width 90 height 29
click at [416, 214] on button at bounding box center [403, 216] width 52 height 11
click at [538, 279] on icon "button" at bounding box center [539, 280] width 9 height 9
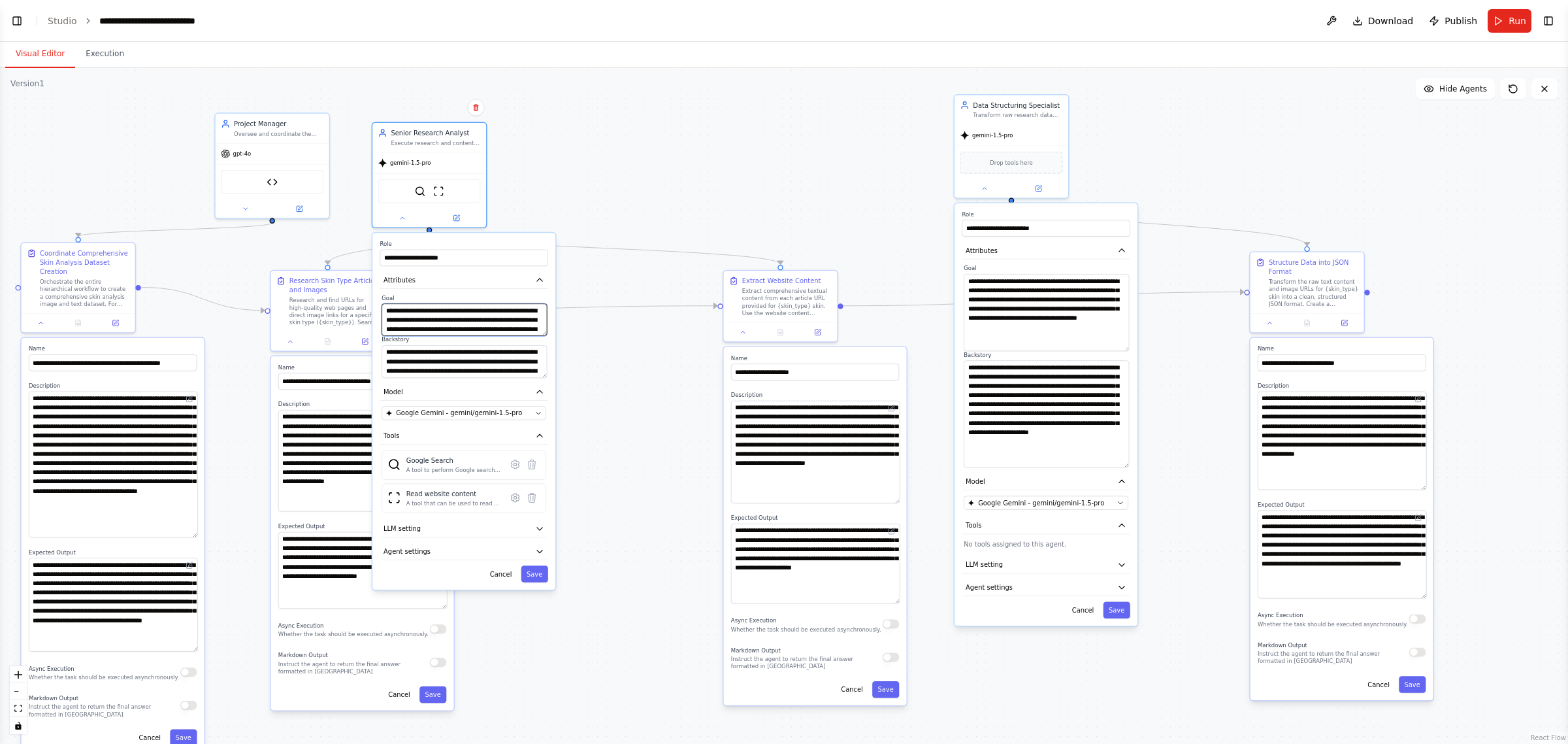
click at [546, 334] on div "**********" at bounding box center [464, 320] width 164 height 33
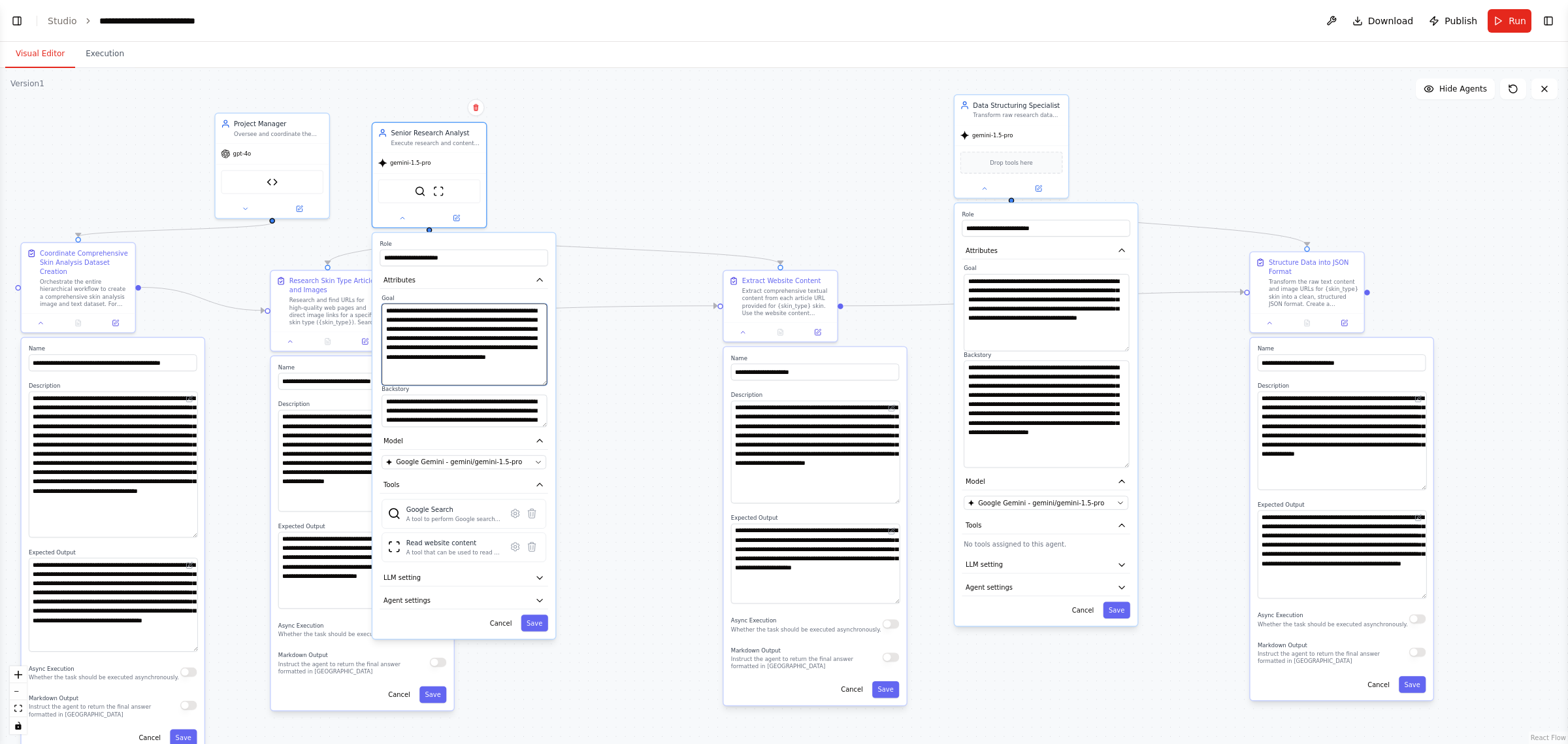
drag, startPoint x: 542, startPoint y: 332, endPoint x: 546, endPoint y: 382, distance: 50.2
click at [546, 382] on textarea "**********" at bounding box center [464, 344] width 165 height 82
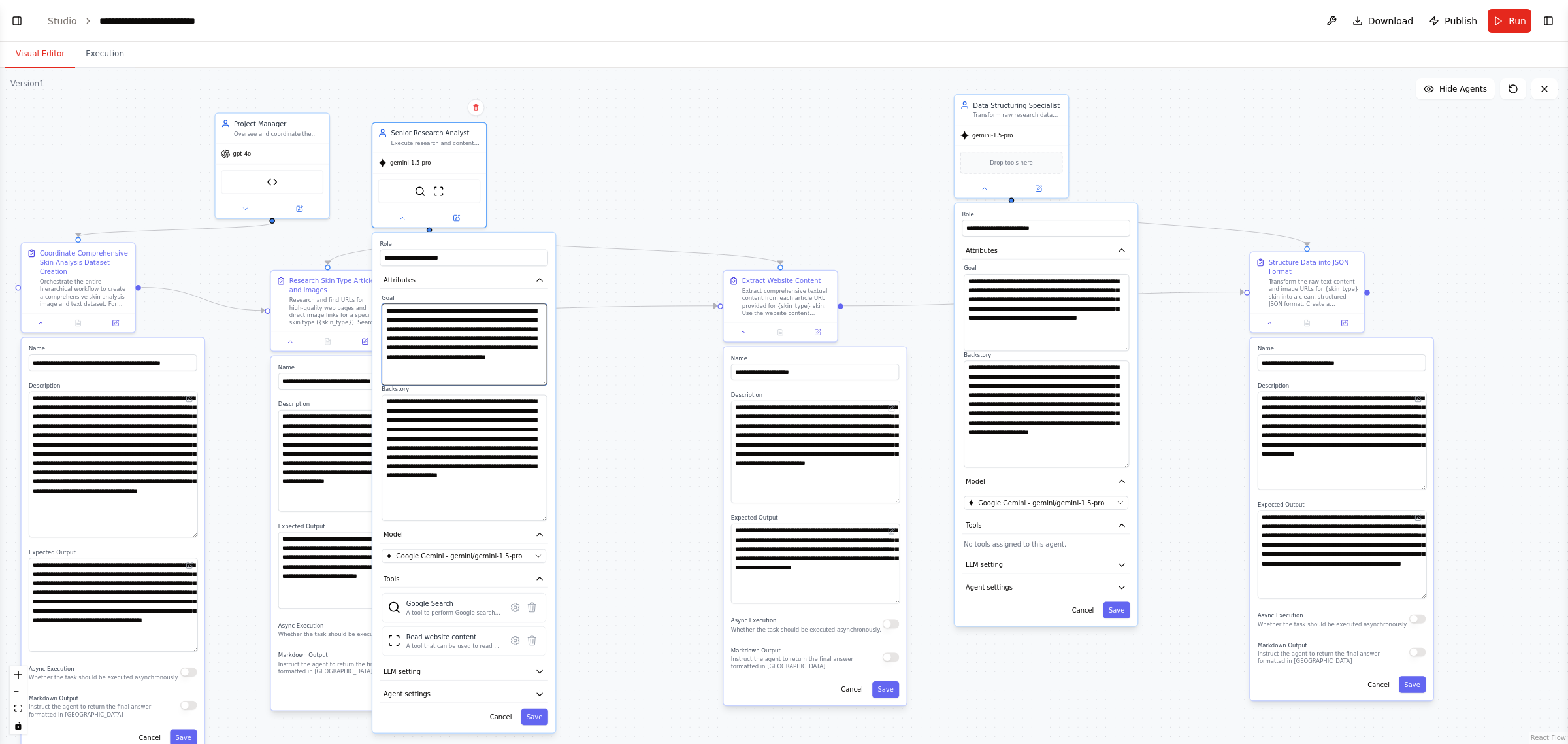
drag, startPoint x: 544, startPoint y: 423, endPoint x: 544, endPoint y: 518, distance: 95.0
click at [544, 518] on textarea "**********" at bounding box center [464, 458] width 165 height 126
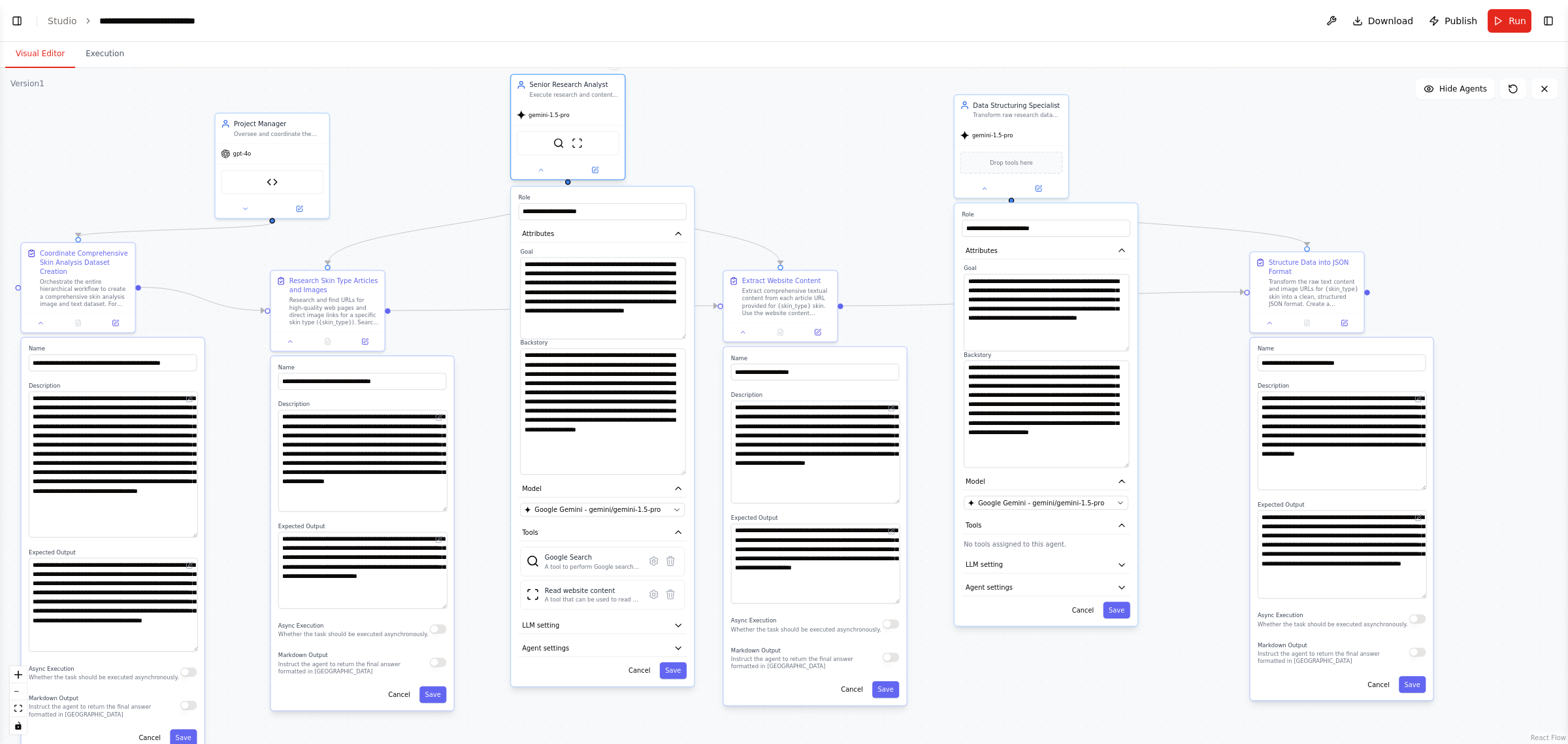
drag, startPoint x: 422, startPoint y: 146, endPoint x: 564, endPoint y: 96, distance: 150.5
click at [564, 96] on div "Senior Research Analyst Execute research and content extraction tasks delegated…" at bounding box center [568, 89] width 114 height 29
click at [253, 204] on button at bounding box center [245, 207] width 52 height 11
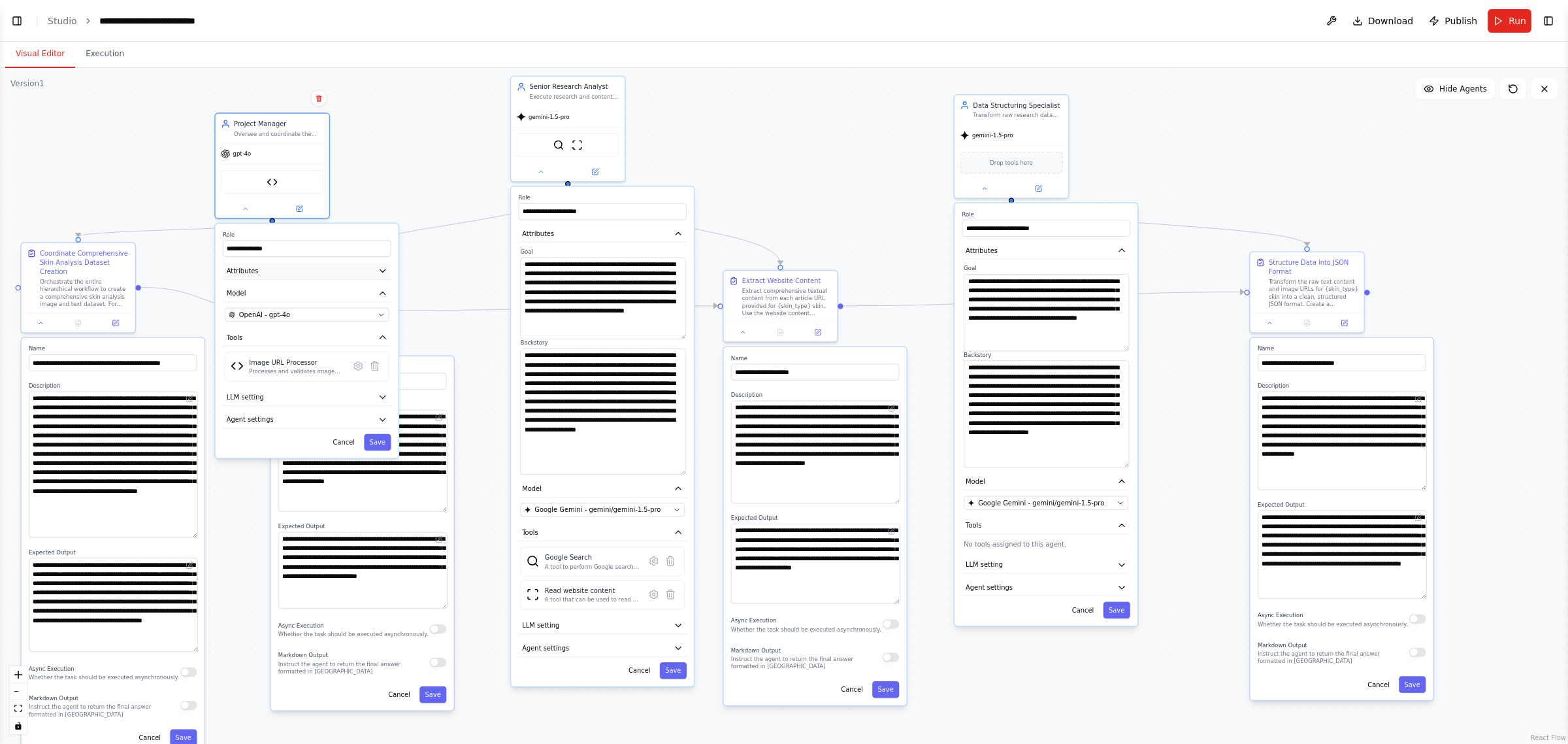
click at [380, 269] on icon "button" at bounding box center [383, 271] width 5 height 3
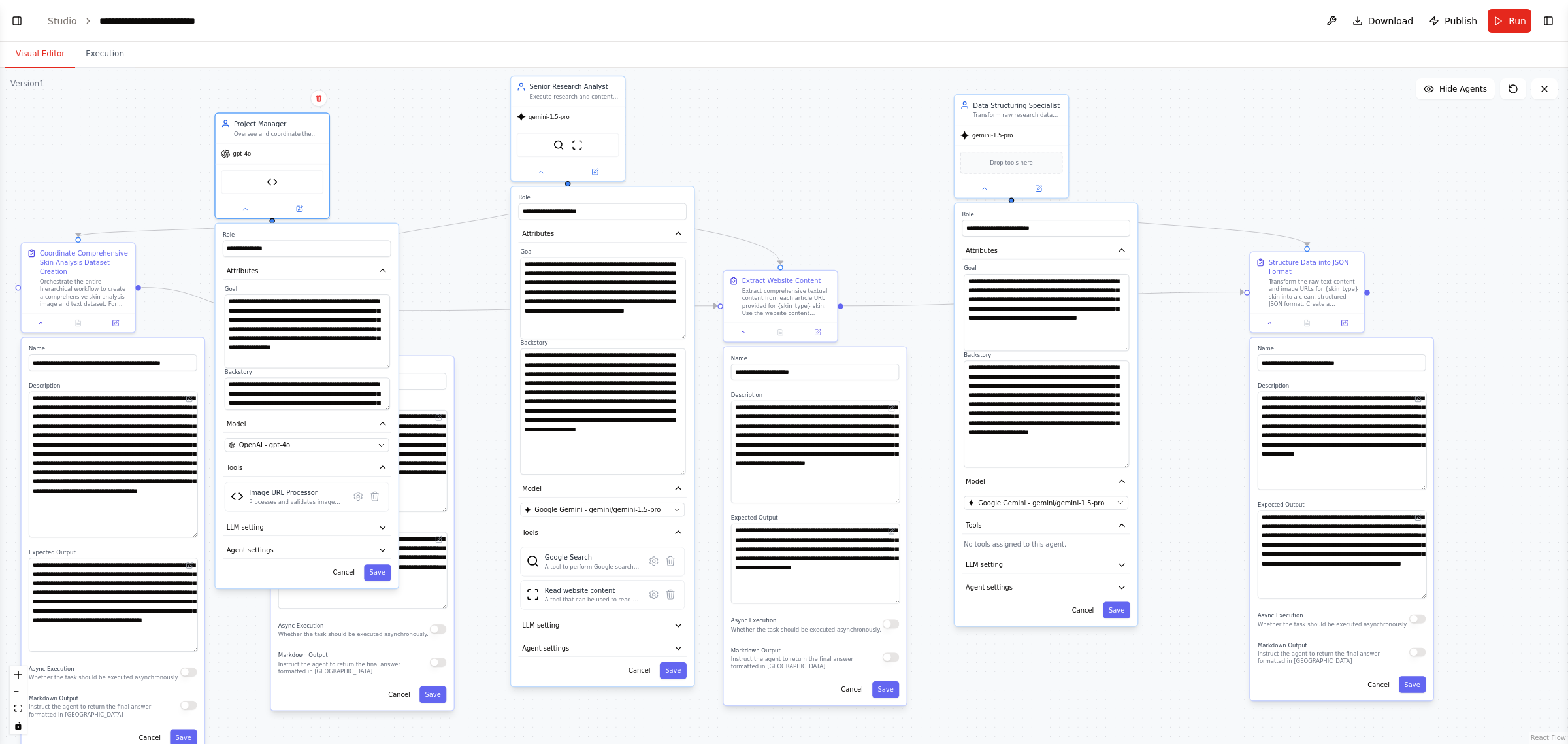
drag, startPoint x: 383, startPoint y: 321, endPoint x: 392, endPoint y: 362, distance: 42.0
click at [392, 362] on div "**********" at bounding box center [307, 406] width 183 height 364
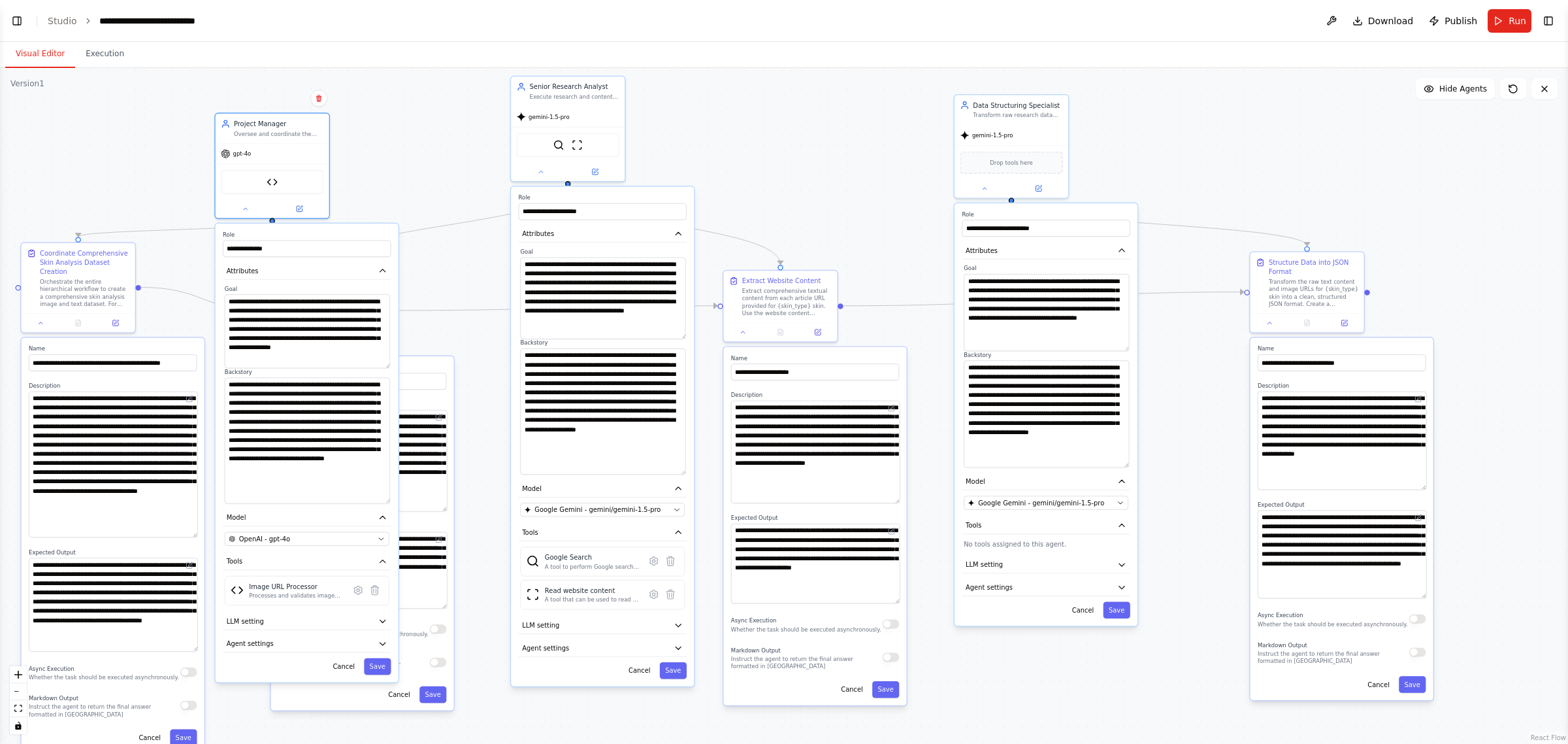
drag, startPoint x: 383, startPoint y: 404, endPoint x: 384, endPoint y: 493, distance: 89.0
click at [383, 497] on textarea "**********" at bounding box center [307, 441] width 165 height 126
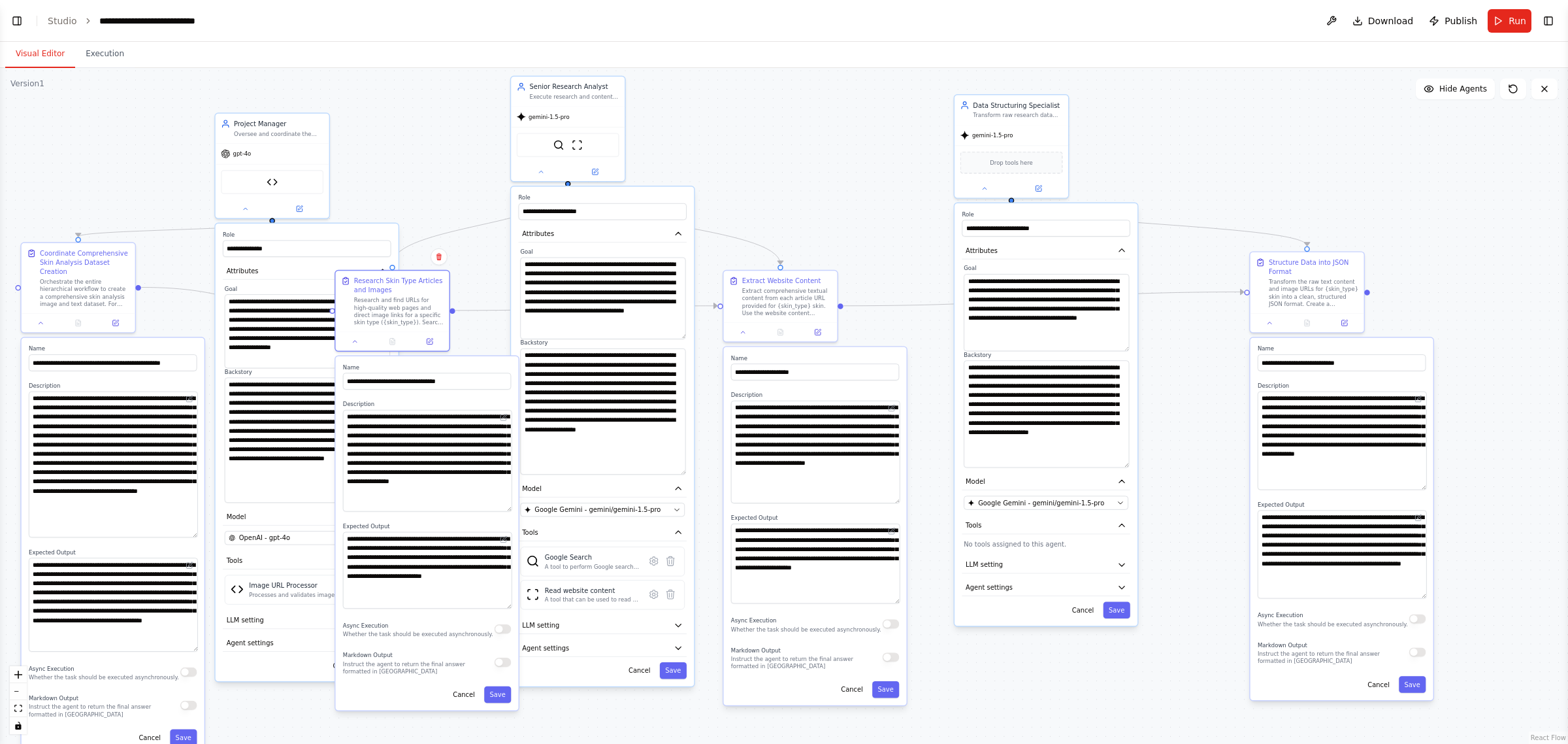
drag, startPoint x: 426, startPoint y: 360, endPoint x: 492, endPoint y: 360, distance: 66.0
click at [492, 360] on div "**********" at bounding box center [427, 533] width 183 height 354
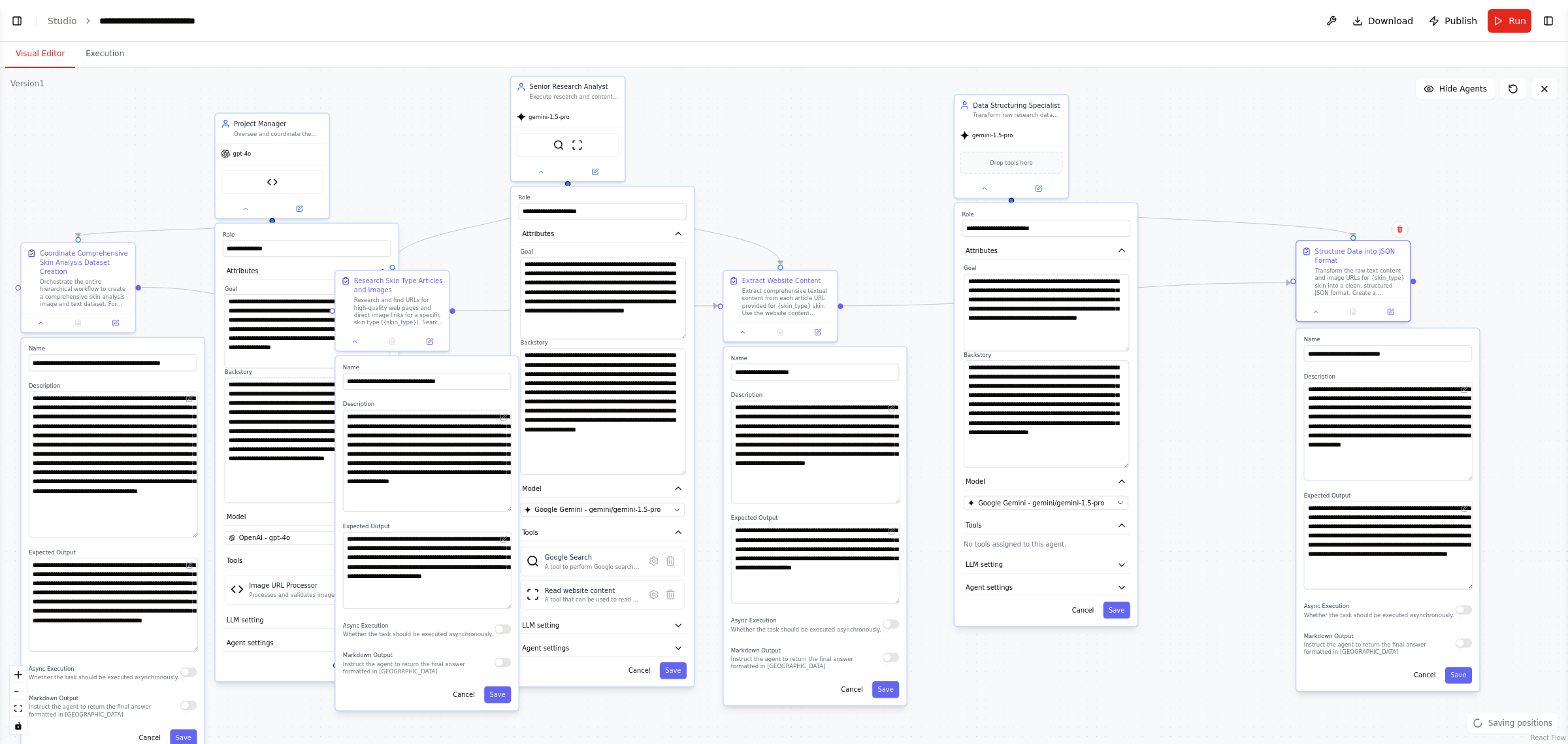
drag, startPoint x: 1340, startPoint y: 275, endPoint x: 1393, endPoint y: 271, distance: 53.2
click at [1393, 271] on div "Structure Data into JSON Format Transform the raw text content and image URLs f…" at bounding box center [1360, 271] width 90 height 50
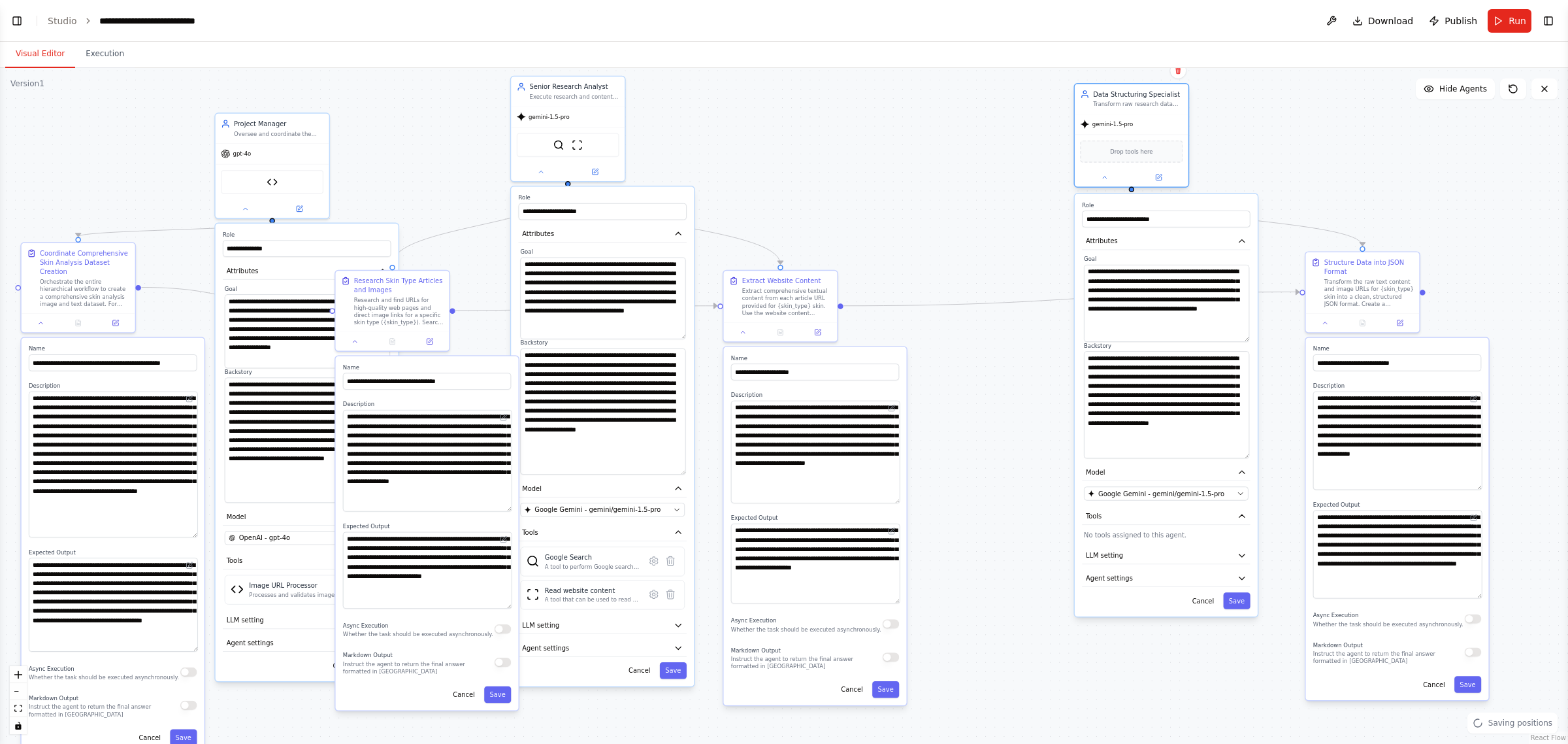
drag, startPoint x: 1027, startPoint y: 124, endPoint x: 1150, endPoint y: 119, distance: 123.1
click at [1154, 114] on div "gemini-1.5-pro" at bounding box center [1132, 124] width 114 height 21
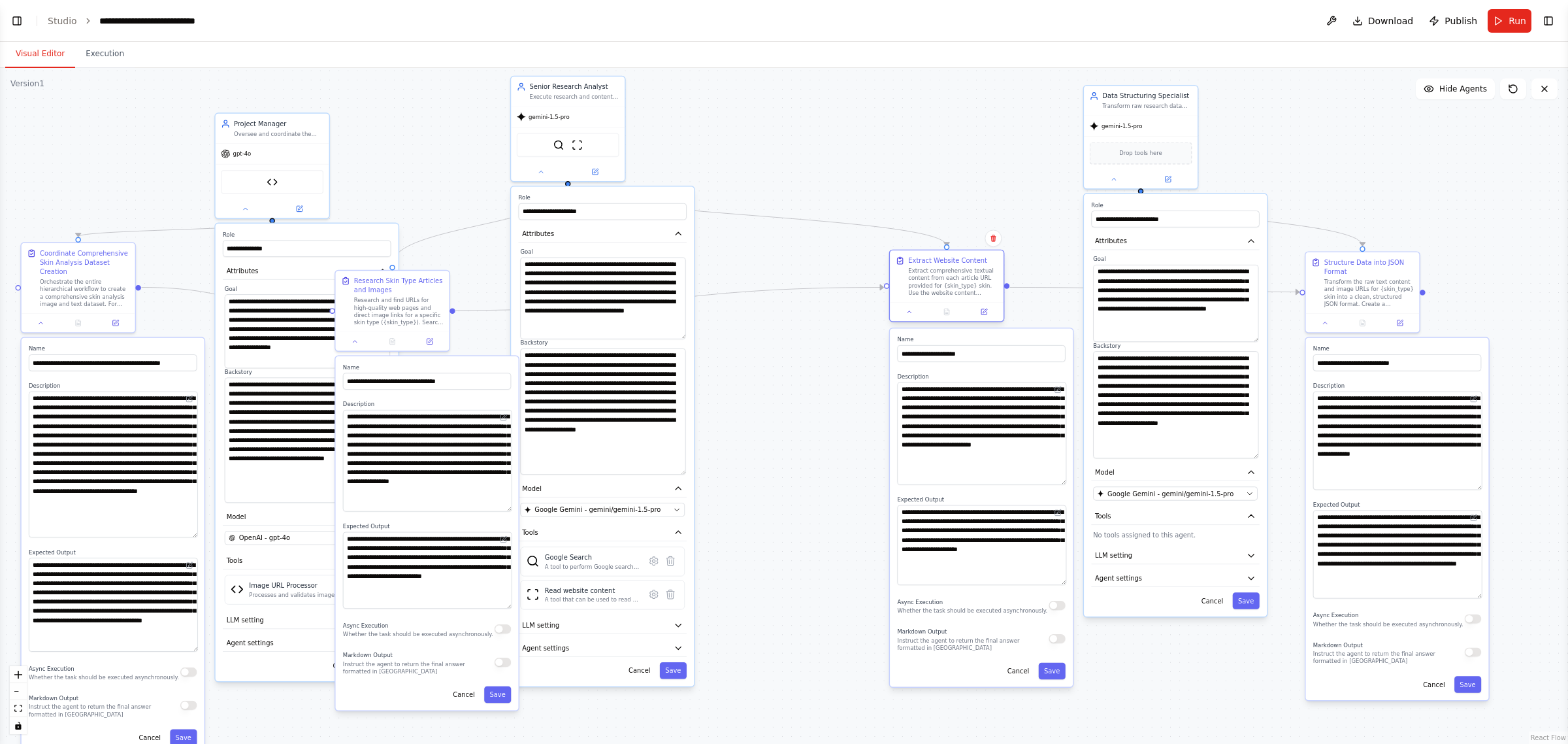
drag, startPoint x: 789, startPoint y: 293, endPoint x: 958, endPoint y: 277, distance: 169.8
click at [958, 277] on div "Extract comprehensive textual content from each article URL provided for {skin_…" at bounding box center [952, 282] width 90 height 29
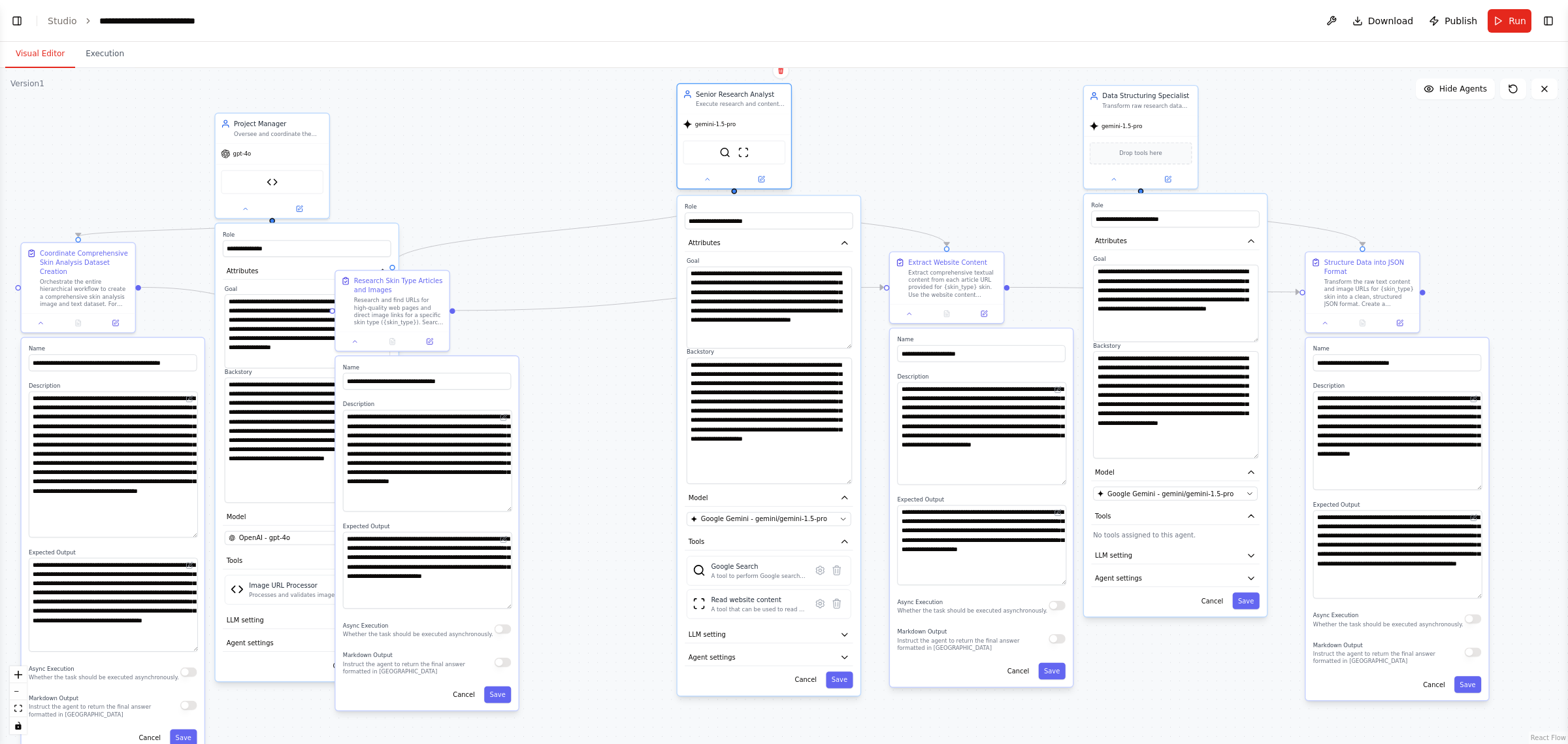
drag, startPoint x: 549, startPoint y: 103, endPoint x: 716, endPoint y: 109, distance: 167.1
click at [716, 109] on div "Senior Research Analyst Execute research and content extraction tasks delegated…" at bounding box center [735, 98] width 114 height 29
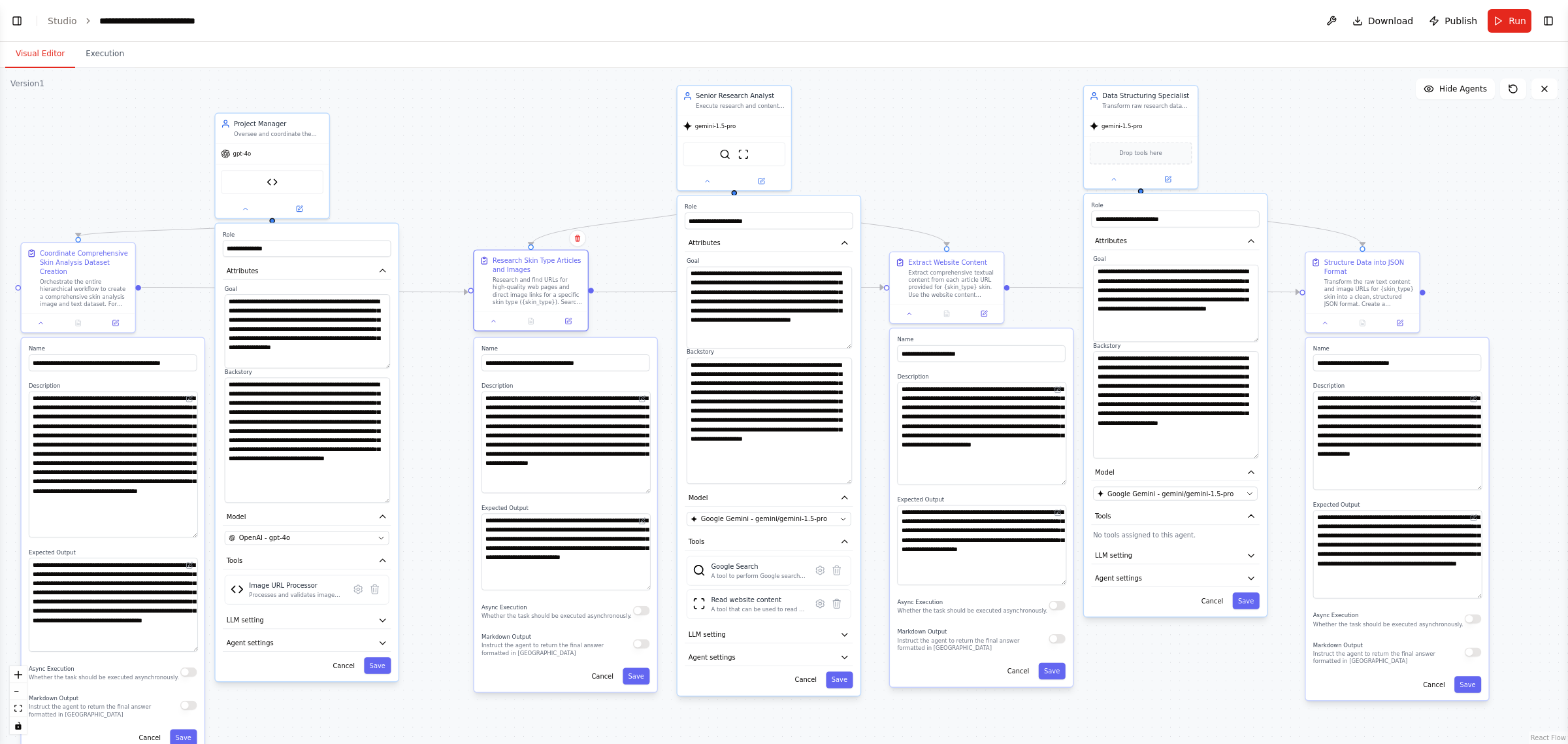
drag, startPoint x: 412, startPoint y: 294, endPoint x: 553, endPoint y: 277, distance: 142.0
click at [553, 277] on div "Research and find URLs for high-quality web pages and direct image links for a …" at bounding box center [537, 291] width 90 height 29
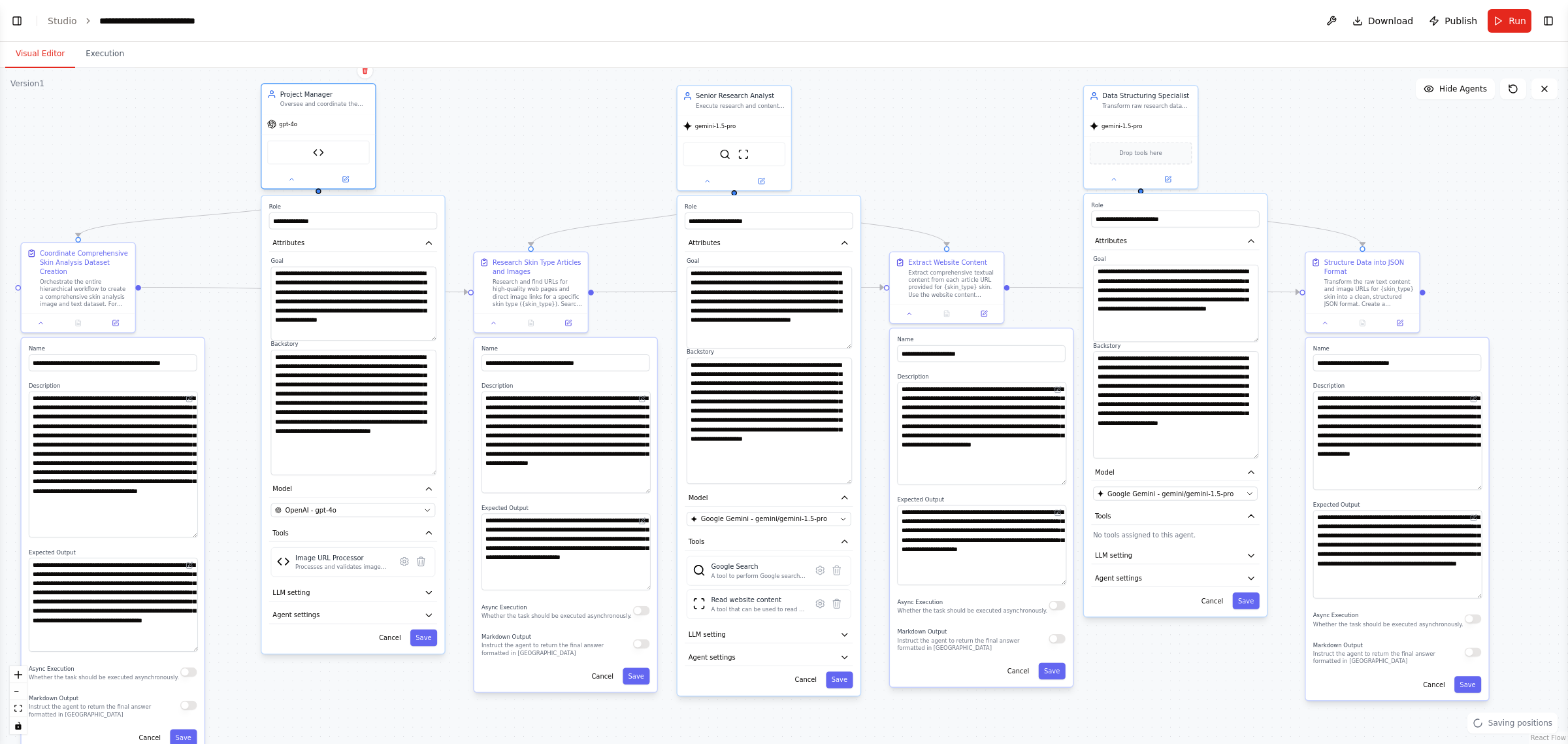
drag, startPoint x: 312, startPoint y: 147, endPoint x: 364, endPoint y: 121, distance: 58.1
click at [364, 121] on div "gpt-4o" at bounding box center [318, 124] width 114 height 21
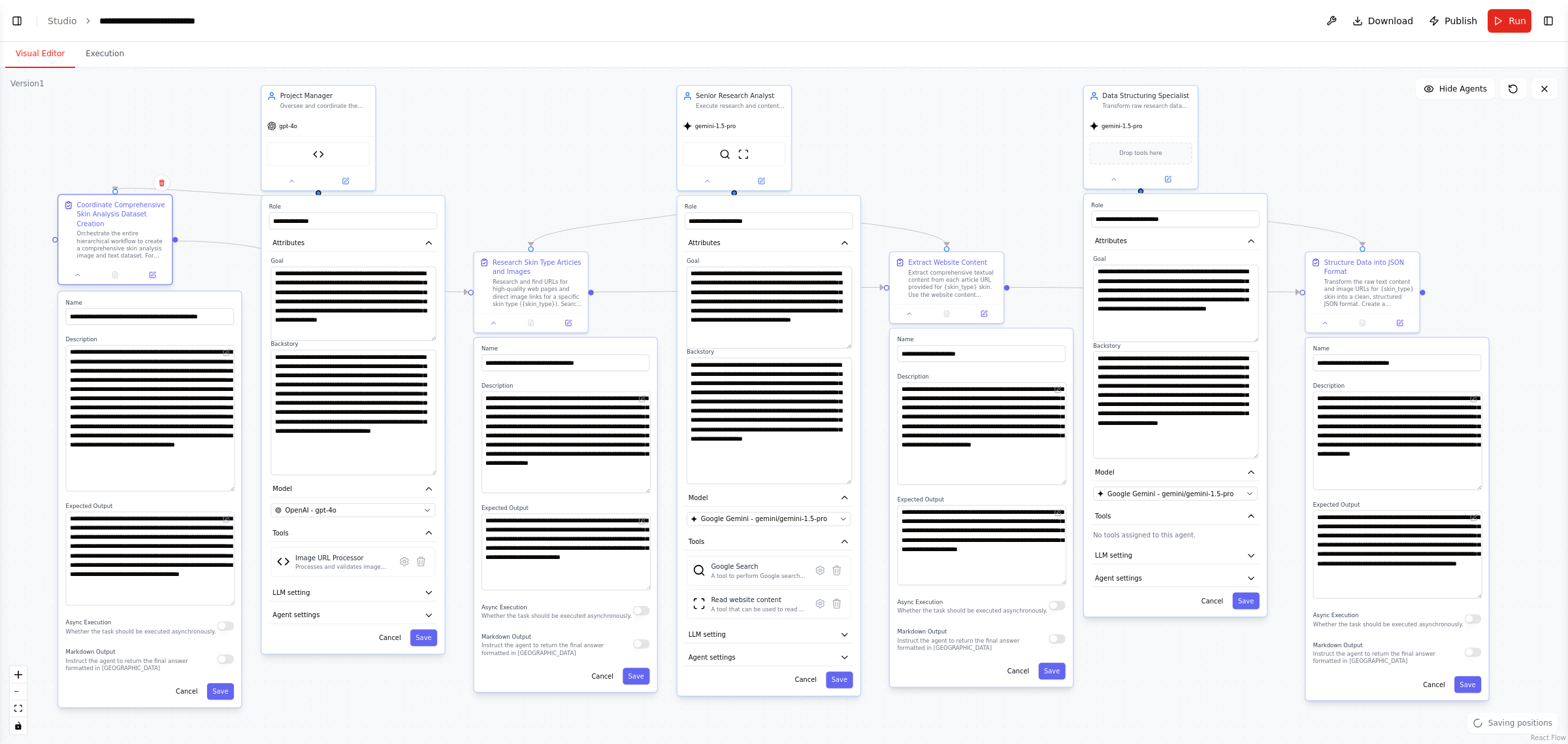
drag, startPoint x: 113, startPoint y: 263, endPoint x: 151, endPoint y: 221, distance: 56.6
click at [151, 221] on div "Coordinate Comprehensive Skin Analysis Dataset Creation" at bounding box center [122, 214] width 90 height 27
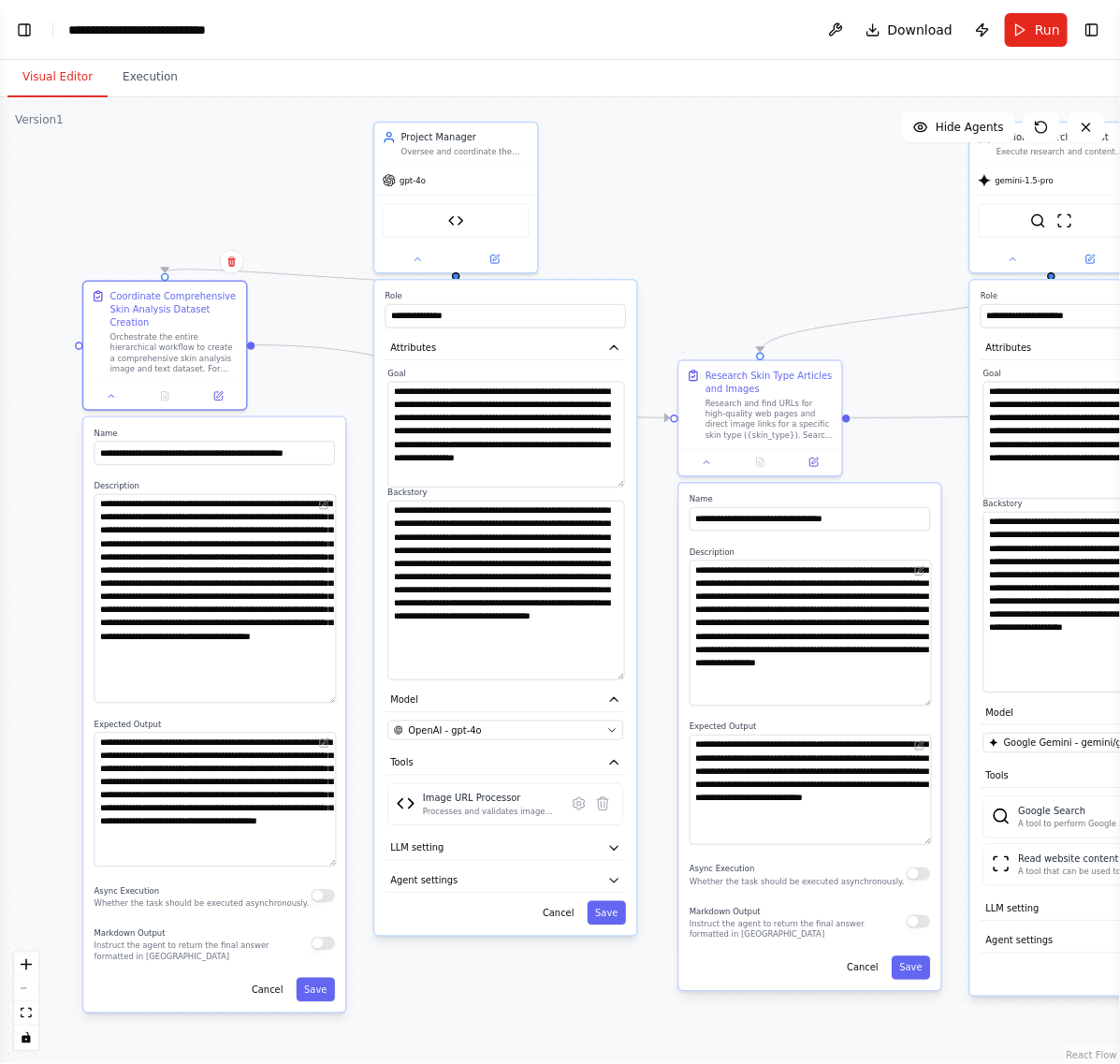
scroll to position [8317, 0]
click at [700, 148] on div "**********" at bounding box center [560, 581] width 1120 height 967
click at [30, 29] on button "Toggle Left Sidebar" at bounding box center [24, 29] width 26 height 26
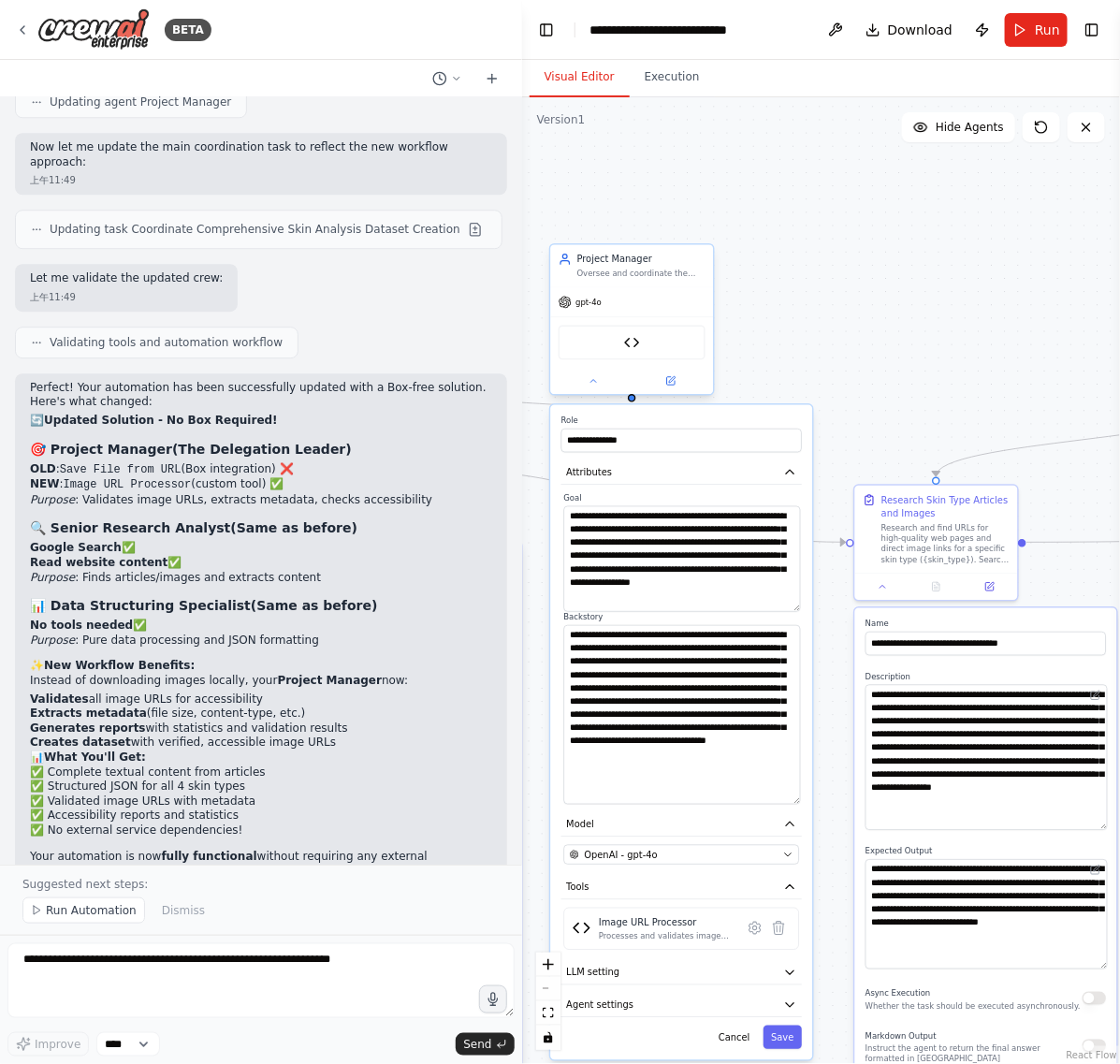
drag, startPoint x: 766, startPoint y: 177, endPoint x: 637, endPoint y: 310, distance: 185.3
click at [457, 292] on div "BETA This automation will create a comprehensive skin analysis image and text d…" at bounding box center [560, 532] width 1120 height 1064
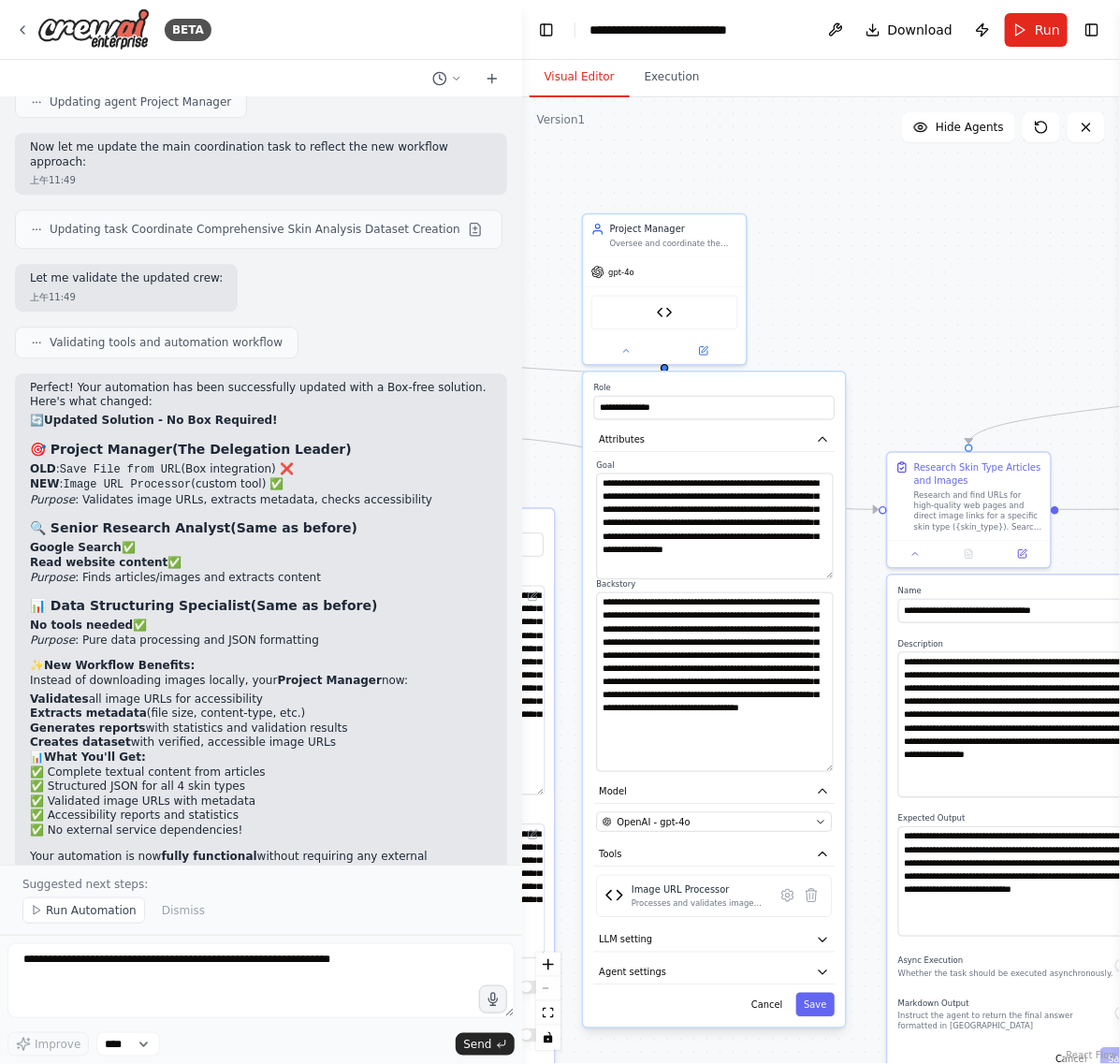
drag, startPoint x: 934, startPoint y: 218, endPoint x: 986, endPoint y: 180, distance: 64.4
click at [986, 180] on div "**********" at bounding box center [821, 581] width 598 height 967
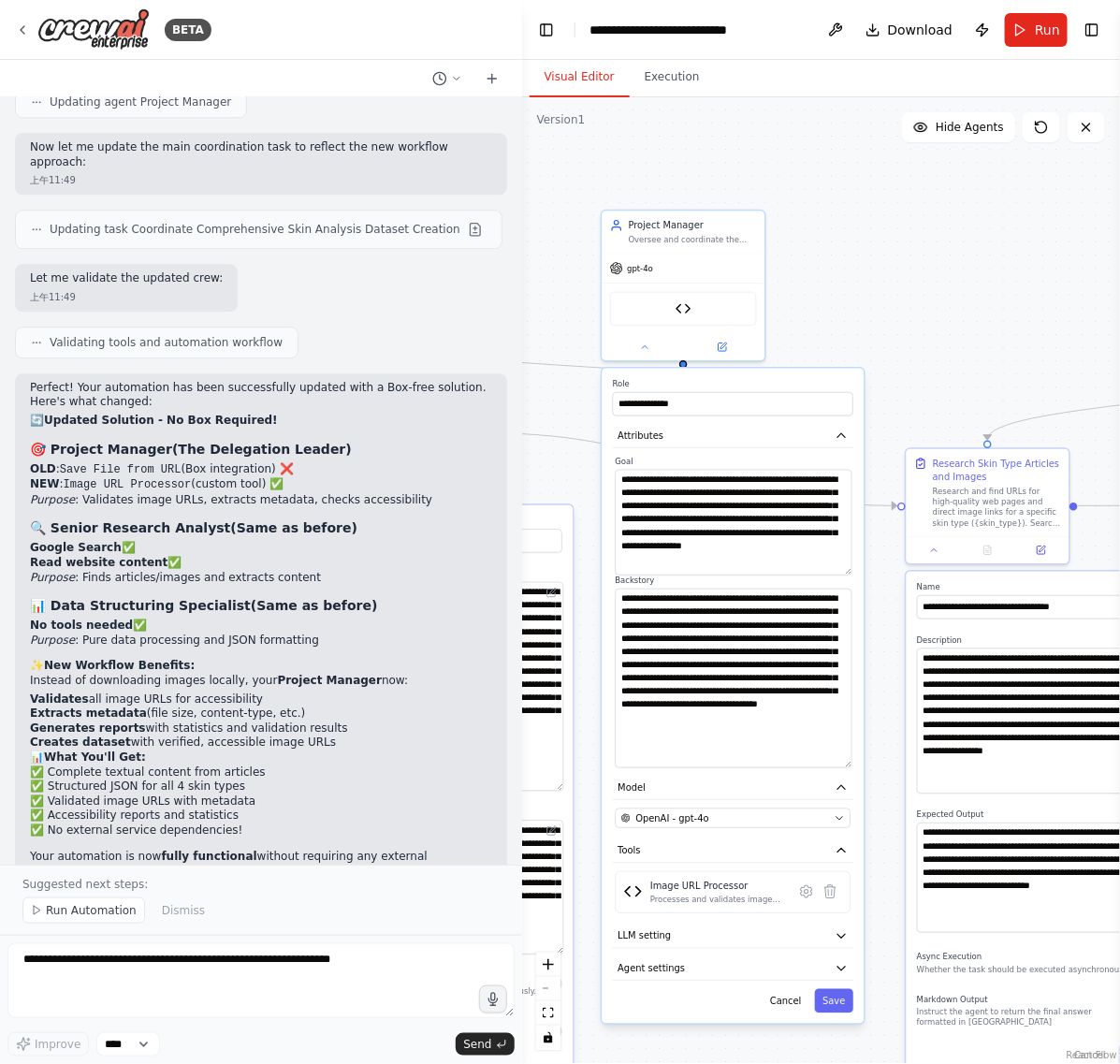
click at [331, 541] on li "Google Search ✅" at bounding box center [261, 548] width 462 height 15
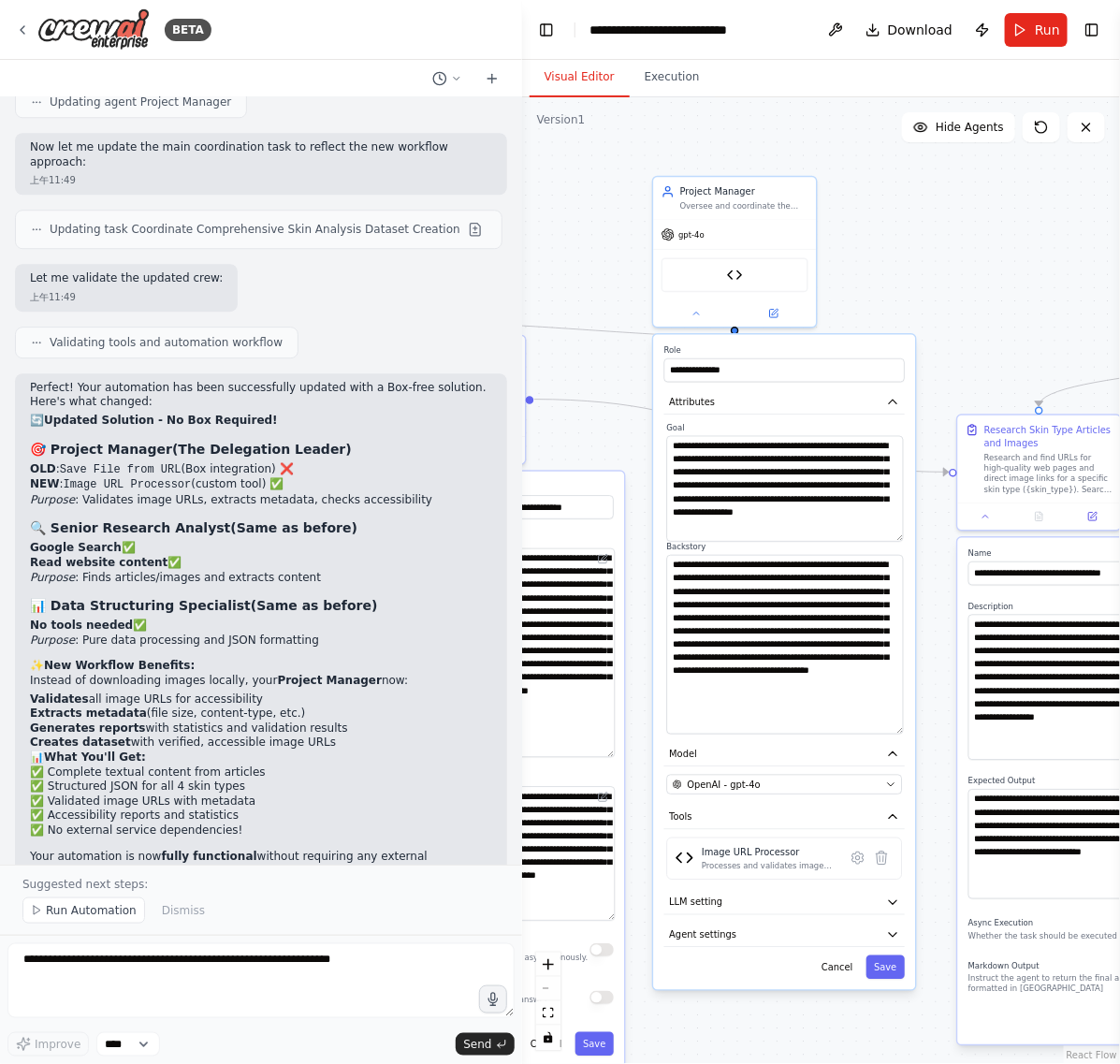
drag, startPoint x: 1042, startPoint y: 226, endPoint x: 1094, endPoint y: 192, distance: 62.1
click at [1094, 192] on div "**********" at bounding box center [821, 581] width 598 height 967
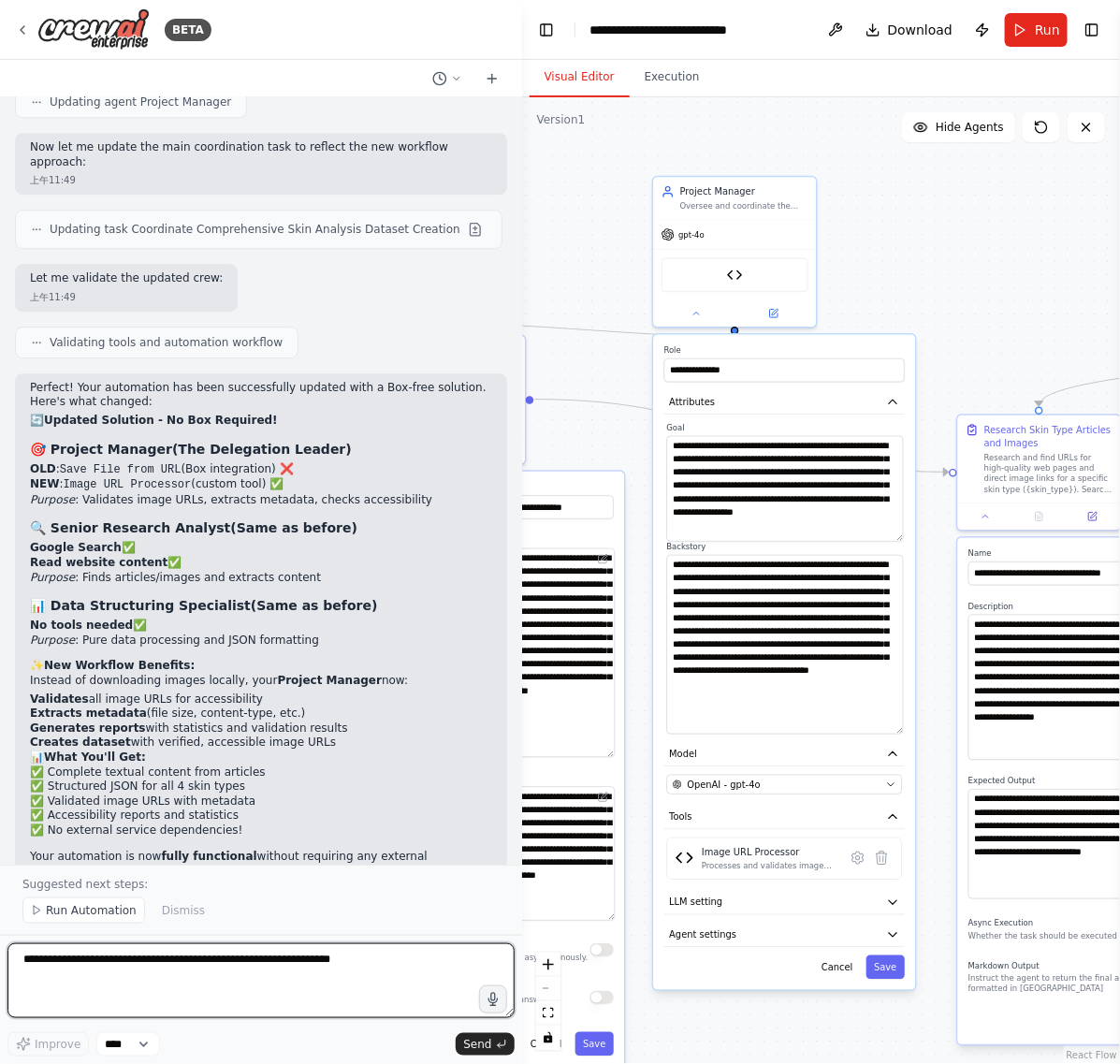
click at [326, 948] on textarea at bounding box center [261, 981] width 507 height 75
click at [196, 969] on textarea "********" at bounding box center [261, 981] width 507 height 75
paste textarea "**********"
click at [211, 956] on textarea "**********" at bounding box center [261, 981] width 507 height 75
drag, startPoint x: 209, startPoint y: 966, endPoint x: 69, endPoint y: 957, distance: 140.3
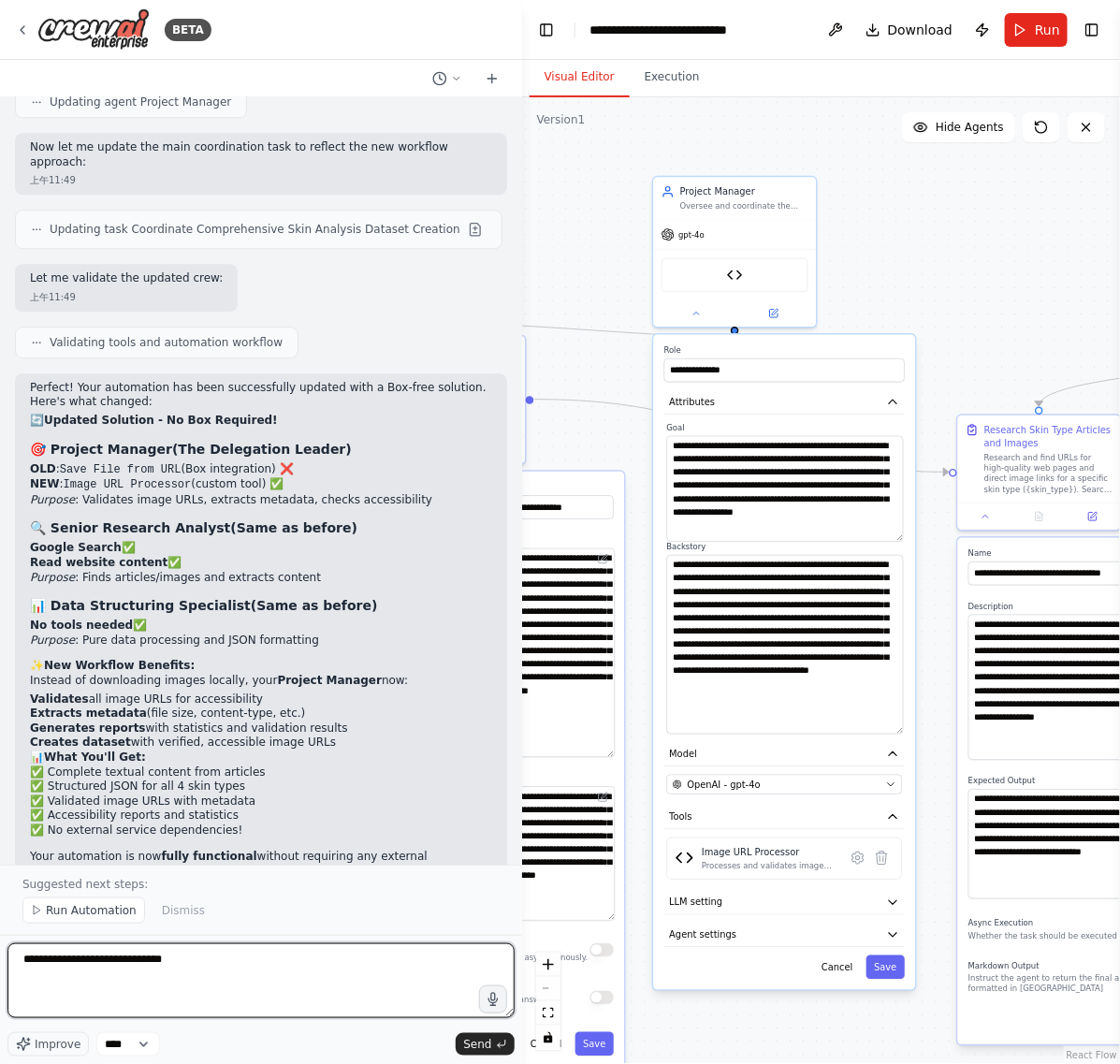
click at [69, 957] on textarea "**********" at bounding box center [261, 981] width 507 height 75
click at [213, 1002] on textarea "**********" at bounding box center [261, 981] width 507 height 75
paste textarea "**********"
type textarea "**********"
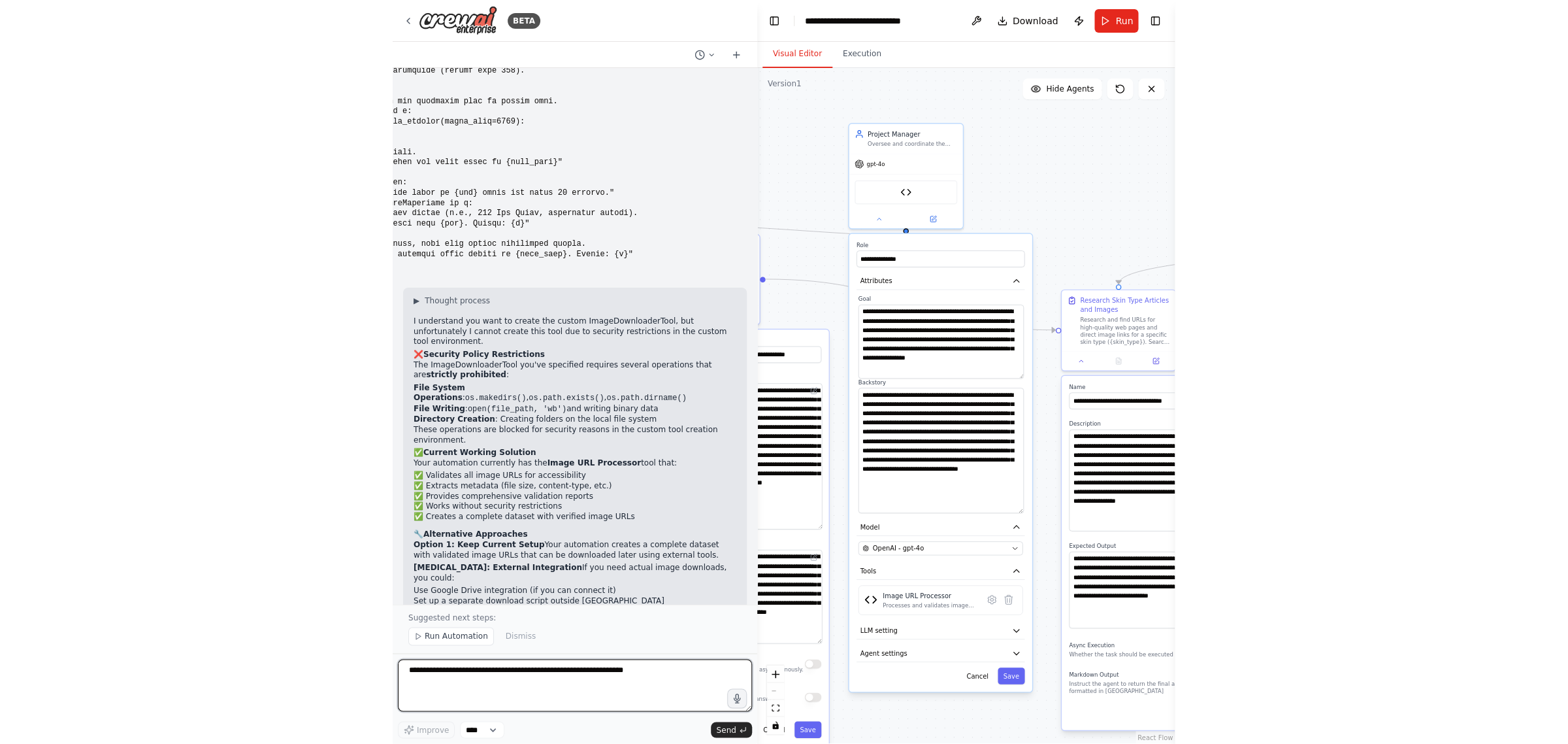
scroll to position [6831, 0]
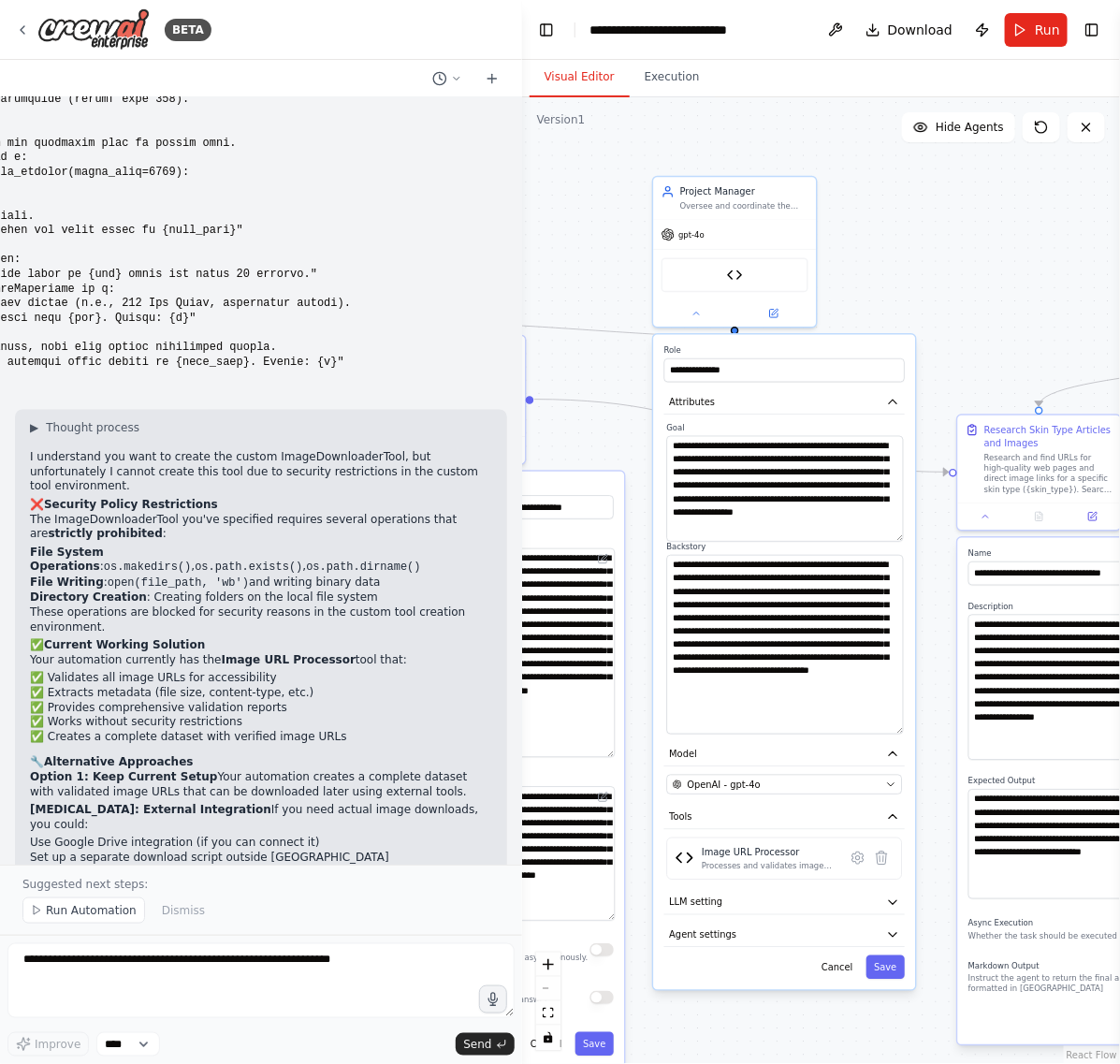
drag, startPoint x: 30, startPoint y: 328, endPoint x: 442, endPoint y: 769, distance: 603.5
click at [442, 769] on div "▶ Thought process I understand you want to create the custom ImageDownloaderToo…" at bounding box center [261, 678] width 462 height 515
copy div "L ipsumdolor sit amet co adipis eli seddoe TempoRincididunTutl, etd magnaaliqua…"
